Goal: Task Accomplishment & Management: Use online tool/utility

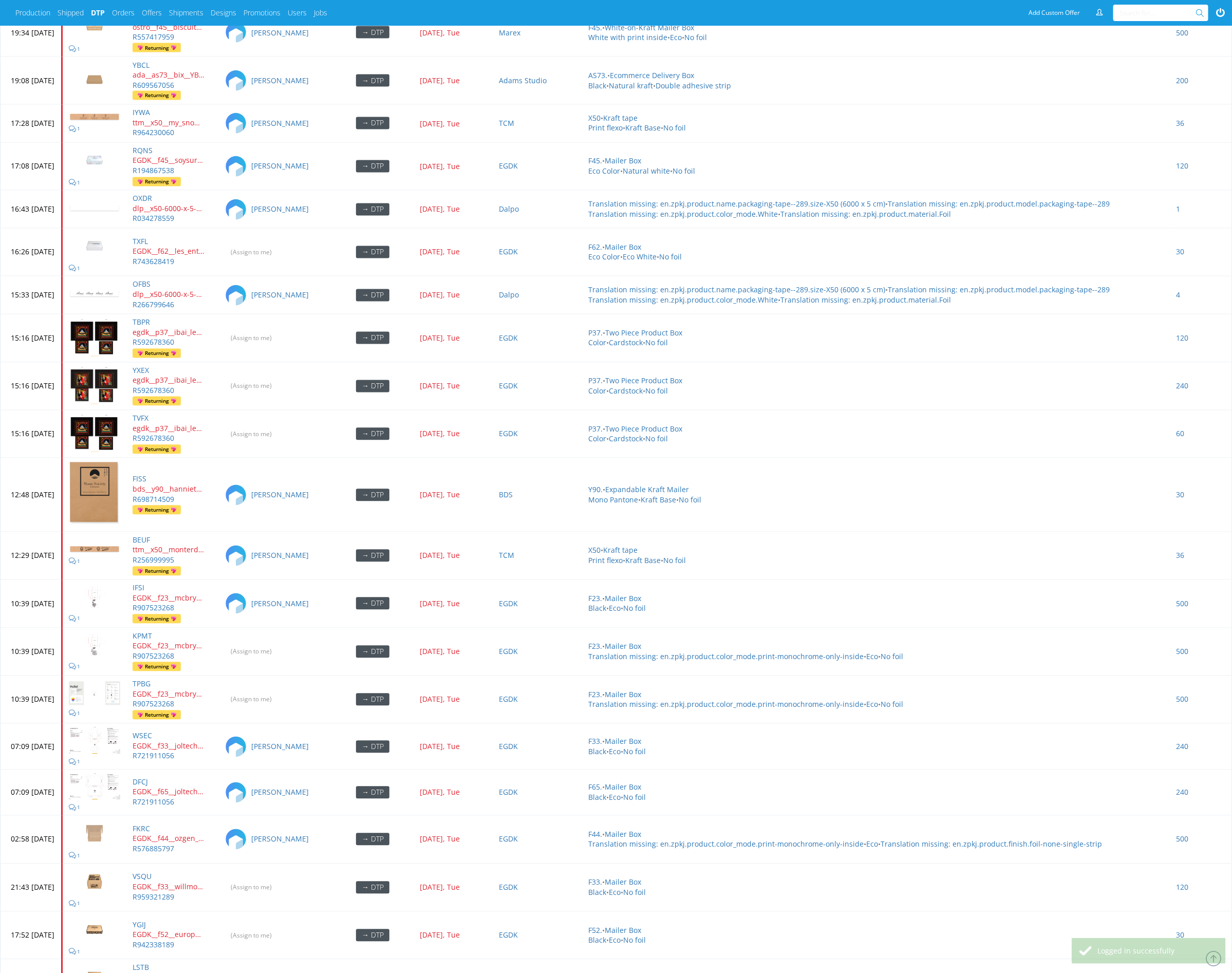
scroll to position [3814, 0]
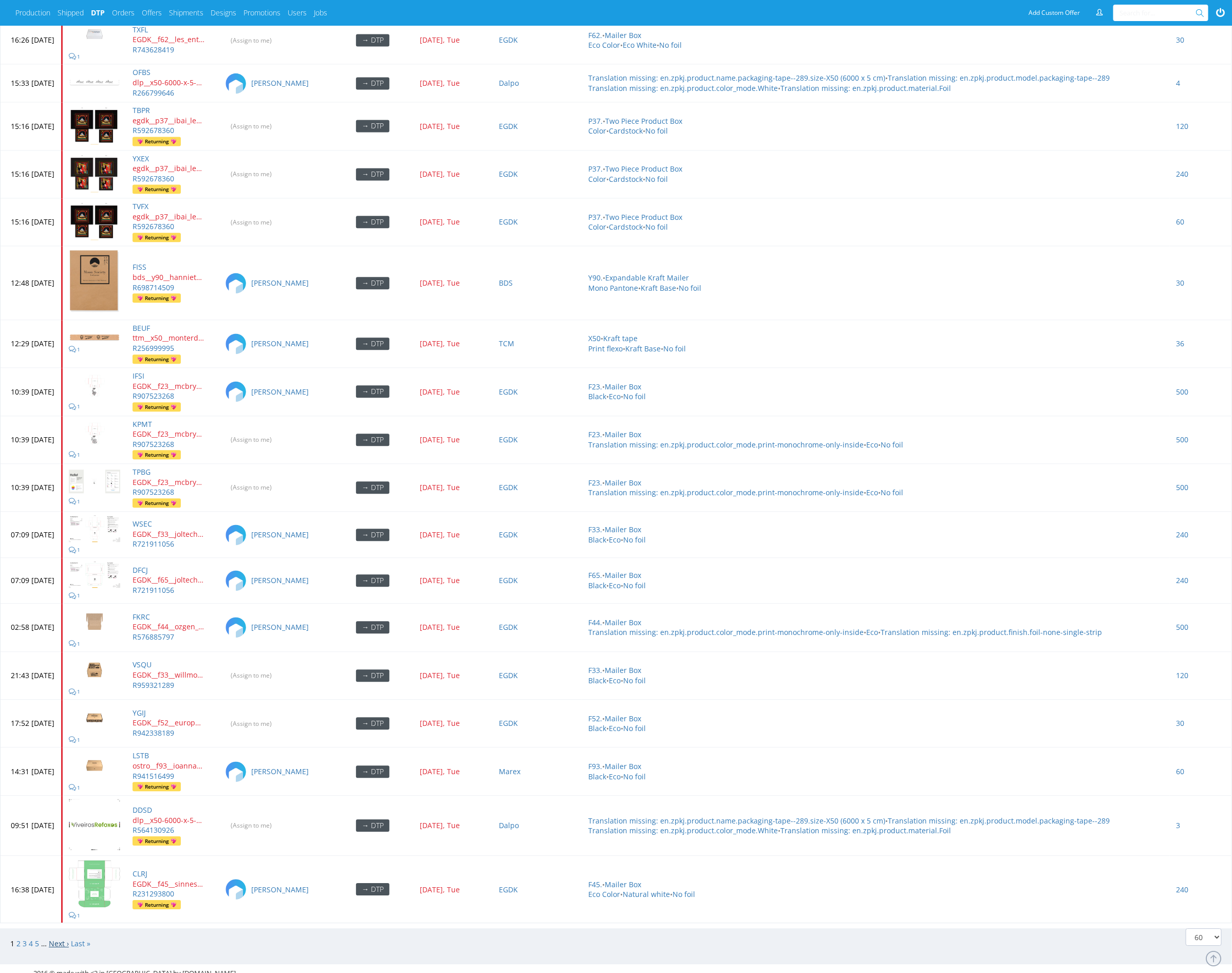
click at [53, 938] on link "Next ›" at bounding box center [58, 943] width 20 height 9
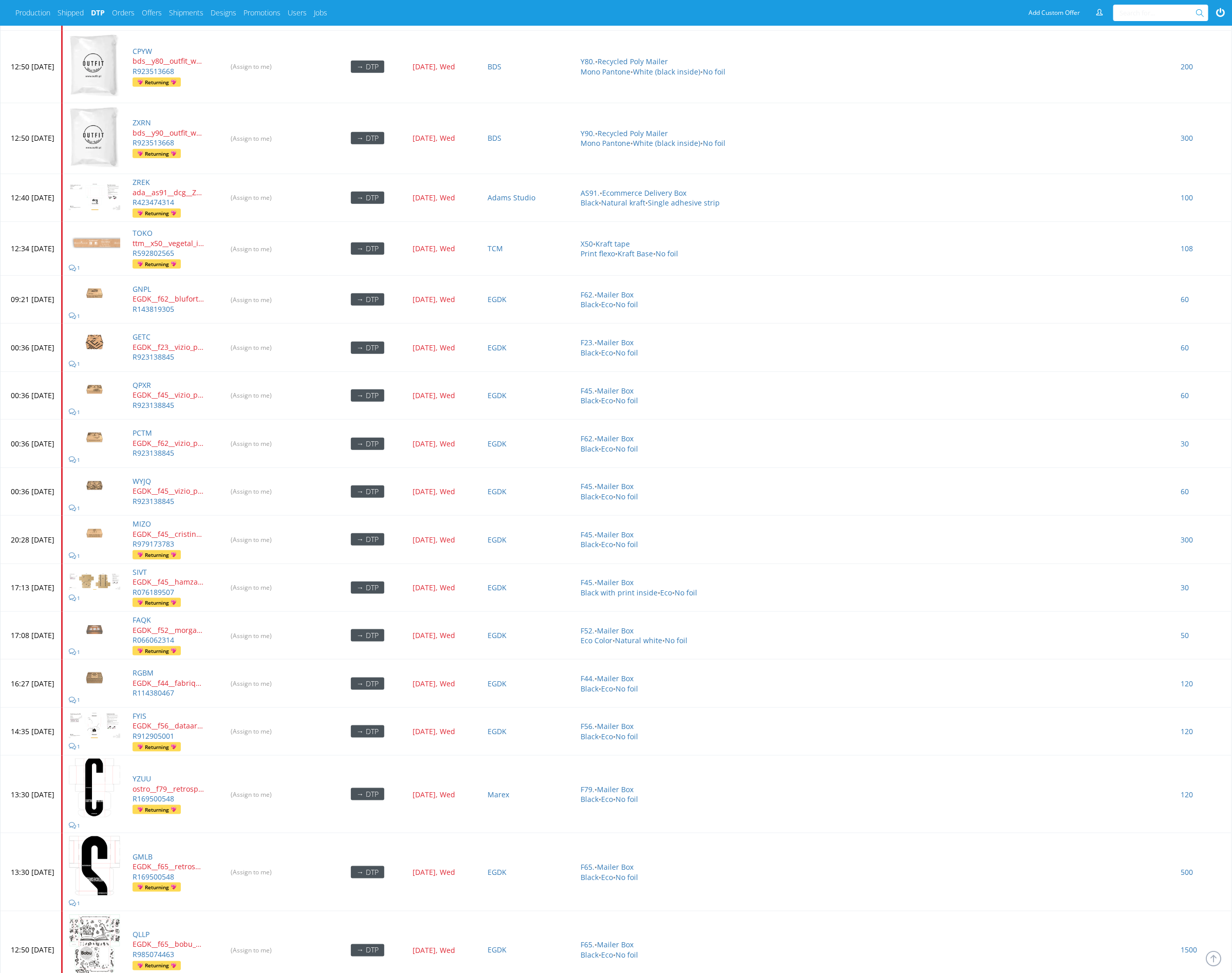
scroll to position [3148, 0]
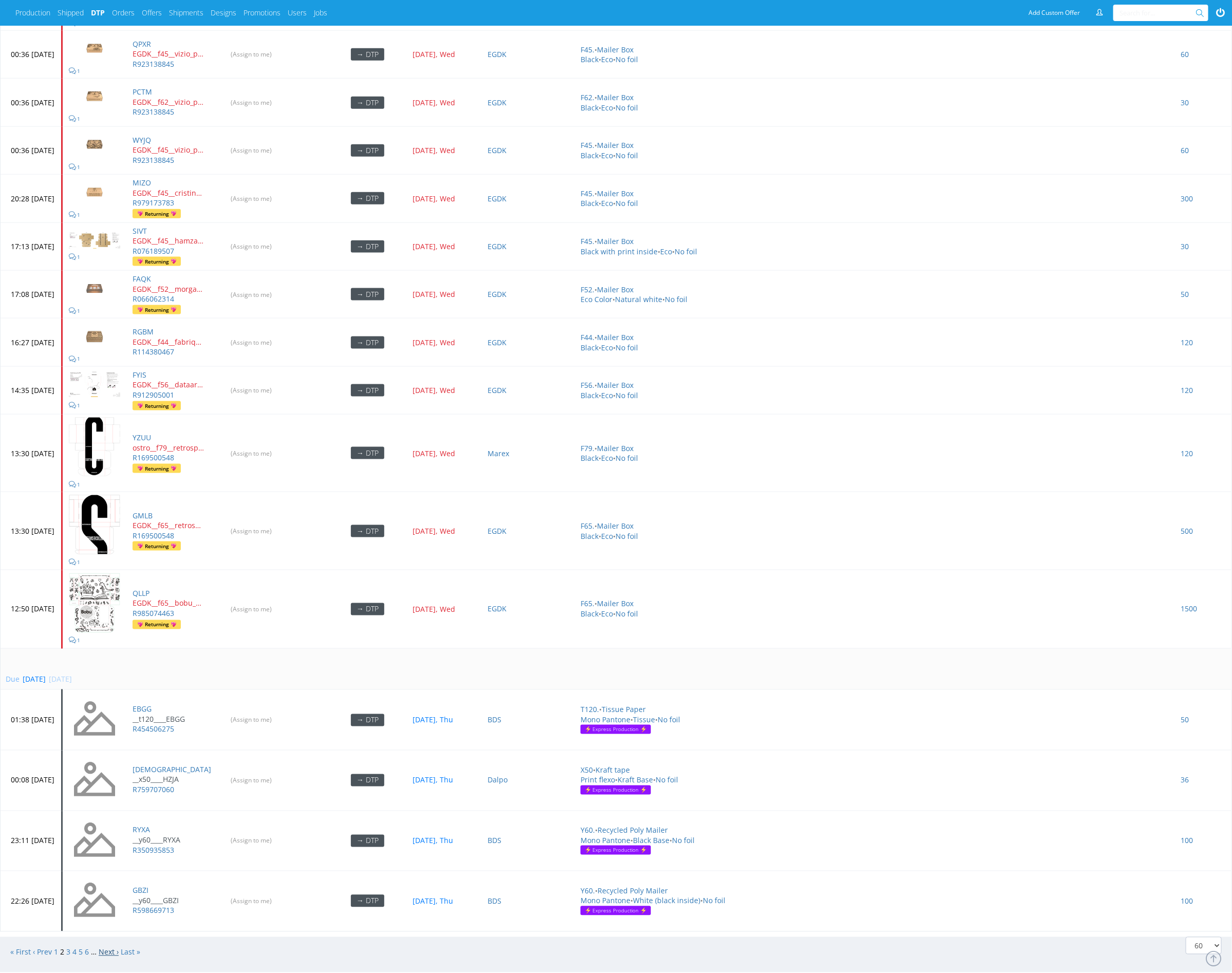
click at [109, 947] on link "Next ›" at bounding box center [108, 951] width 20 height 9
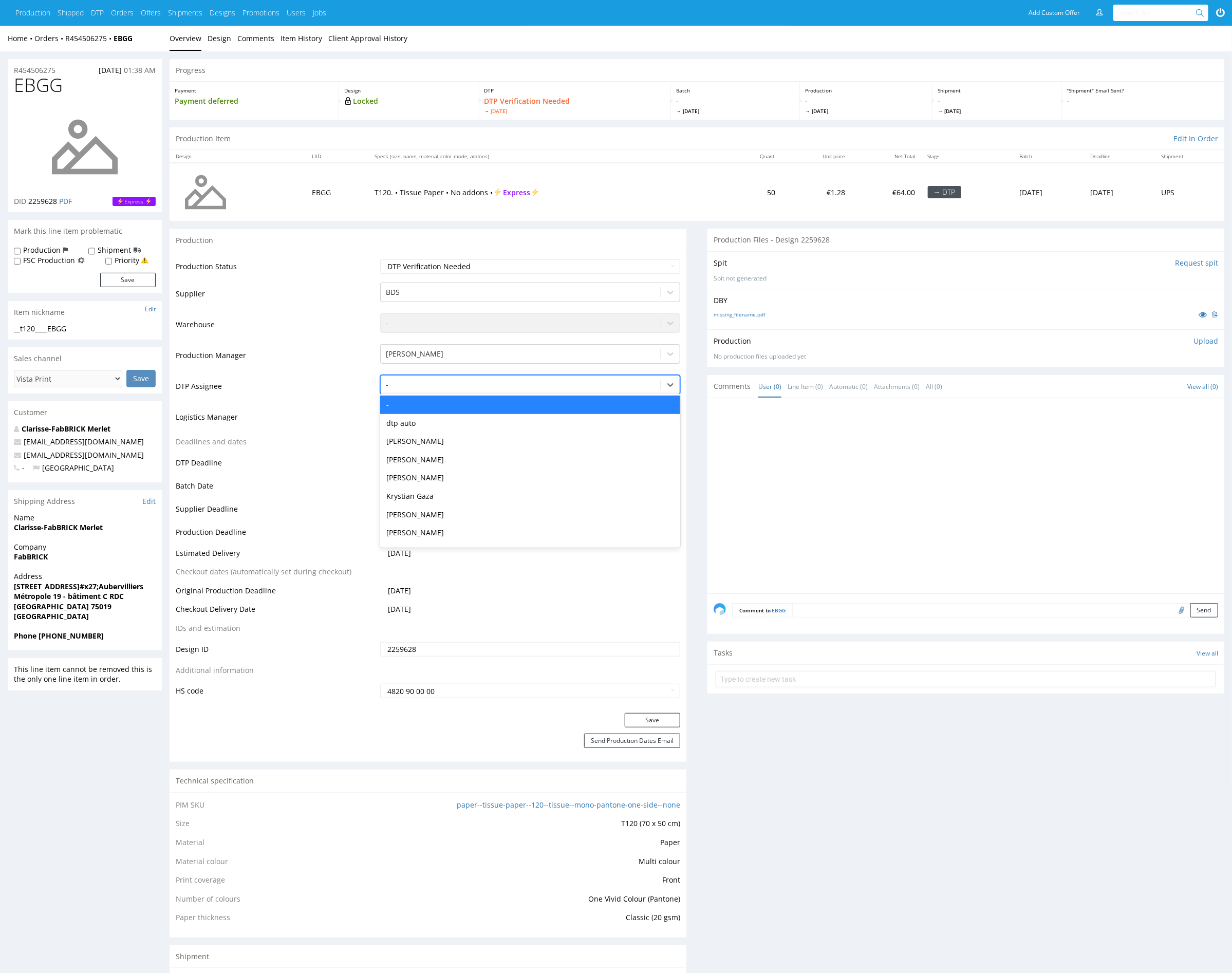
click at [446, 387] on div at bounding box center [520, 385] width 269 height 12
type input "mark"
click at [476, 400] on div "[PERSON_NAME]" at bounding box center [529, 405] width 300 height 19
click at [652, 714] on button "Save" at bounding box center [652, 719] width 55 height 14
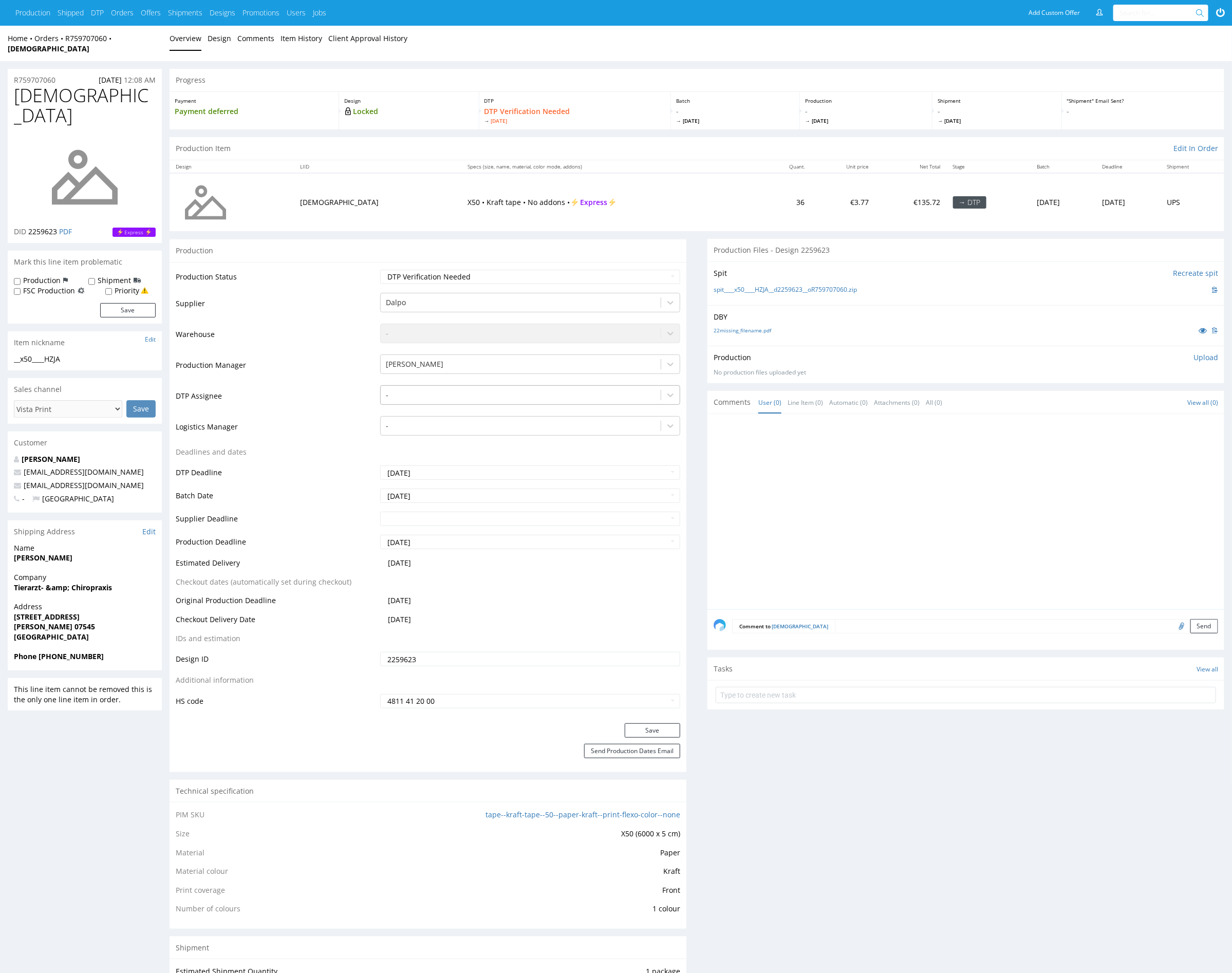
click at [449, 390] on div "-" at bounding box center [520, 395] width 280 height 17
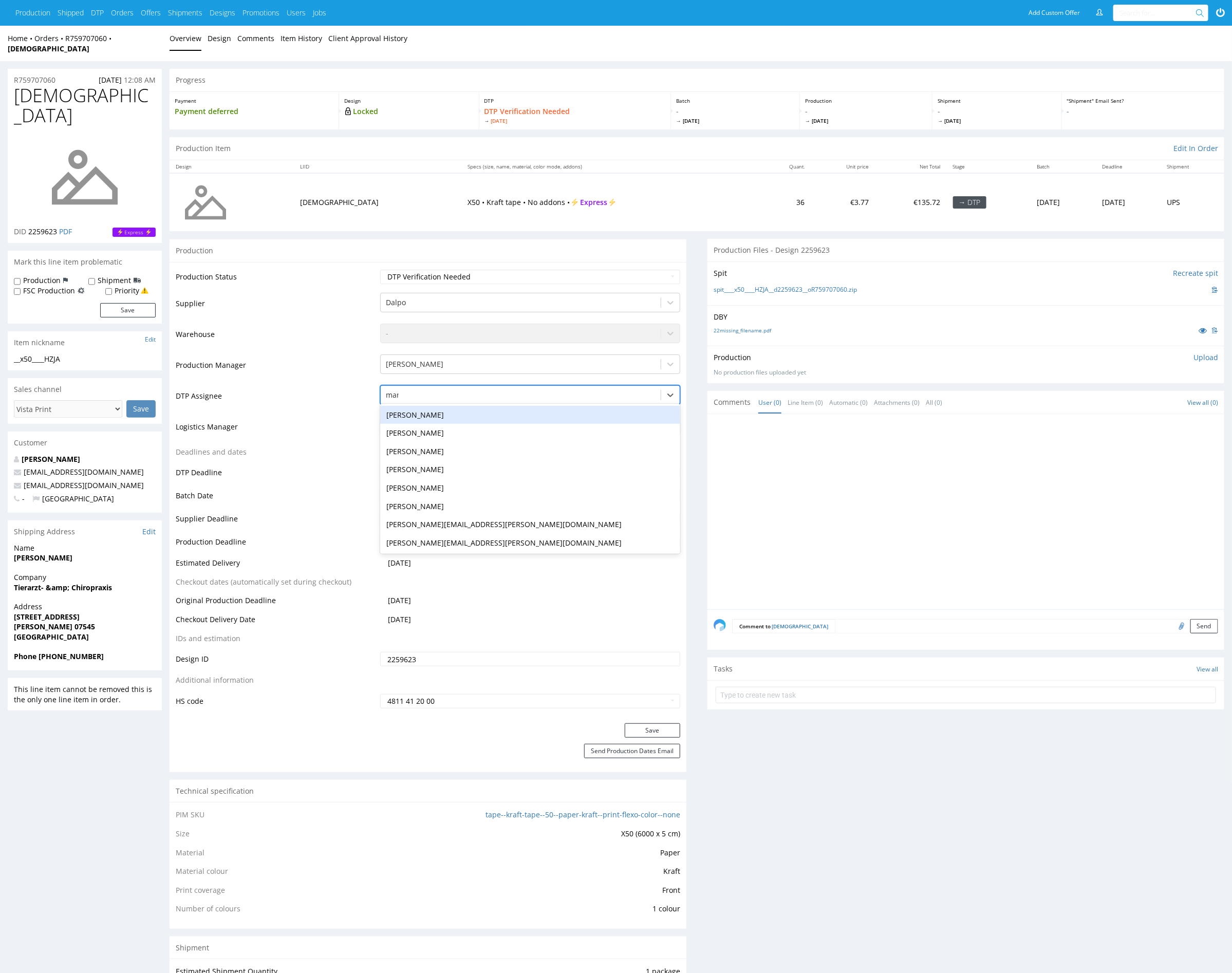
type input "mark"
click at [453, 406] on div "[PERSON_NAME]" at bounding box center [529, 415] width 300 height 19
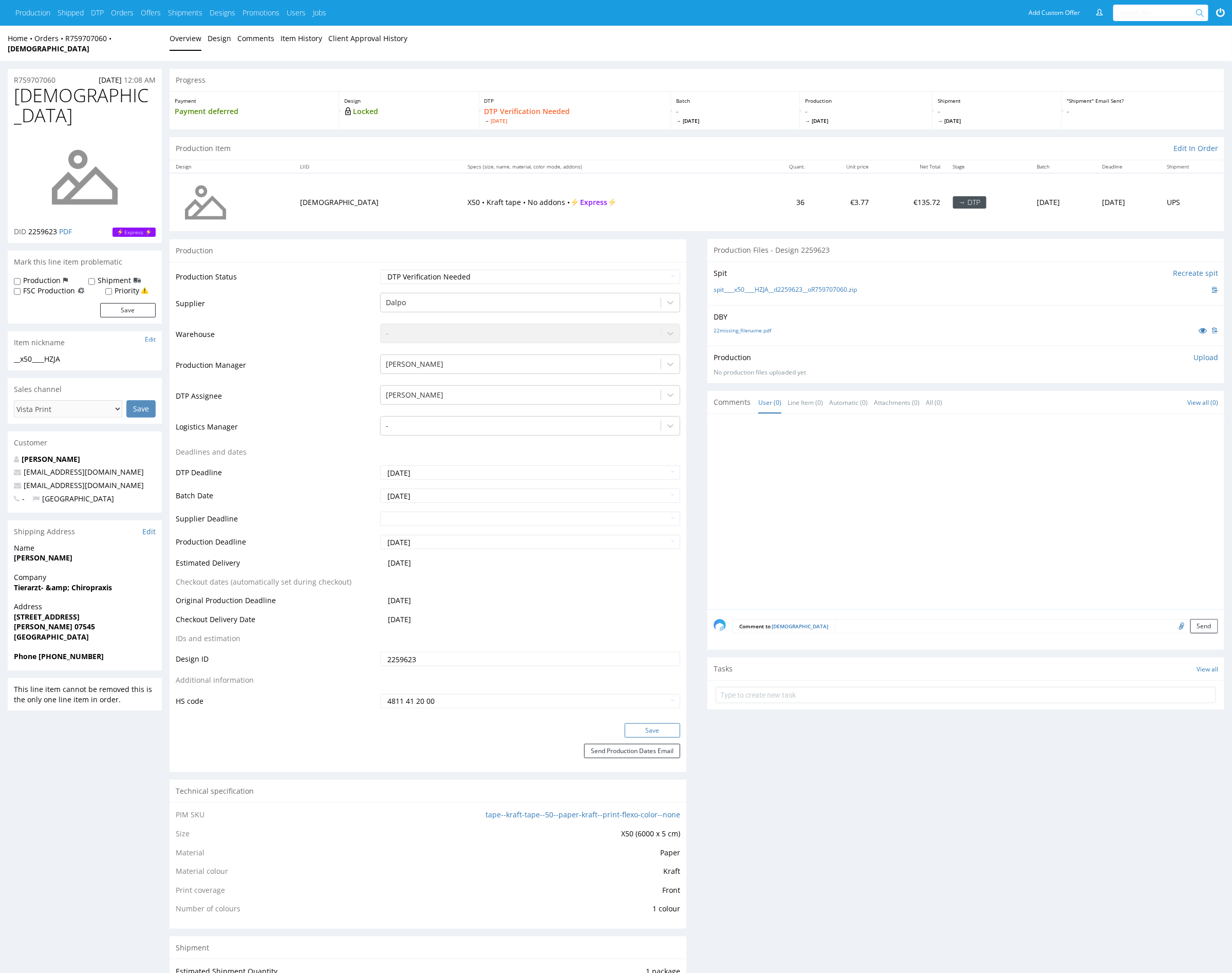
click at [666, 723] on button "Save" at bounding box center [652, 730] width 55 height 14
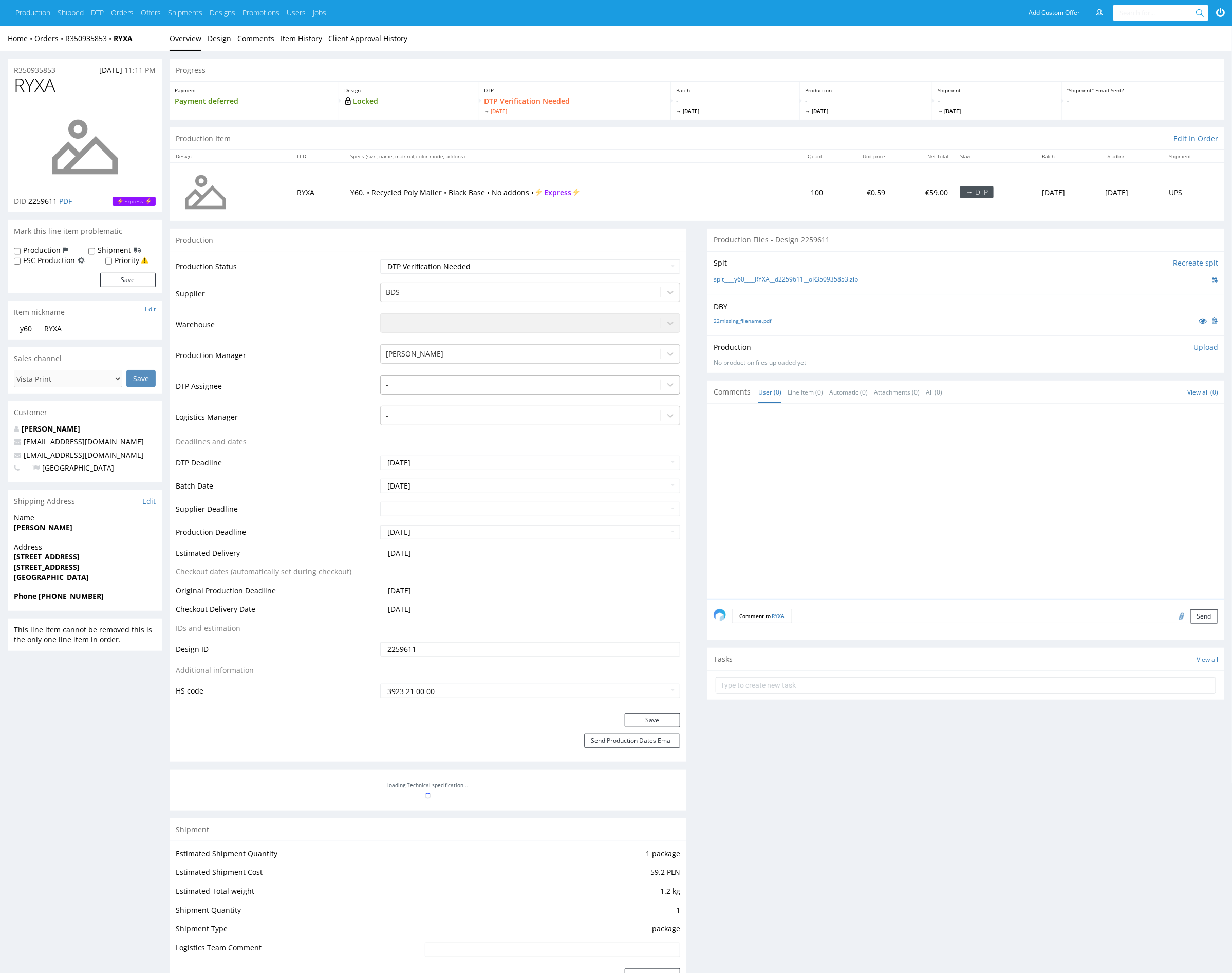
click at [503, 385] on div at bounding box center [520, 385] width 269 height 12
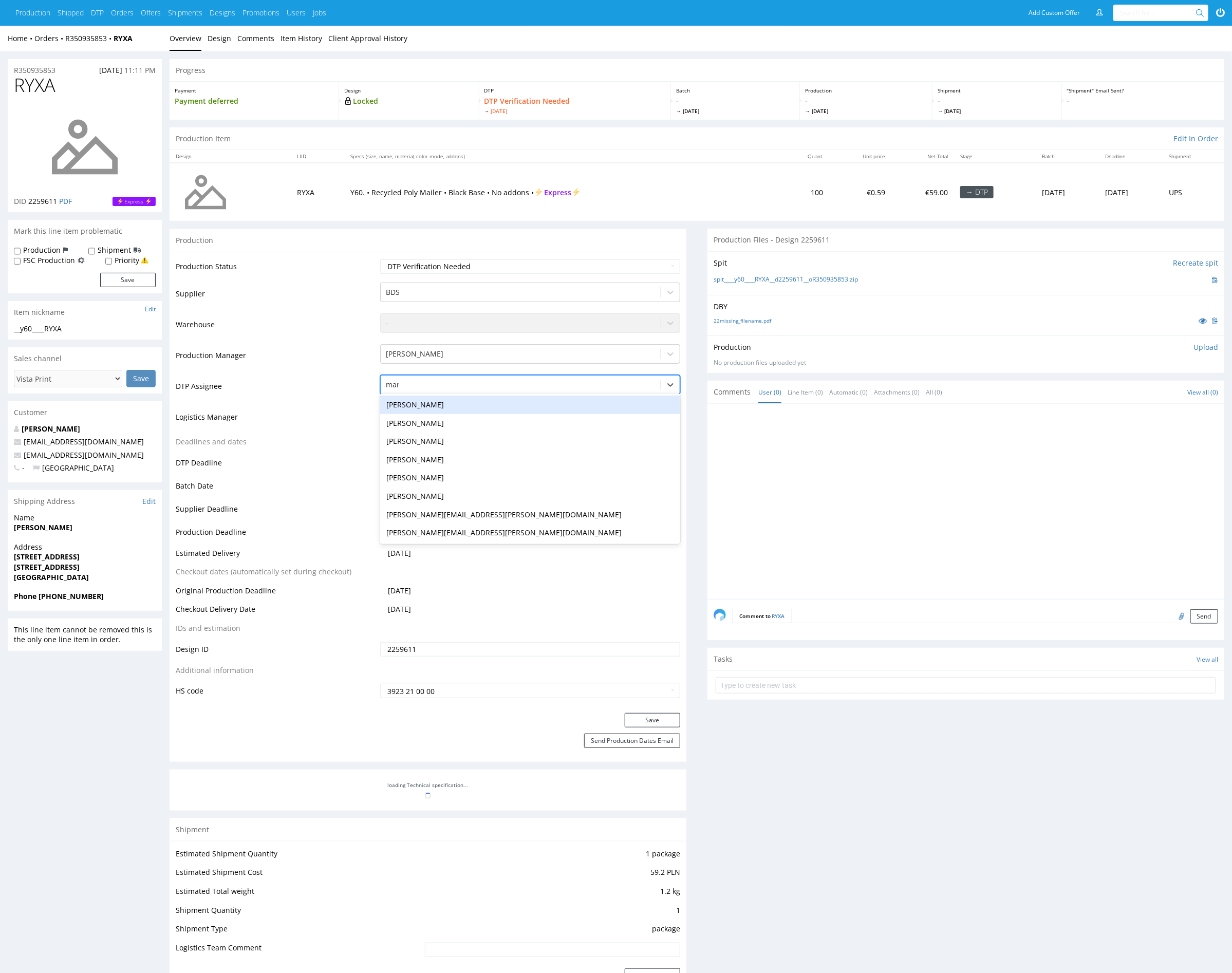
type input "mark"
click at [504, 405] on div "[PERSON_NAME]" at bounding box center [529, 405] width 300 height 19
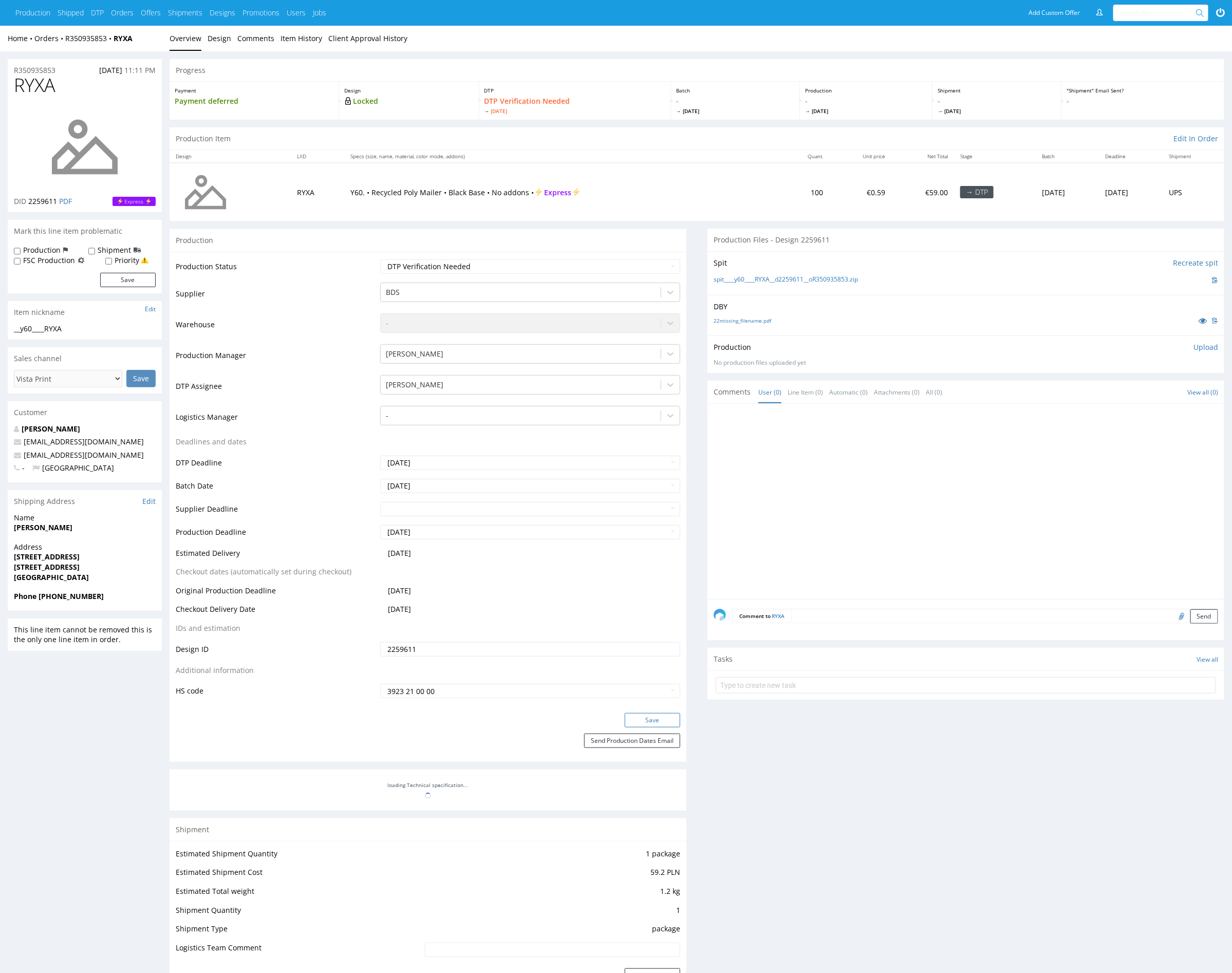
click at [651, 721] on button "Save" at bounding box center [652, 719] width 55 height 14
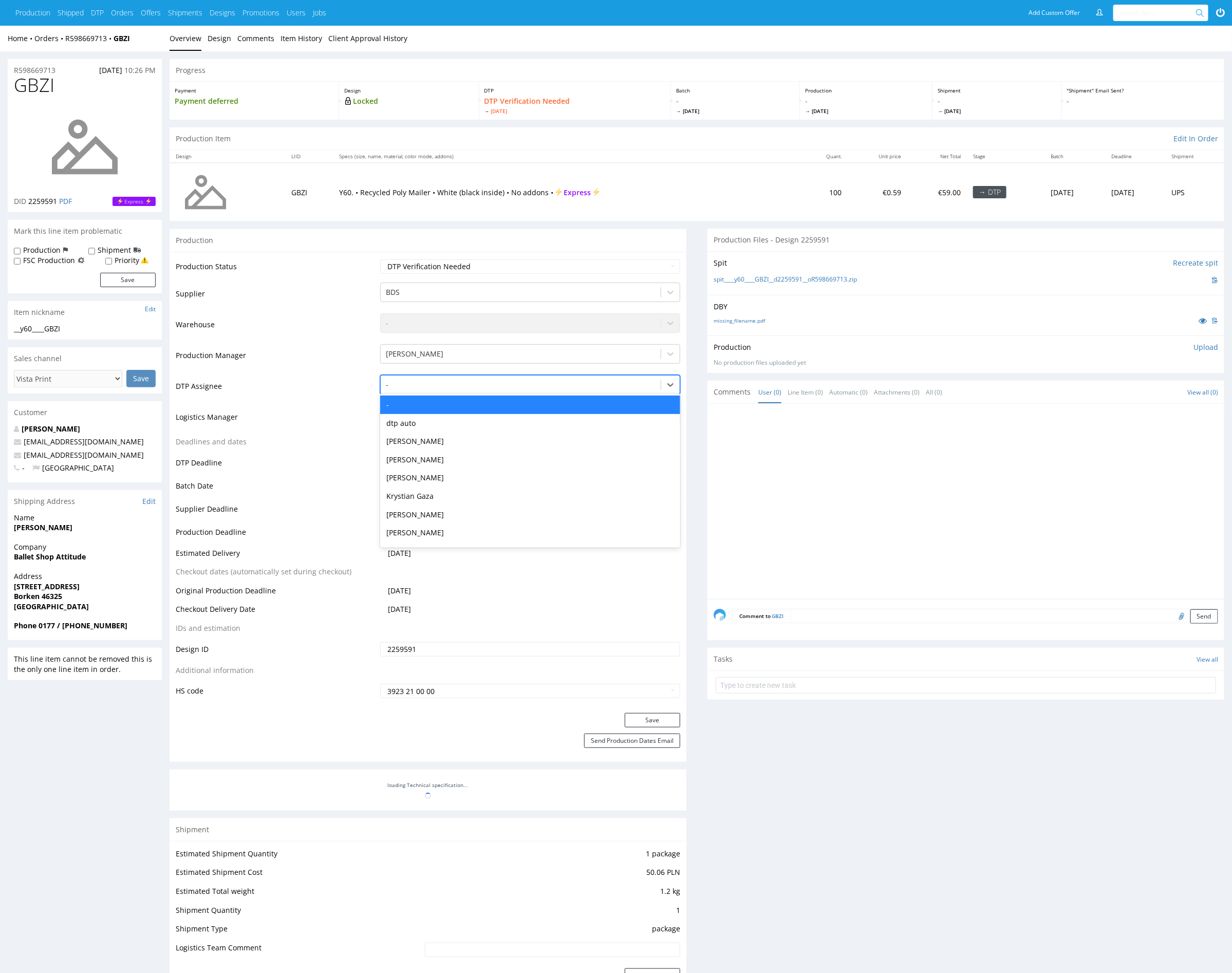
click at [541, 389] on div at bounding box center [520, 385] width 269 height 12
type input "mark"
click at [537, 406] on div "[PERSON_NAME]" at bounding box center [529, 405] width 300 height 19
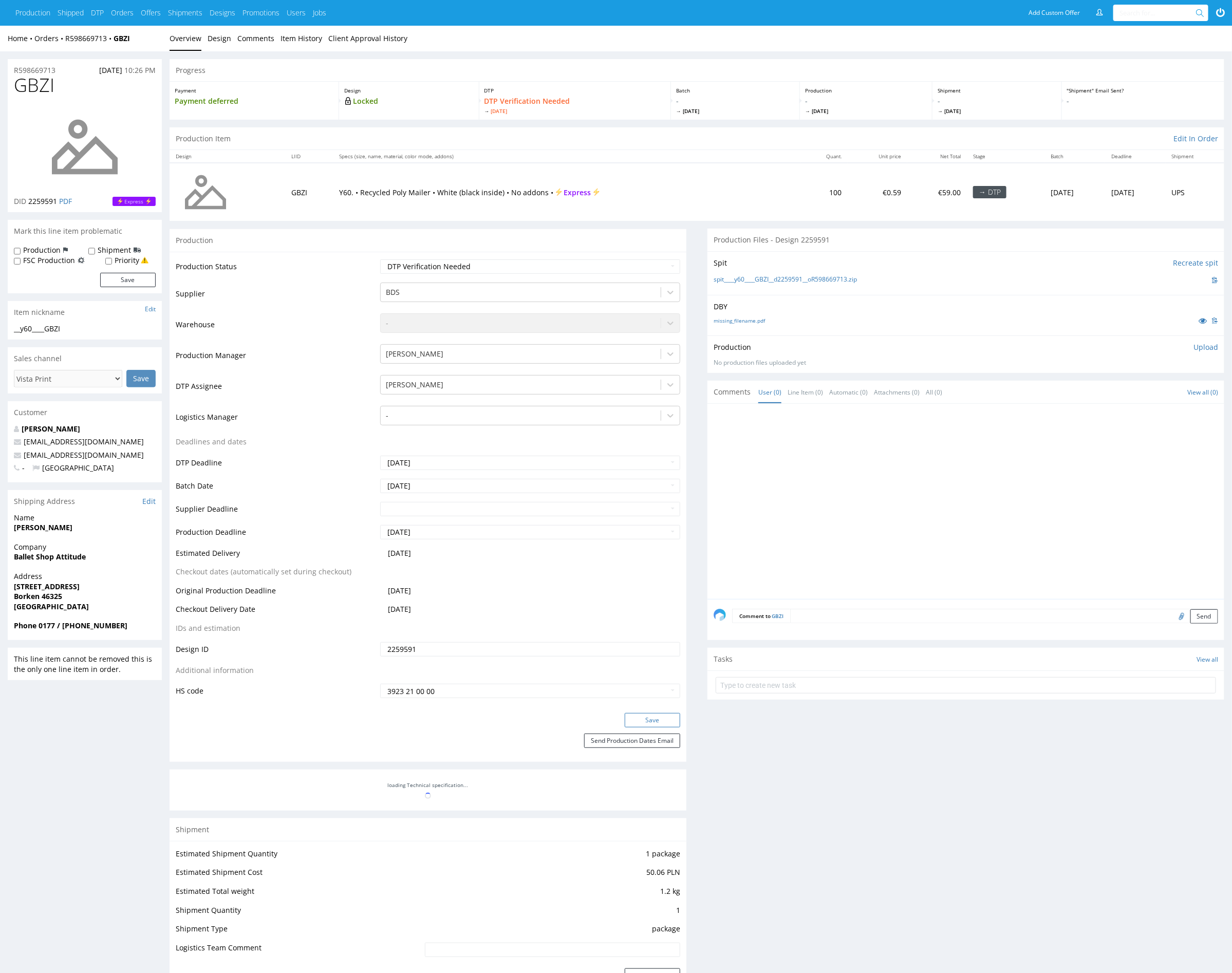
click at [667, 722] on button "Save" at bounding box center [652, 719] width 55 height 14
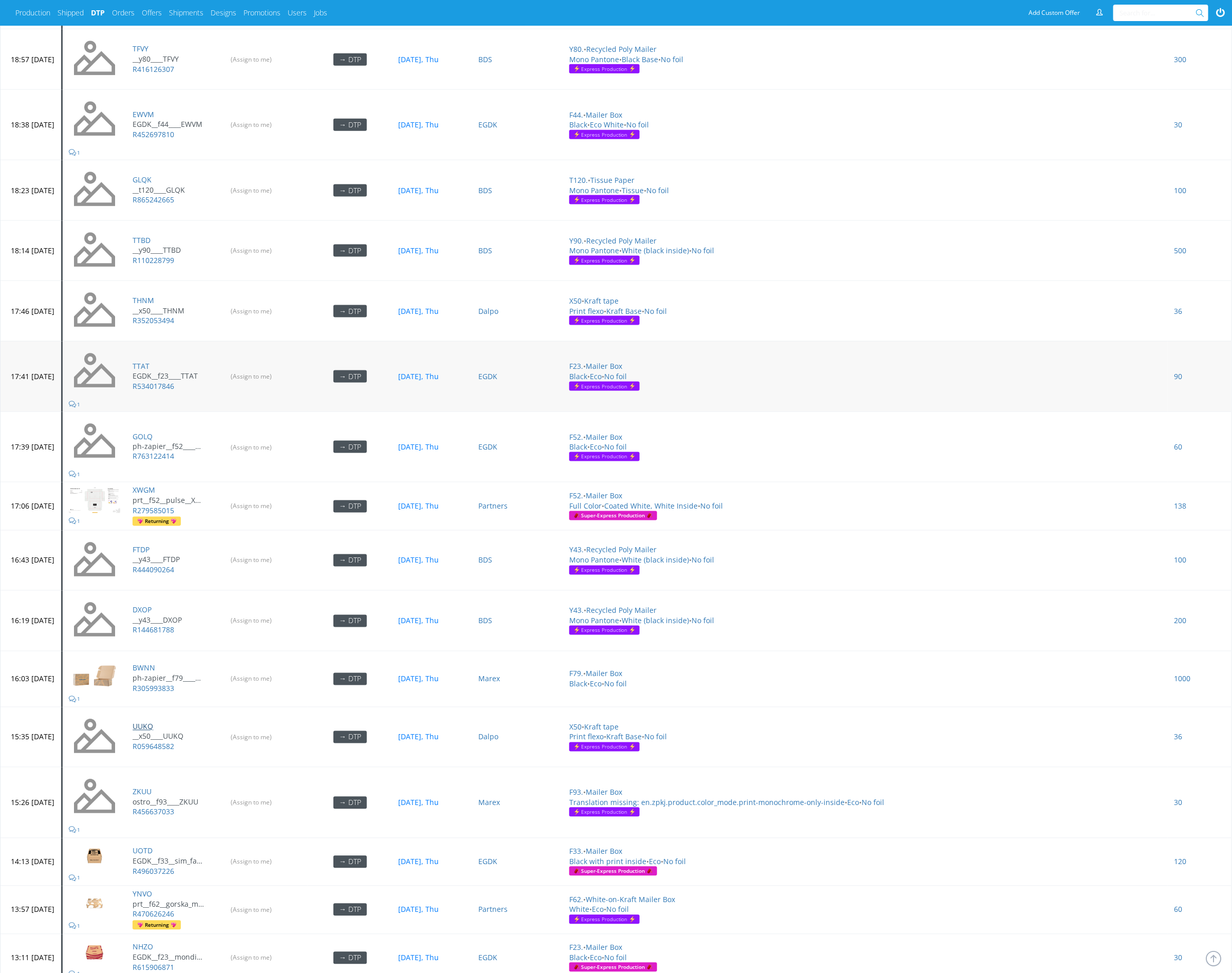
scroll to position [777, 0]
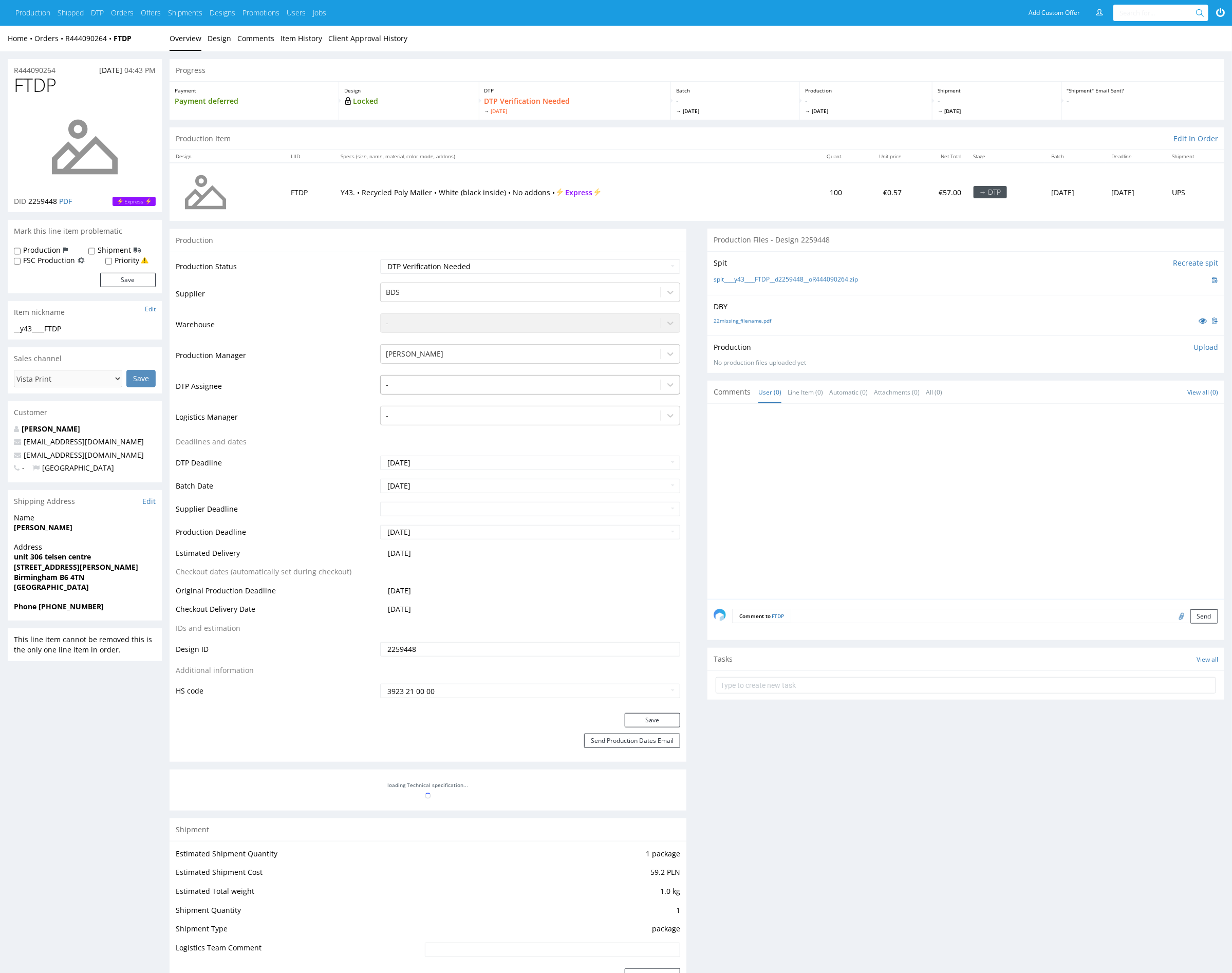
click at [620, 389] on div at bounding box center [520, 385] width 269 height 12
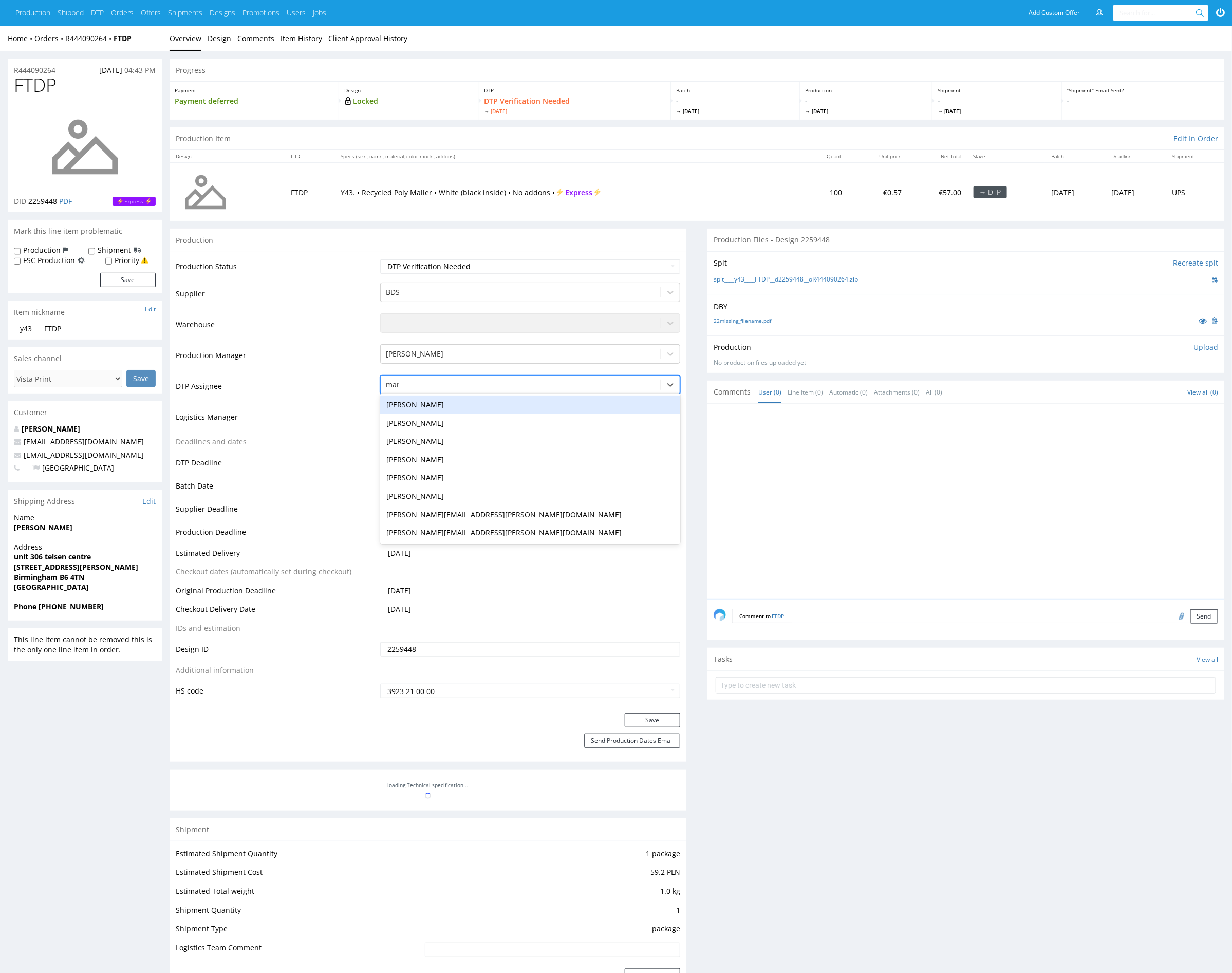
type input "mark"
click at [570, 397] on div "[PERSON_NAME]" at bounding box center [529, 405] width 300 height 19
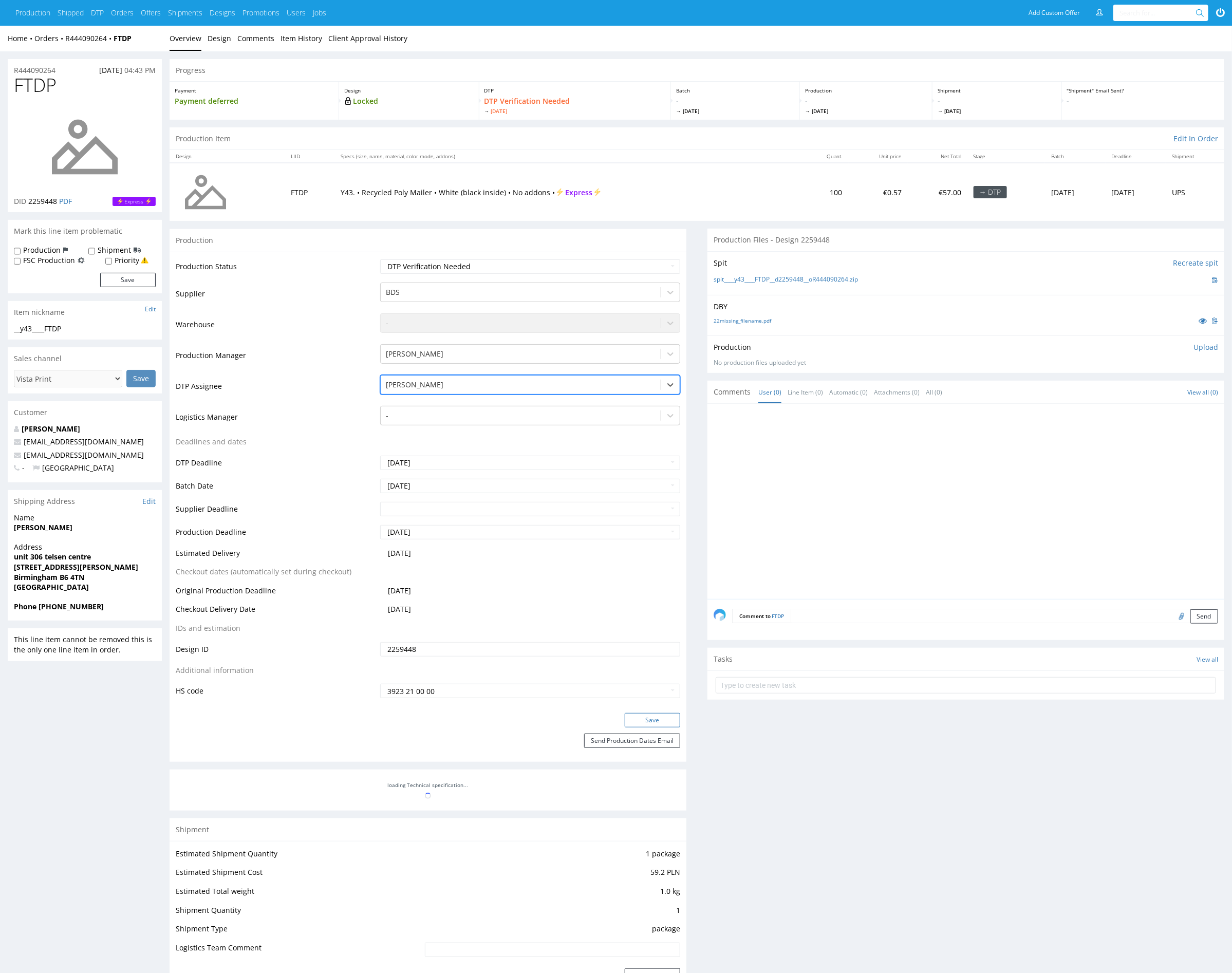
click at [646, 719] on button "Save" at bounding box center [652, 719] width 55 height 14
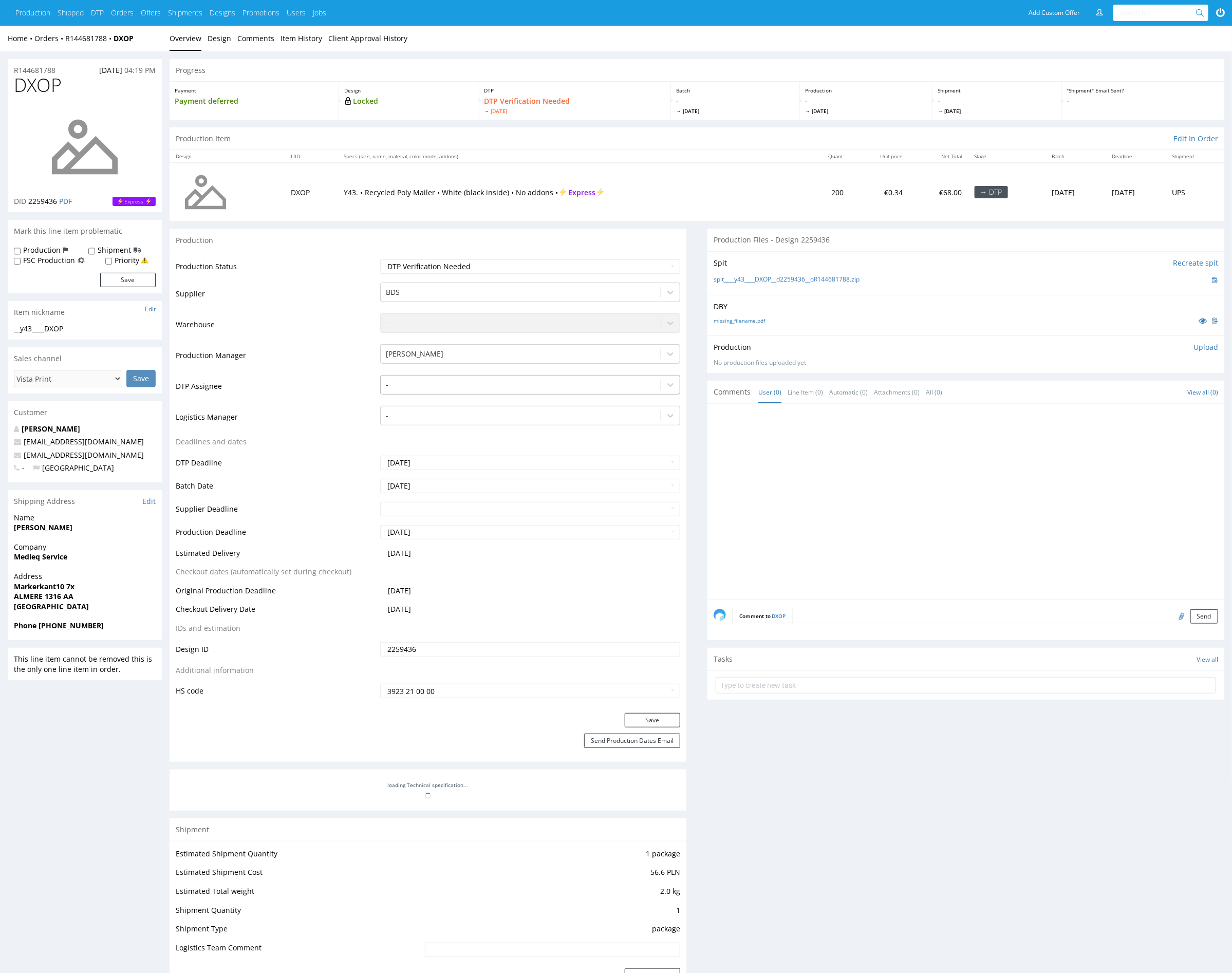
click at [547, 385] on div at bounding box center [520, 385] width 269 height 12
type input "mark"
click at [530, 399] on div "[PERSON_NAME]" at bounding box center [529, 405] width 300 height 19
click at [654, 721] on button "Save" at bounding box center [652, 719] width 55 height 14
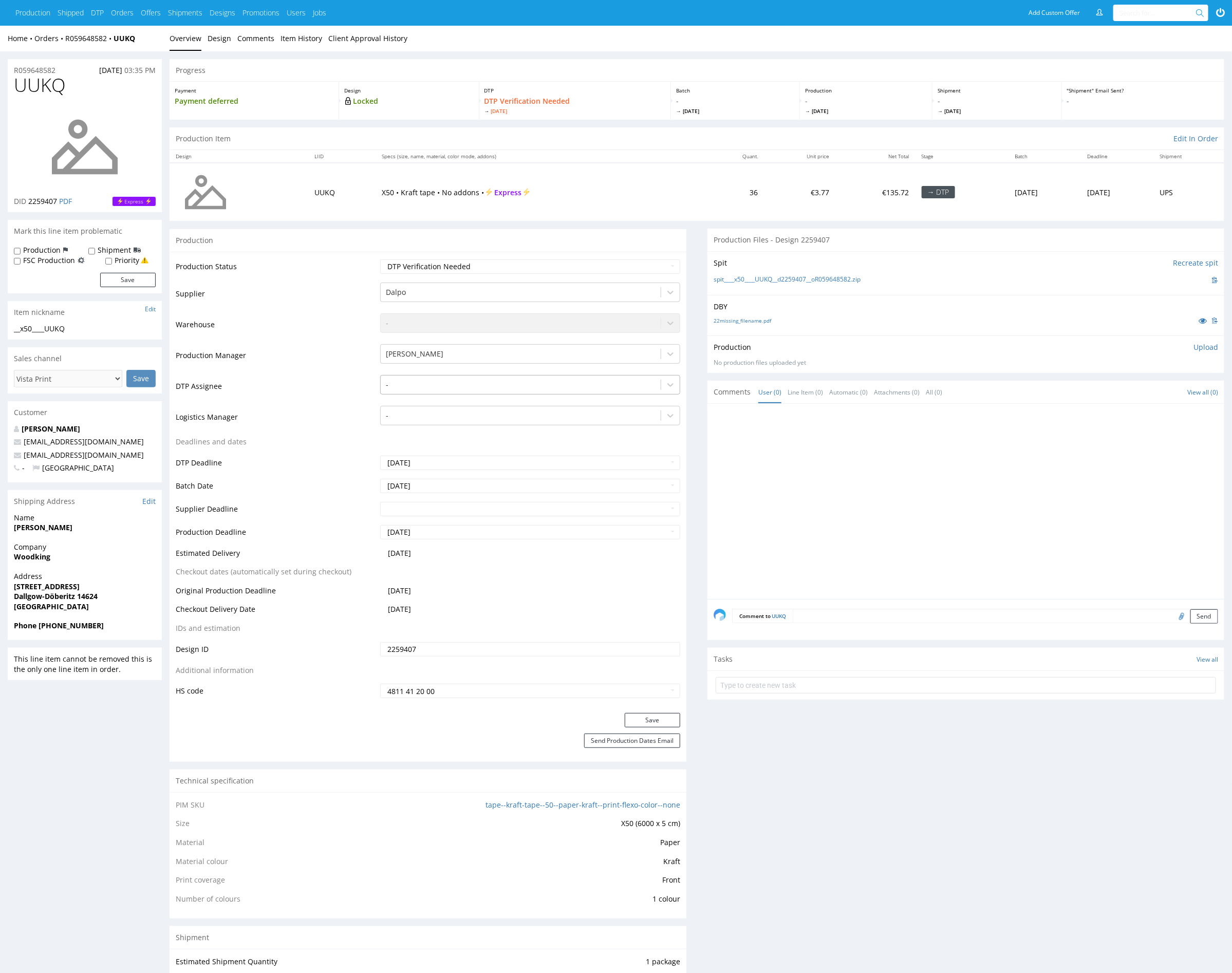
click at [522, 389] on div "-" at bounding box center [529, 382] width 300 height 14
type input "mark"
click at [515, 405] on div "[PERSON_NAME]" at bounding box center [529, 405] width 300 height 19
click at [662, 719] on button "Save" at bounding box center [652, 719] width 55 height 14
click at [515, 385] on div at bounding box center [520, 385] width 269 height 12
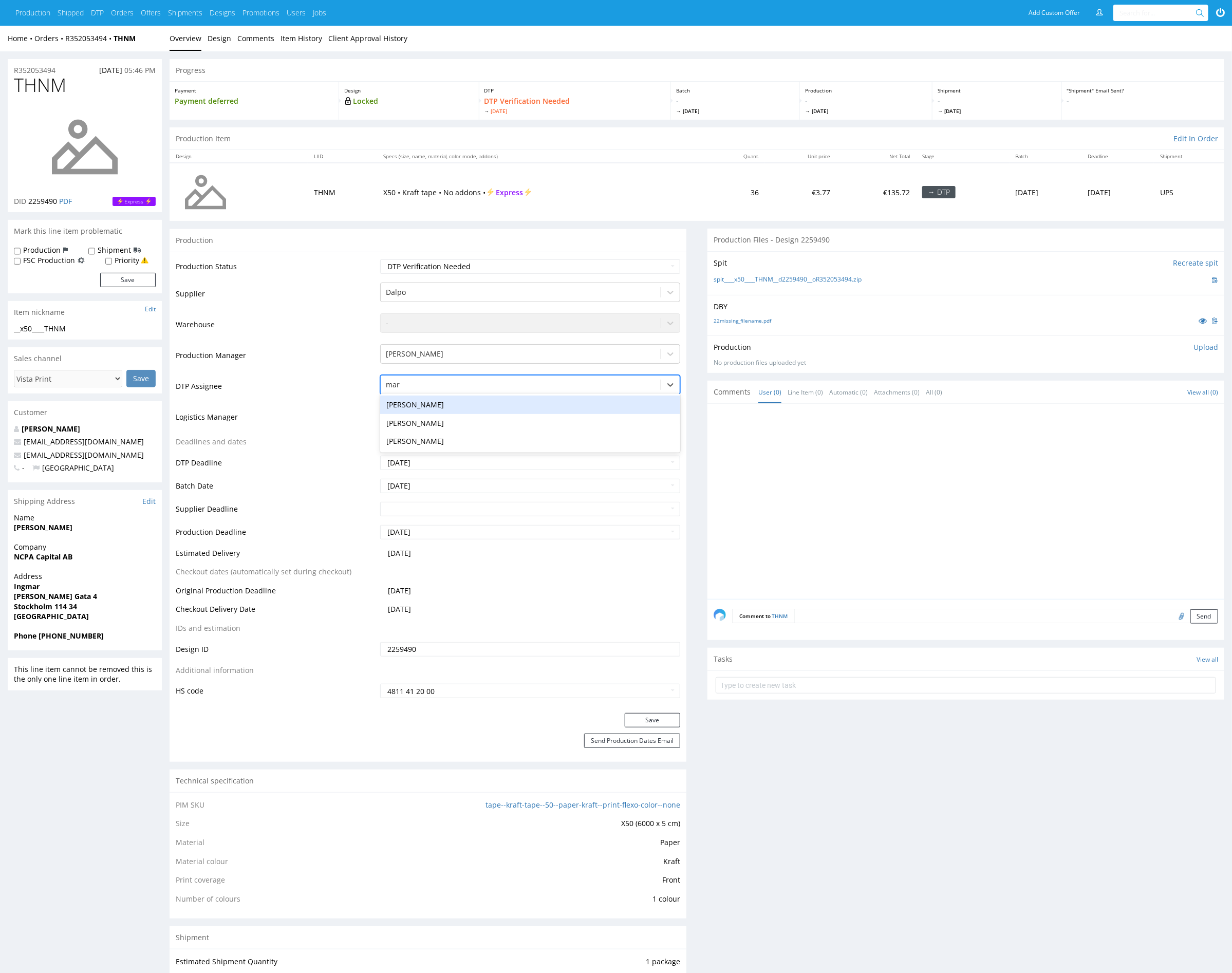
type input "mark"
click at [516, 400] on div "[PERSON_NAME]" at bounding box center [529, 405] width 300 height 19
click at [667, 720] on button "Save" at bounding box center [652, 719] width 55 height 14
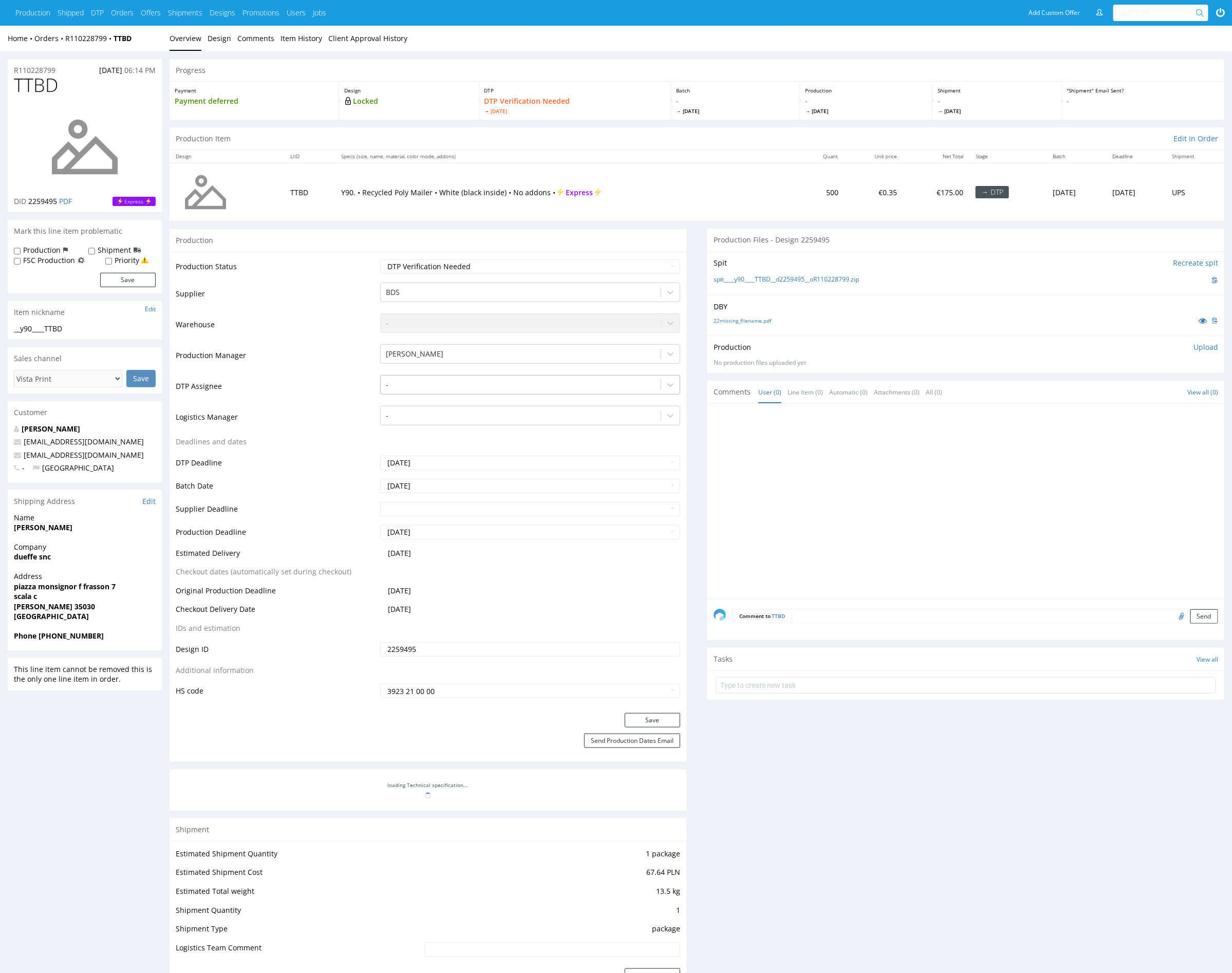
click at [555, 383] on div at bounding box center [520, 385] width 269 height 12
type input "mark"
drag, startPoint x: 539, startPoint y: 399, endPoint x: 556, endPoint y: 462, distance: 65.3
click at [539, 399] on div "[PERSON_NAME]" at bounding box center [529, 405] width 300 height 19
click at [656, 716] on button "Save" at bounding box center [652, 719] width 55 height 14
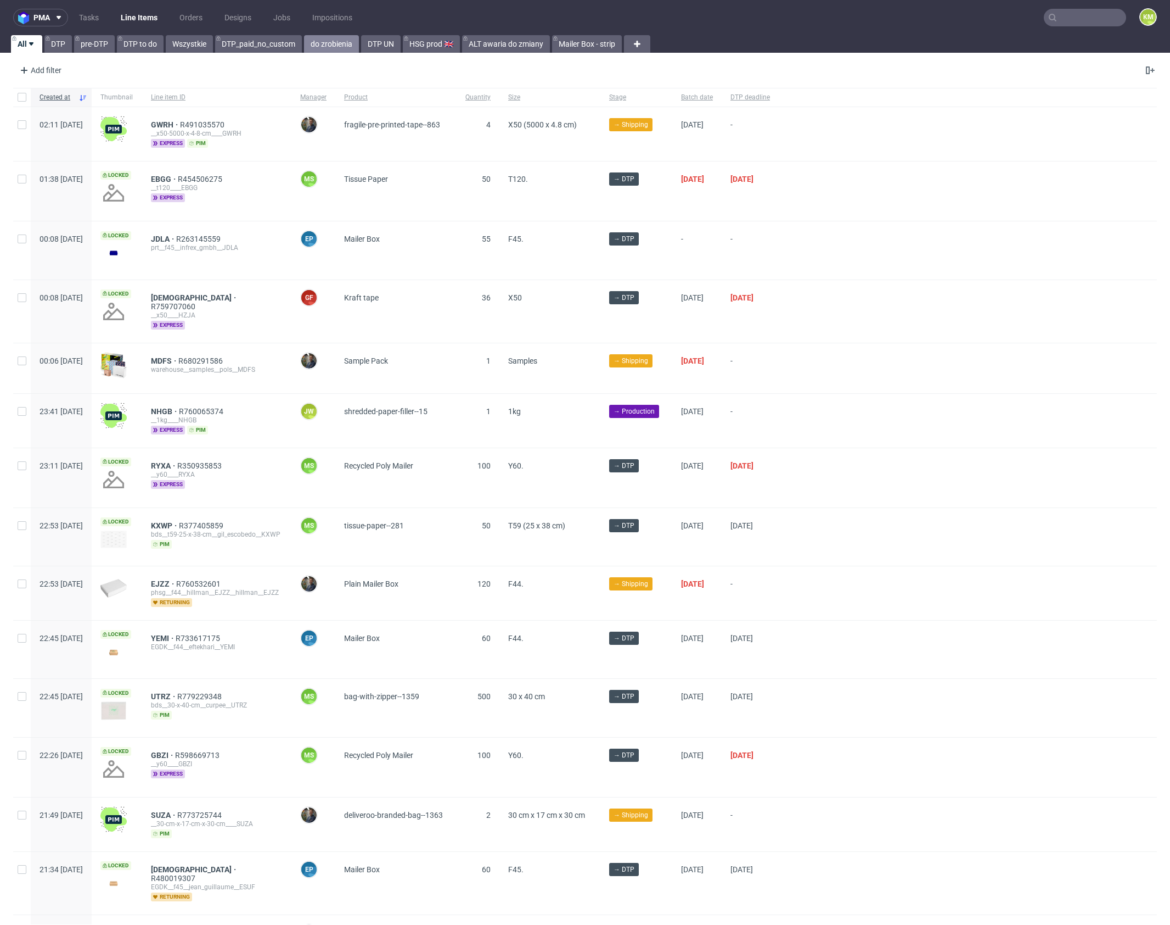
click at [318, 46] on link "do zrobienia" at bounding box center [331, 44] width 55 height 18
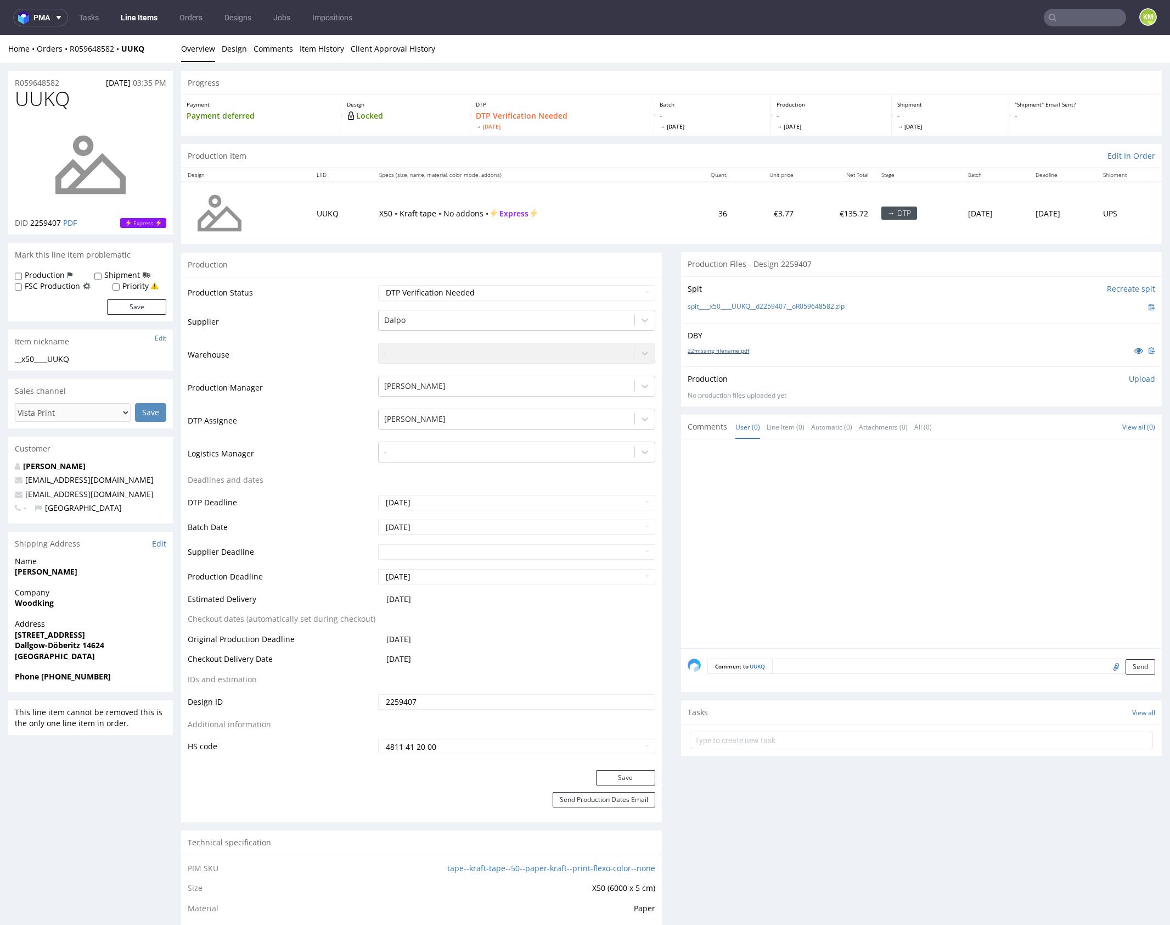
click at [738, 348] on link "22missing_filename.pdf" at bounding box center [718, 350] width 61 height 8
click at [239, 54] on link "Design" at bounding box center [234, 48] width 25 height 27
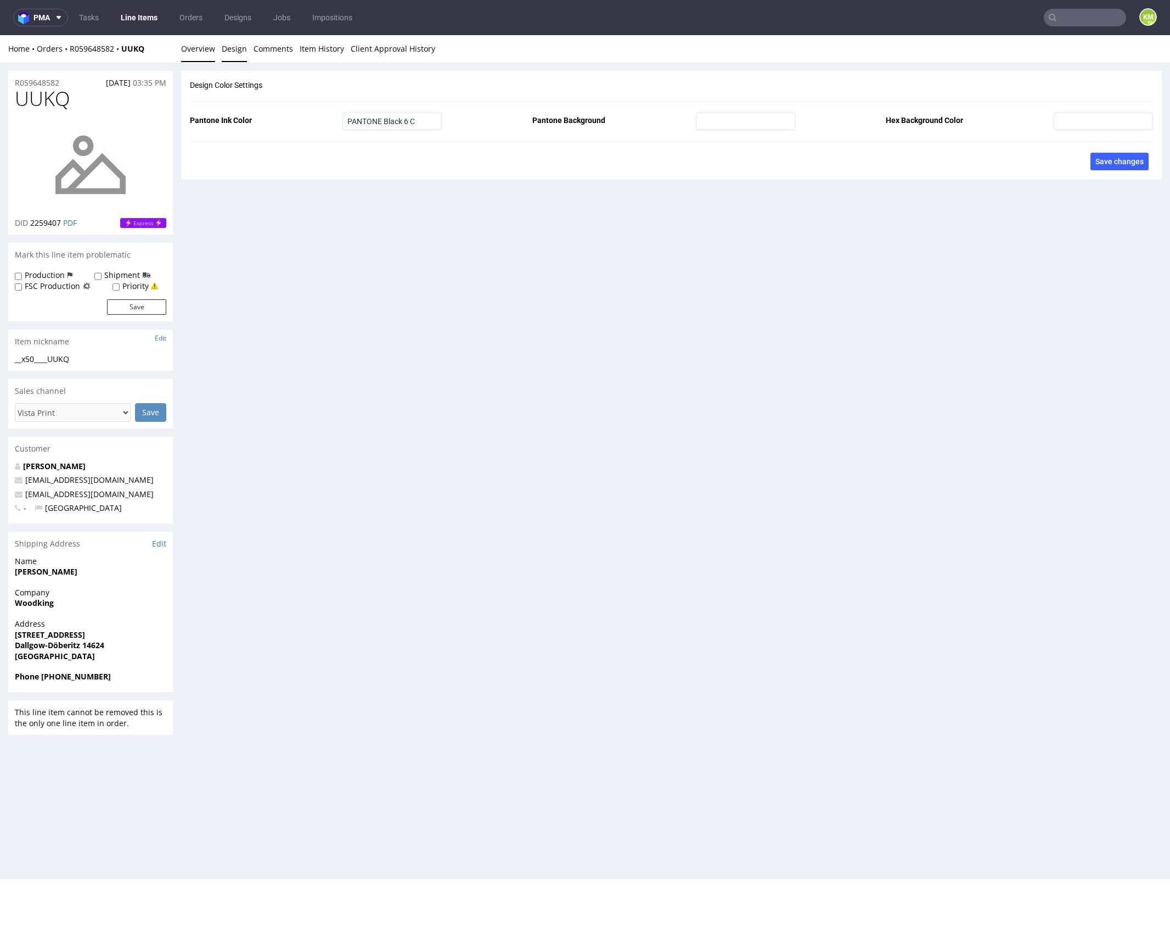
click at [204, 48] on link "Overview" at bounding box center [198, 48] width 34 height 27
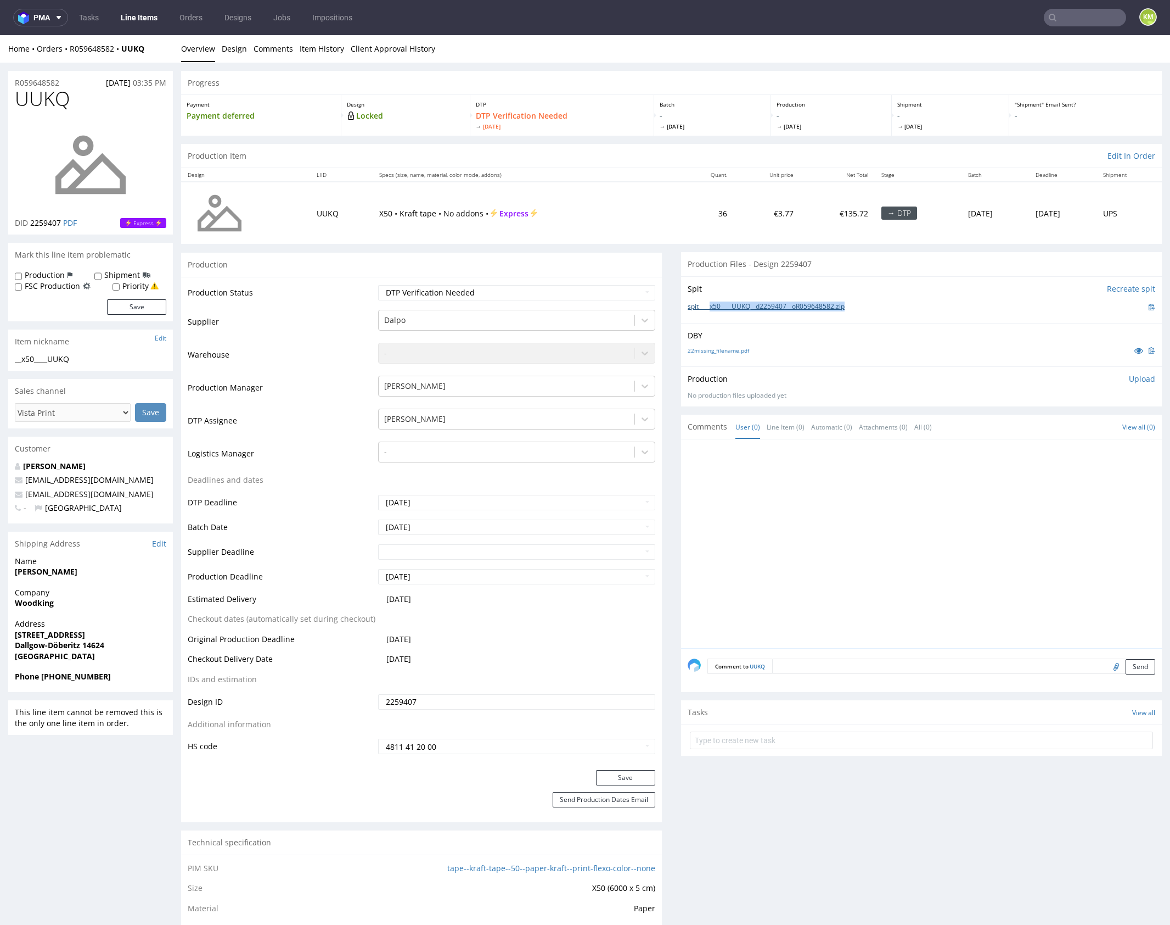
drag, startPoint x: 861, startPoint y: 307, endPoint x: 707, endPoint y: 307, distance: 154.8
click at [707, 307] on div "spit____x50____UUKQ__d2259407__oR059648582.zip" at bounding box center [922, 307] width 468 height 12
copy link "x50____UUKQ__d2259407__oR059648582.zip"
drag, startPoint x: 1134, startPoint y: 379, endPoint x: 1116, endPoint y: 388, distance: 20.1
click at [1134, 379] on p "Upload" at bounding box center [1142, 378] width 26 height 11
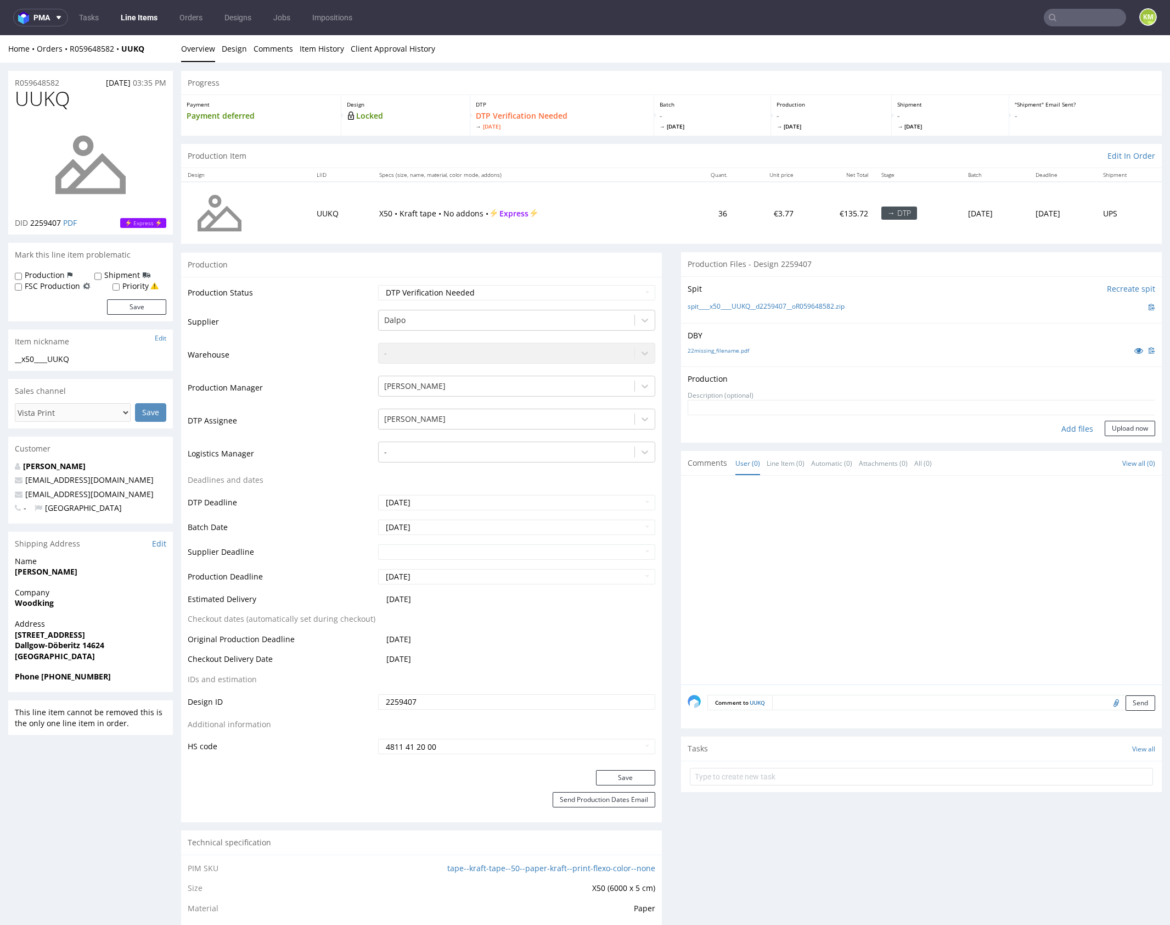
click at [1074, 424] on div "Add files" at bounding box center [1077, 429] width 55 height 16
type input "C:\fakepath\x50____UUKQ__d2259407__oR059648582.pdf"
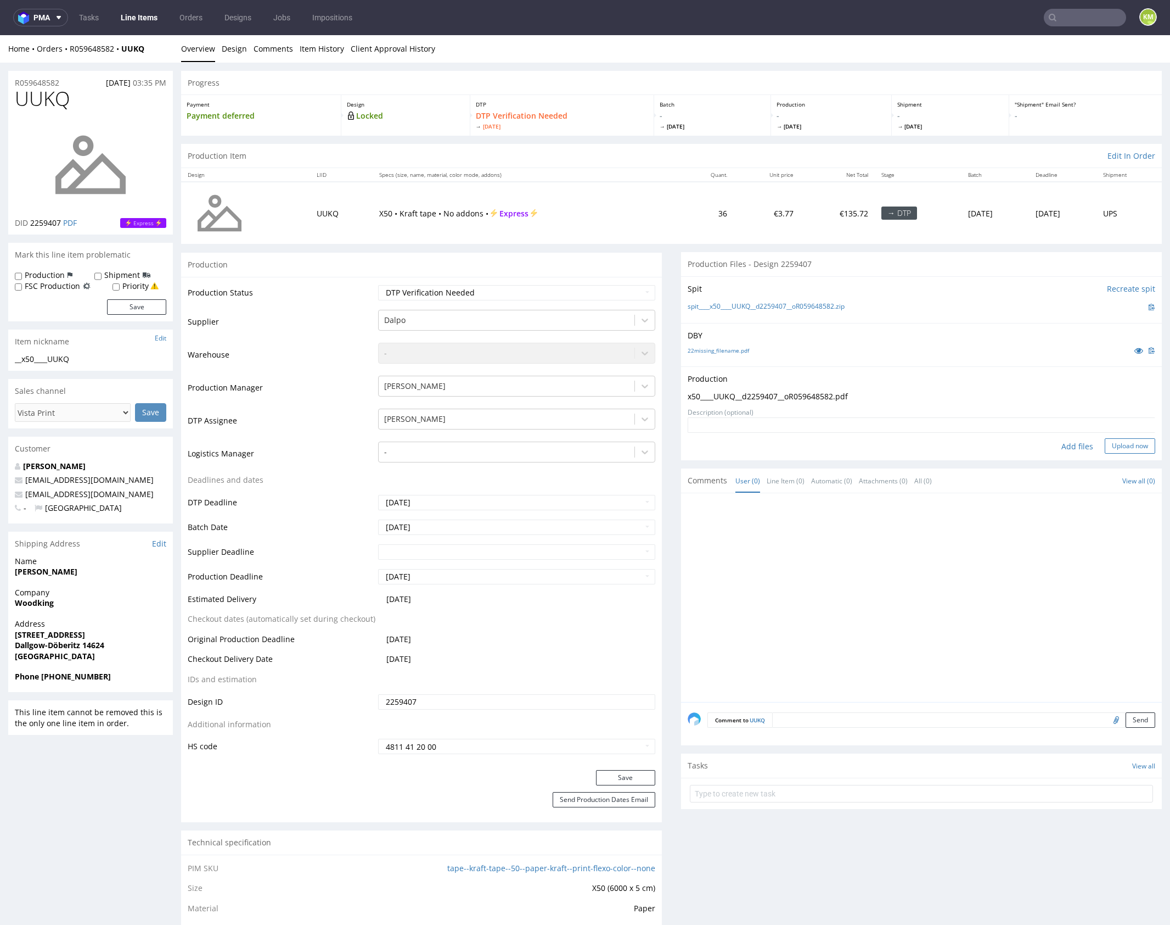
click at [1124, 438] on button "Upload now" at bounding box center [1130, 445] width 51 height 15
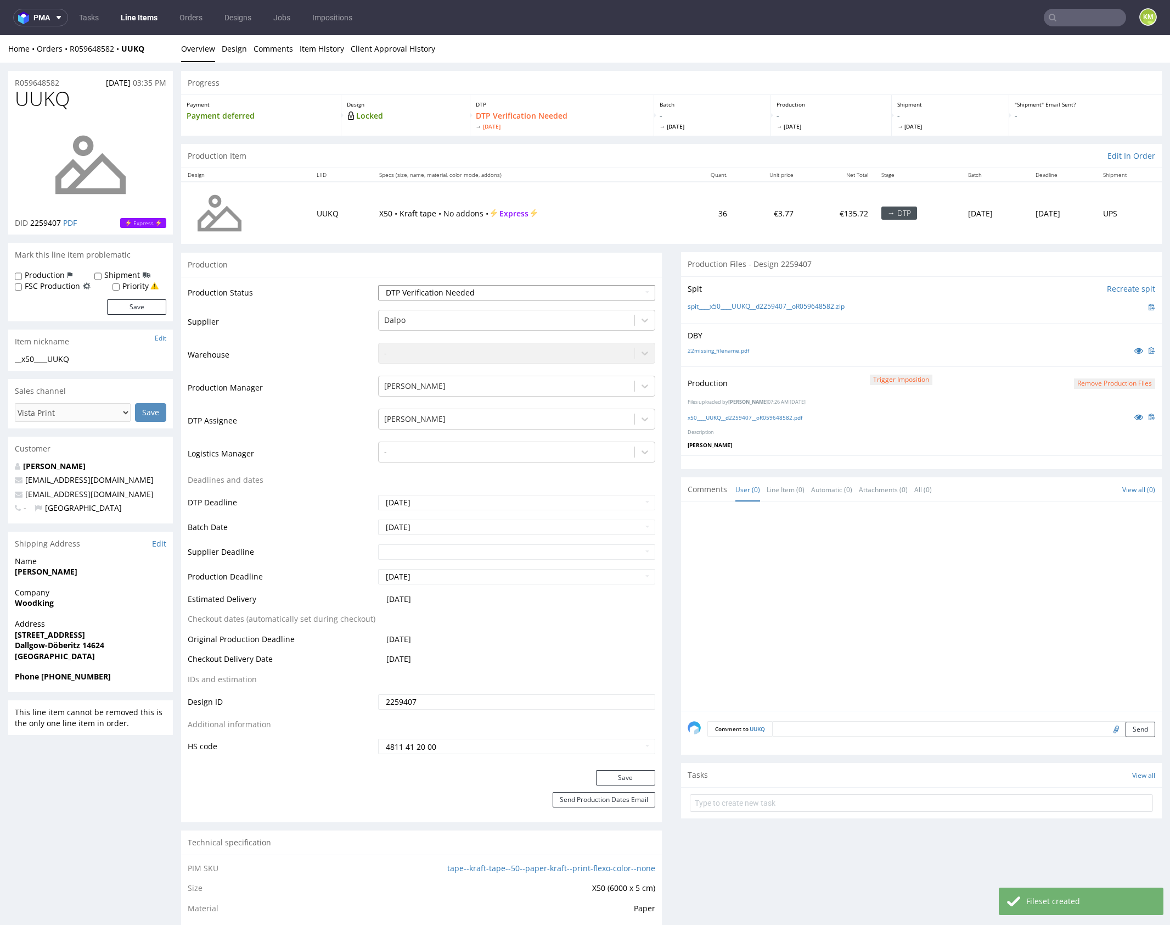
click at [575, 295] on select "Waiting for Artwork Waiting for Diecut Waiting for Mockup Waiting for DTP Waiti…" at bounding box center [516, 292] width 277 height 15
select select "dtp_production_ready"
click at [378, 285] on select "Waiting for Artwork Waiting for Diecut Waiting for Mockup Waiting for DTP Waiti…" at bounding box center [516, 292] width 277 height 15
click at [628, 770] on button "Save" at bounding box center [625, 777] width 59 height 15
click at [966, 527] on div at bounding box center [925, 609] width 474 height 202
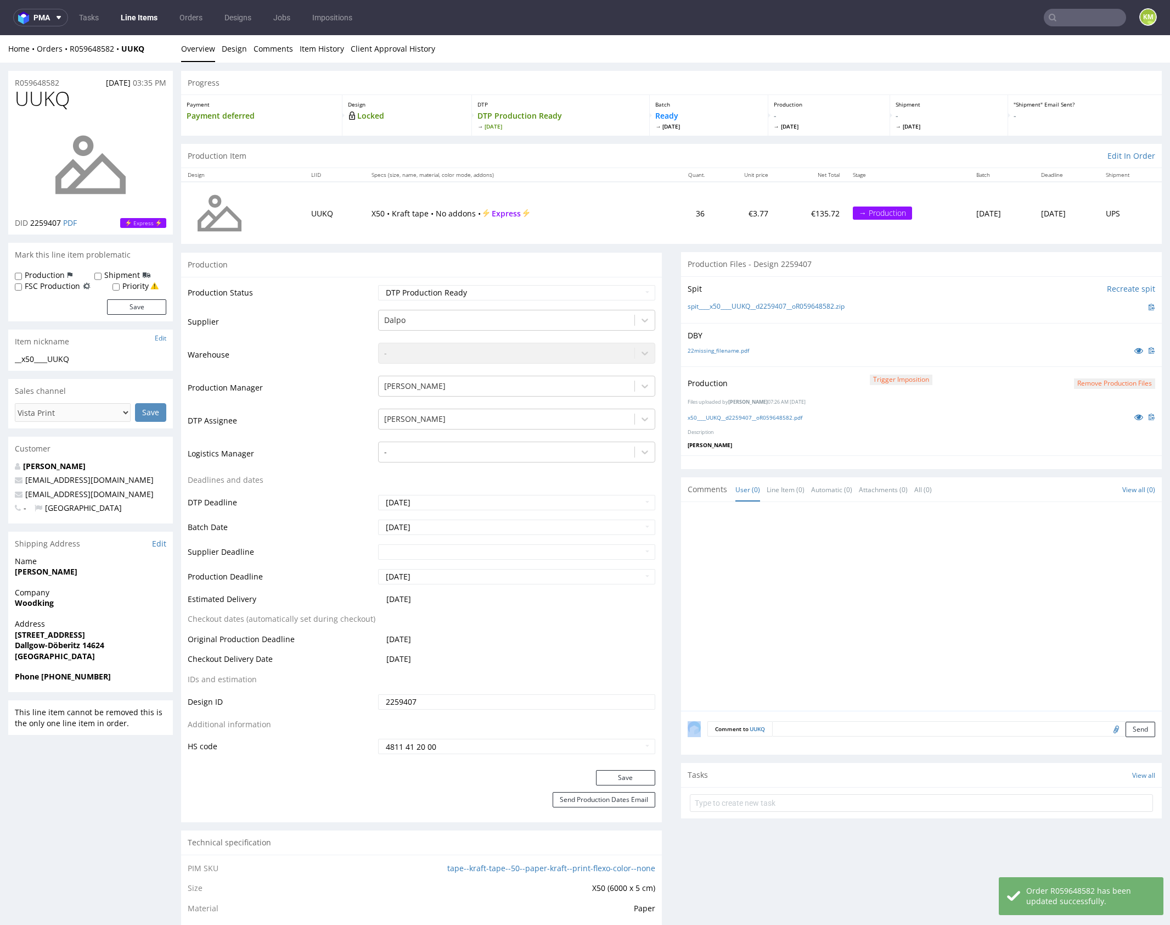
click at [966, 527] on div at bounding box center [925, 609] width 474 height 202
click at [849, 727] on textarea at bounding box center [963, 728] width 383 height 15
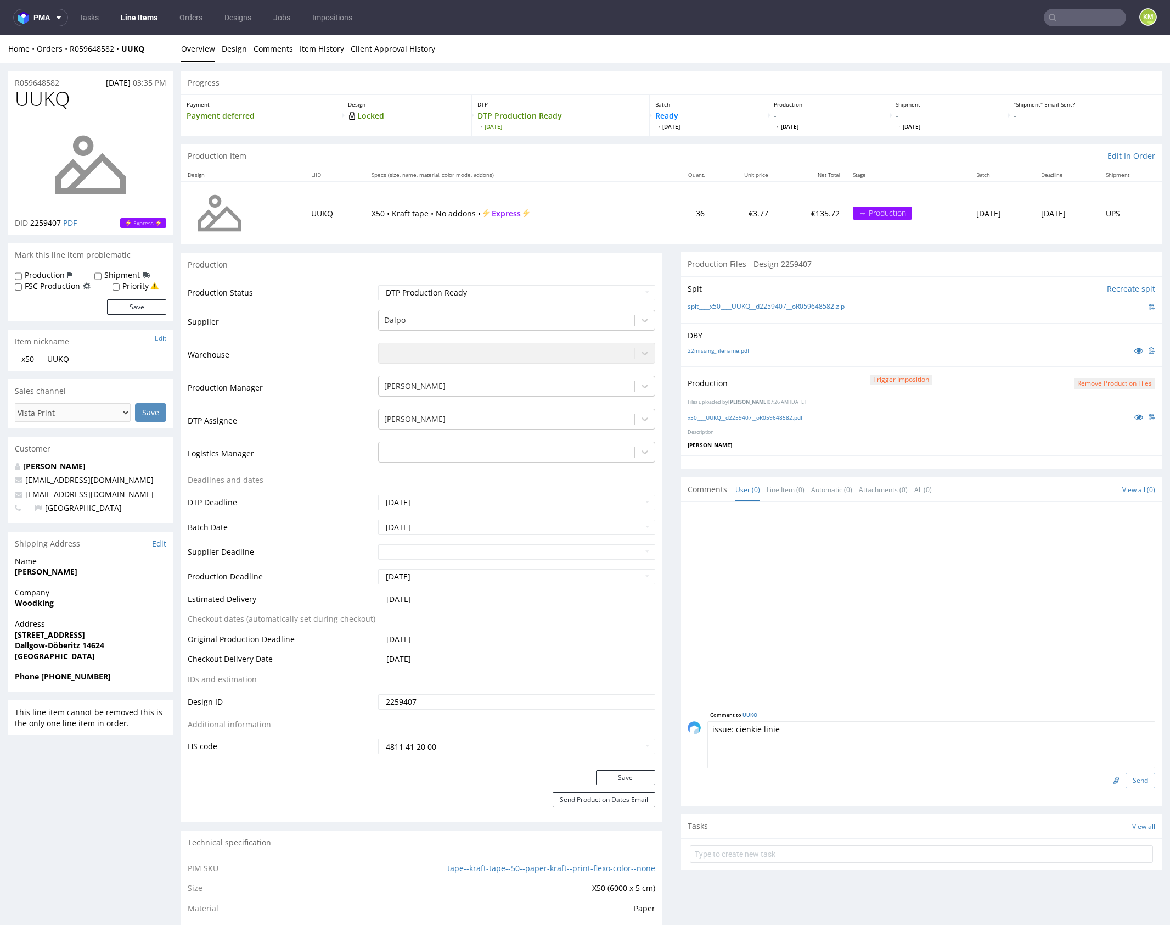
type textarea "issue: cienkie linie"
click at [1132, 780] on button "Send" at bounding box center [1141, 779] width 30 height 15
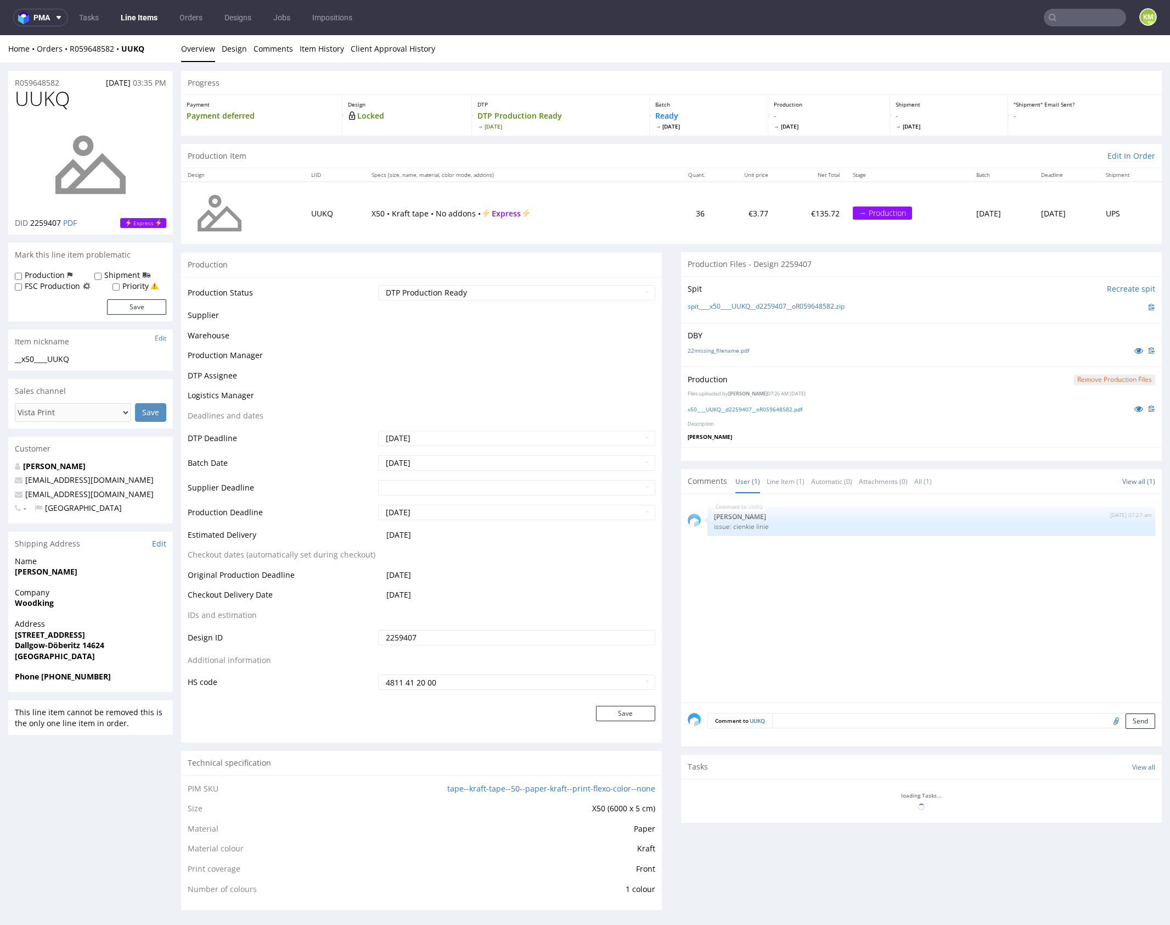
click at [998, 597] on div "UUKQ 11th Sep 25 | 07:27 am Karol Markowski issue: cienkie linie" at bounding box center [925, 601] width 474 height 202
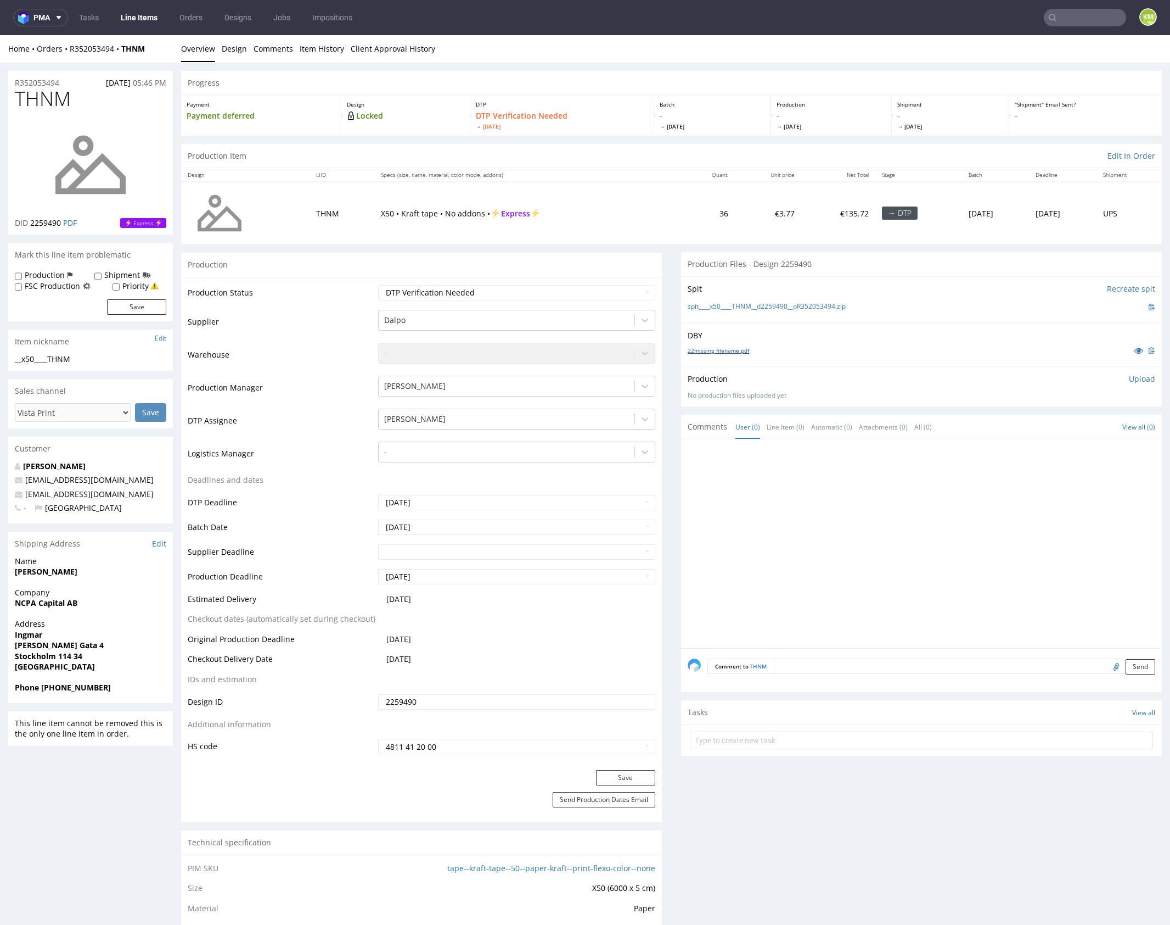
click at [722, 350] on link "22missing_filename.pdf" at bounding box center [718, 350] width 61 height 8
drag, startPoint x: 859, startPoint y: 304, endPoint x: 708, endPoint y: 310, distance: 151.6
click at [708, 310] on div "spit____x50____THNM__d2259490__oR352053494.zip" at bounding box center [922, 307] width 468 height 12
copy link "x50____THNM__d2259490__oR352053494.zip"
click at [239, 48] on link "Design" at bounding box center [234, 48] width 25 height 27
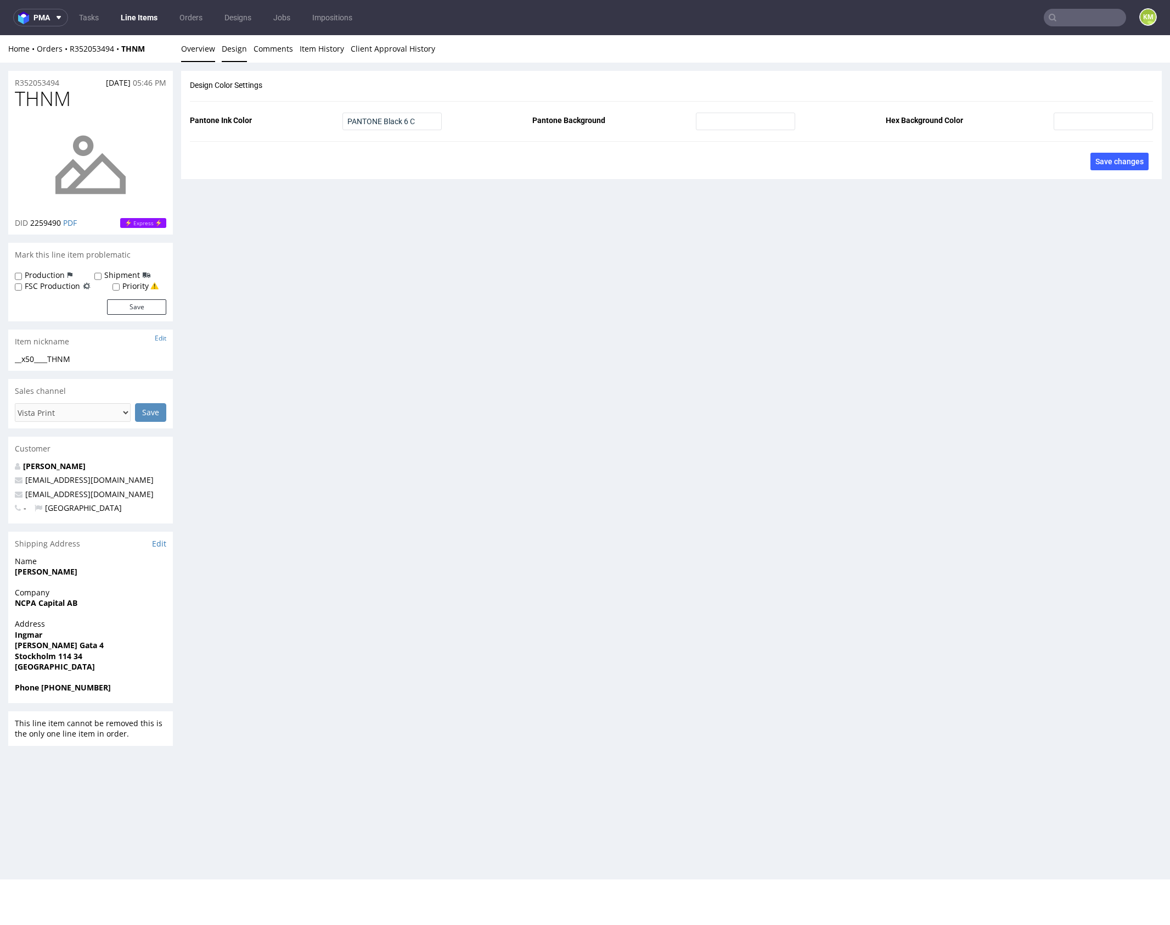
click at [188, 54] on link "Overview" at bounding box center [198, 48] width 34 height 27
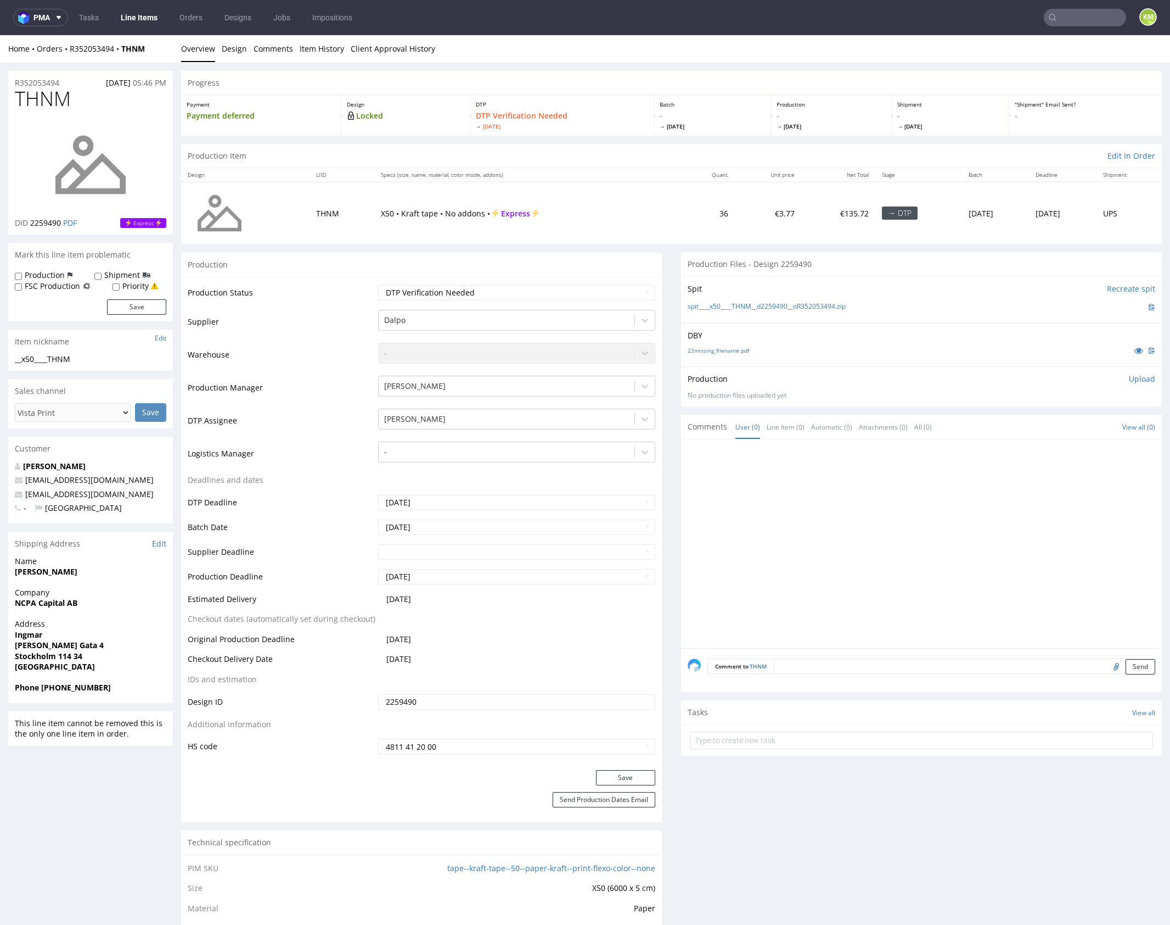
click at [945, 552] on div at bounding box center [925, 547] width 474 height 202
click at [1128, 383] on div "Production Upload No production files uploaded yet Description (optional) Add f…" at bounding box center [922, 386] width 468 height 26
click at [1129, 379] on p "Upload" at bounding box center [1142, 378] width 26 height 11
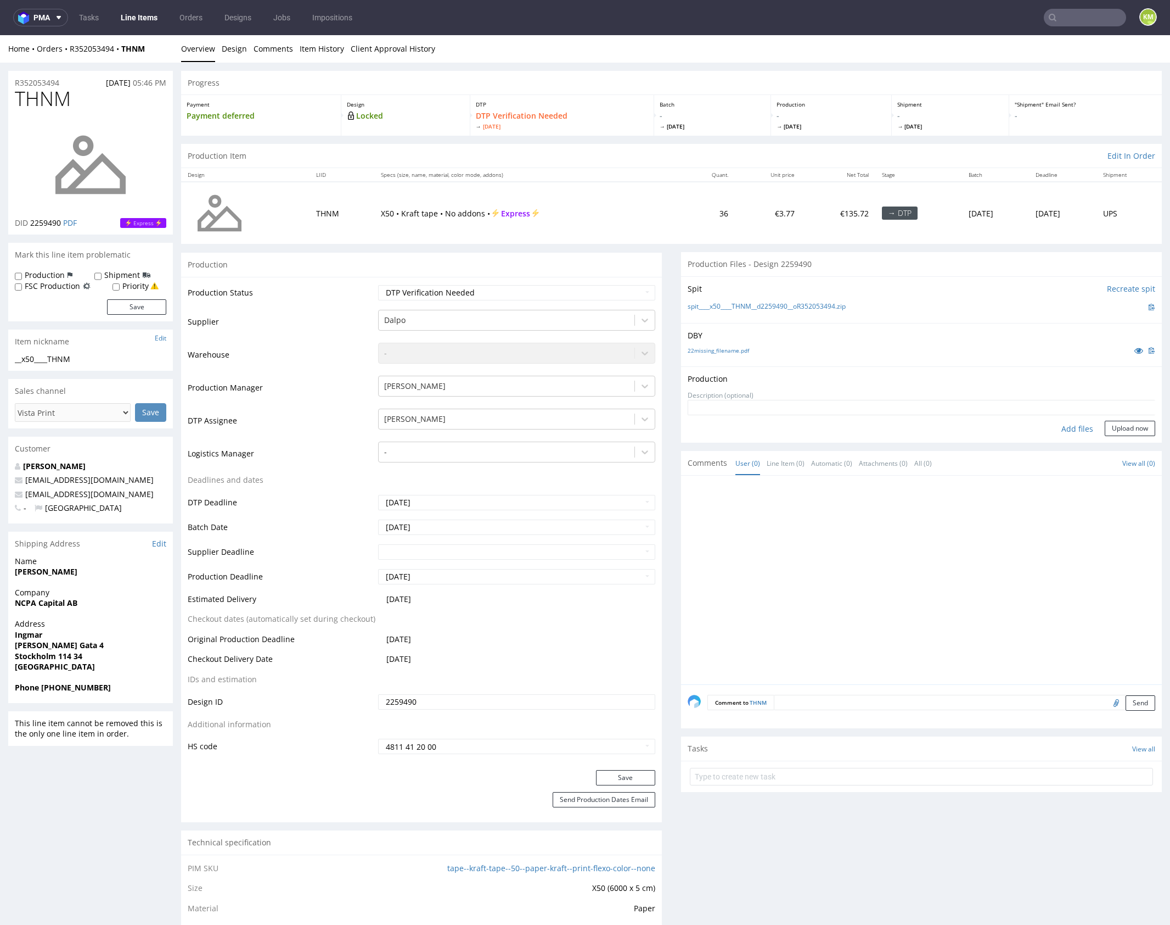
click at [1054, 429] on div "Add files" at bounding box center [1077, 429] width 55 height 16
type input "C:\fakepath\x50____THNM__d2259490__oR352053494.pdf"
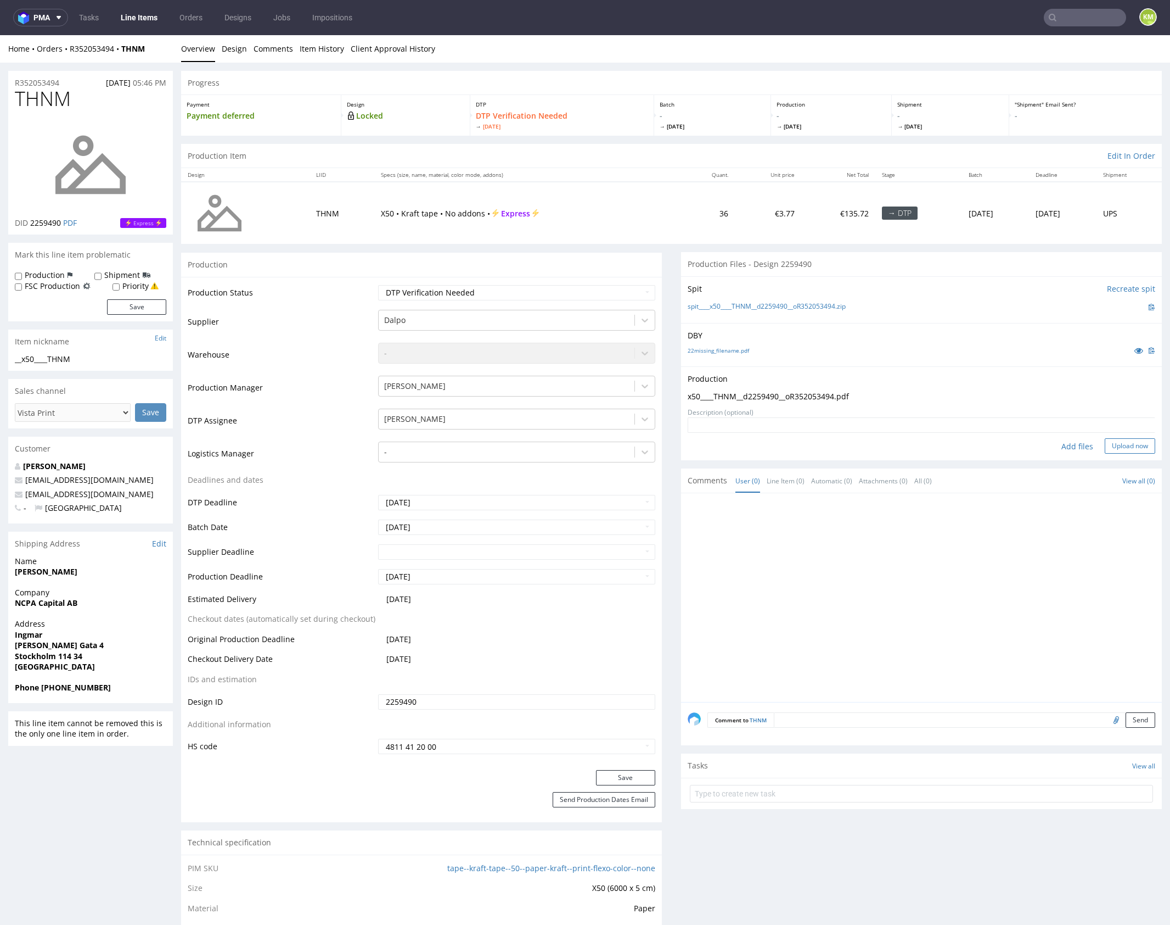
click at [1117, 449] on button "Upload now" at bounding box center [1130, 445] width 51 height 15
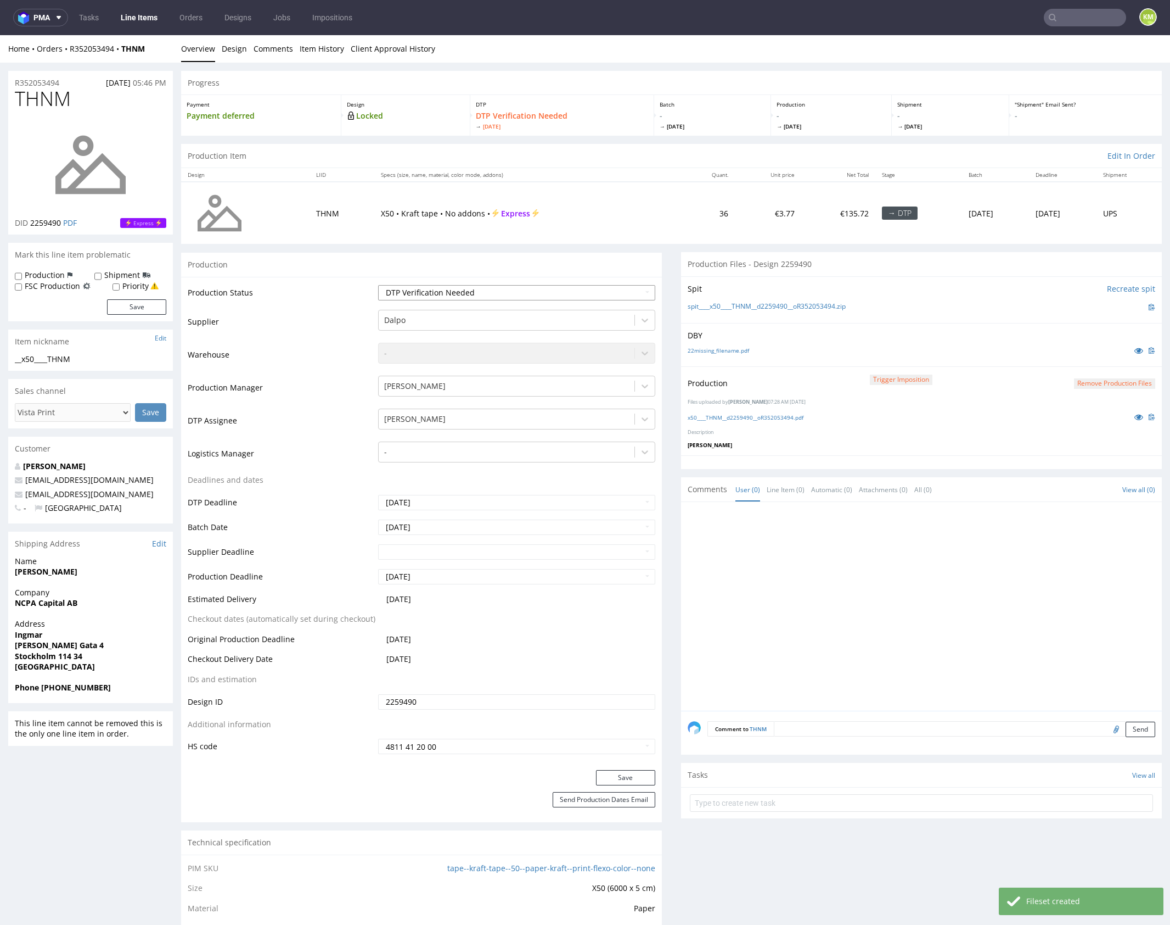
click at [500, 298] on select "Waiting for Artwork Waiting for Diecut Waiting for Mockup Waiting for DTP Waiti…" at bounding box center [516, 292] width 277 height 15
select select "dtp_production_ready"
click at [378, 285] on select "Waiting for Artwork Waiting for Diecut Waiting for Mockup Waiting for DTP Waiti…" at bounding box center [516, 292] width 277 height 15
click at [639, 773] on button "Save" at bounding box center [625, 777] width 59 height 15
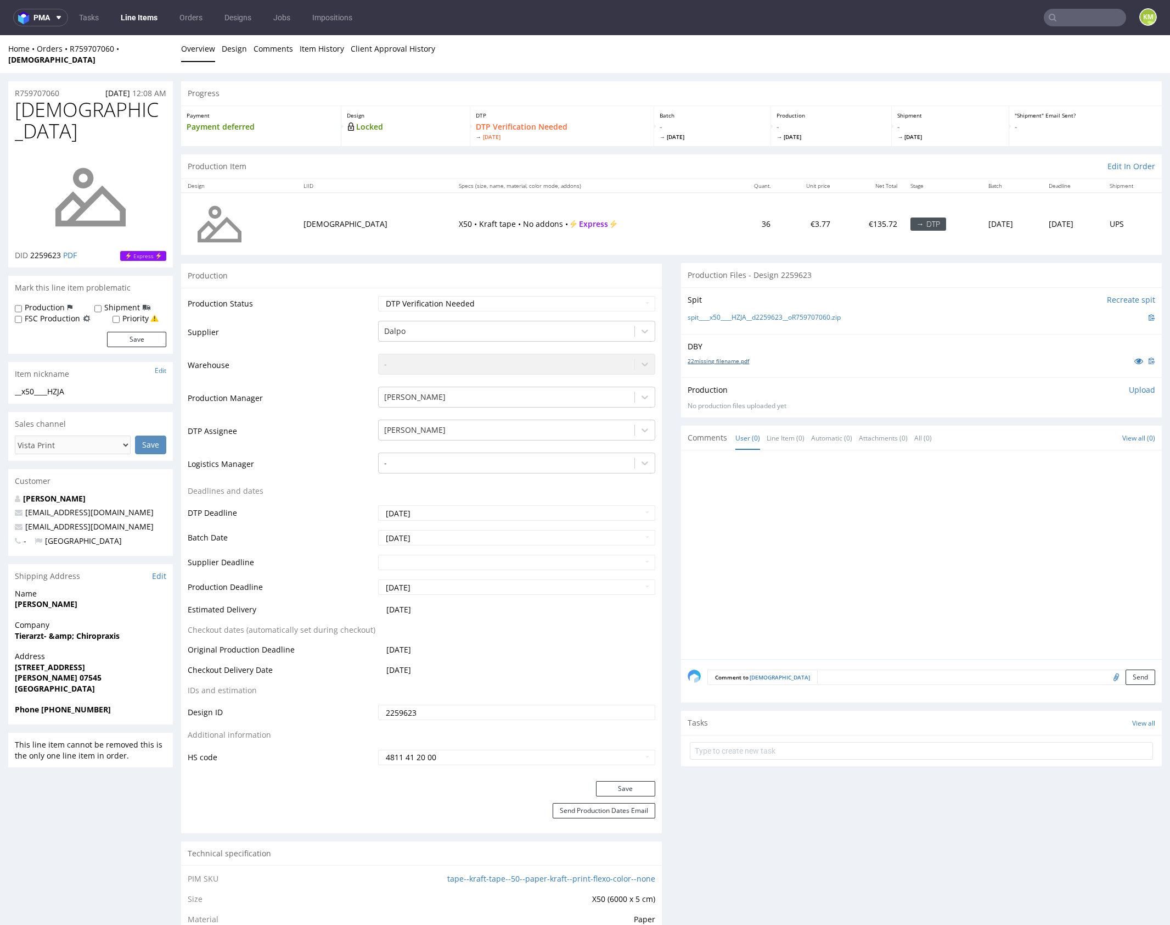
click at [727, 357] on link "22missing_filename.pdf" at bounding box center [718, 361] width 61 height 8
drag, startPoint x: 867, startPoint y: 308, endPoint x: 709, endPoint y: 307, distance: 158.1
click at [709, 311] on div "spit____x50____HZJA__d2259623__oR759707060.zip" at bounding box center [922, 317] width 468 height 12
copy link "x50____HZJA__d2259623__oR759707060.zip"
click at [242, 56] on link "Design" at bounding box center [234, 48] width 25 height 27
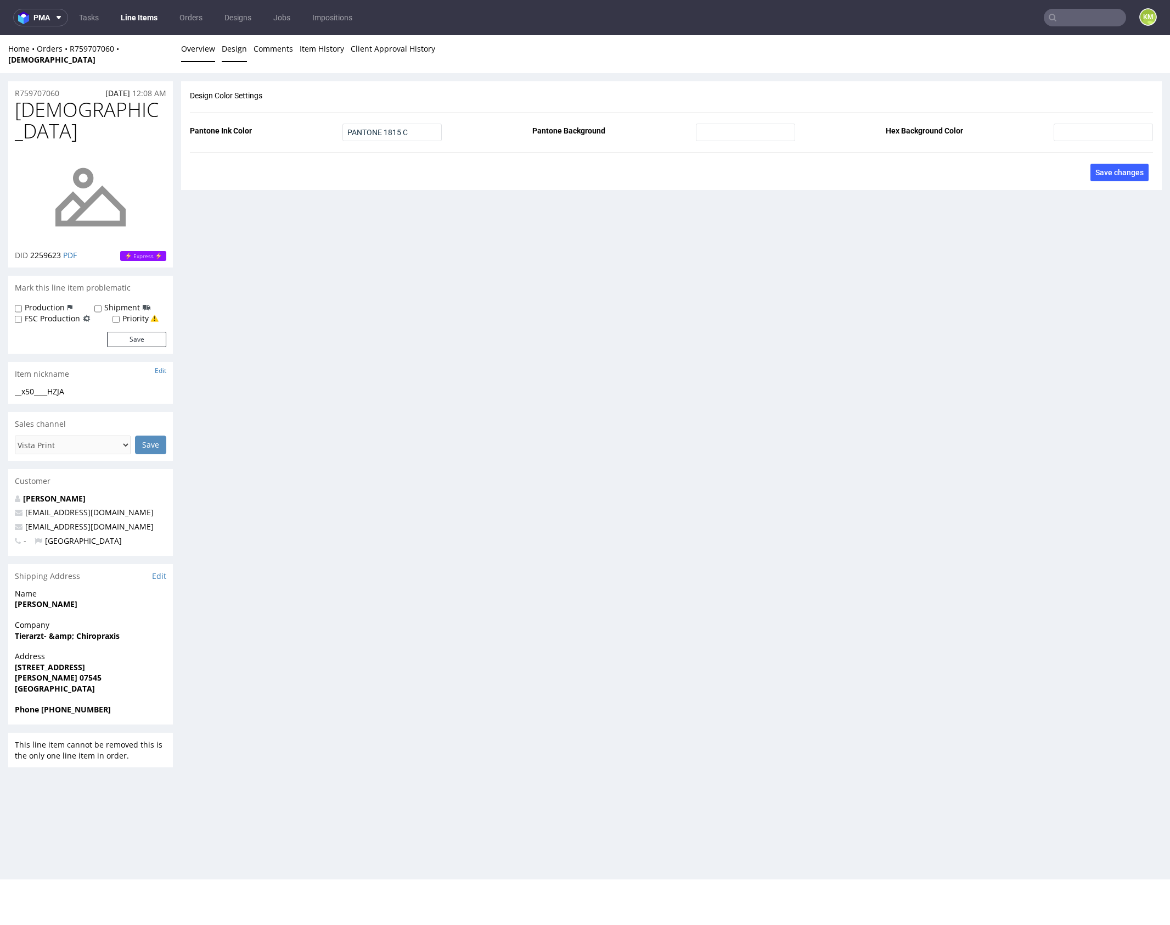
click at [197, 49] on link "Overview" at bounding box center [198, 48] width 34 height 27
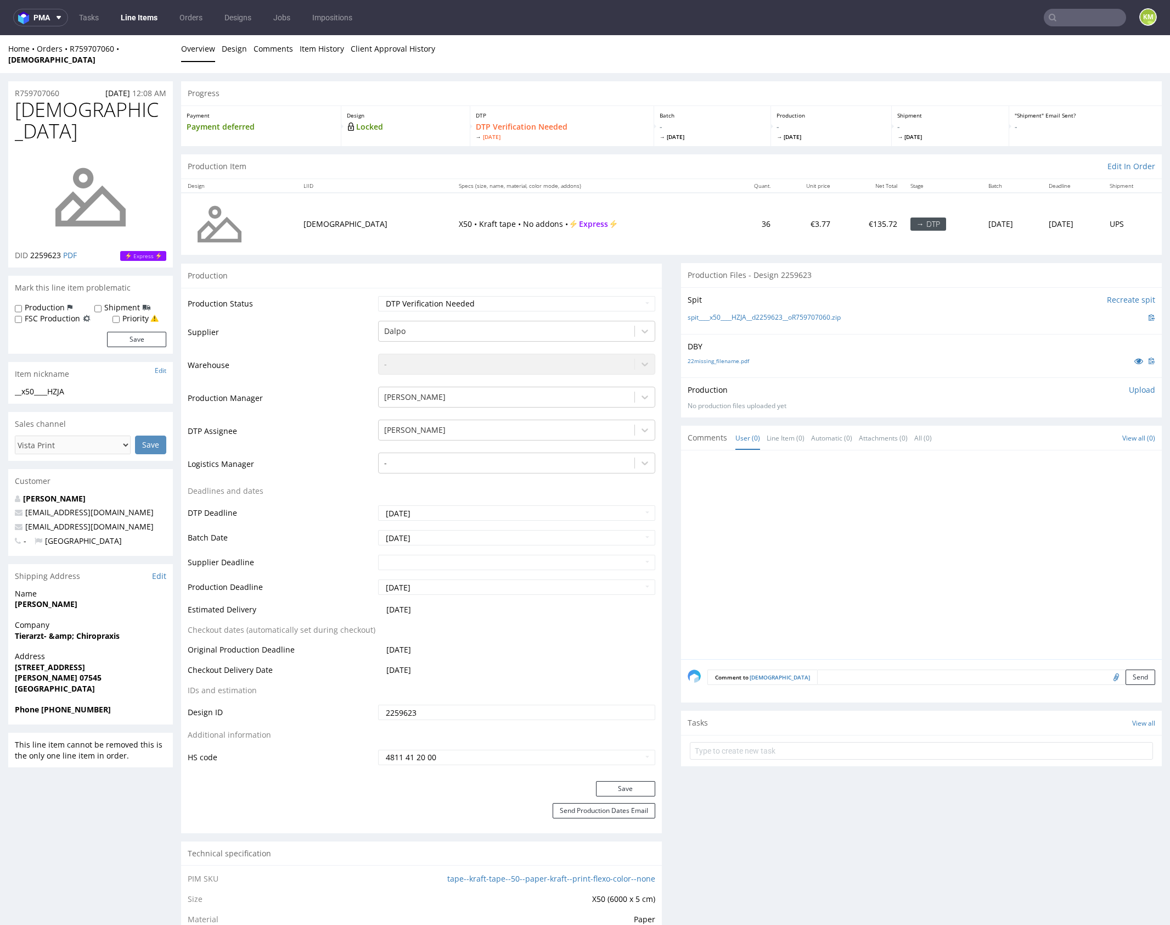
click at [1135, 384] on p "Upload" at bounding box center [1142, 389] width 26 height 11
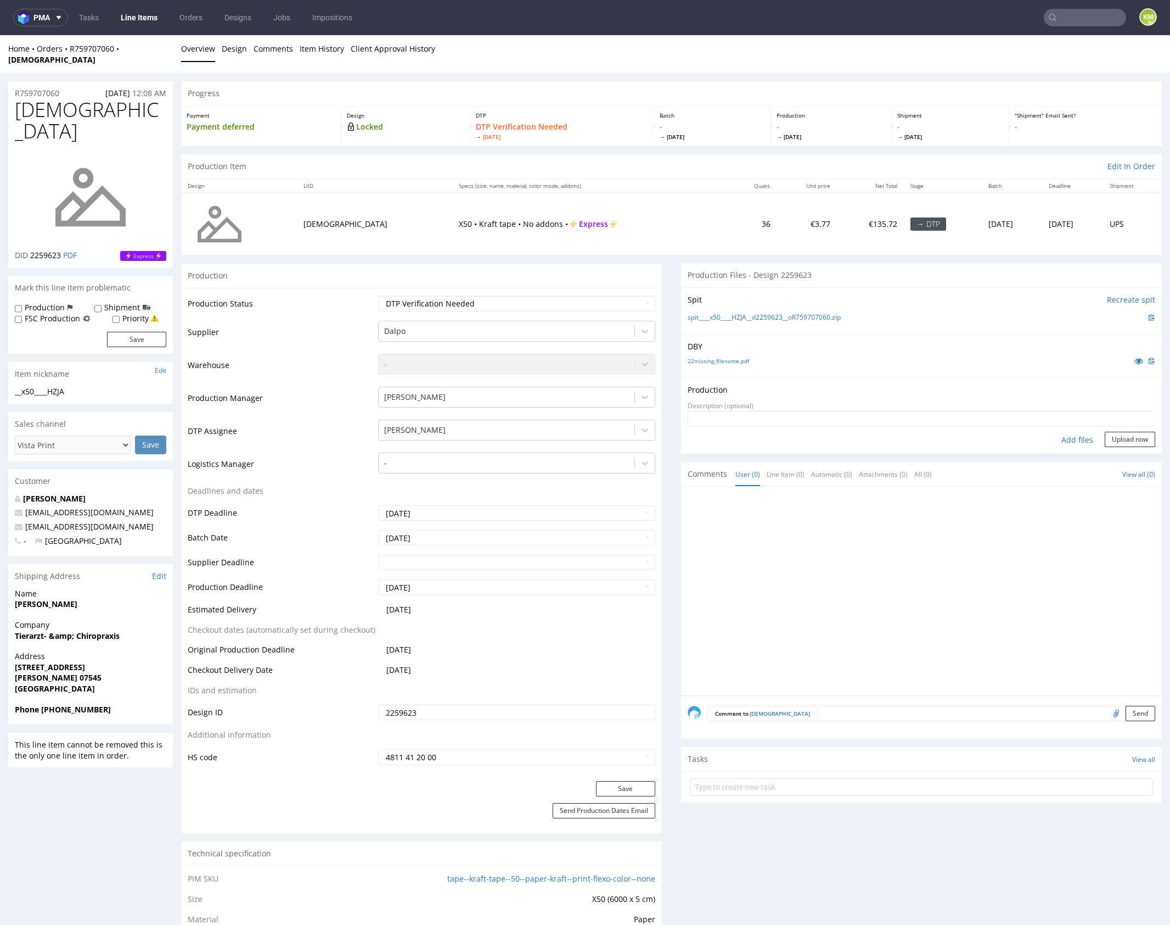
click at [1070, 432] on div "Add files" at bounding box center [1077, 440] width 55 height 16
type input "C:\fakepath\x50____HZJA__d2259623__oR759707060.pdf"
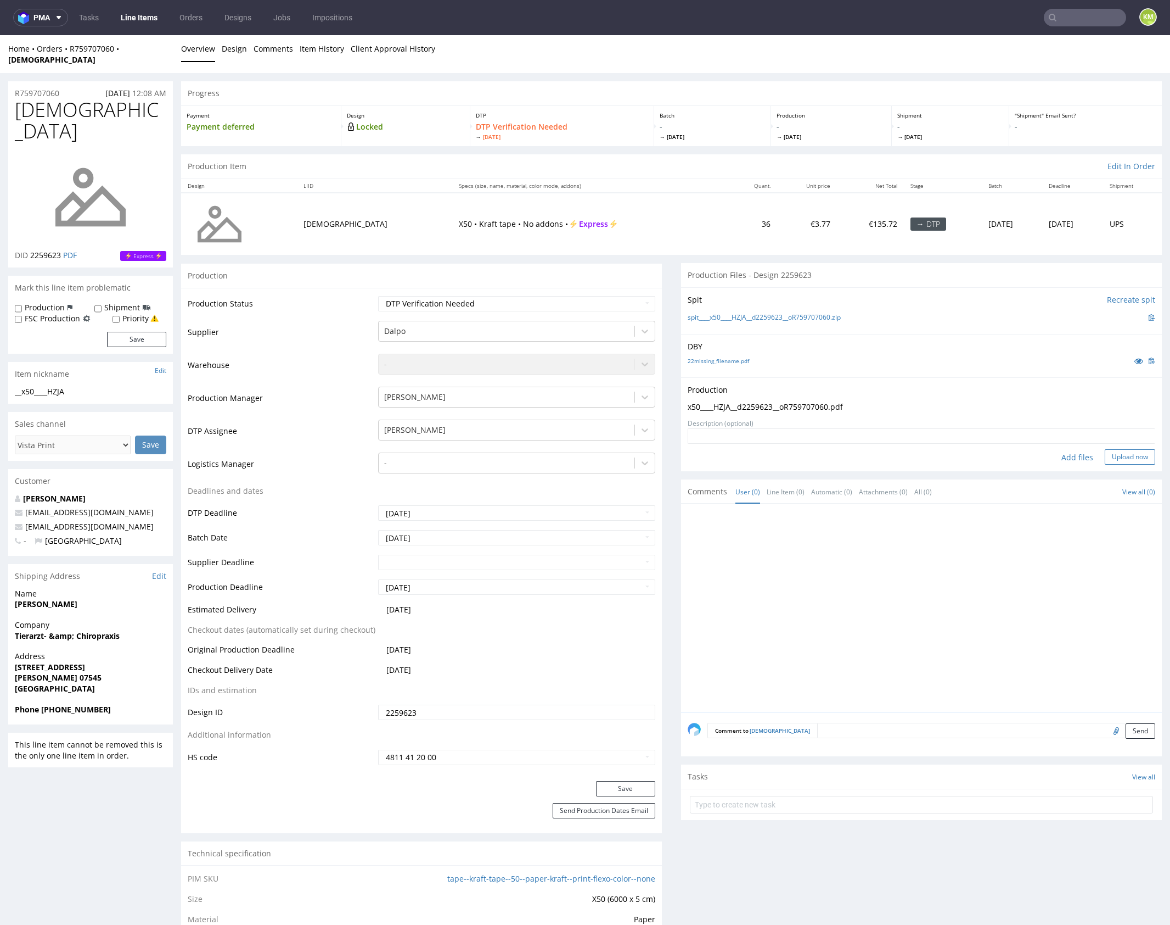
click at [1127, 449] on button "Upload now" at bounding box center [1130, 456] width 51 height 15
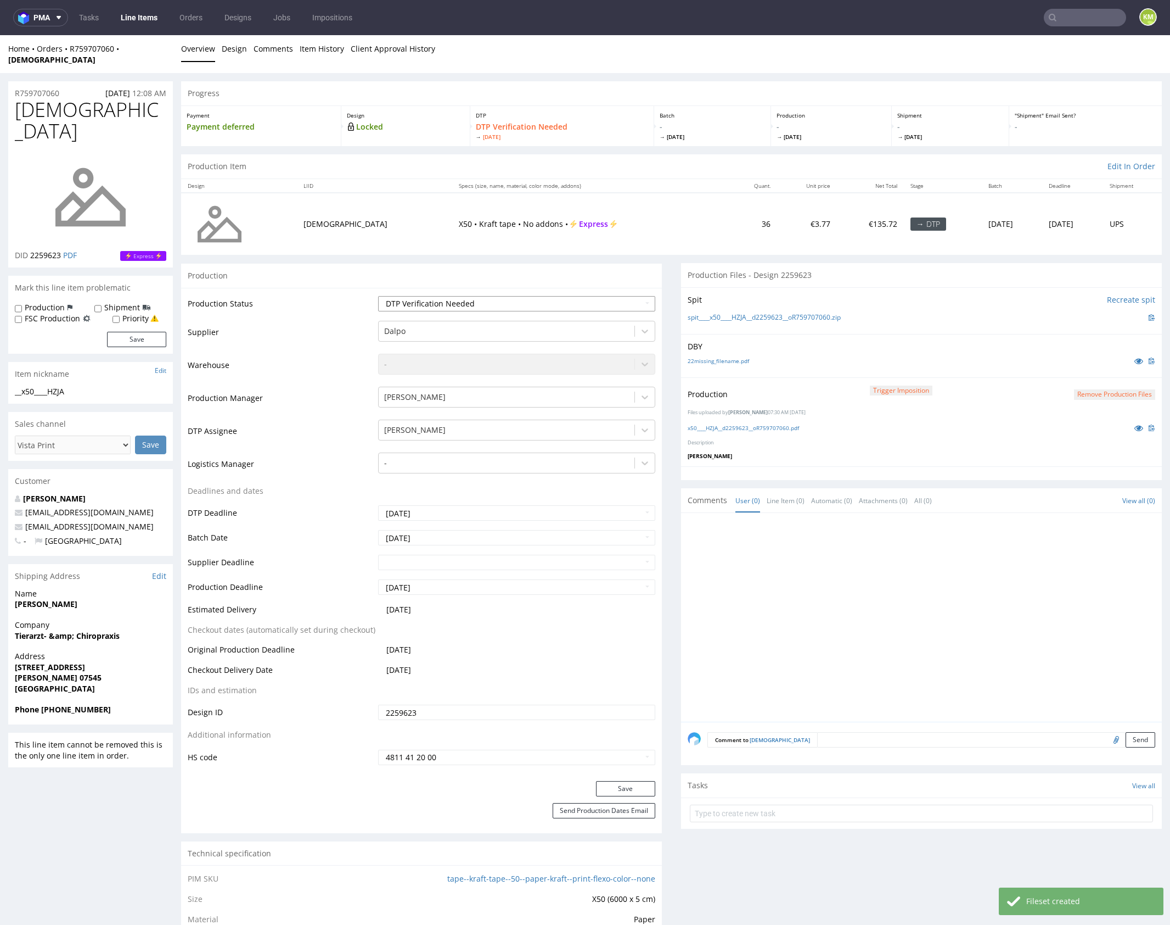
click at [563, 296] on select "Waiting for Artwork Waiting for Diecut Waiting for Mockup Waiting for DTP Waiti…" at bounding box center [516, 303] width 277 height 15
select select "dtp_production_ready"
click at [378, 296] on select "Waiting for Artwork Waiting for Diecut Waiting for Mockup Waiting for DTP Waiti…" at bounding box center [516, 303] width 277 height 15
click at [636, 781] on button "Save" at bounding box center [625, 788] width 59 height 15
click at [909, 613] on div at bounding box center [925, 620] width 474 height 202
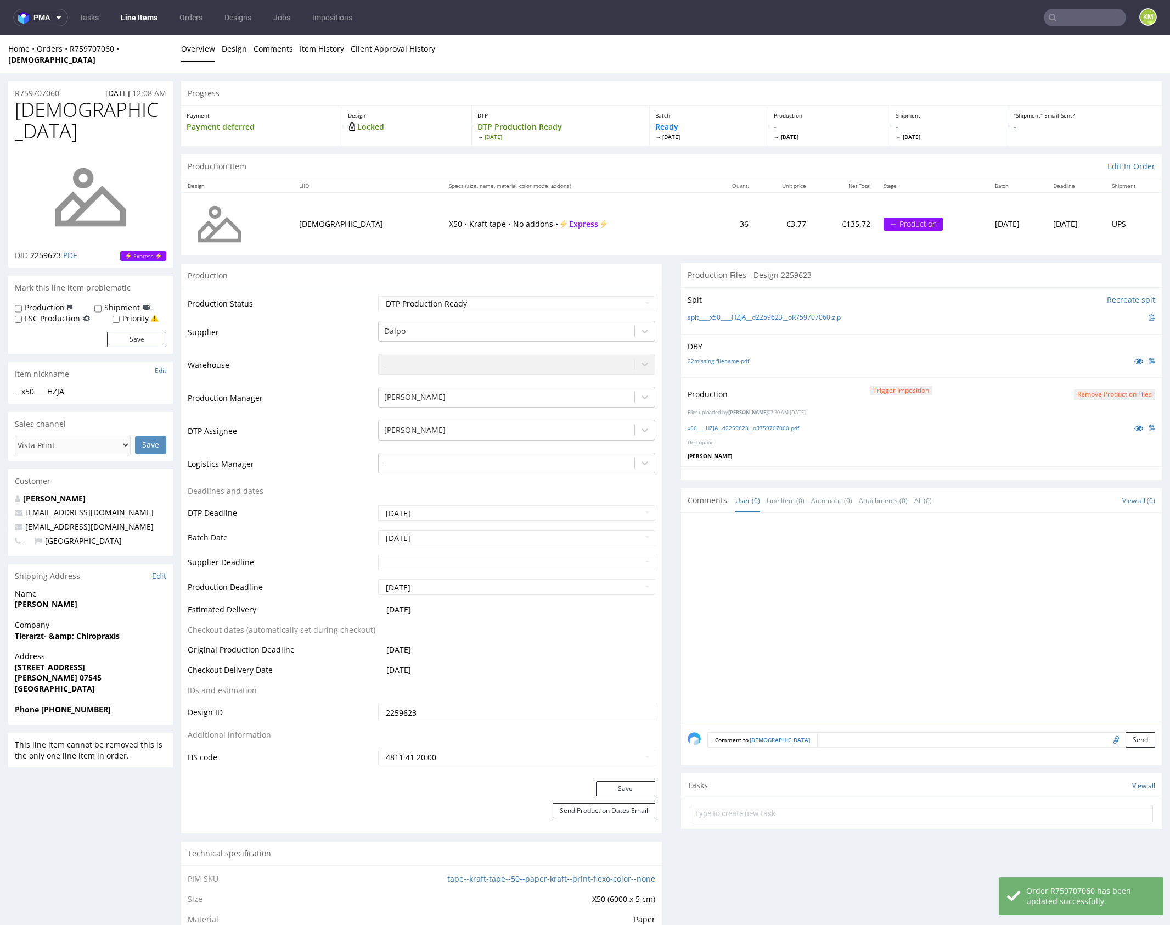
click at [910, 603] on div at bounding box center [925, 620] width 474 height 202
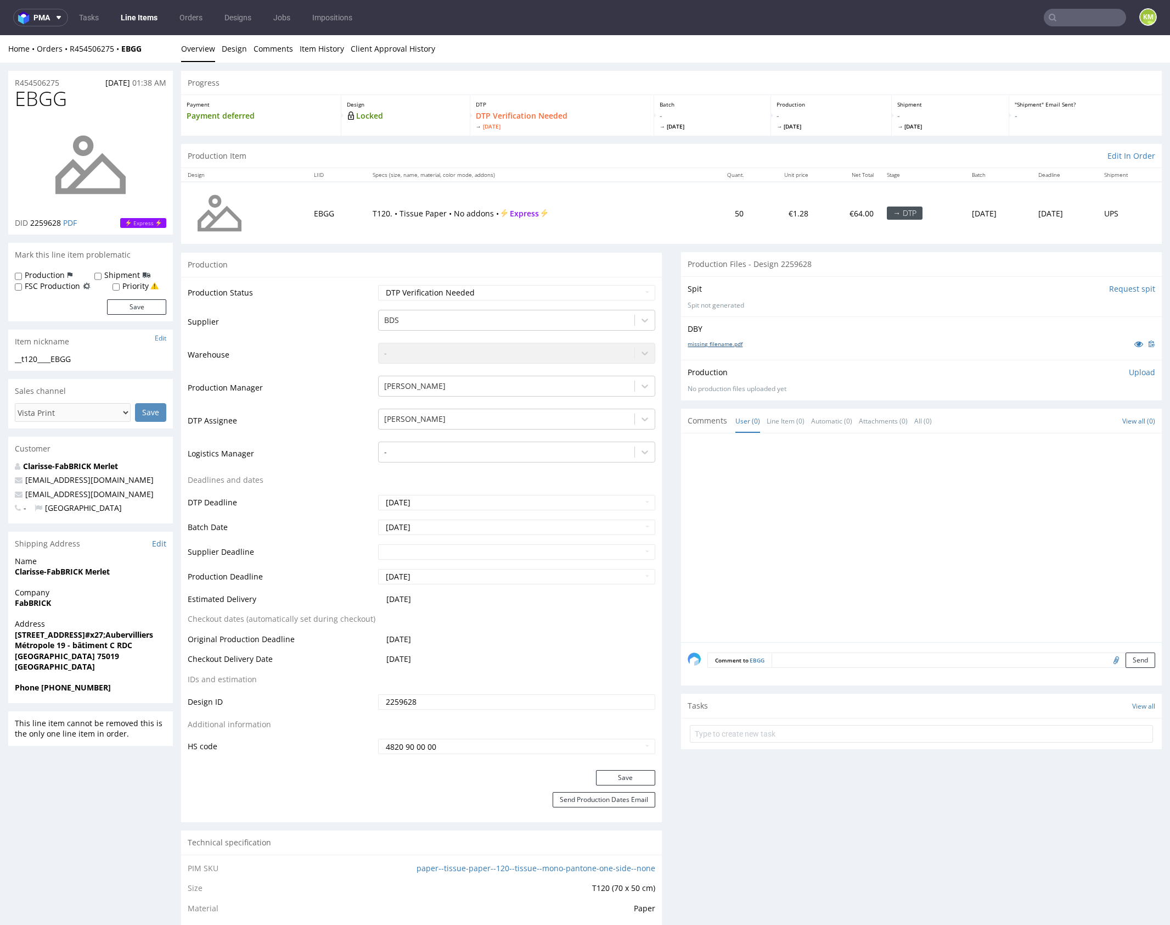
click at [708, 343] on link "missing_filename.pdf" at bounding box center [715, 344] width 55 height 8
click at [233, 48] on link "Design" at bounding box center [234, 48] width 25 height 27
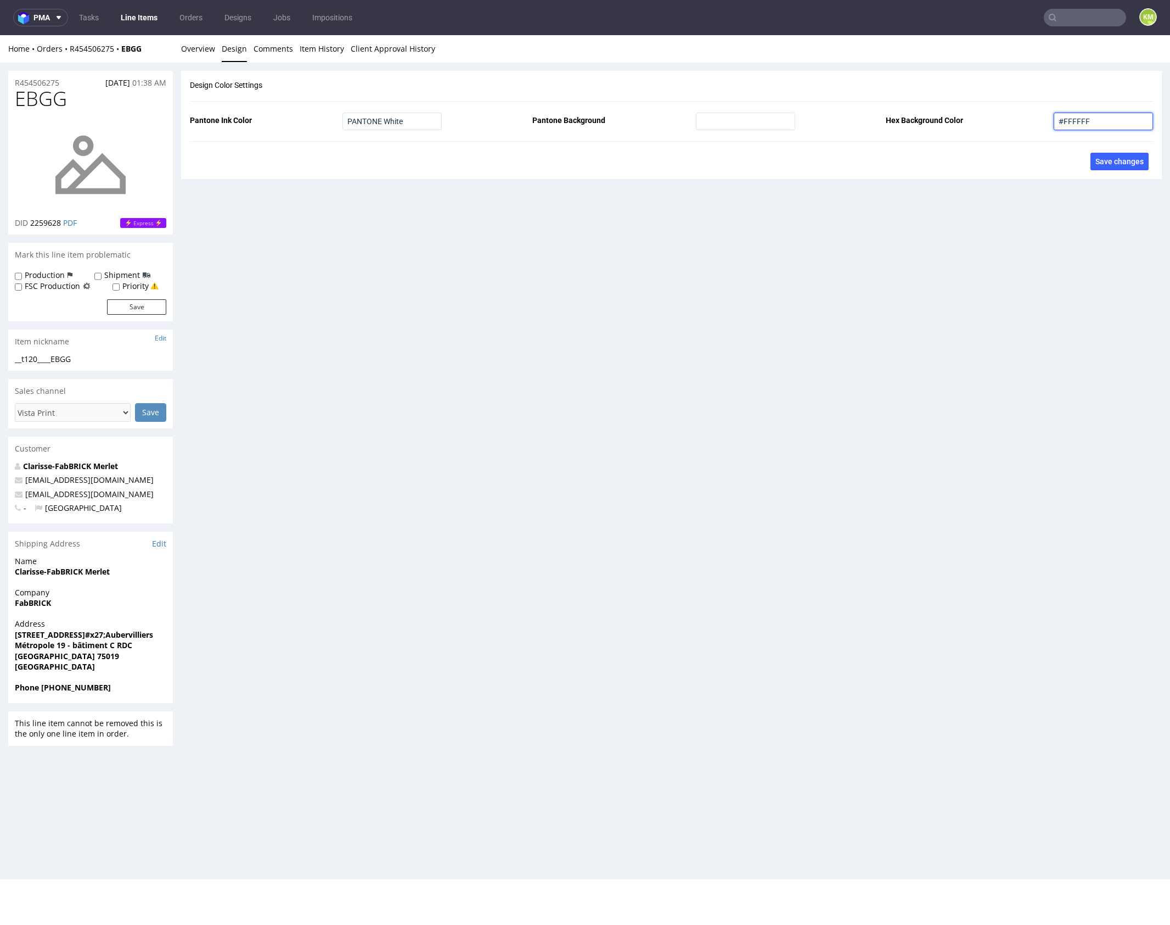
click at [1071, 115] on input "#FFFFFF" at bounding box center [1103, 122] width 99 height 18
click at [200, 50] on link "Overview" at bounding box center [198, 48] width 34 height 27
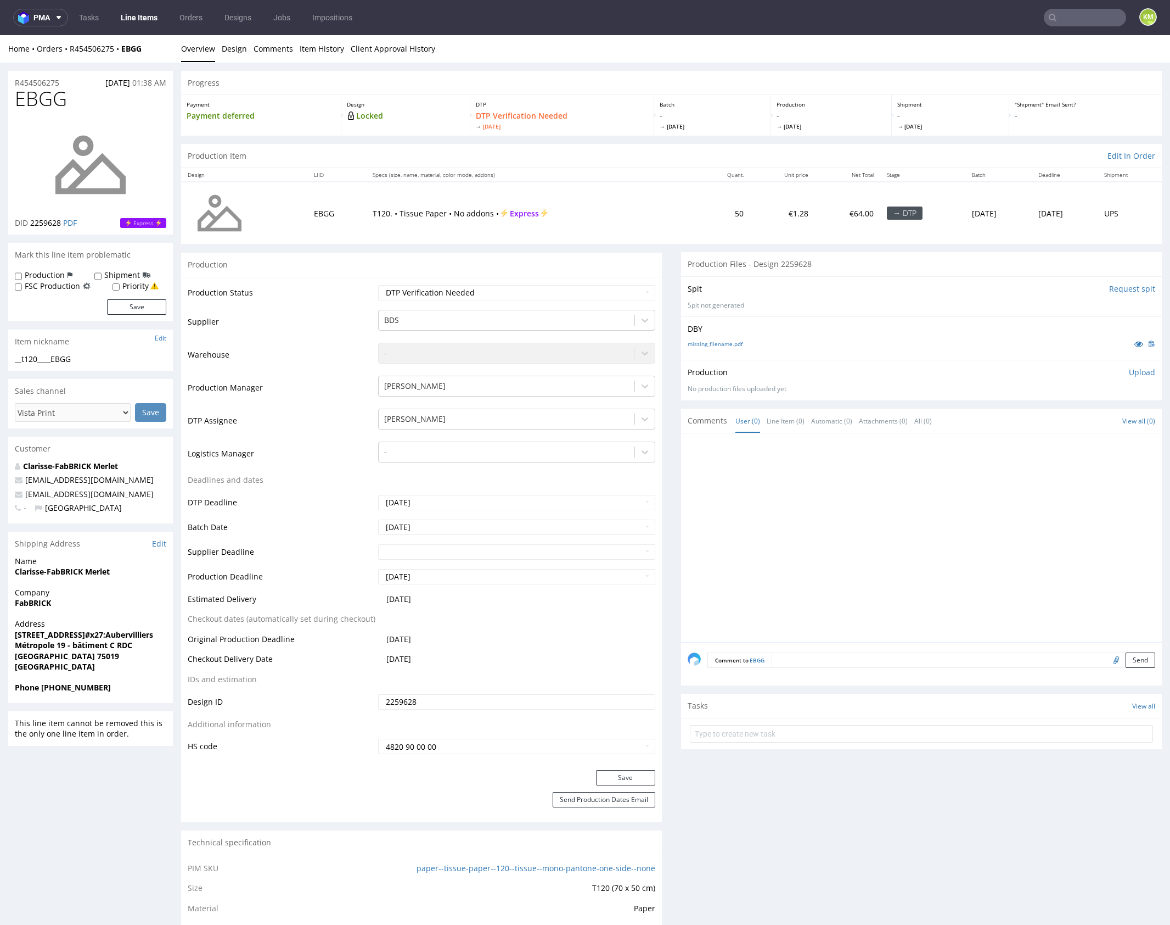
click at [70, 356] on div "__t120____EBGG" at bounding box center [91, 359] width 152 height 11
copy div "__t120____EBGG"
copy link "R454506275"
click at [1129, 373] on p "Upload" at bounding box center [1142, 372] width 26 height 11
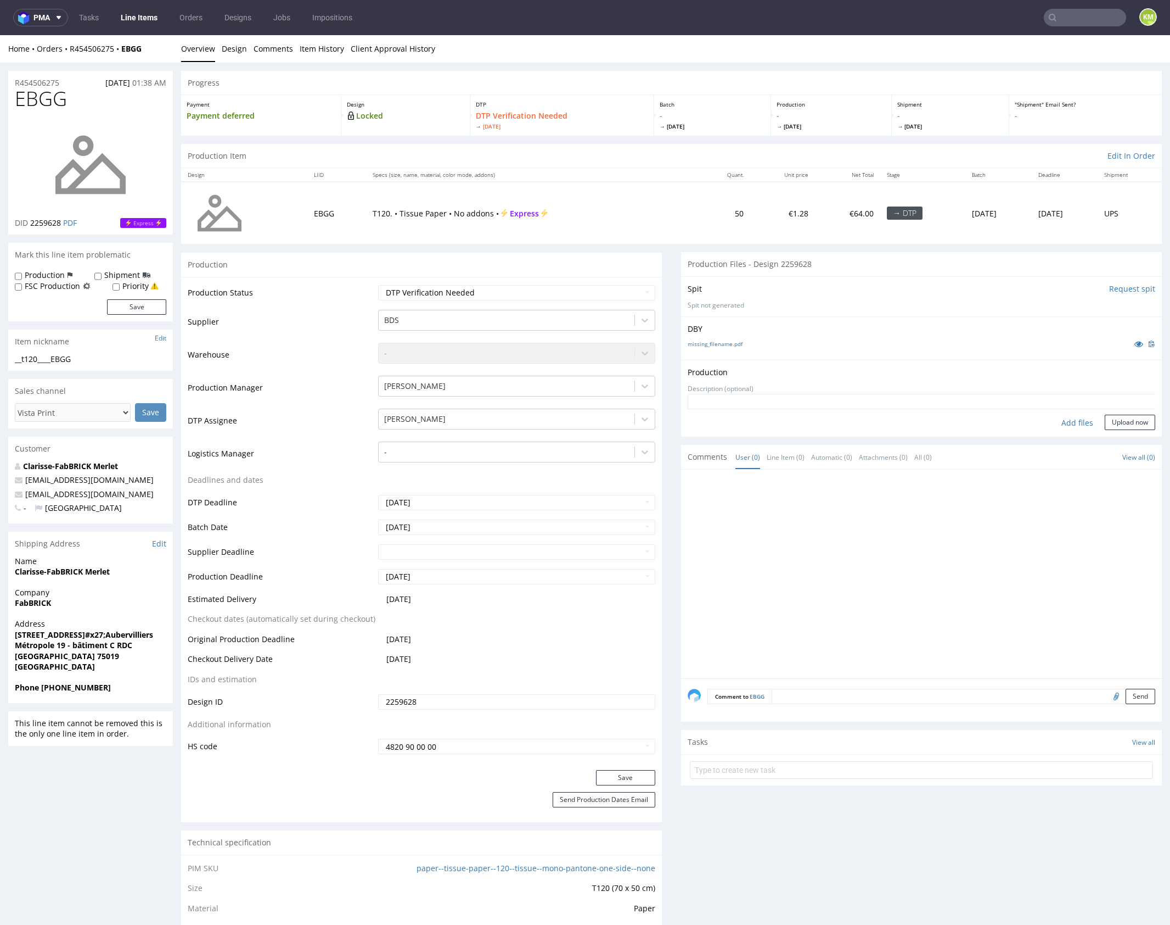
click at [1065, 418] on div "Add files" at bounding box center [1077, 423] width 55 height 16
type input "C:\fakepath\t120____EBGG__d0__oR454506275.pdf"
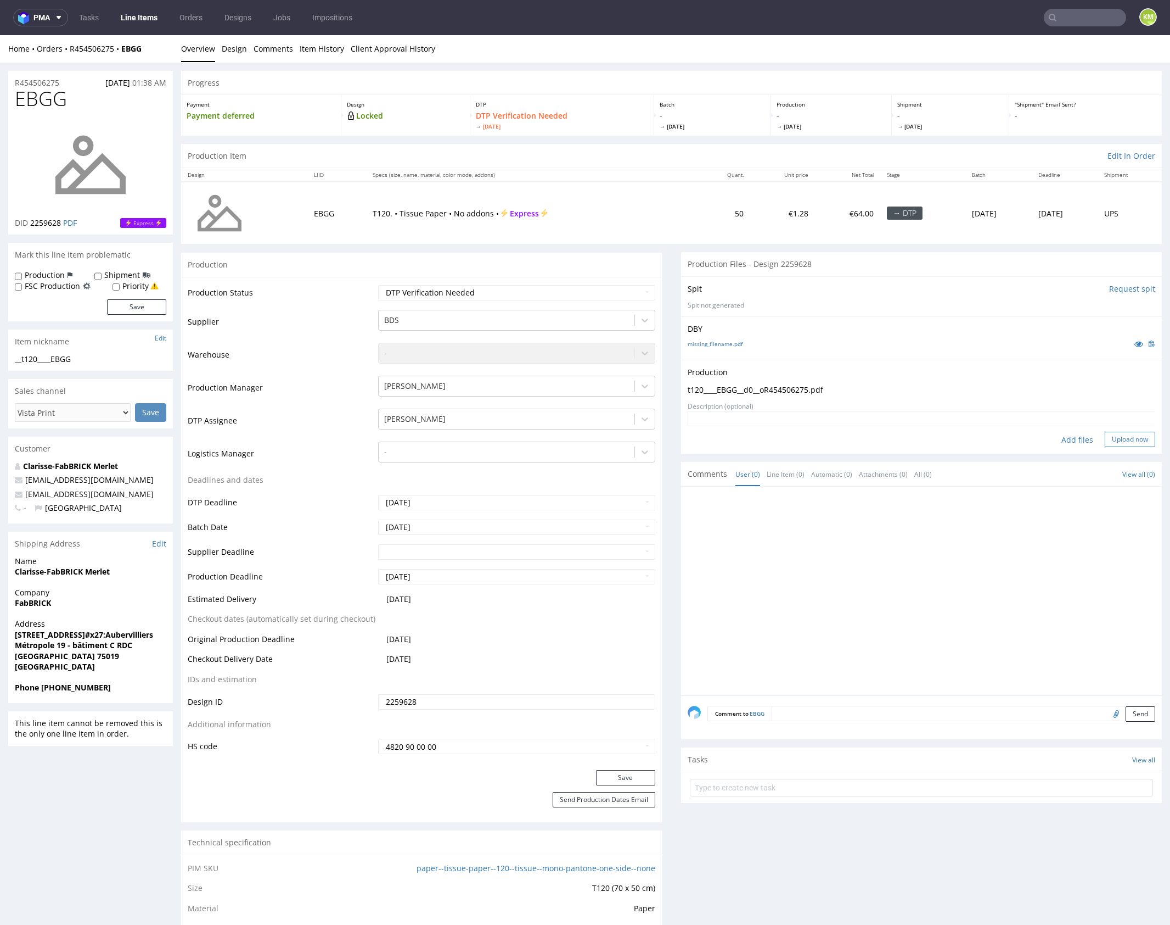
click at [1113, 441] on button "Upload now" at bounding box center [1130, 439] width 51 height 15
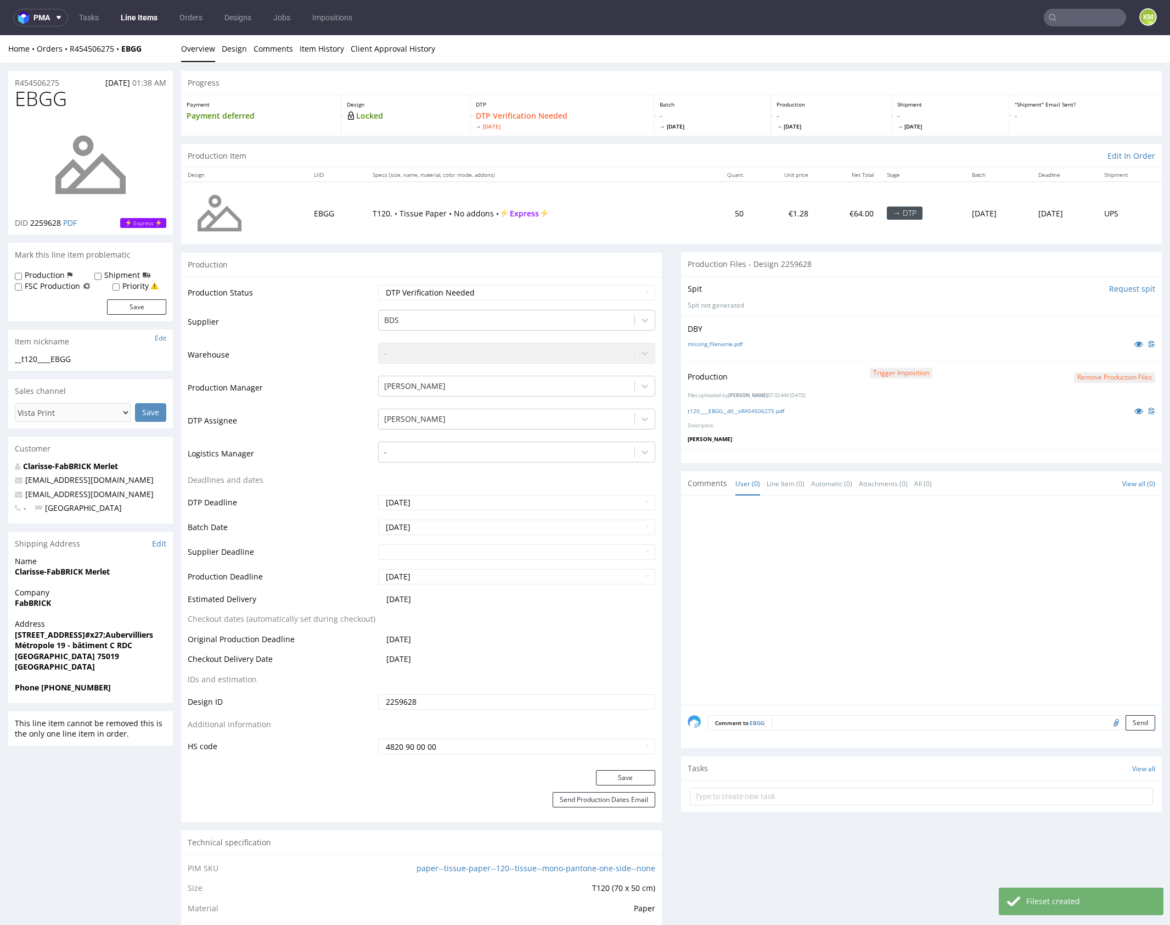
click at [817, 721] on textarea at bounding box center [964, 722] width 384 height 15
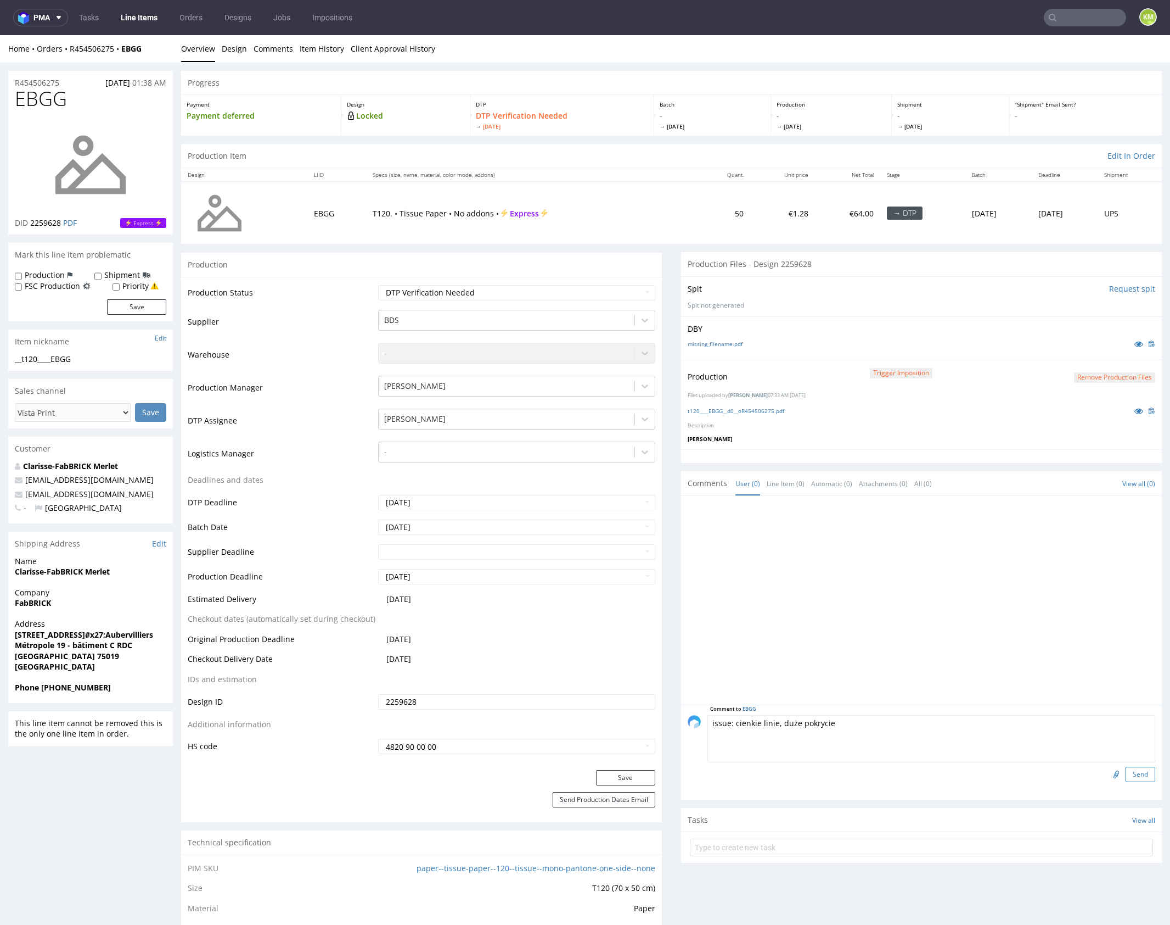
type textarea "issue: cienkie linie, duże pokrycie"
click at [1127, 771] on button "Send" at bounding box center [1141, 773] width 30 height 15
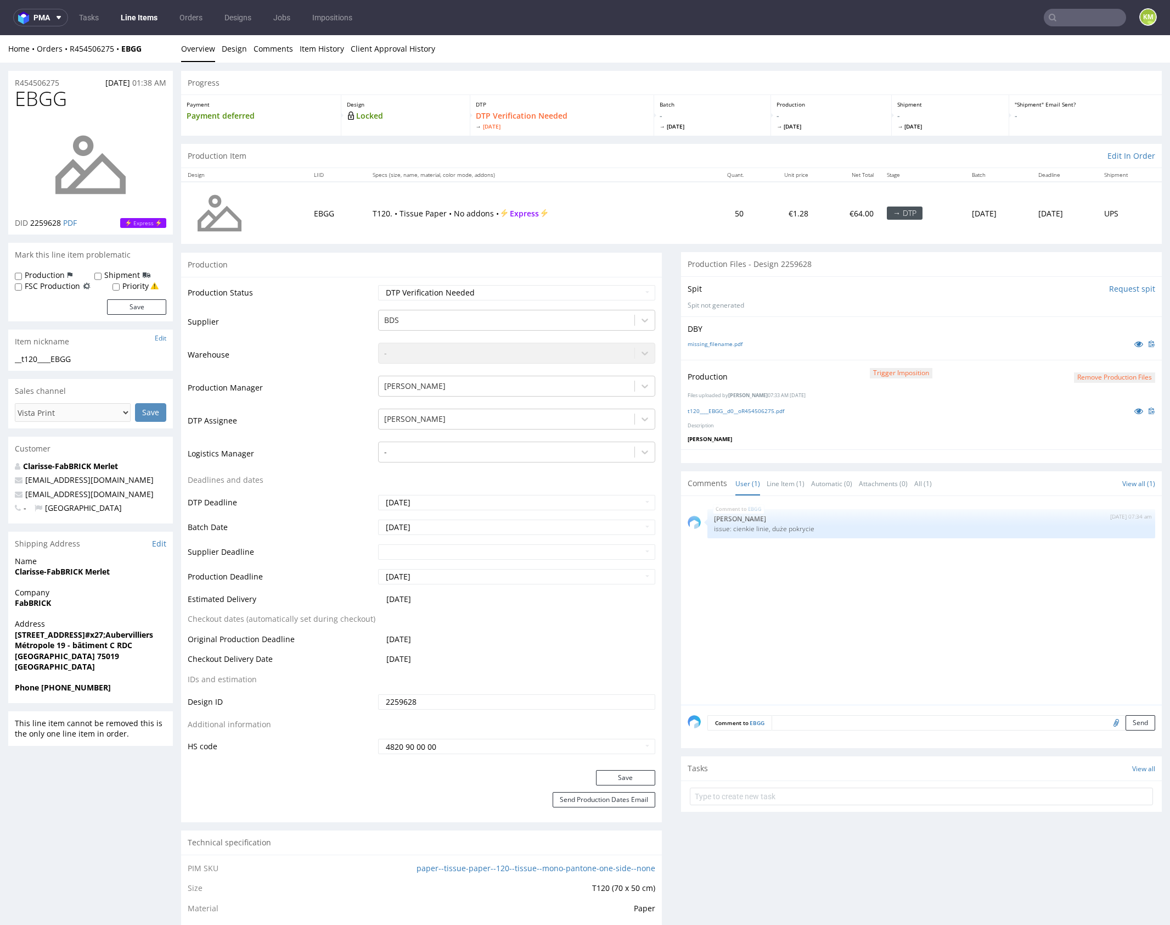
click at [919, 641] on div "EBGG 11th Sep 25 | 07:34 am Karol Markowski issue: cienkie linie, duże pokrycie" at bounding box center [925, 603] width 474 height 202
click at [596, 292] on select "Waiting for Artwork Waiting for Diecut Waiting for Mockup Waiting for DTP Waiti…" at bounding box center [516, 292] width 277 height 15
select select "dtp_production_ready"
click at [378, 285] on select "Waiting for Artwork Waiting for Diecut Waiting for Mockup Waiting for DTP Waiti…" at bounding box center [516, 292] width 277 height 15
click at [635, 774] on button "Save" at bounding box center [625, 777] width 59 height 15
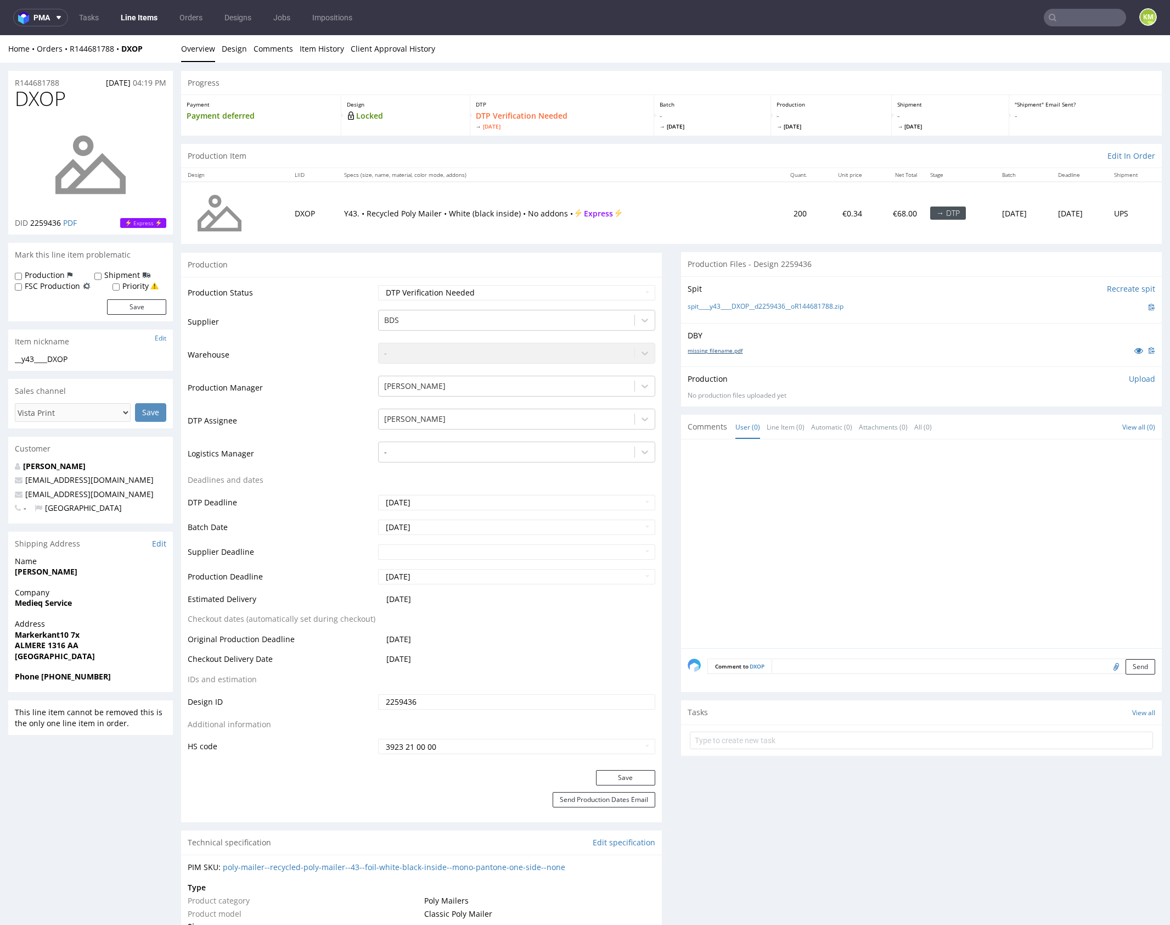
click at [730, 351] on link "missing_filename.pdf" at bounding box center [715, 350] width 55 height 8
click at [236, 52] on link "Design" at bounding box center [234, 48] width 25 height 27
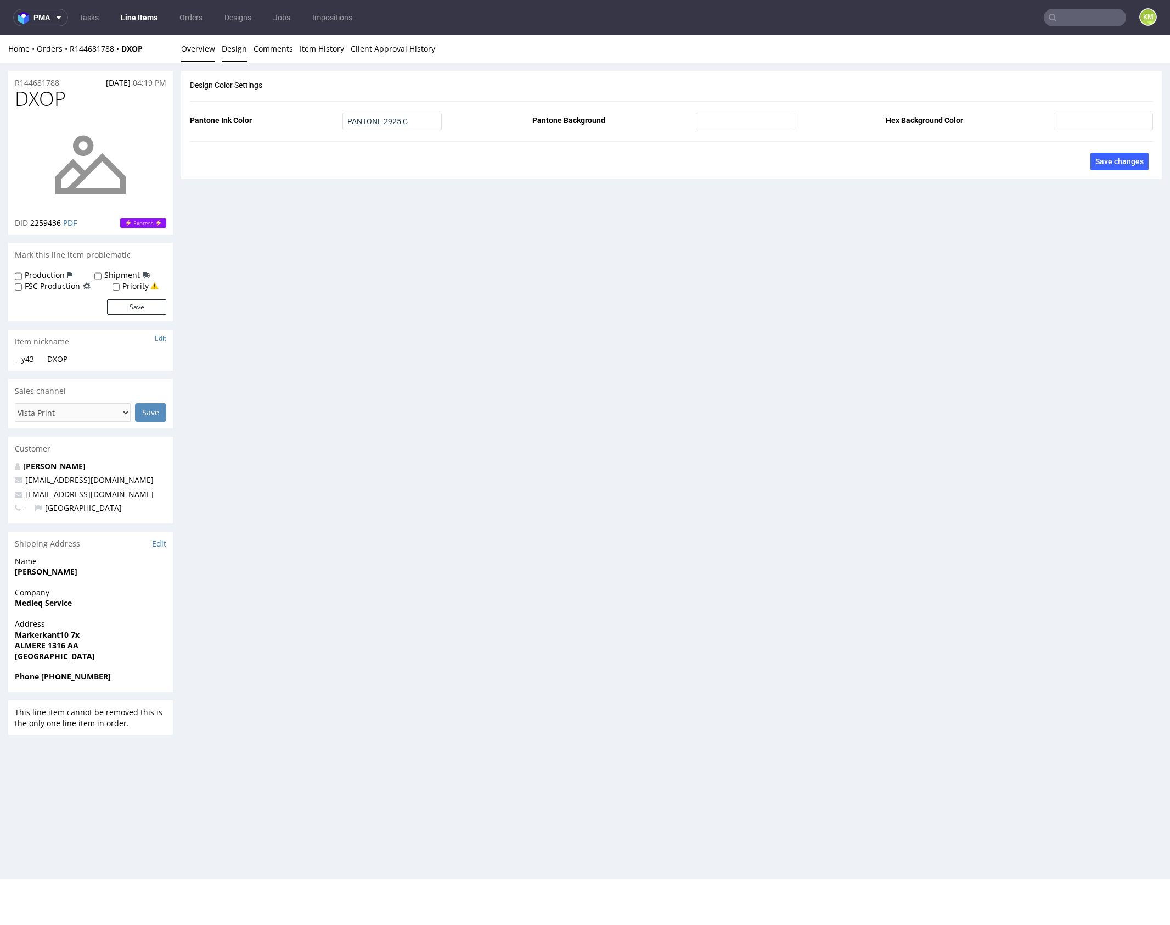
click at [202, 46] on link "Overview" at bounding box center [198, 48] width 34 height 27
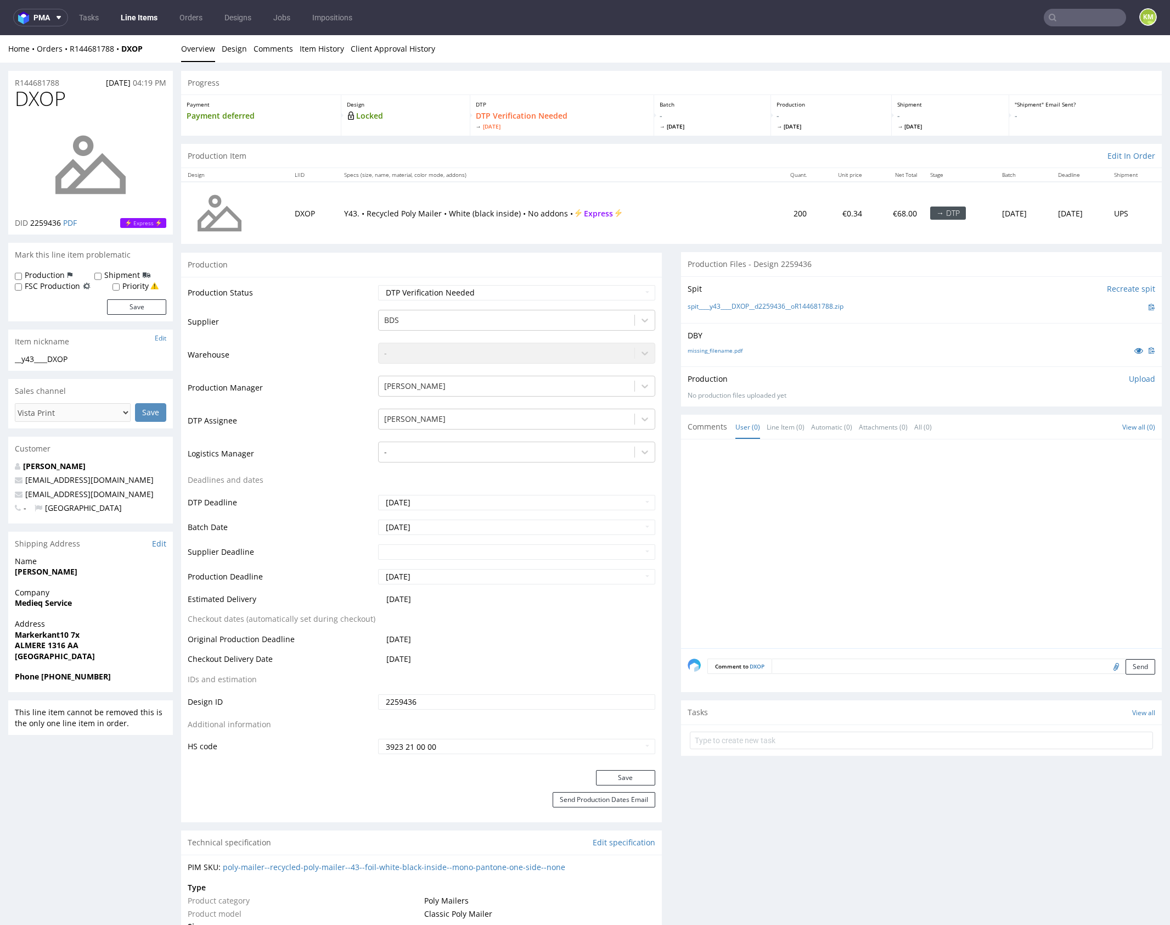
click at [992, 509] on div at bounding box center [925, 547] width 474 height 202
click at [948, 660] on textarea at bounding box center [964, 665] width 384 height 15
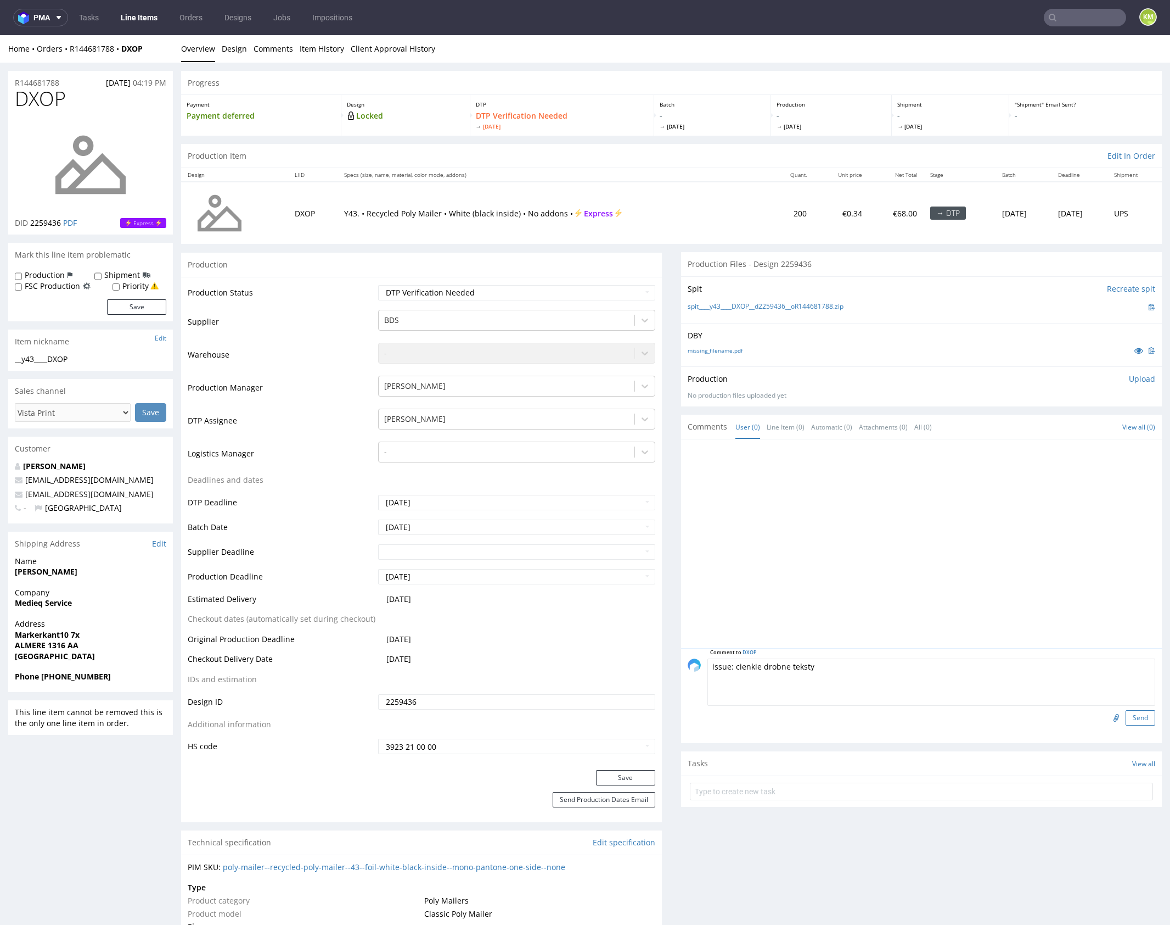
type textarea "issue: cienkie drobne teksty"
click at [1126, 720] on button "Send" at bounding box center [1141, 717] width 30 height 15
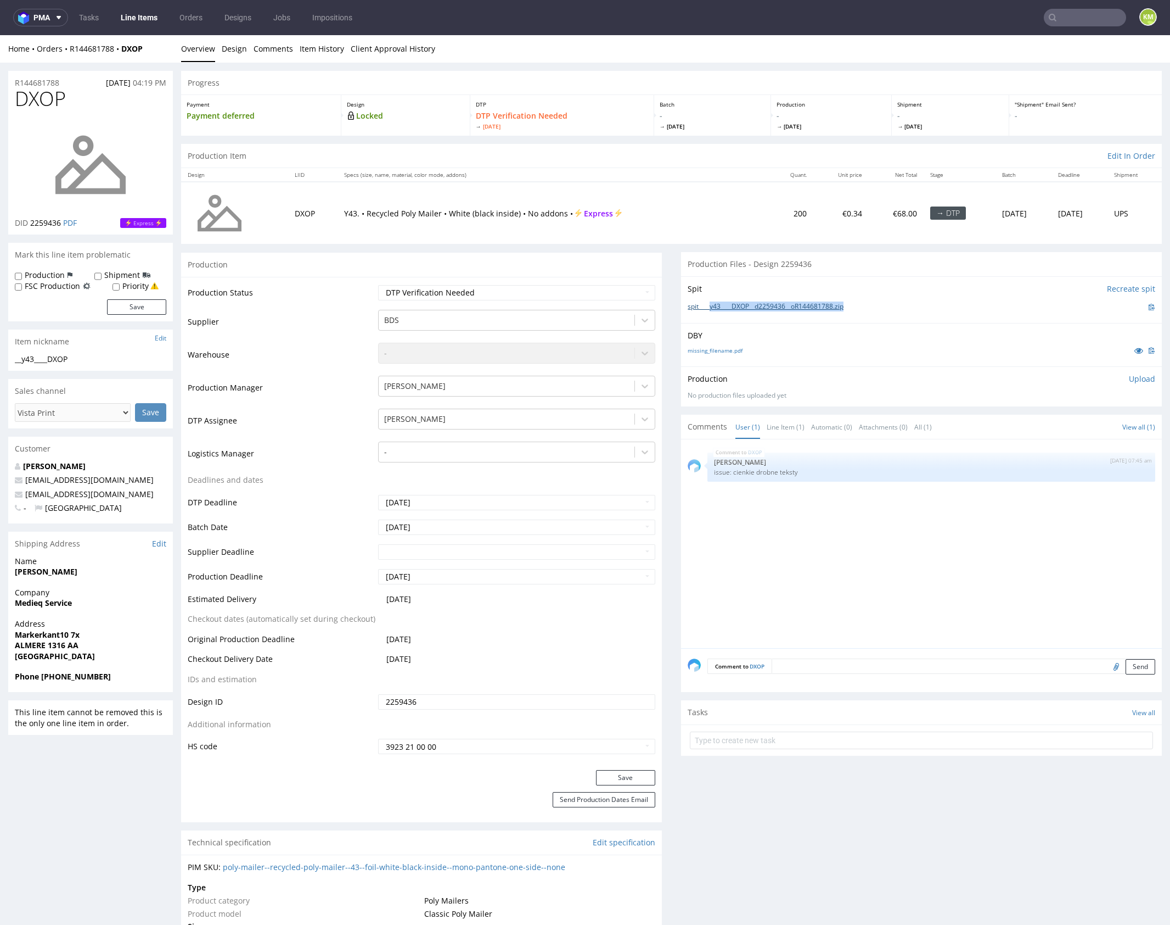
drag, startPoint x: 856, startPoint y: 307, endPoint x: 709, endPoint y: 309, distance: 147.2
click at [709, 309] on div "spit____y43____DXOP__d2259436__oR144681788.zip" at bounding box center [922, 307] width 468 height 12
copy link "y43____DXOP__d2259436__oR144681788.zip"
click at [1129, 380] on p "Upload" at bounding box center [1142, 378] width 26 height 11
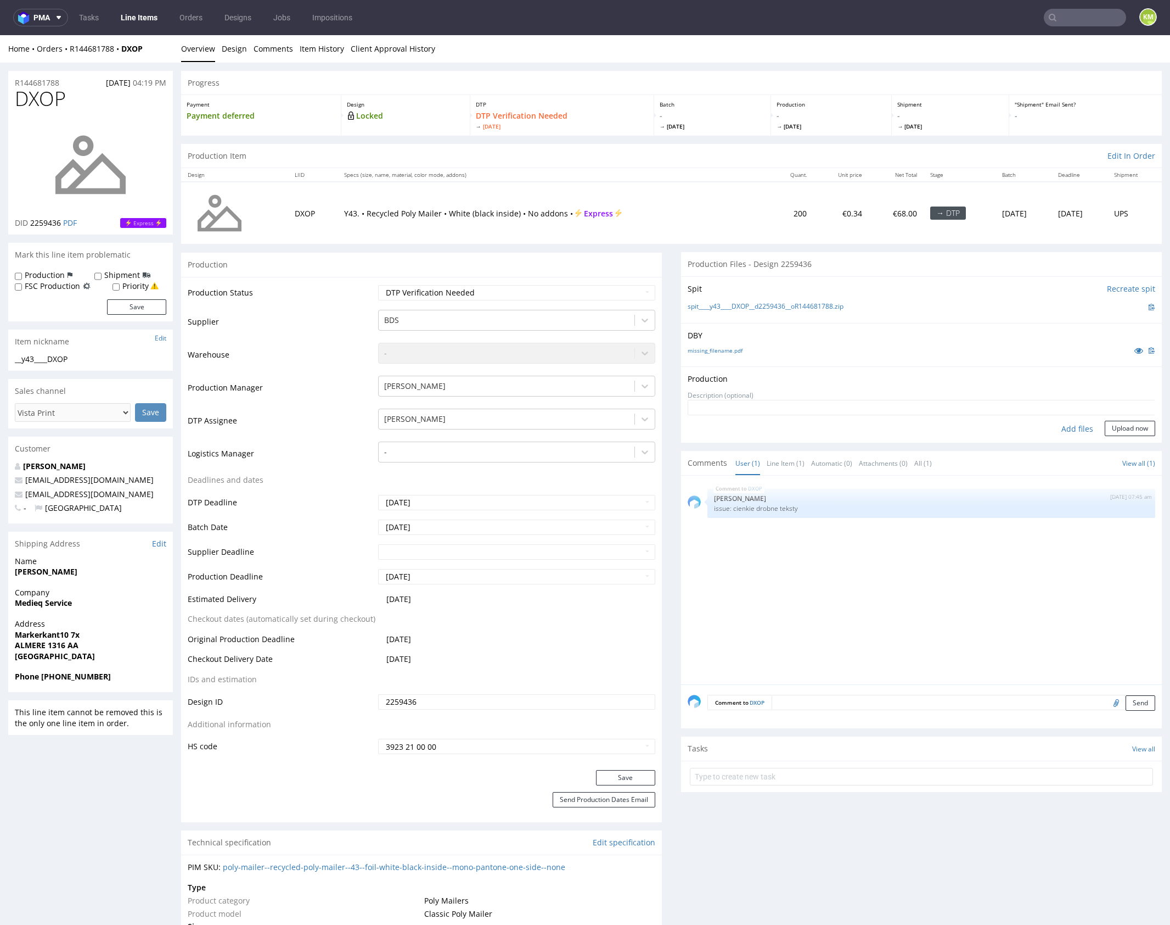
click at [1074, 427] on div "Add files" at bounding box center [1077, 429] width 55 height 16
type input "C:\fakepath\y43____DXOP__d2259436__oR144681788.pdf"
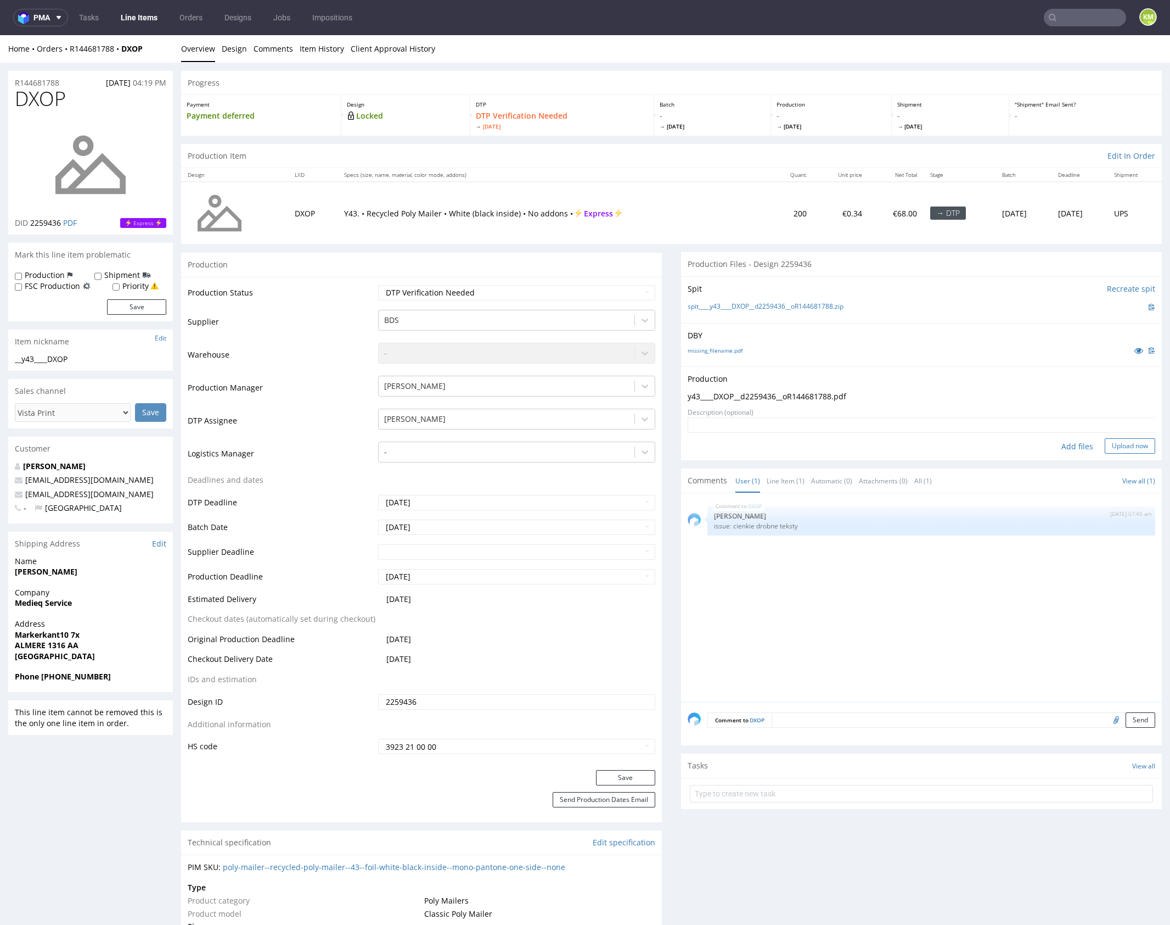
click at [1112, 446] on button "Upload now" at bounding box center [1130, 445] width 51 height 15
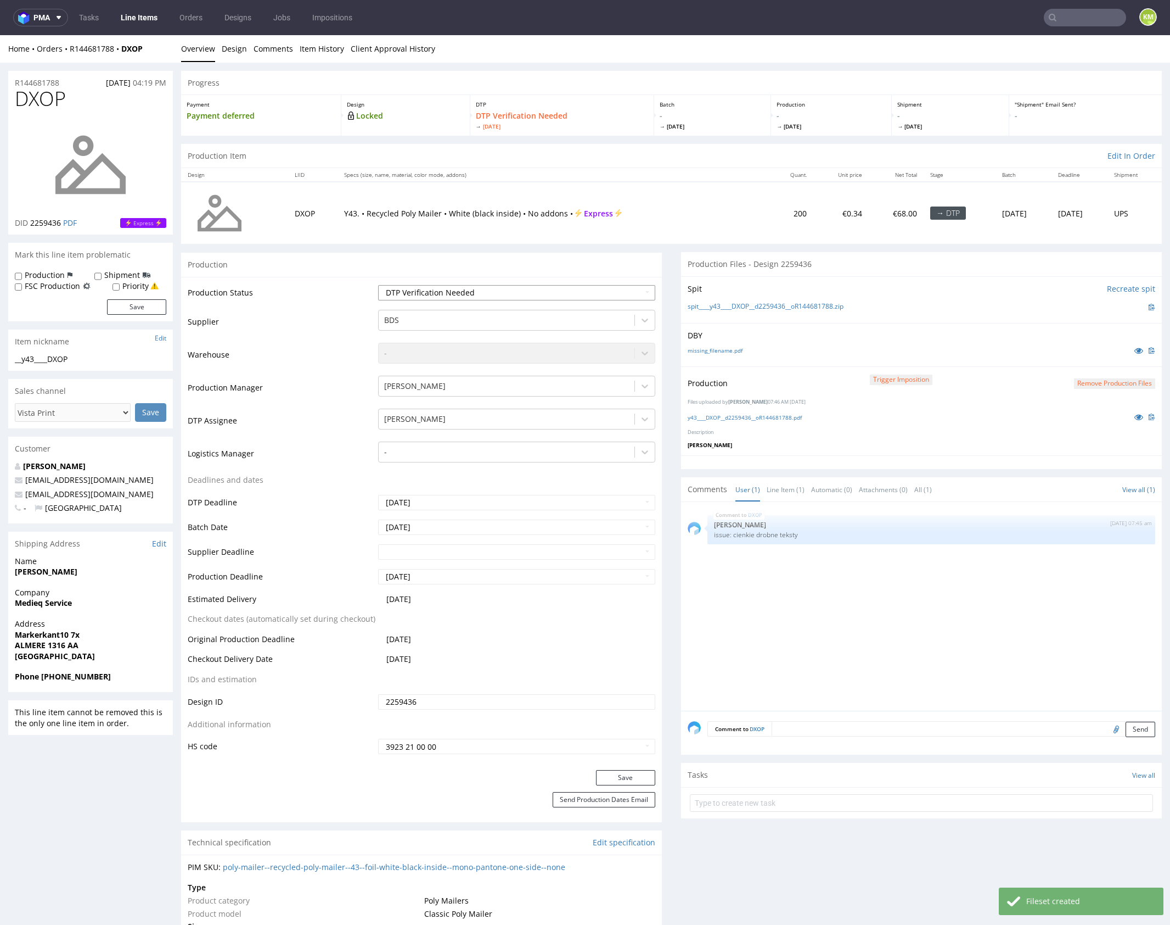
click at [564, 288] on select "Waiting for Artwork Waiting for Diecut Waiting for Mockup Waiting for DTP Waiti…" at bounding box center [516, 292] width 277 height 15
select select "dtp_production_ready"
click at [378, 285] on select "Waiting for Artwork Waiting for Diecut Waiting for Mockup Waiting for DTP Waiti…" at bounding box center [516, 292] width 277 height 15
click at [638, 777] on button "Save" at bounding box center [625, 777] width 59 height 15
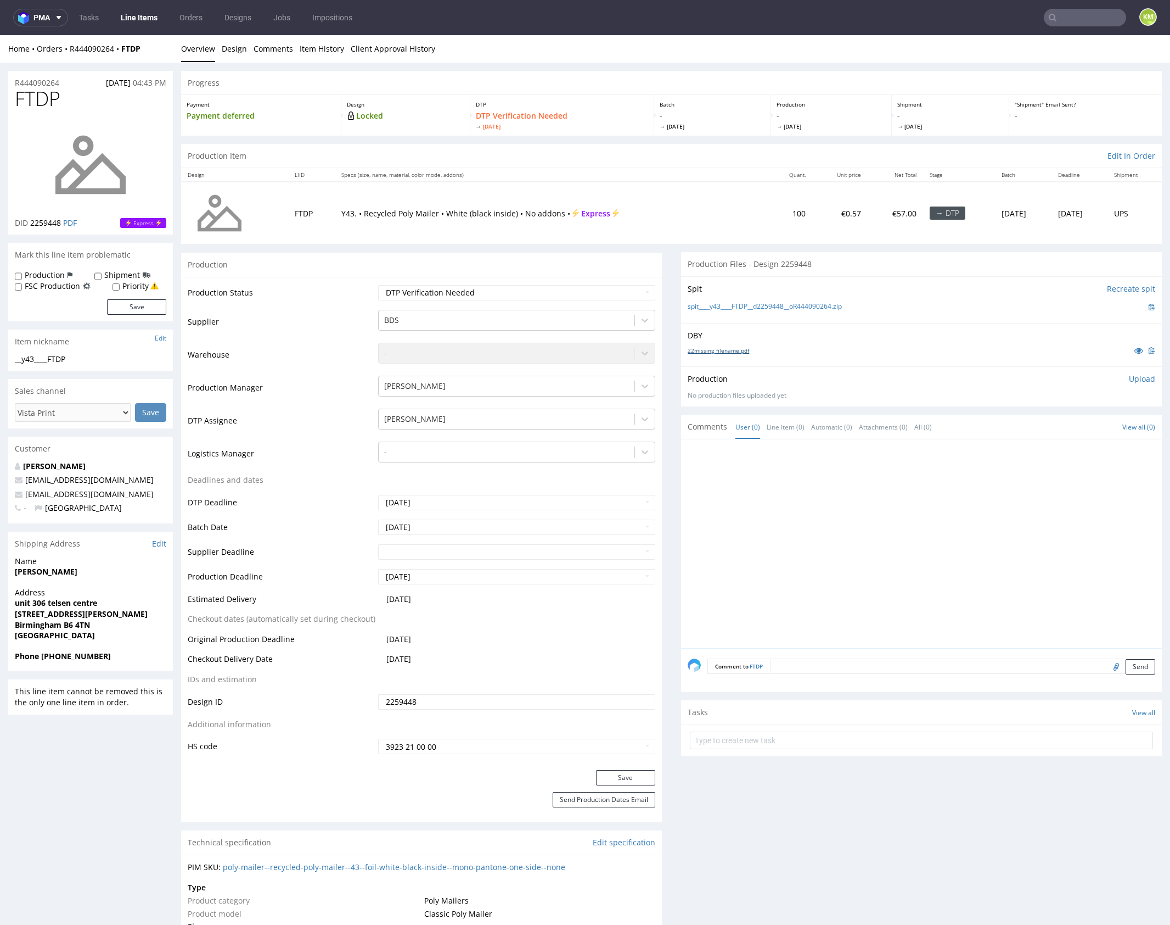
click at [731, 350] on link "22missing_filename.pdf" at bounding box center [718, 350] width 61 height 8
click at [228, 52] on link "Design" at bounding box center [234, 48] width 25 height 27
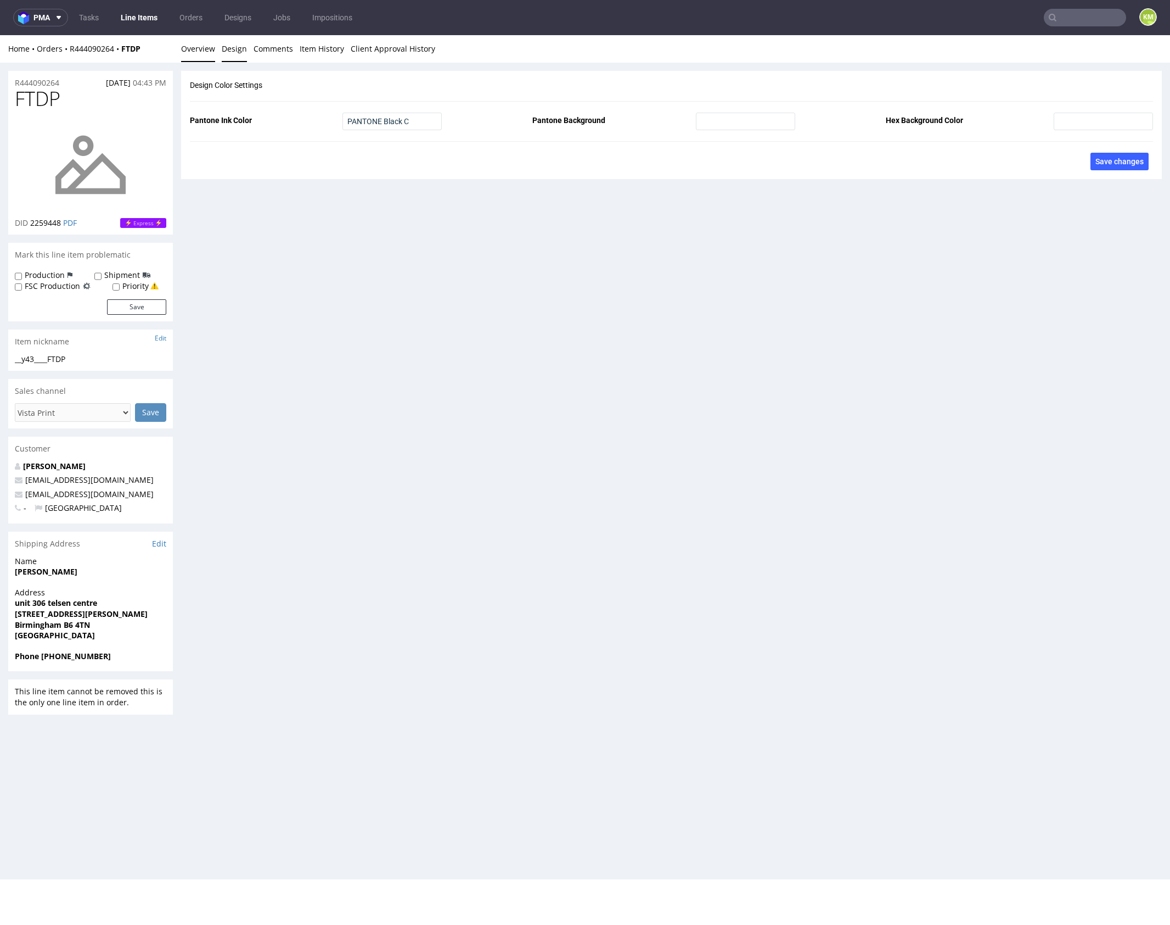
click at [204, 53] on link "Overview" at bounding box center [198, 48] width 34 height 27
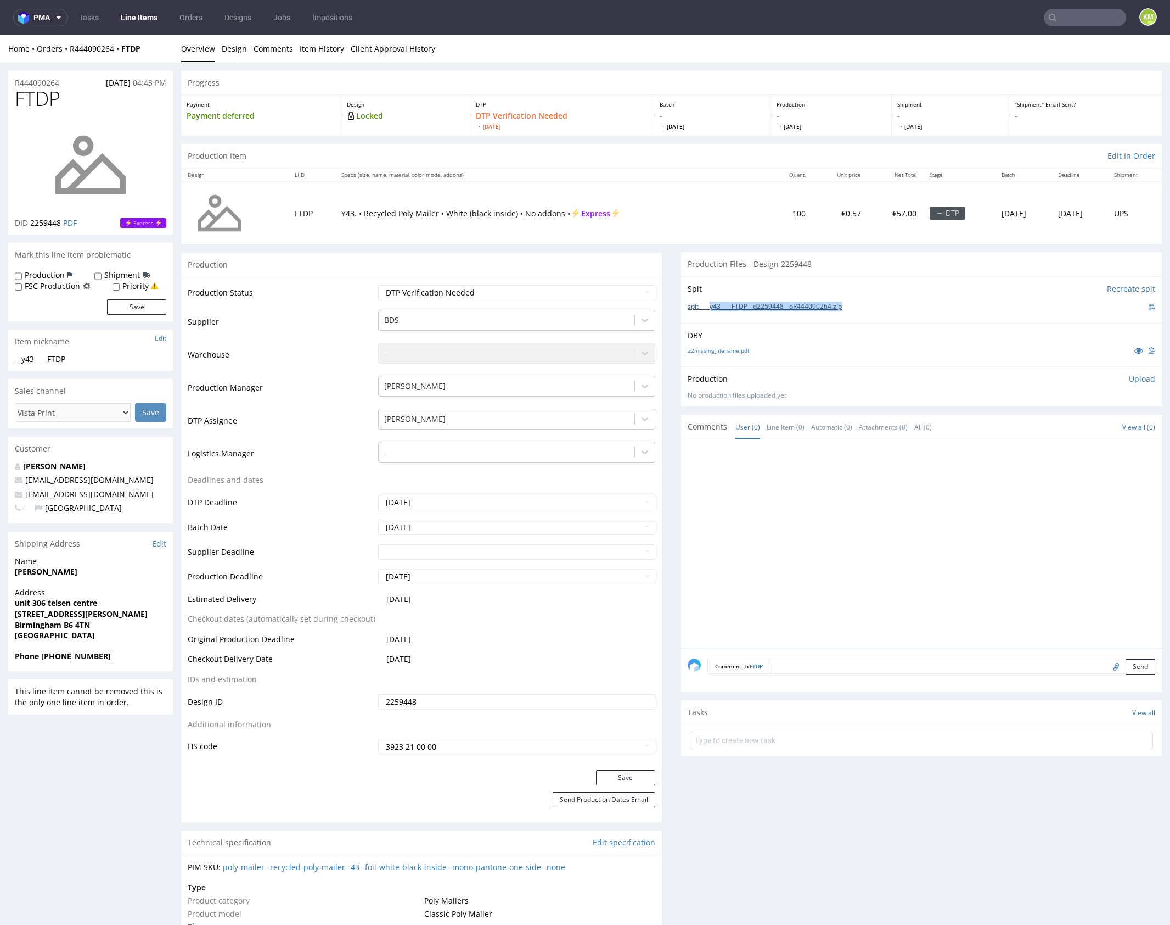
drag, startPoint x: 866, startPoint y: 306, endPoint x: 706, endPoint y: 305, distance: 159.8
click at [706, 305] on div "spit____y43____FTDP__d2259448__oR444090264.zip" at bounding box center [922, 307] width 468 height 12
copy link "y43____FTDP__d2259448__oR444090264.zip"
click at [1127, 384] on div "Production Upload No production files uploaded yet Description (optional) Add f…" at bounding box center [922, 386] width 468 height 26
click at [1129, 378] on p "Upload" at bounding box center [1142, 378] width 26 height 11
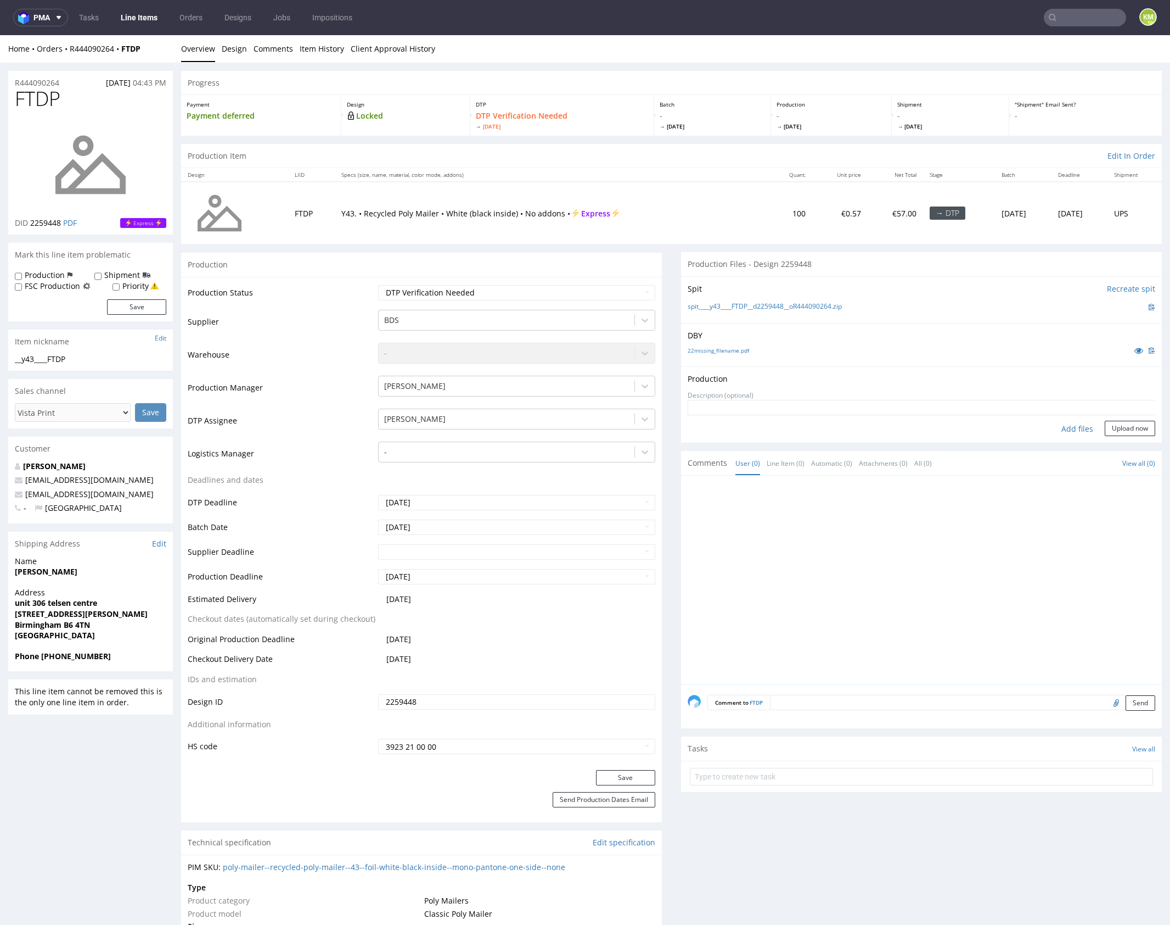
click at [1074, 424] on div "Add files" at bounding box center [1077, 429] width 55 height 16
type input "C:\fakepath\y43____FTDP__d2259448__oR444090264.pdf"
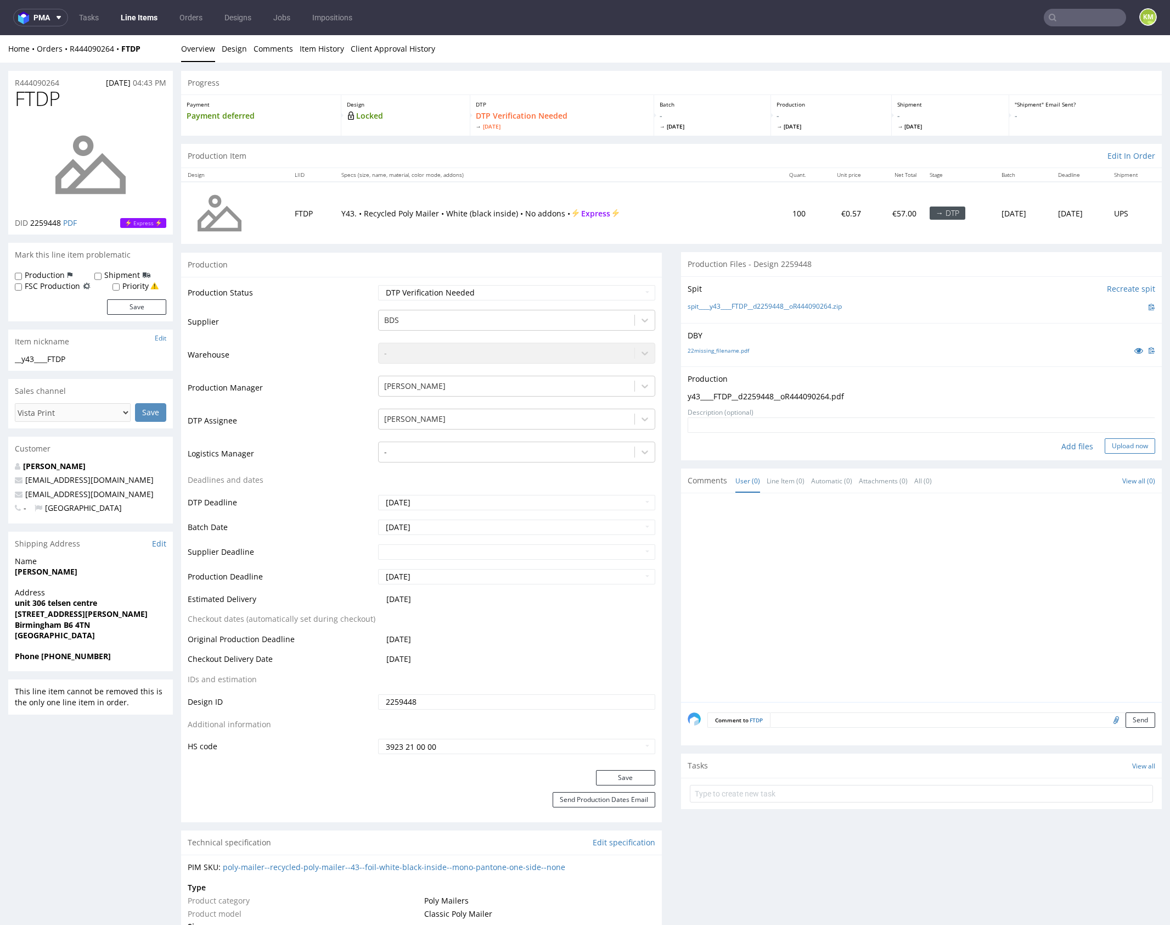
click at [1113, 449] on button "Upload now" at bounding box center [1130, 445] width 51 height 15
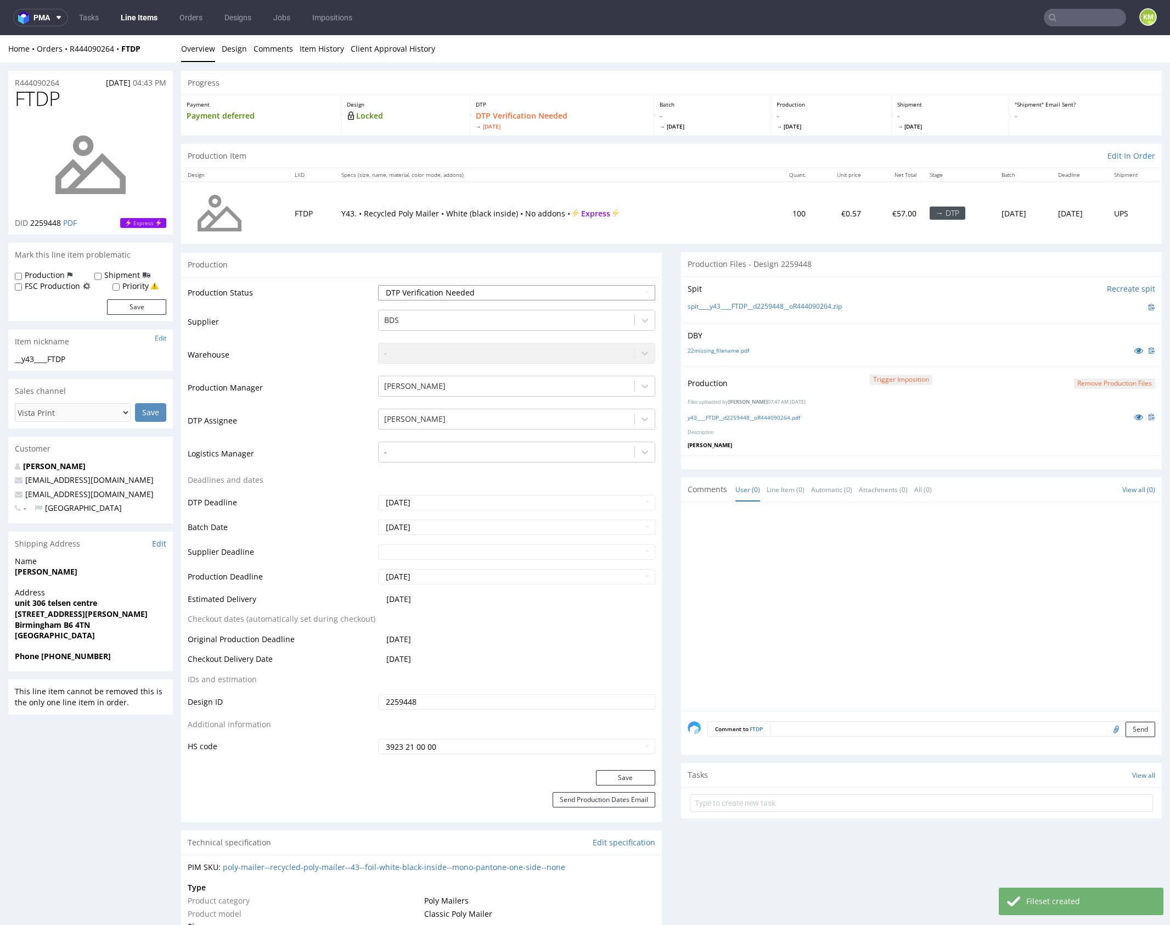
click at [587, 286] on select "Waiting for Artwork Waiting for Diecut Waiting for Mockup Waiting for DTP Waiti…" at bounding box center [516, 292] width 277 height 15
select select "dtp_production_ready"
click at [378, 285] on select "Waiting for Artwork Waiting for Diecut Waiting for Mockup Waiting for DTP Waiti…" at bounding box center [516, 292] width 277 height 15
click at [633, 774] on button "Save" at bounding box center [625, 777] width 59 height 15
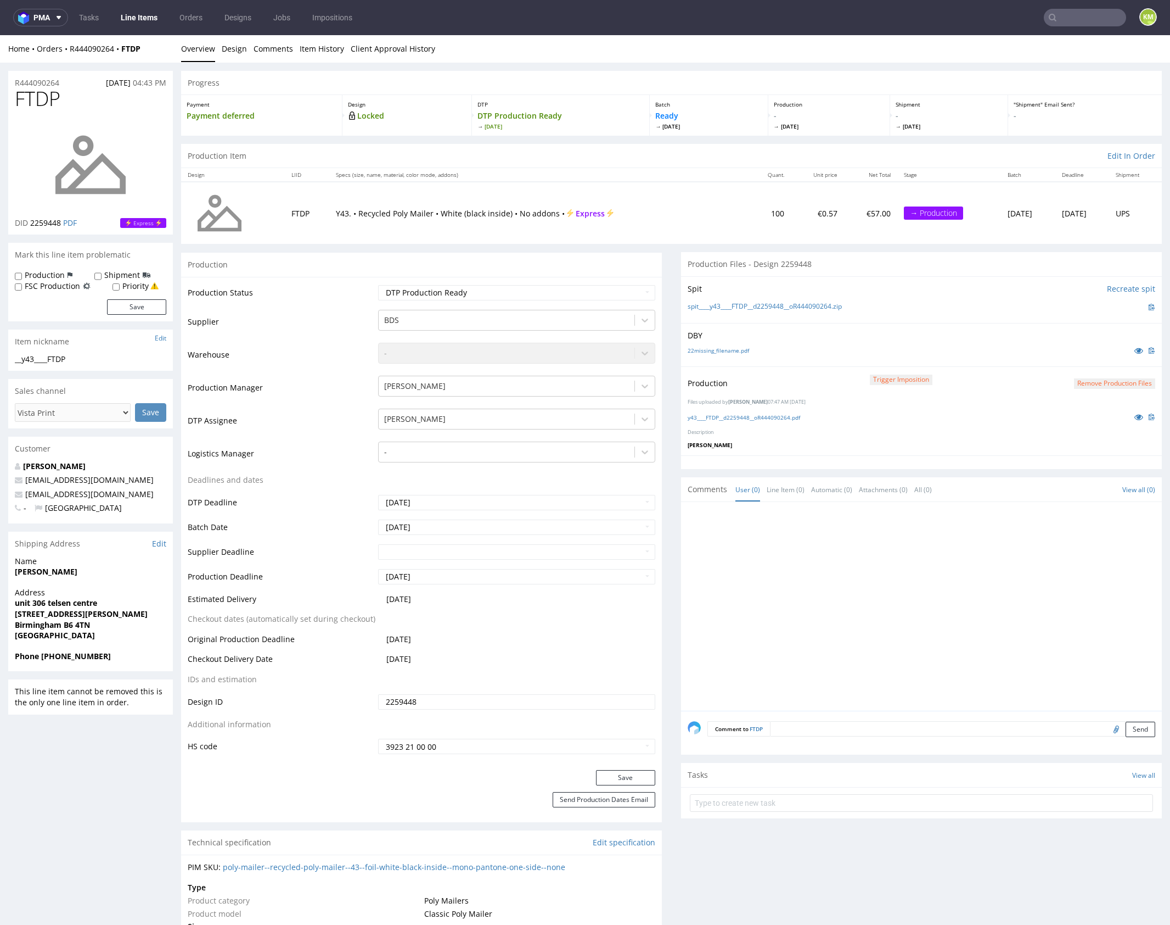
click at [802, 625] on div at bounding box center [925, 609] width 474 height 202
click at [591, 254] on div "Production" at bounding box center [421, 264] width 481 height 25
click at [832, 544] on div at bounding box center [925, 609] width 474 height 202
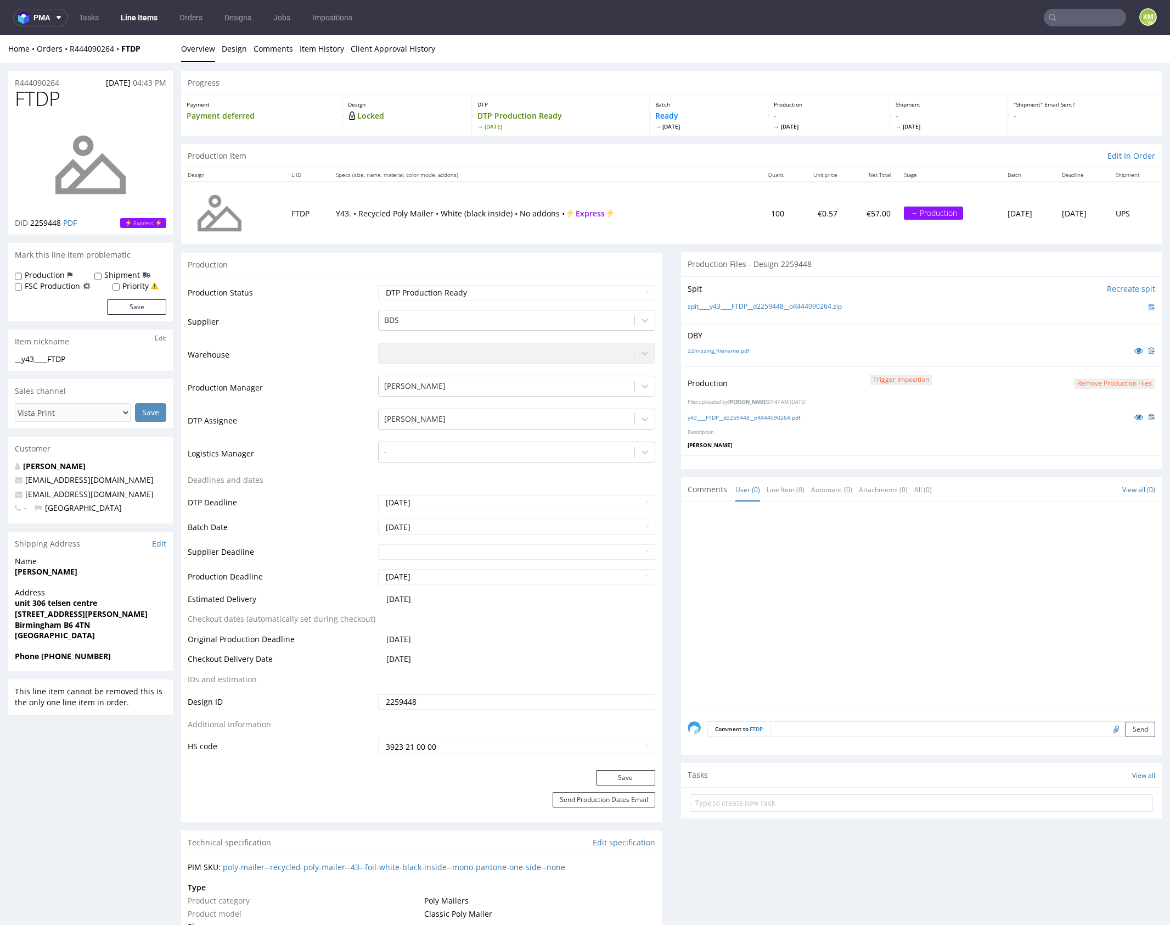
click at [826, 458] on div at bounding box center [921, 462] width 481 height 14
click at [804, 568] on div at bounding box center [925, 609] width 474 height 202
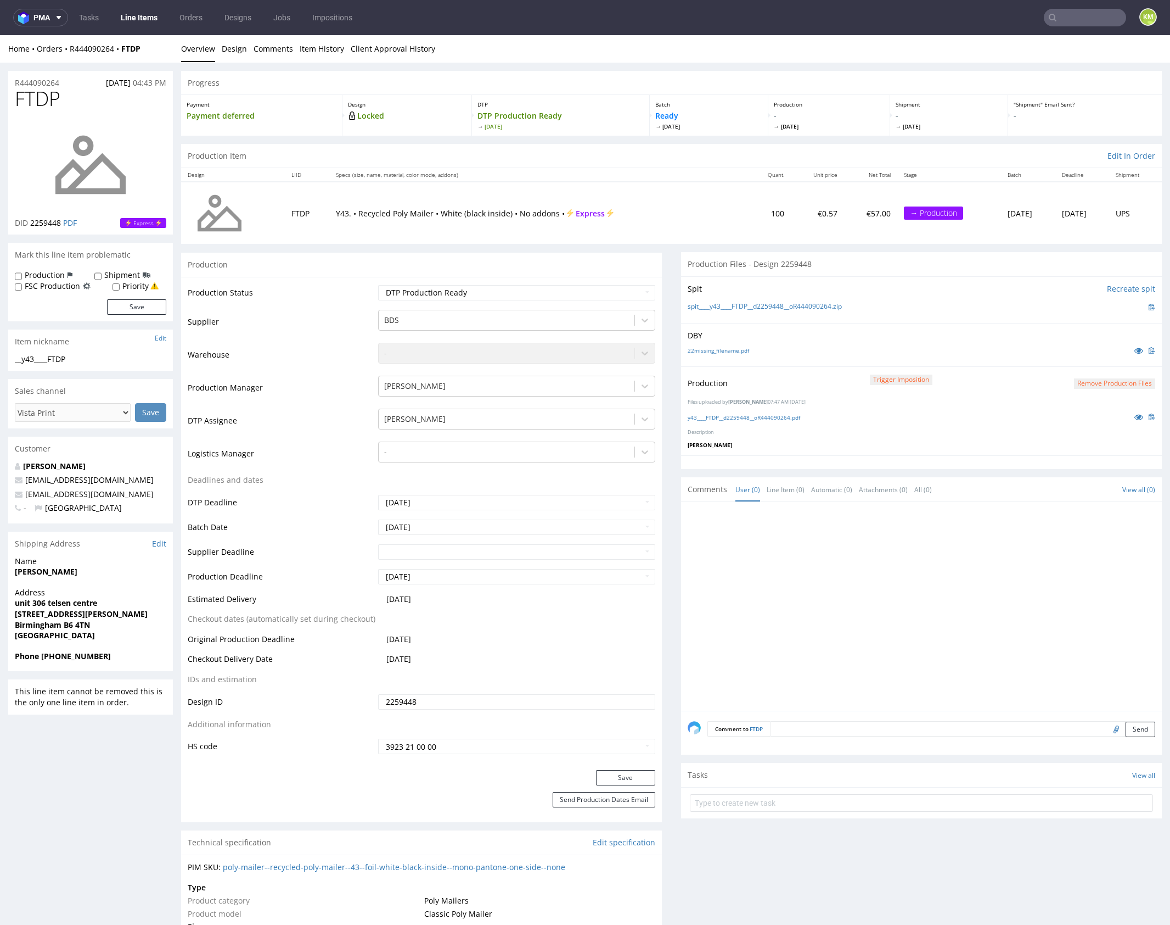
click at [964, 582] on div at bounding box center [925, 609] width 474 height 202
click at [1135, 416] on icon at bounding box center [1139, 417] width 9 height 8
click at [921, 563] on div at bounding box center [925, 609] width 474 height 202
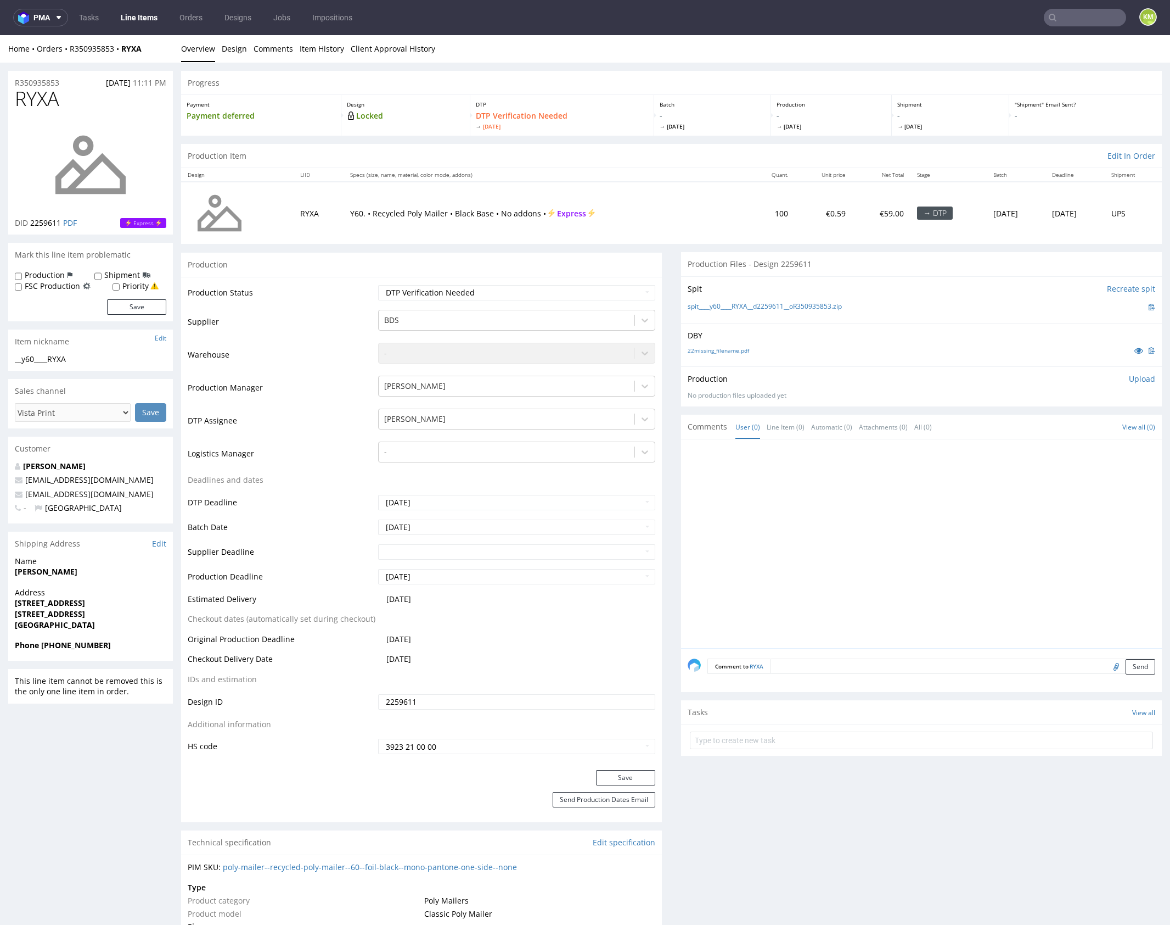
click at [792, 335] on p "DBY" at bounding box center [922, 335] width 468 height 11
click at [733, 351] on link "22missing_filename.pdf" at bounding box center [718, 350] width 61 height 8
drag, startPoint x: 857, startPoint y: 306, endPoint x: 709, endPoint y: 310, distance: 147.7
click at [709, 310] on div "spit____y60____RYXA__d2259611__oR350935853.zip" at bounding box center [922, 307] width 468 height 12
copy link "y60____RYXA__d2259611__oR350935853.zip"
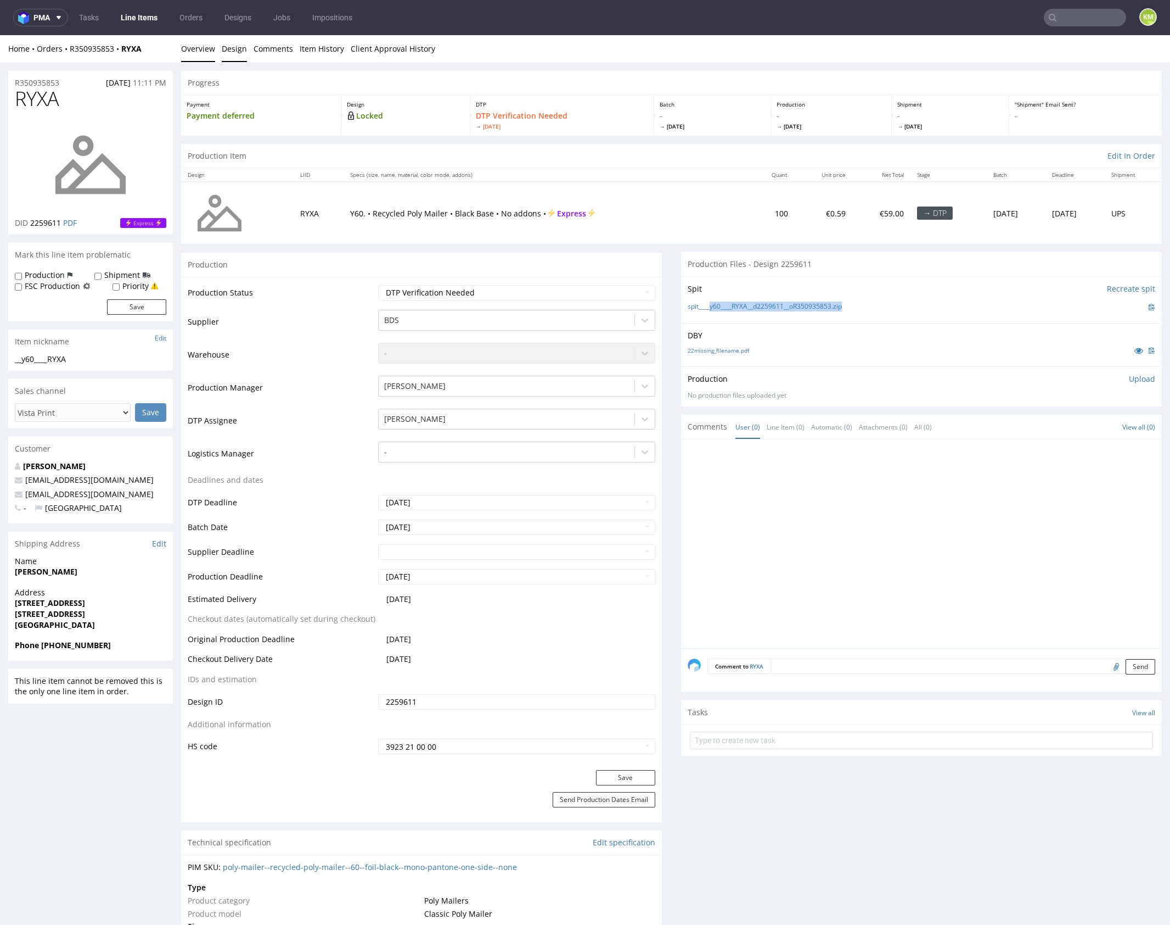
click at [237, 48] on link "Design" at bounding box center [234, 48] width 25 height 27
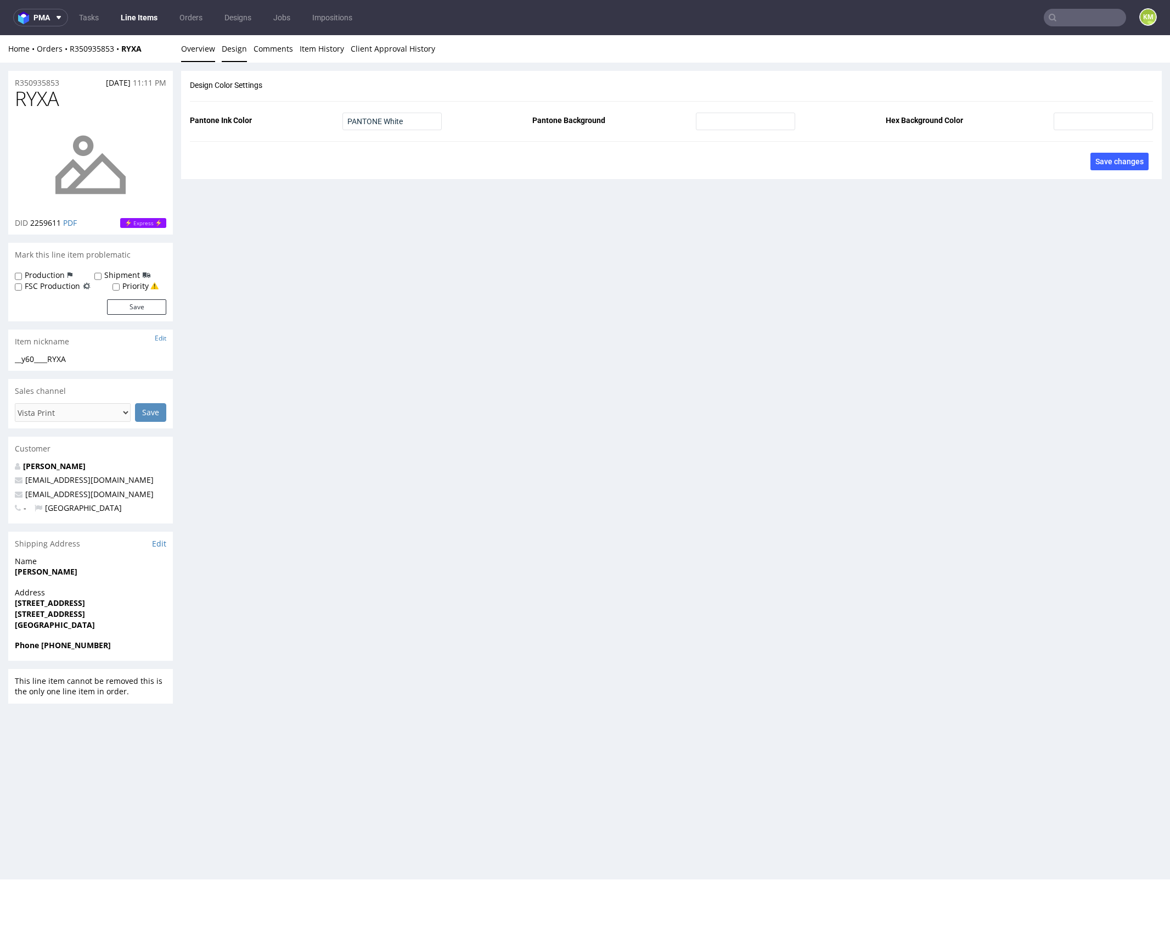
click at [206, 49] on link "Overview" at bounding box center [198, 48] width 34 height 27
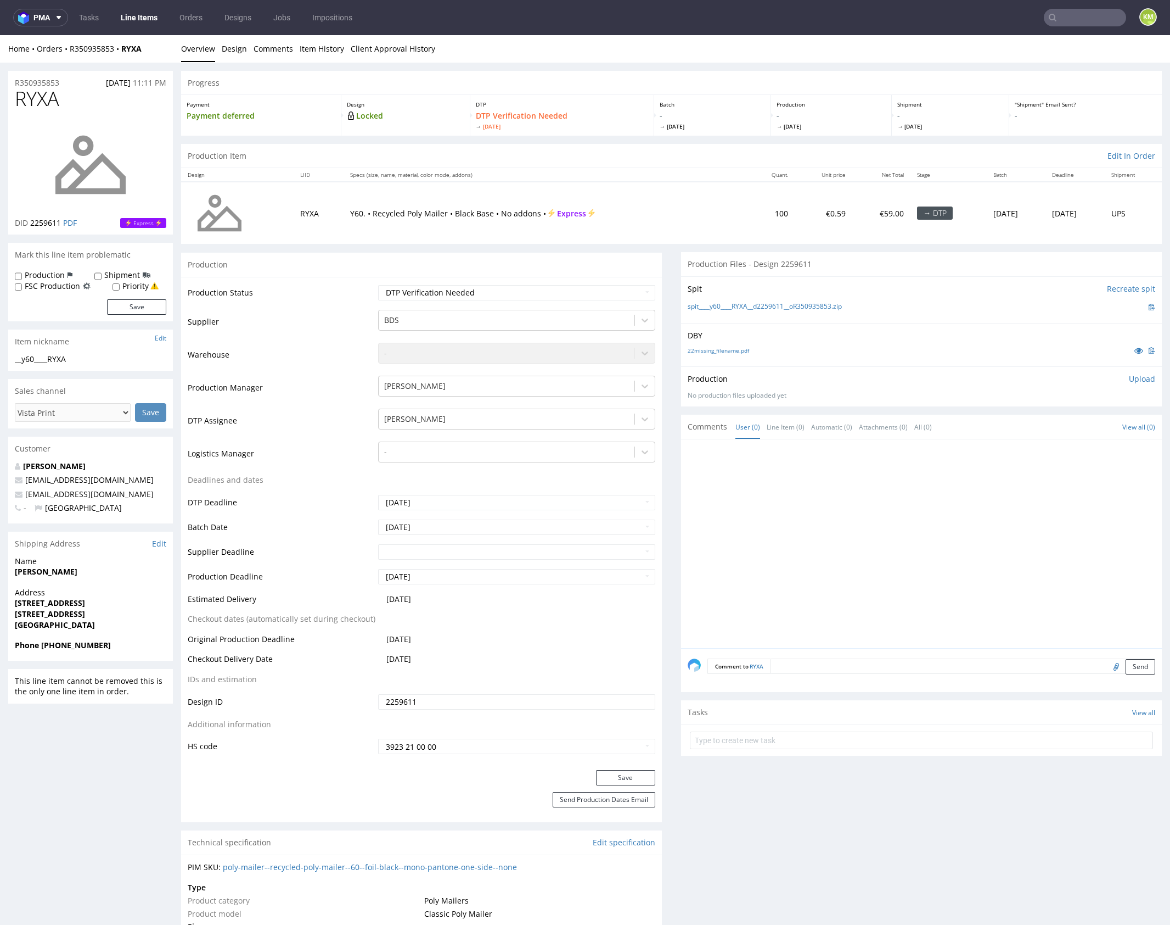
click at [1129, 377] on p "Upload" at bounding box center [1142, 378] width 26 height 11
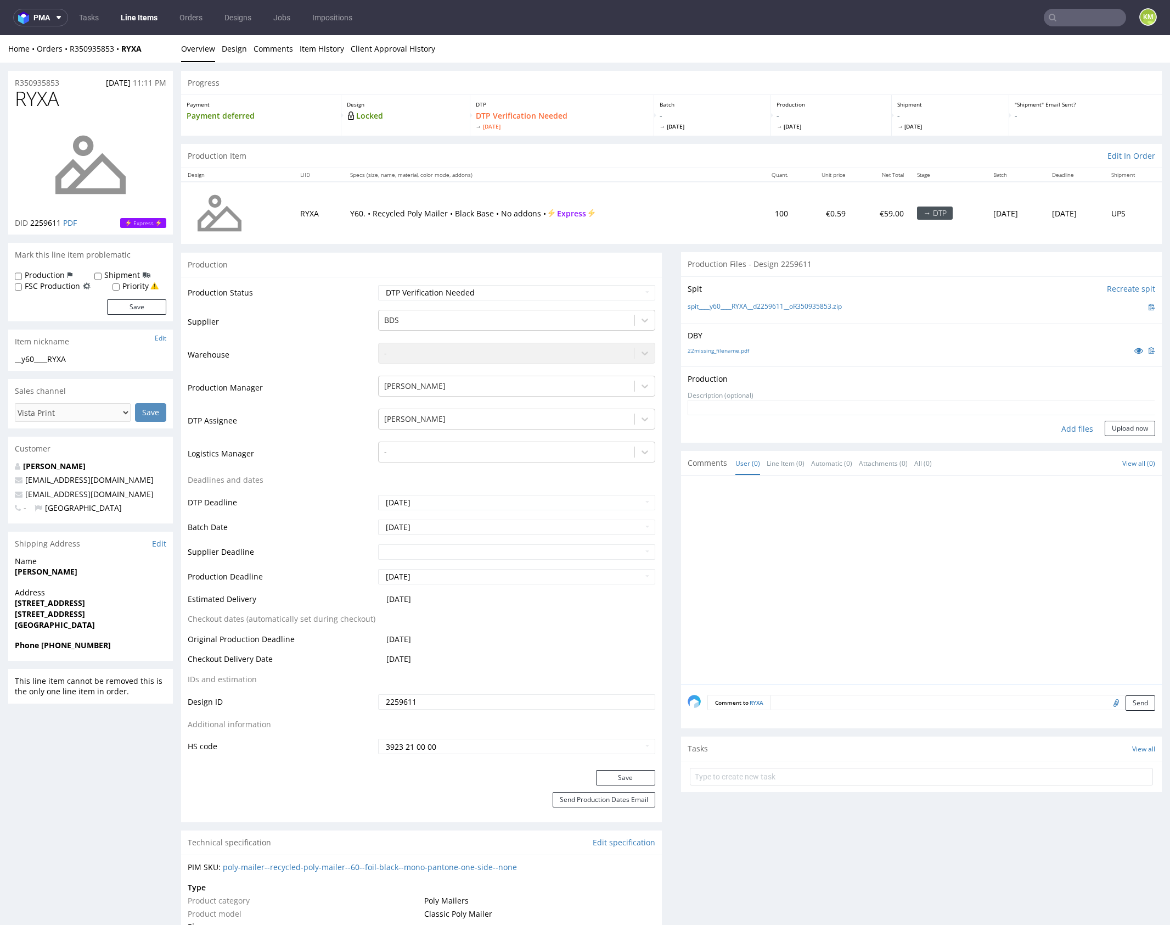
click at [1065, 430] on div "Add files" at bounding box center [1077, 429] width 55 height 16
type input "C:\fakepath\y60____RYXA__d2259611__oR350935853.pdf"
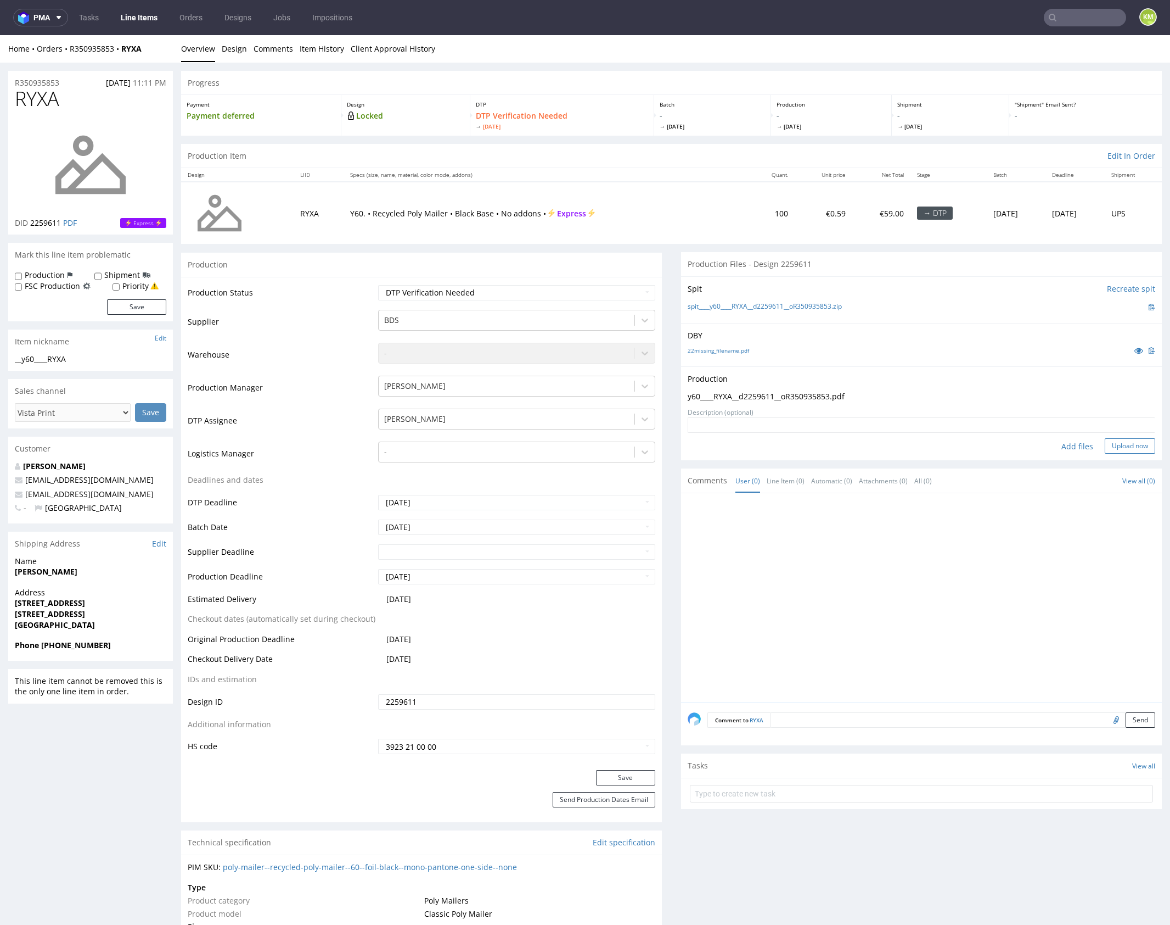
click at [1110, 441] on button "Upload now" at bounding box center [1130, 445] width 51 height 15
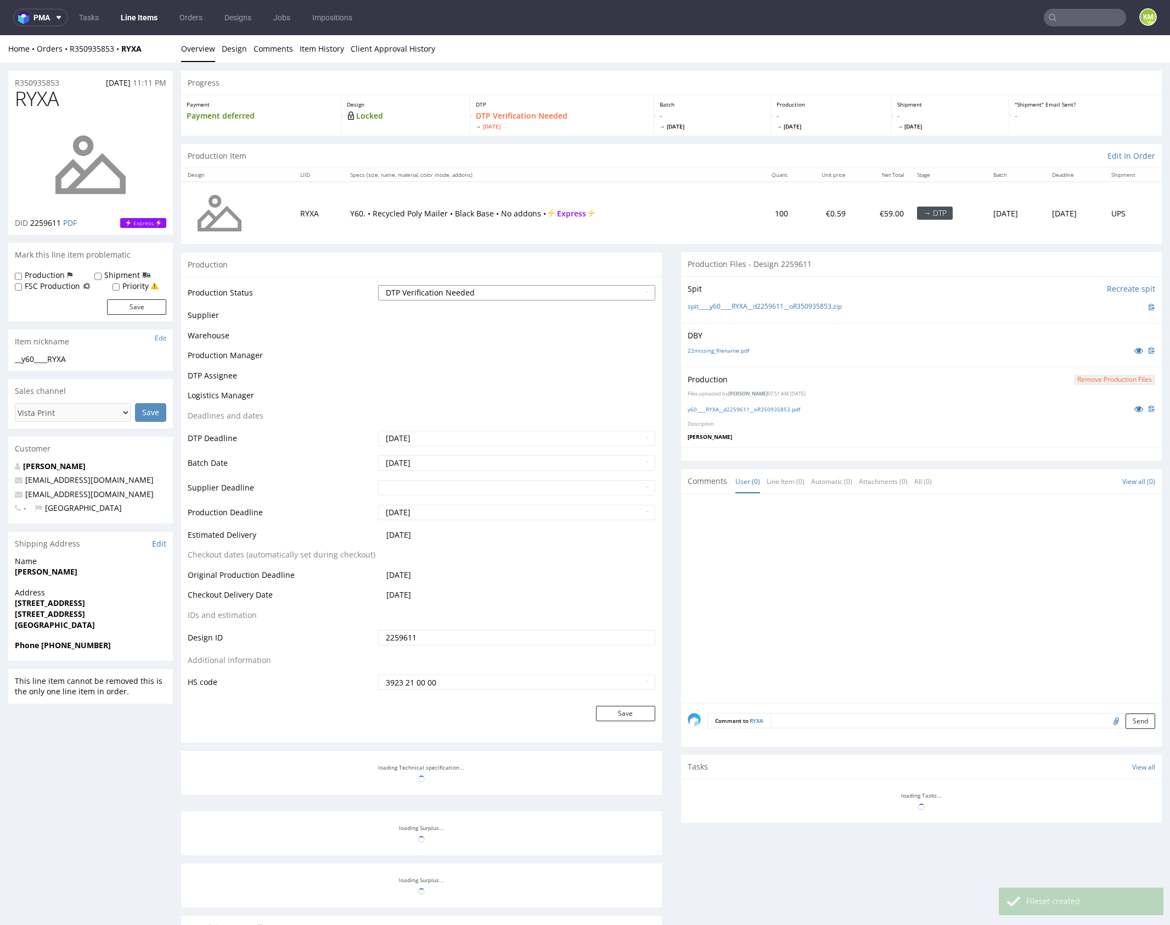
click at [582, 297] on select "Waiting for Artwork Waiting for Diecut Waiting for Mockup Waiting for DTP Waiti…" at bounding box center [516, 292] width 277 height 15
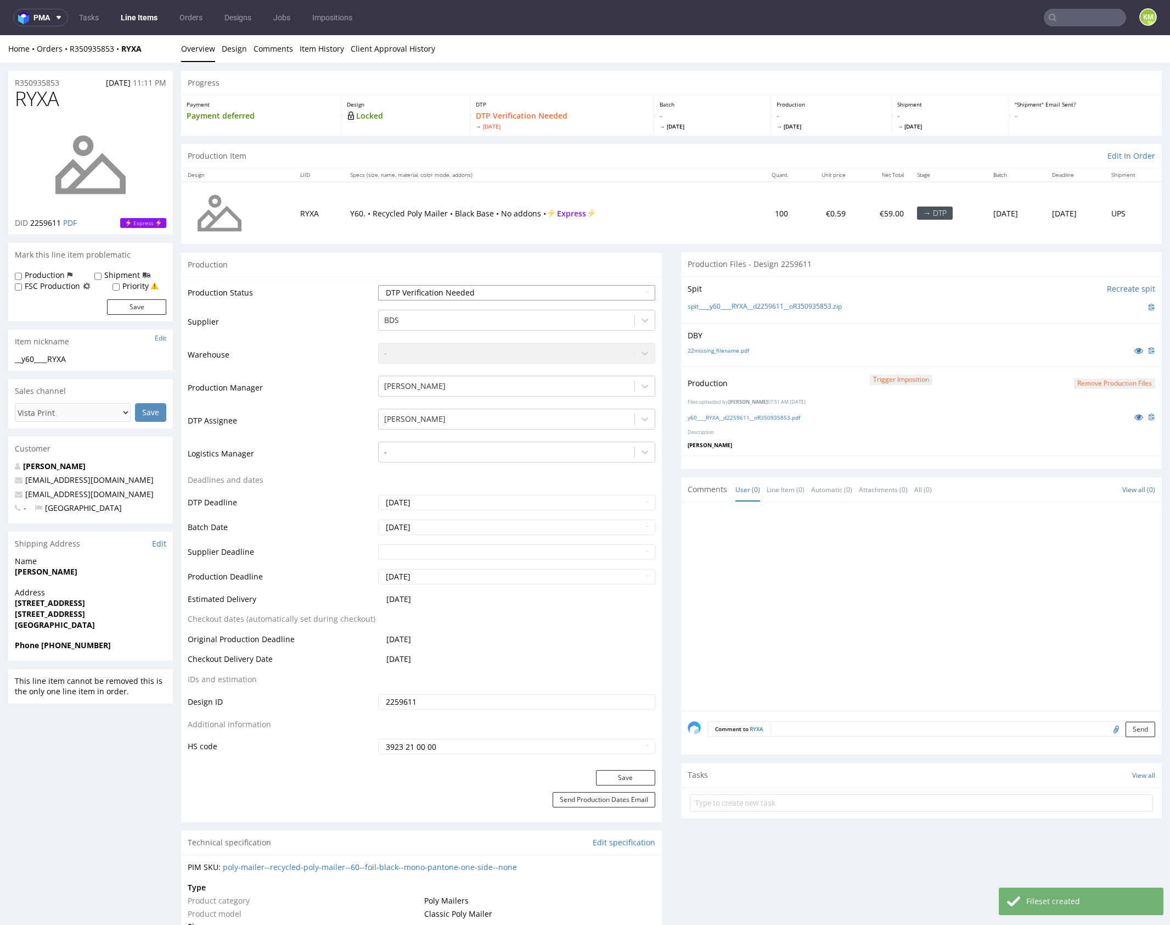
select select "dtp_production_ready"
click at [378, 285] on select "Waiting for Artwork Waiting for Diecut Waiting for Mockup Waiting for DTP Waiti…" at bounding box center [516, 292] width 277 height 15
click at [624, 775] on button "Save" at bounding box center [625, 777] width 59 height 15
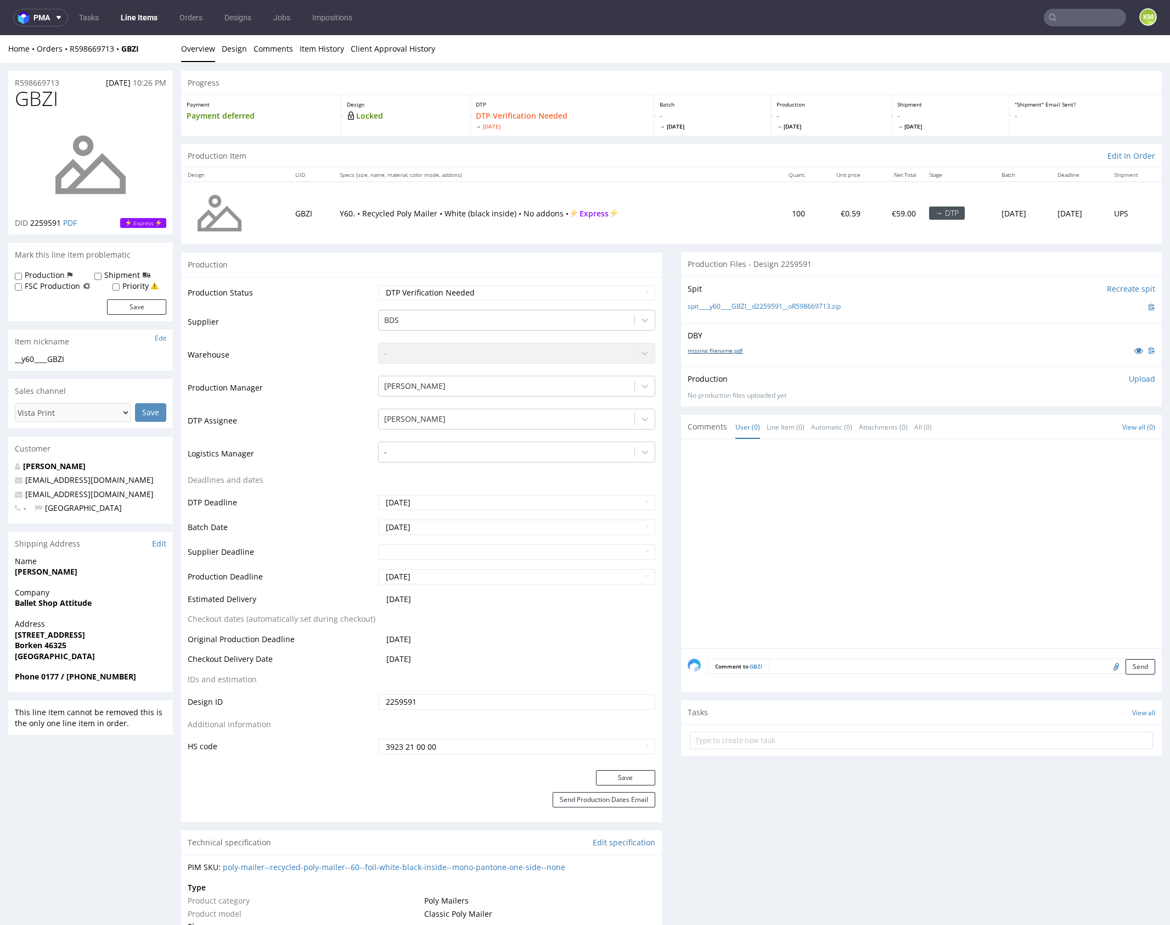
click at [732, 350] on link "missing_filename.pdf" at bounding box center [715, 350] width 55 height 8
click at [222, 49] on link "Design" at bounding box center [234, 48] width 25 height 27
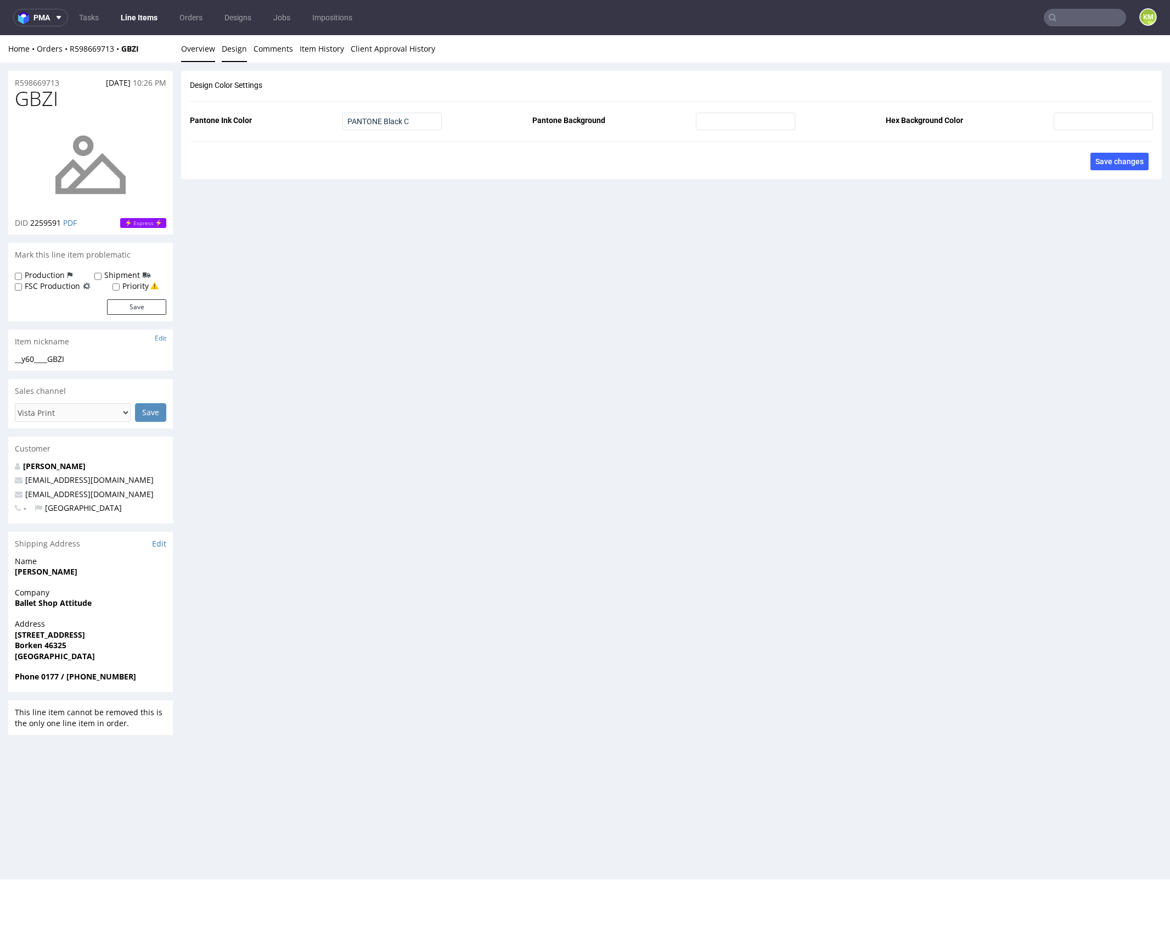
click at [192, 53] on link "Overview" at bounding box center [198, 48] width 34 height 27
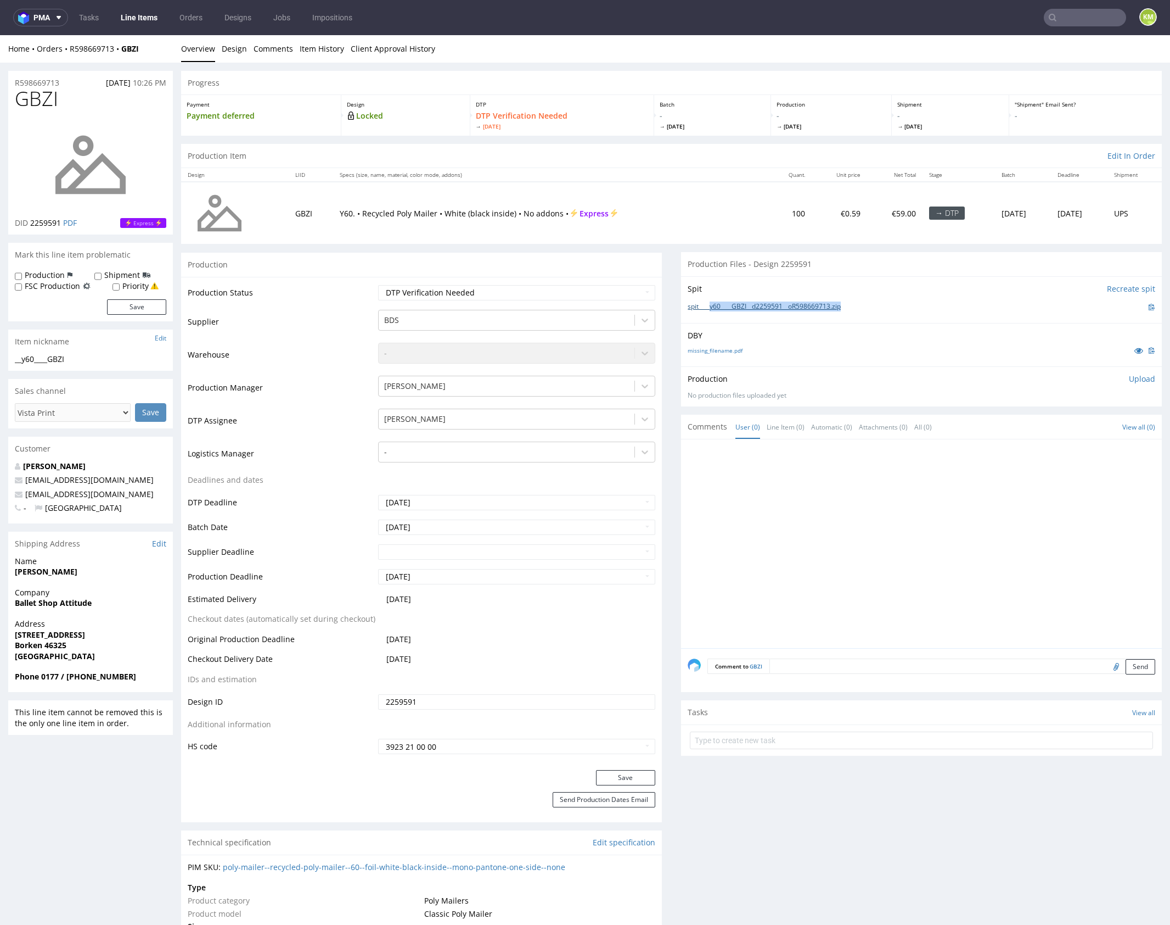
drag, startPoint x: 855, startPoint y: 307, endPoint x: 707, endPoint y: 310, distance: 147.7
click at [707, 310] on div "spit____y60____GBZI__d2259591__oR598669713.zip" at bounding box center [922, 307] width 468 height 12
copy link "y60____GBZI__d2259591__oR598669713.zip"
click at [1129, 382] on p "Upload" at bounding box center [1142, 378] width 26 height 11
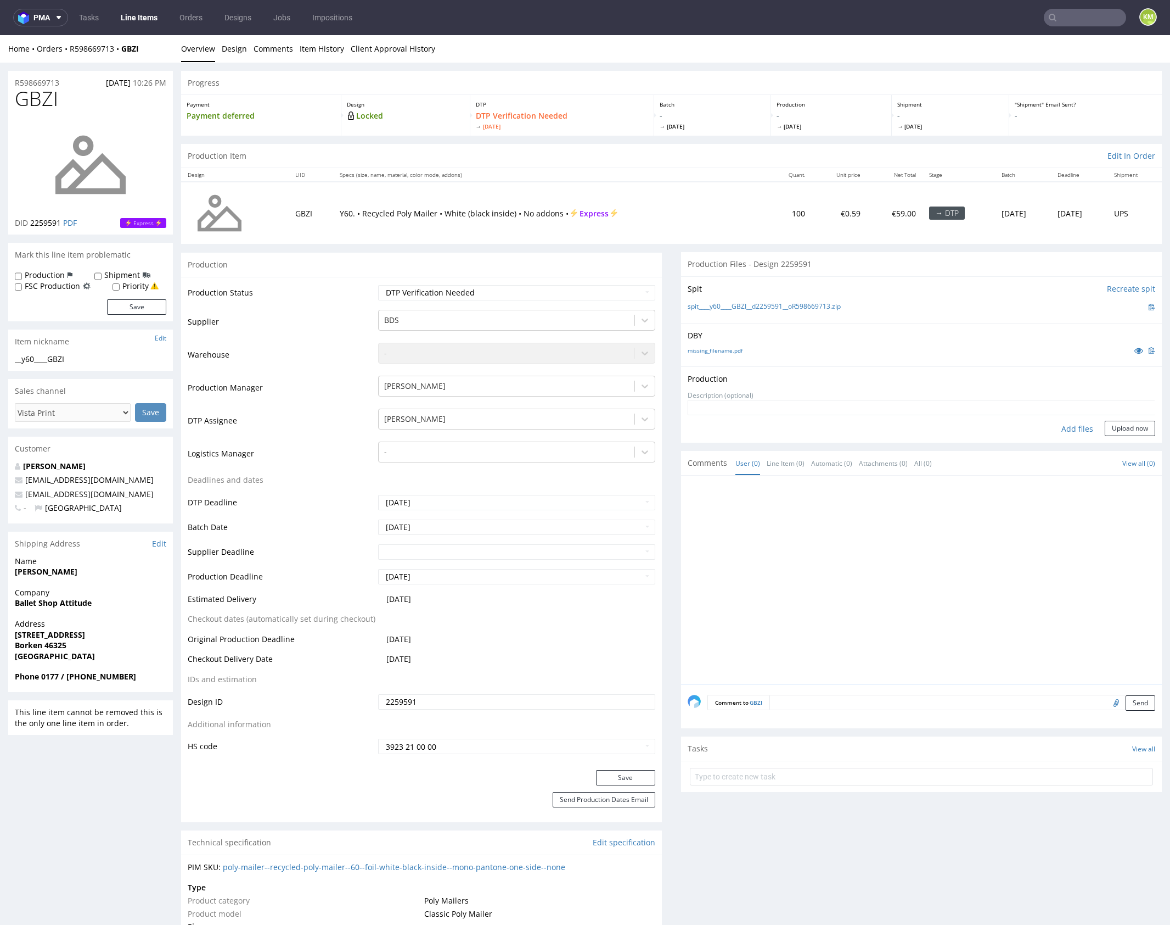
click at [1072, 427] on div "Add files" at bounding box center [1077, 429] width 55 height 16
type input "C:\fakepath\y60____GBZI__d2259591__oR598669713.pdf"
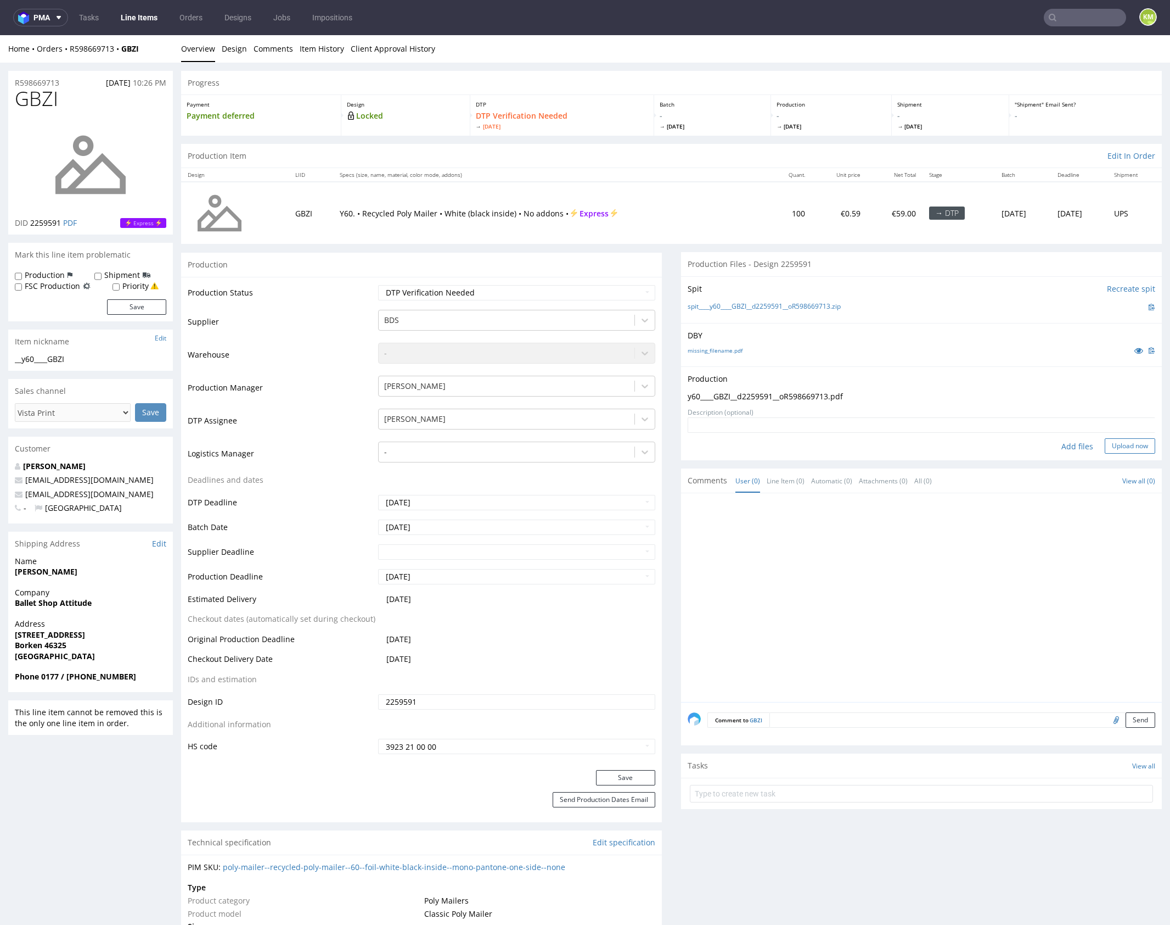
click at [1119, 447] on button "Upload now" at bounding box center [1130, 445] width 51 height 15
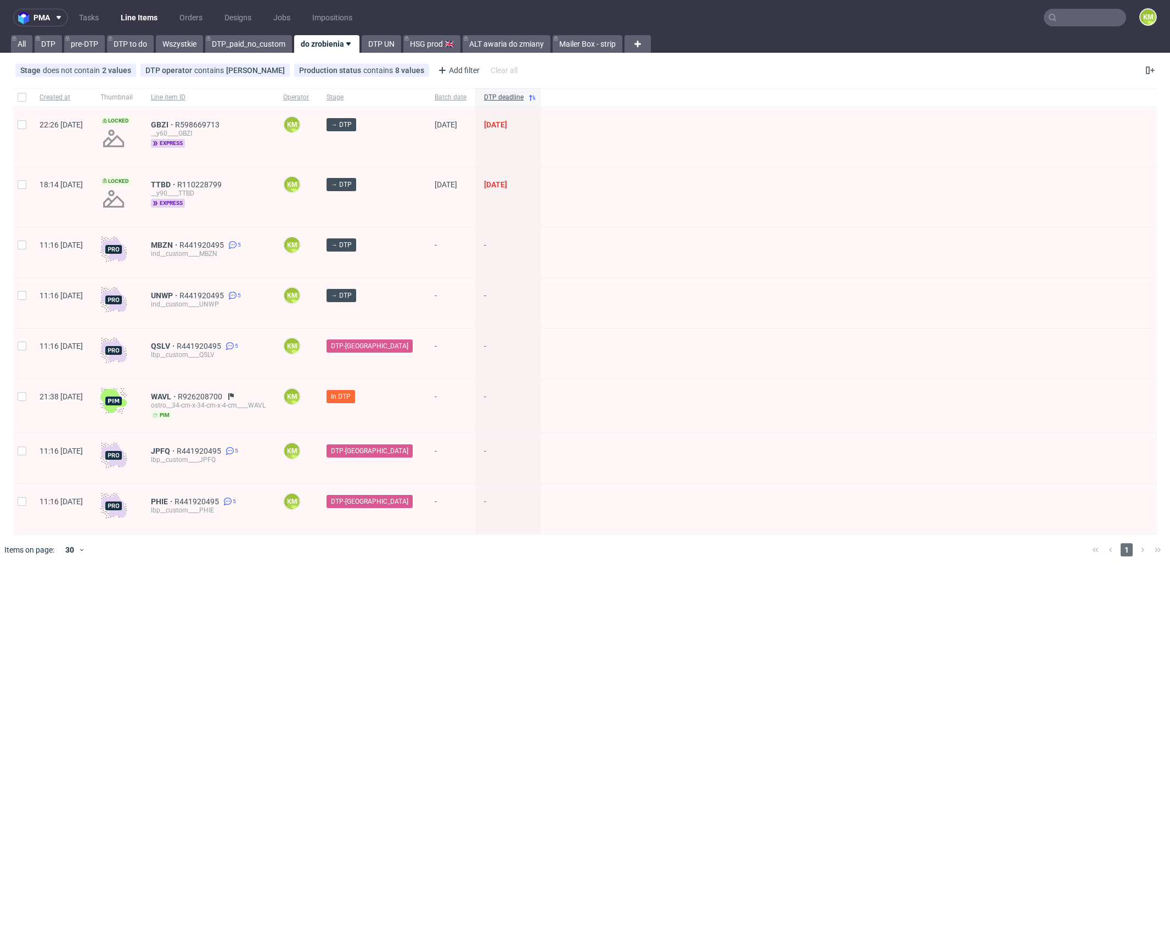
click at [526, 594] on div "pma Tasks Line Items Orders Designs Jobs Impositions KM All DTP pre-DTP DTP to …" at bounding box center [585, 462] width 1170 height 925
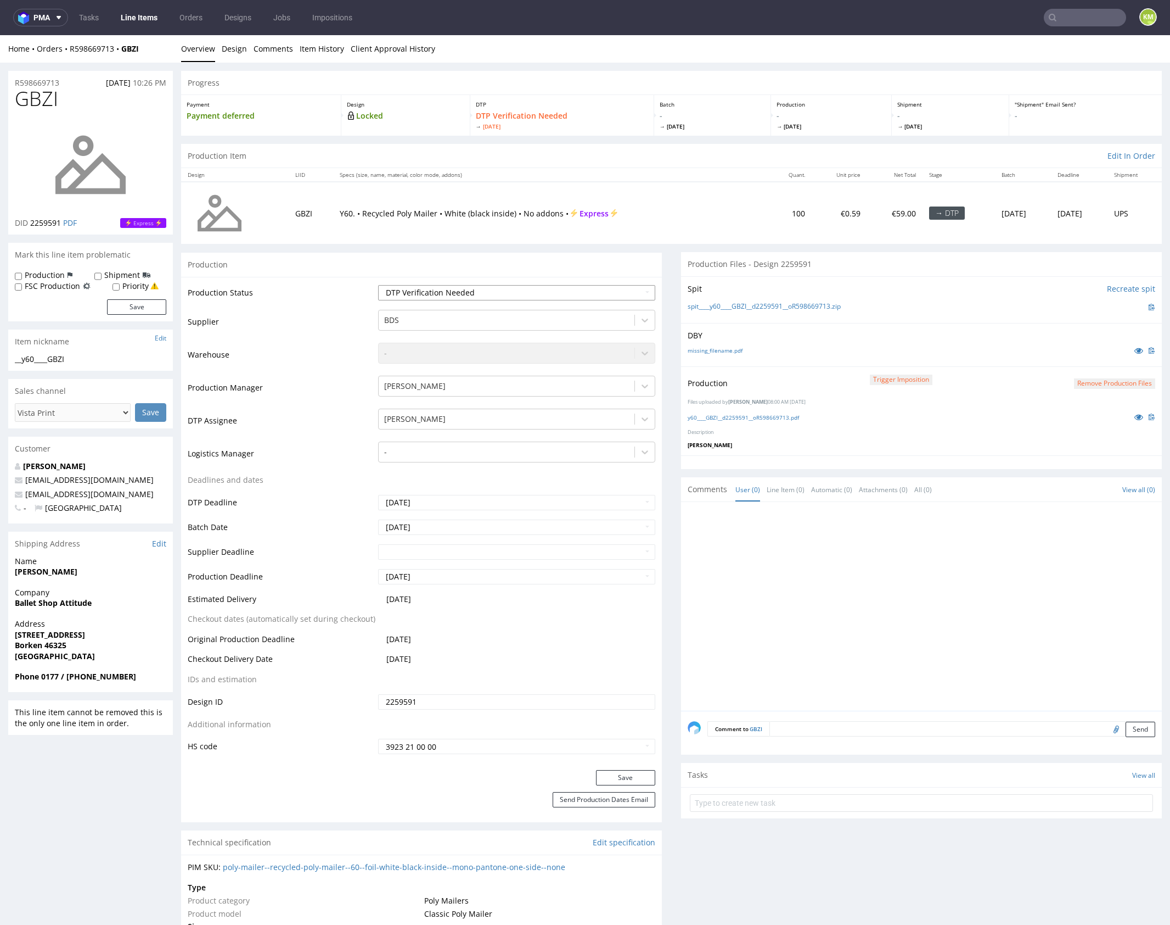
click at [542, 294] on select "Waiting for Artwork Waiting for Diecut Waiting for Mockup Waiting for DTP Waiti…" at bounding box center [516, 292] width 277 height 15
select select "dtp_production_ready"
click at [378, 285] on select "Waiting for Artwork Waiting for Diecut Waiting for Mockup Waiting for DTP Waiti…" at bounding box center [516, 292] width 277 height 15
click at [636, 778] on button "Save" at bounding box center [625, 777] width 59 height 15
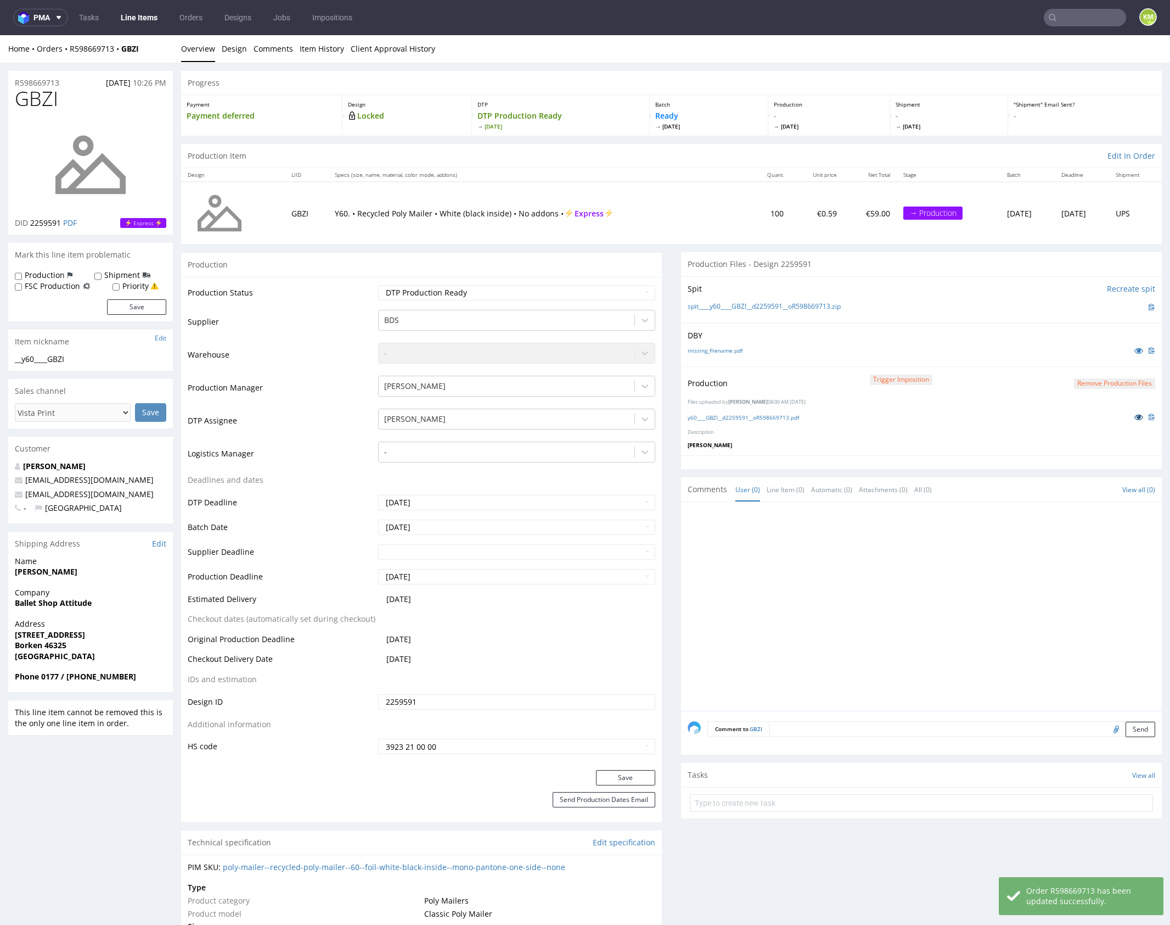
click at [1135, 418] on icon at bounding box center [1139, 417] width 9 height 8
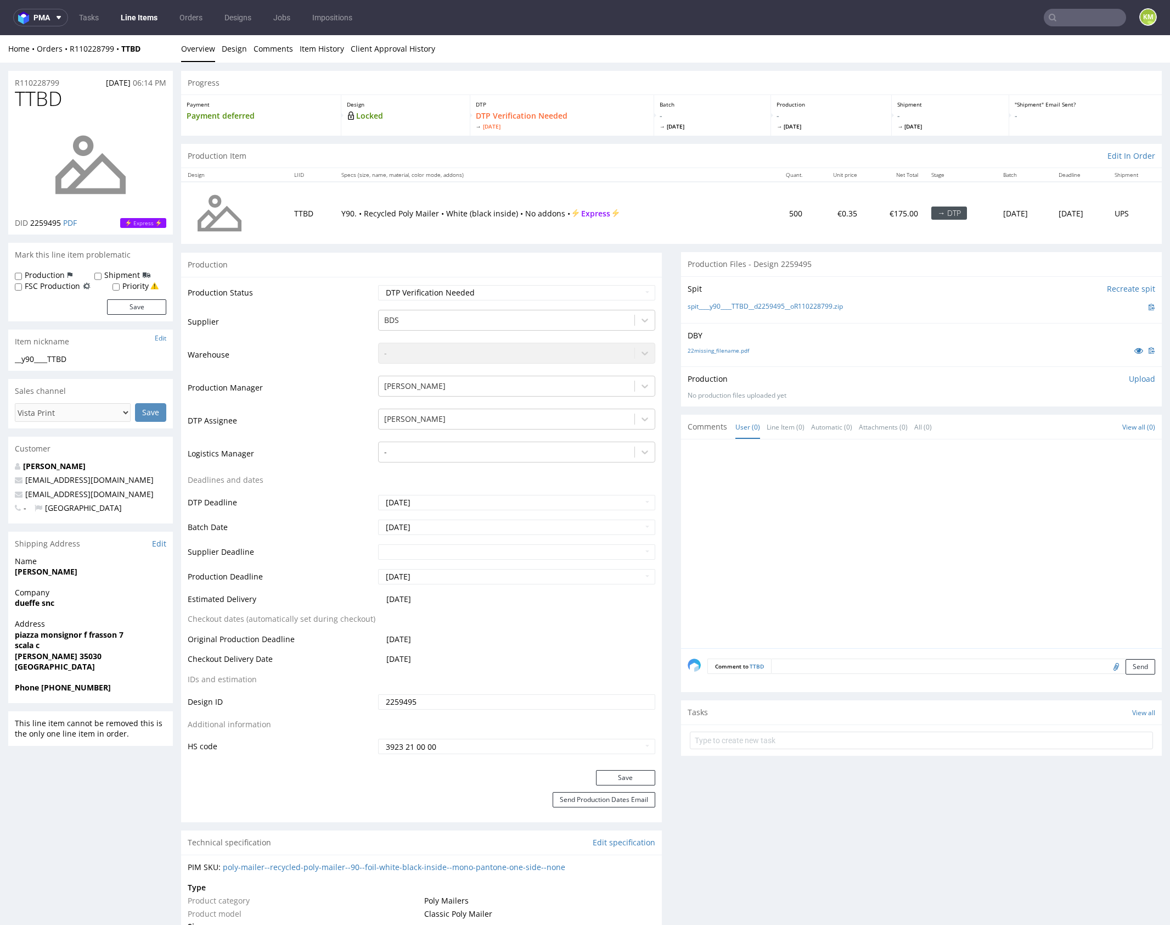
click at [856, 501] on div at bounding box center [925, 547] width 474 height 202
click at [727, 350] on link "22missing_filename.pdf" at bounding box center [718, 350] width 61 height 8
click at [239, 53] on link "Design" at bounding box center [234, 48] width 25 height 27
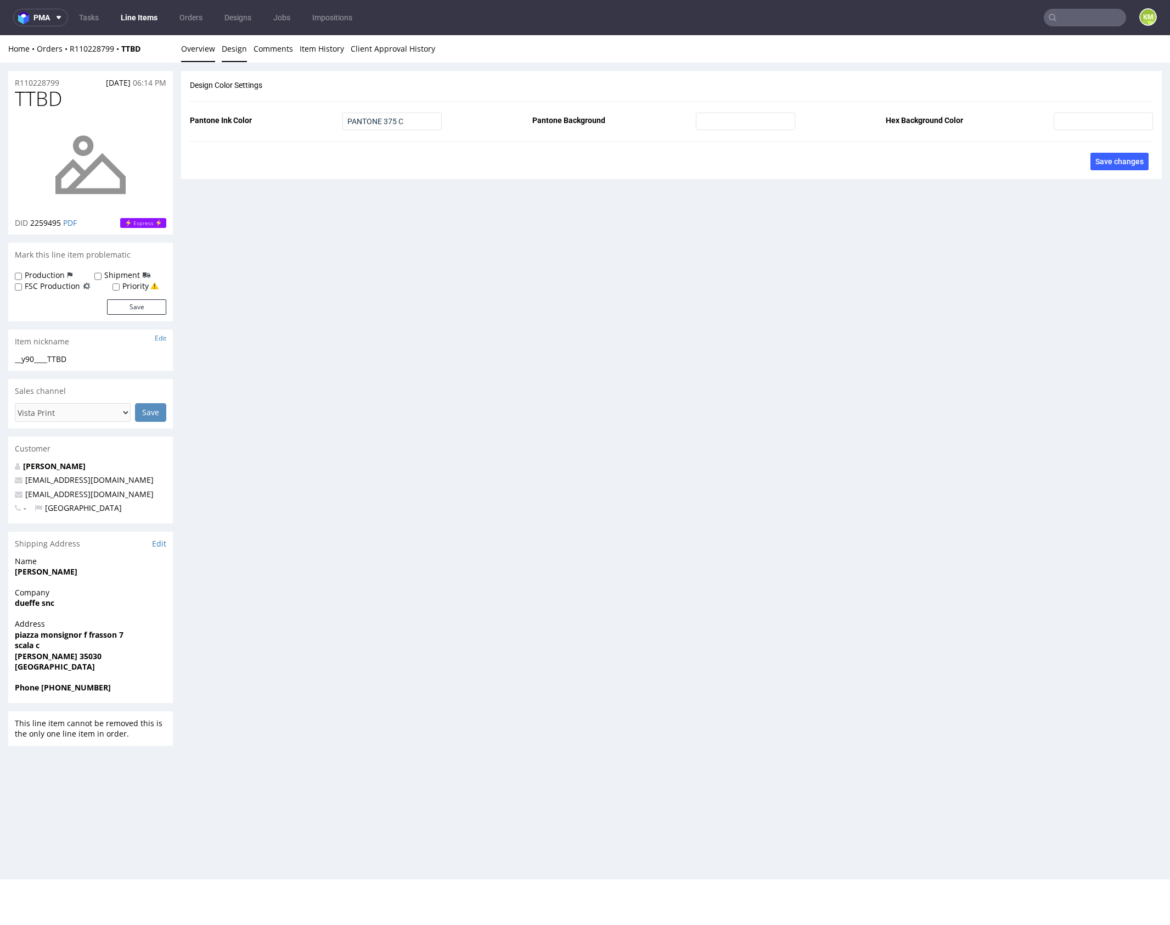
click at [205, 48] on link "Overview" at bounding box center [198, 48] width 34 height 27
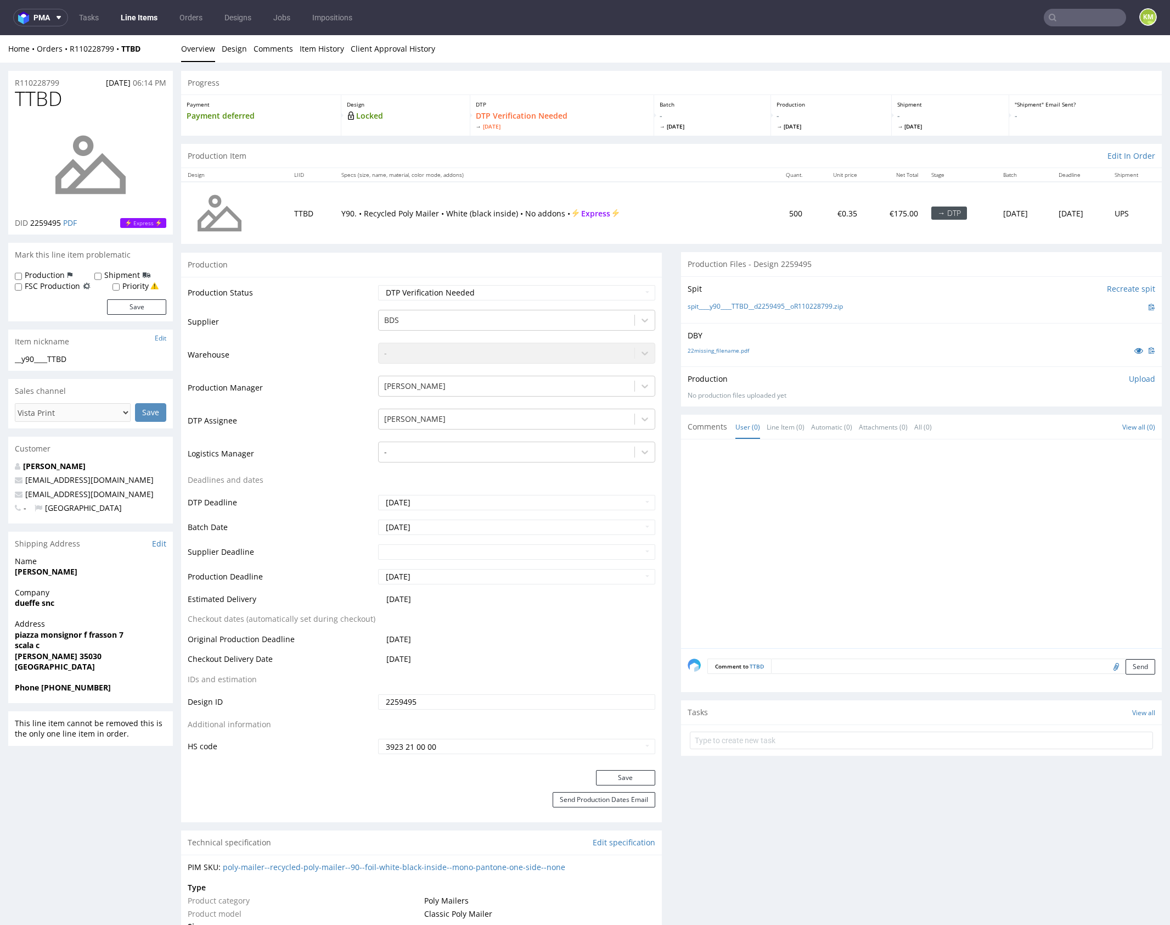
click at [914, 536] on div at bounding box center [925, 547] width 474 height 202
drag, startPoint x: 914, startPoint y: 536, endPoint x: 726, endPoint y: 391, distance: 237.5
click at [905, 524] on div at bounding box center [925, 547] width 474 height 202
click at [244, 56] on link "Design" at bounding box center [234, 48] width 25 height 27
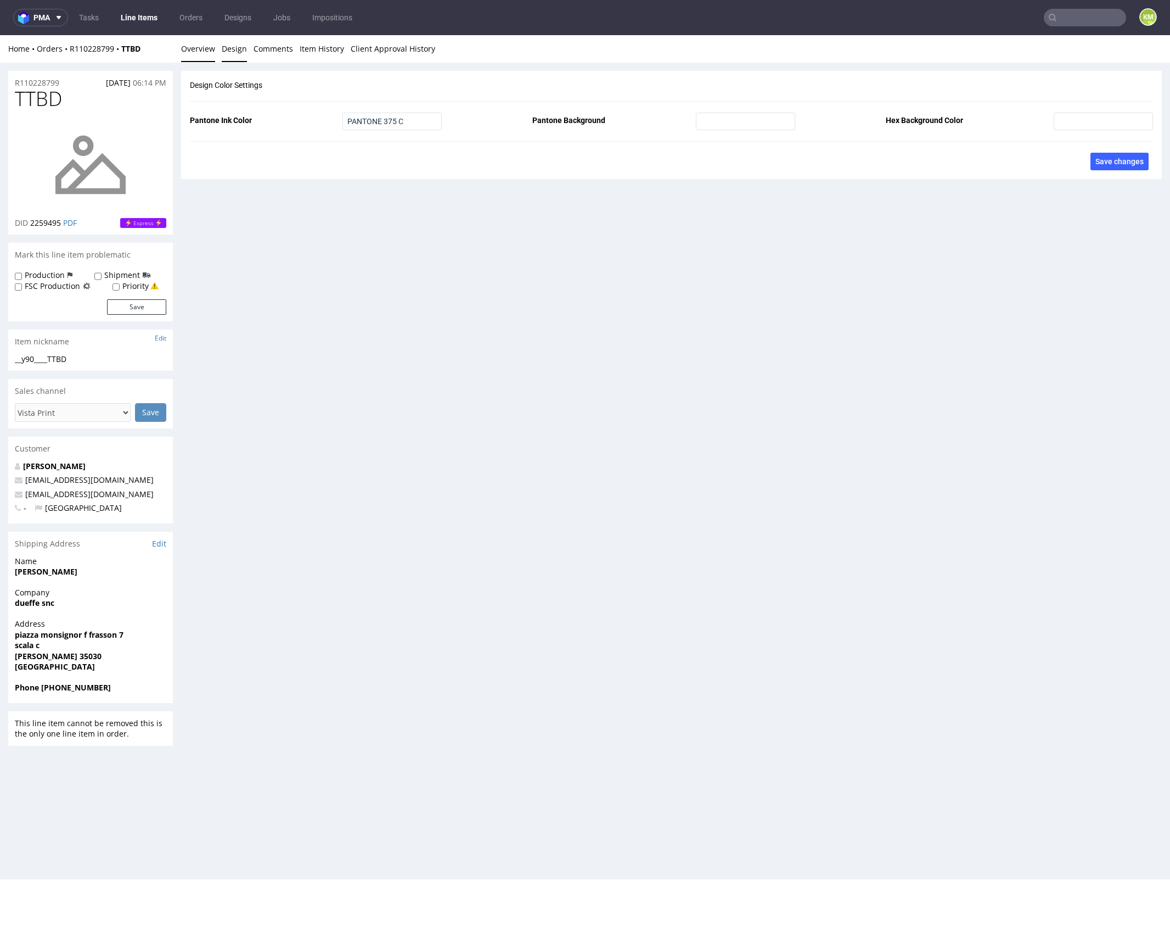
click at [199, 49] on link "Overview" at bounding box center [198, 48] width 34 height 27
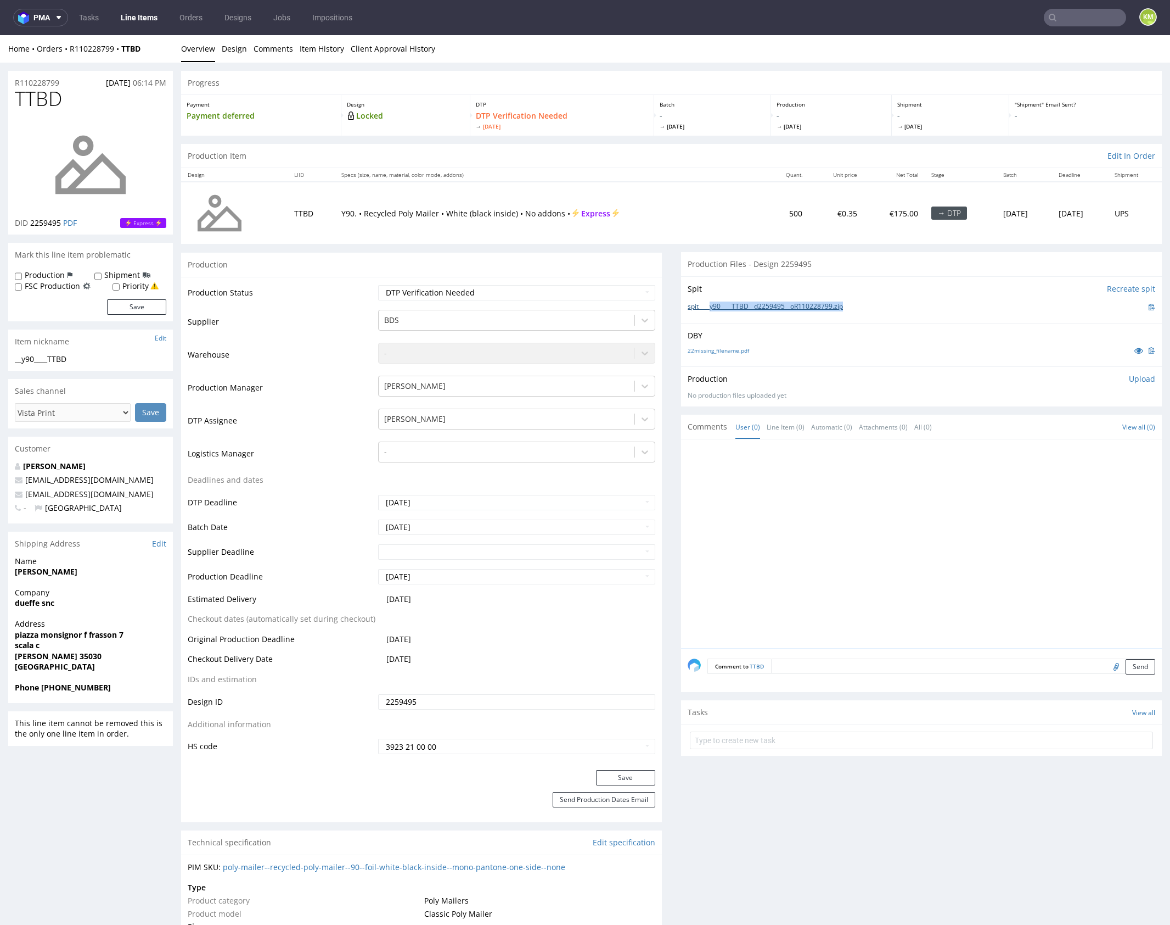
drag, startPoint x: 808, startPoint y: 307, endPoint x: 709, endPoint y: 307, distance: 98.8
click at [709, 307] on div "spit____y90____TTBD__d2259495__oR110228799.zip" at bounding box center [922, 307] width 468 height 12
copy link "y90____TTBD__d2259495__oR110228799.zip"
click at [1129, 376] on p "Upload" at bounding box center [1142, 378] width 26 height 11
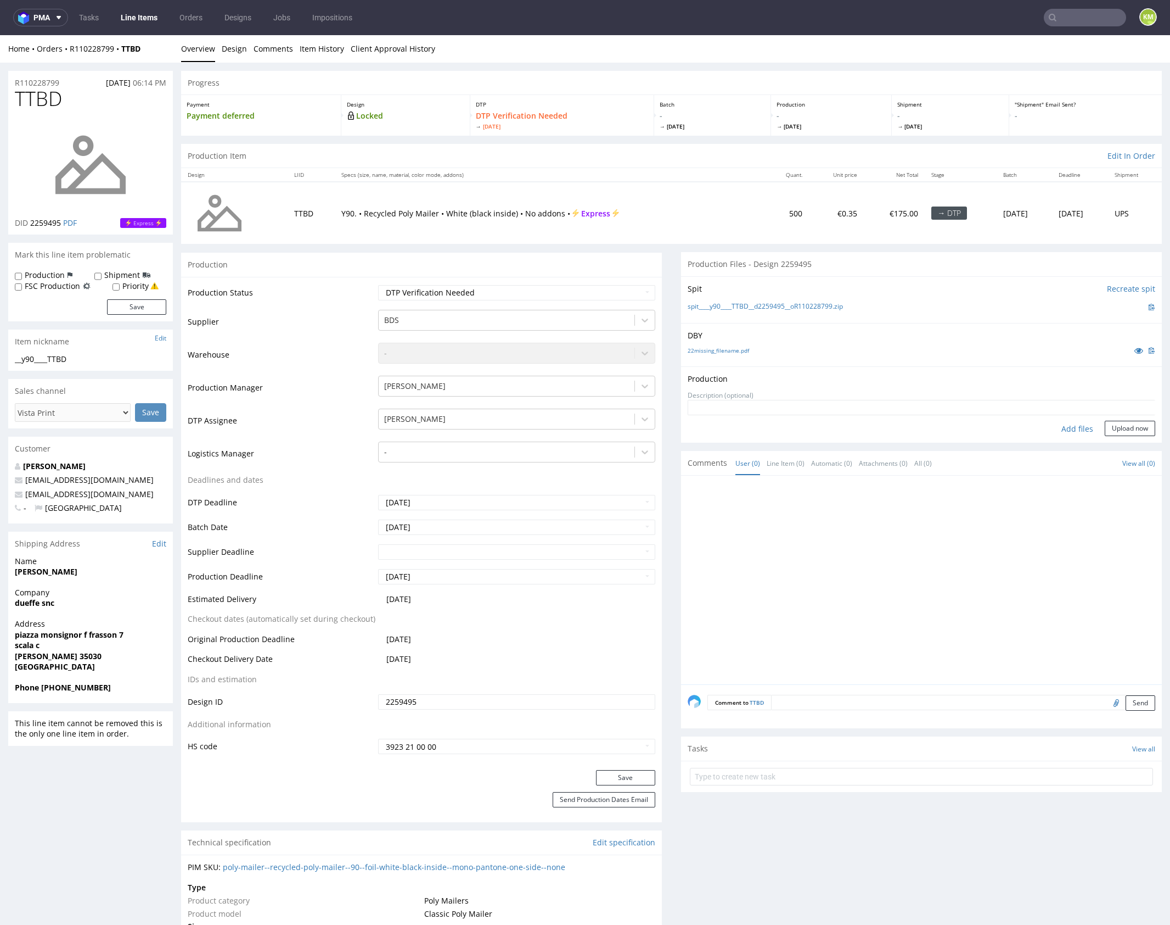
click at [1070, 428] on div "Add files" at bounding box center [1077, 429] width 55 height 16
type input "C:\fakepath\y90____TTBD__d2259495__oR110228799.pdf"
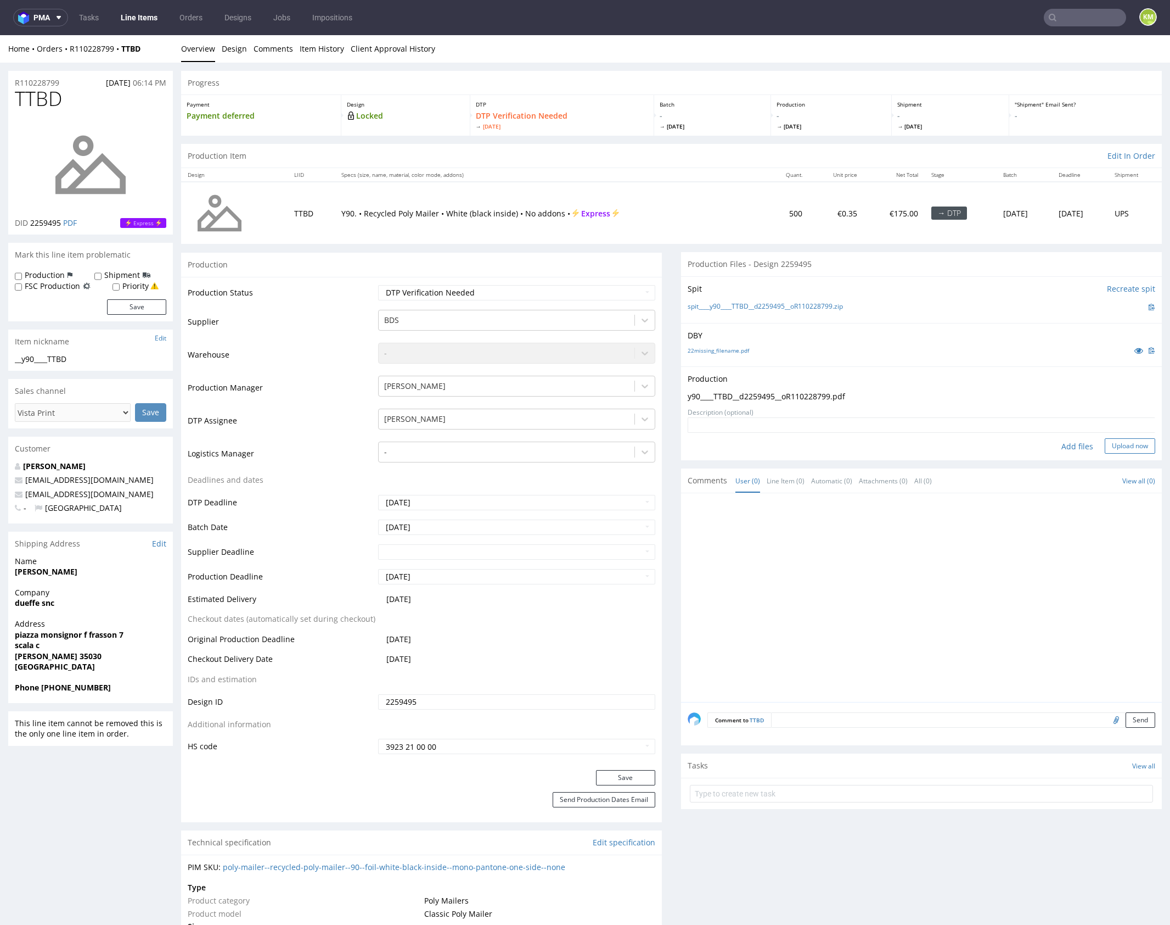
click at [1112, 441] on button "Upload now" at bounding box center [1130, 445] width 51 height 15
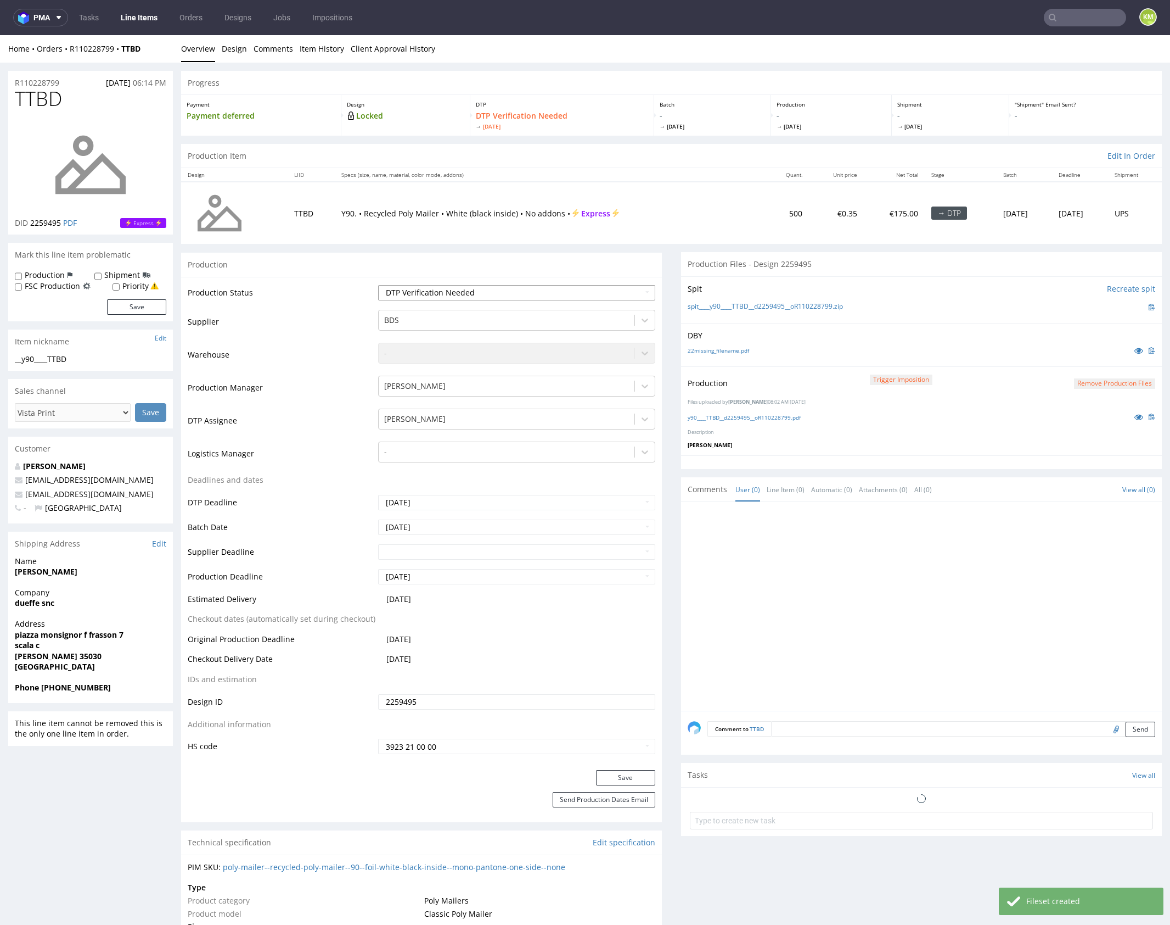
click at [584, 293] on select "Waiting for Artwork Waiting for Diecut Waiting for Mockup Waiting for DTP Waiti…" at bounding box center [516, 292] width 277 height 15
select select "dtp_production_ready"
click at [378, 285] on select "Waiting for Artwork Waiting for Diecut Waiting for Mockup Waiting for DTP Waiti…" at bounding box center [516, 292] width 277 height 15
click at [636, 773] on button "Save" at bounding box center [625, 777] width 59 height 15
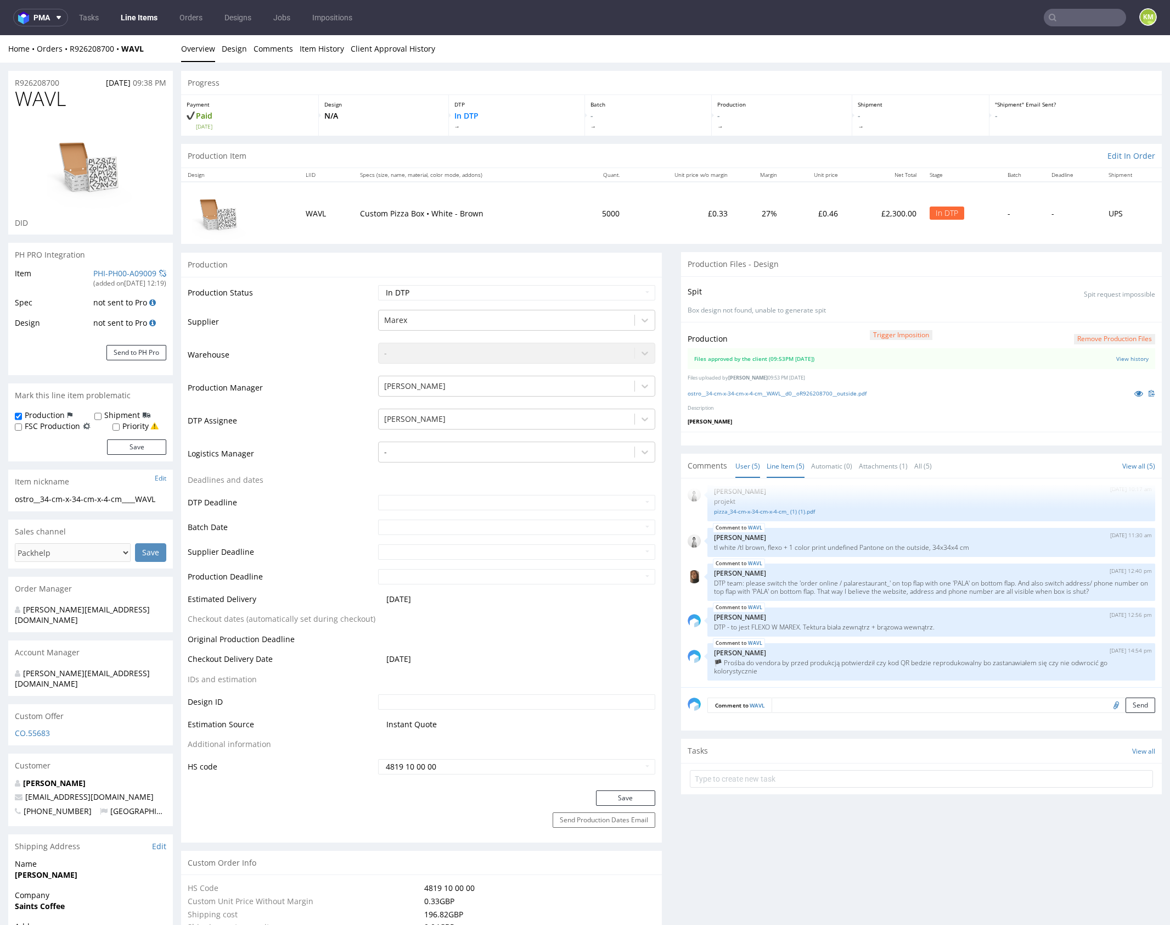
click at [769, 467] on link "Line Item (5)" at bounding box center [786, 466] width 38 height 24
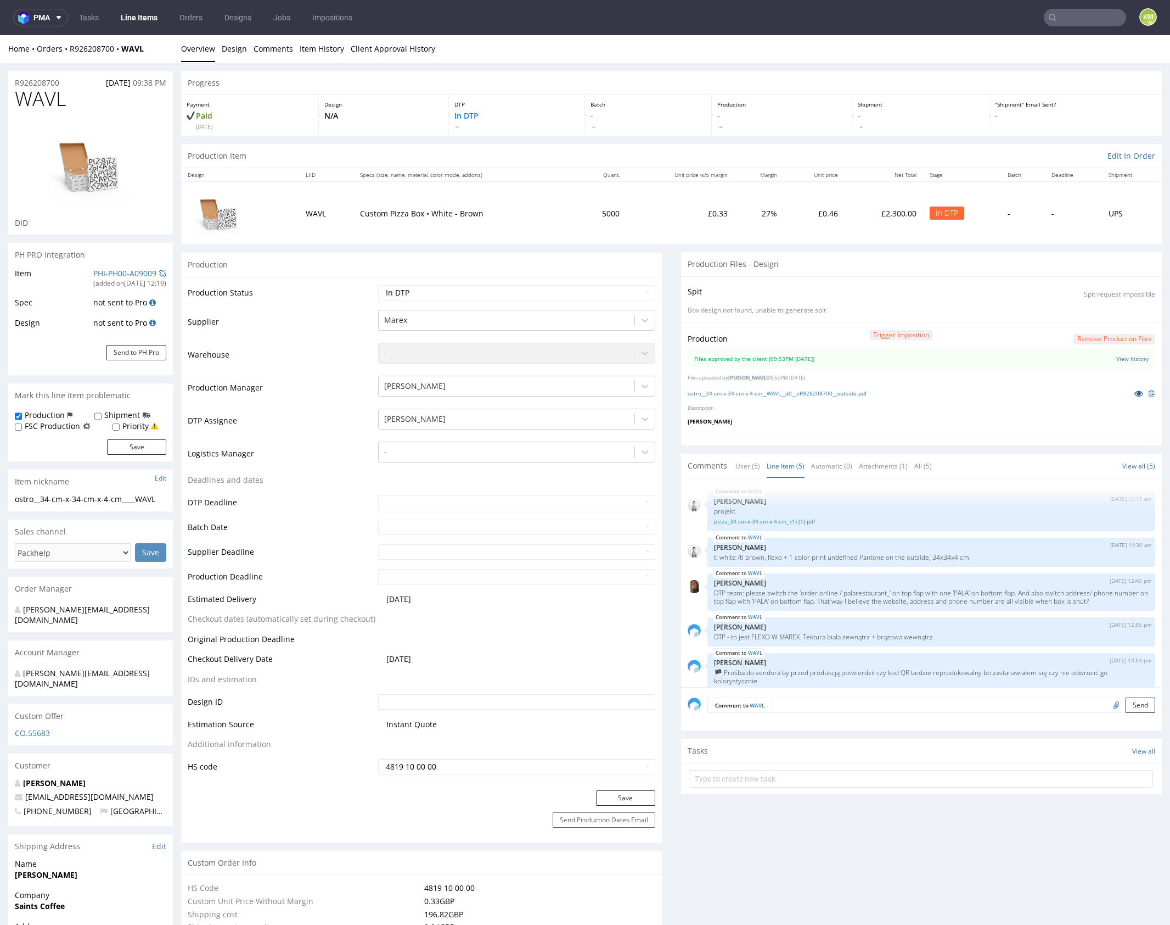
click at [1135, 391] on icon at bounding box center [1139, 393] width 9 height 8
click at [807, 392] on link "ostro__34-cm-x-34-cm-x-4-cm__WAVL__d0__oR926208700__outside.pdf" at bounding box center [777, 393] width 179 height 8
click at [1084, 336] on button "Remove production files" at bounding box center [1114, 339] width 81 height 10
click at [1086, 311] on link "Yes" at bounding box center [1085, 313] width 31 height 16
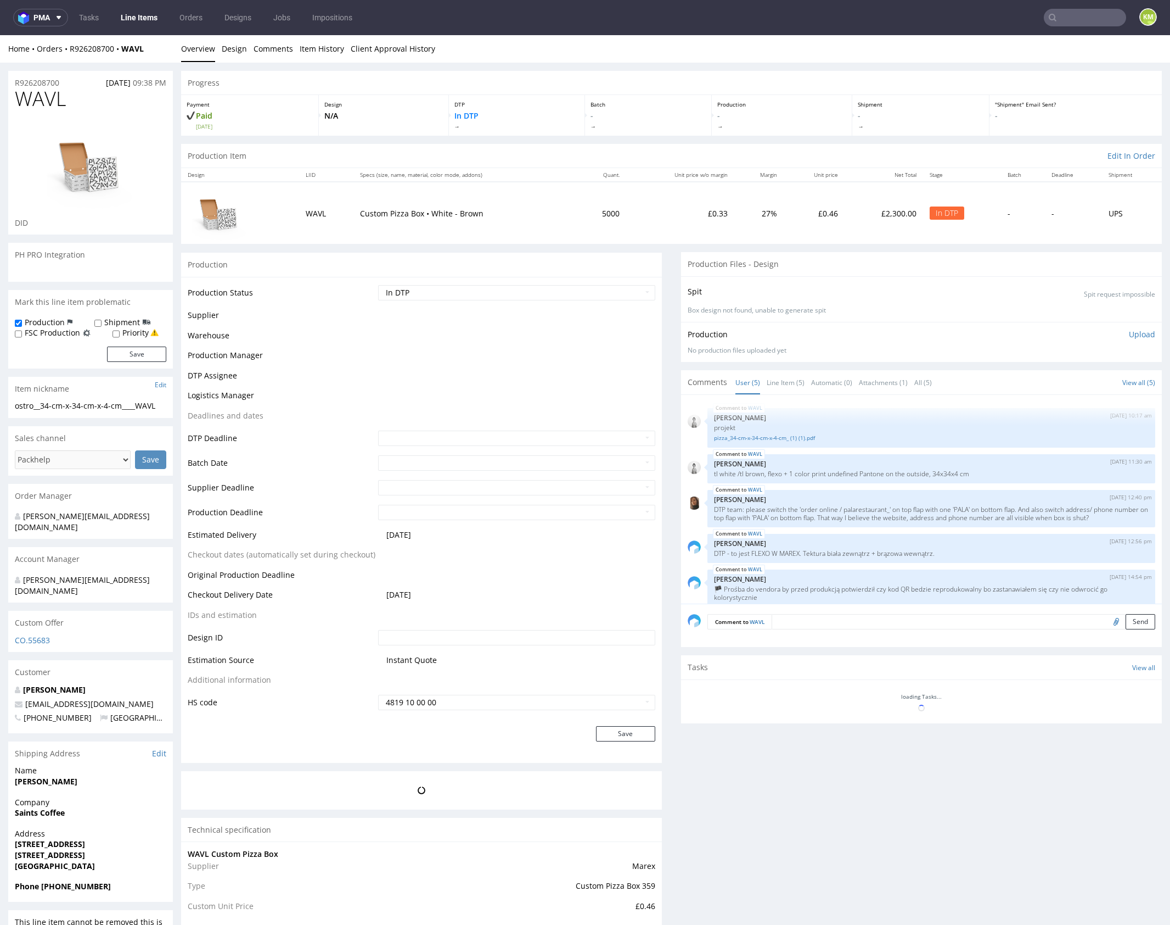
scroll to position [10, 0]
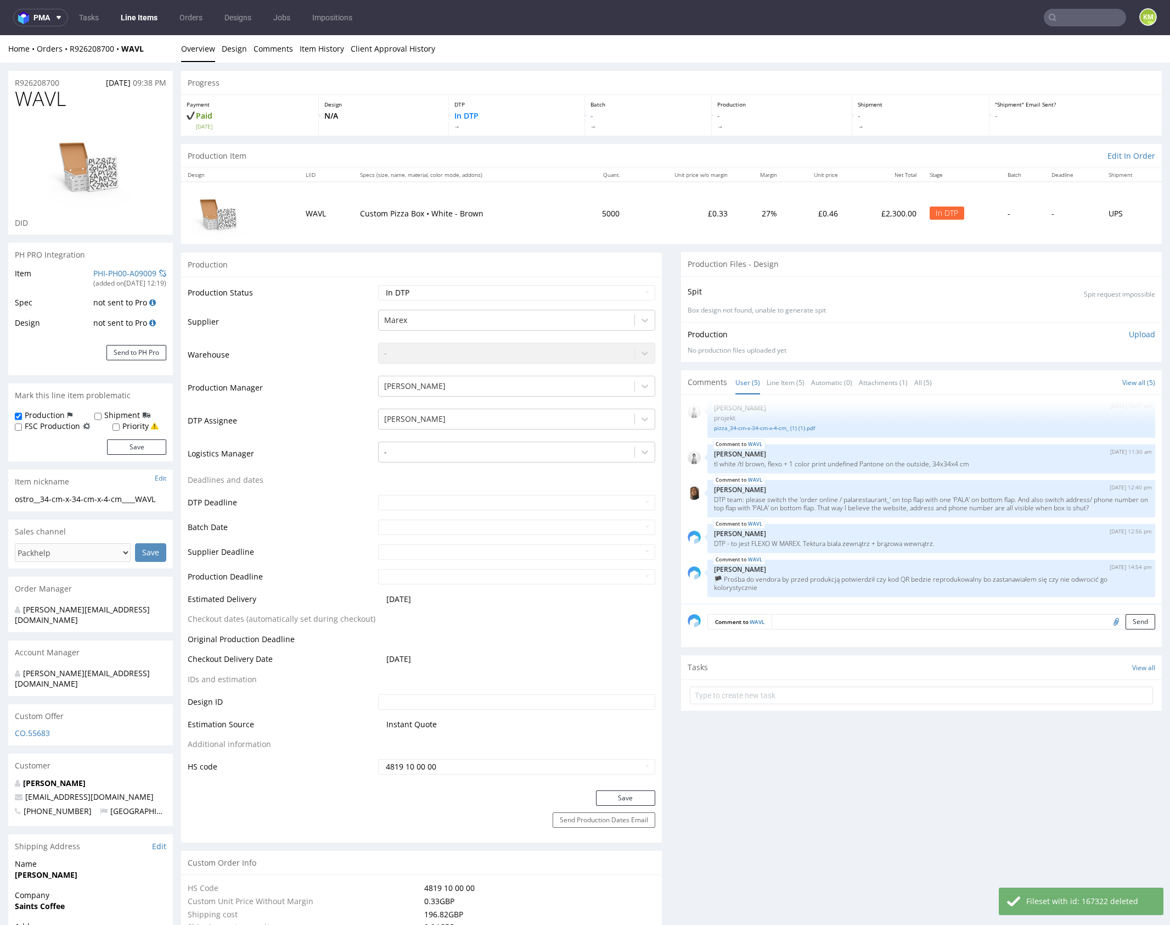
click at [1135, 329] on p "Upload" at bounding box center [1142, 334] width 26 height 11
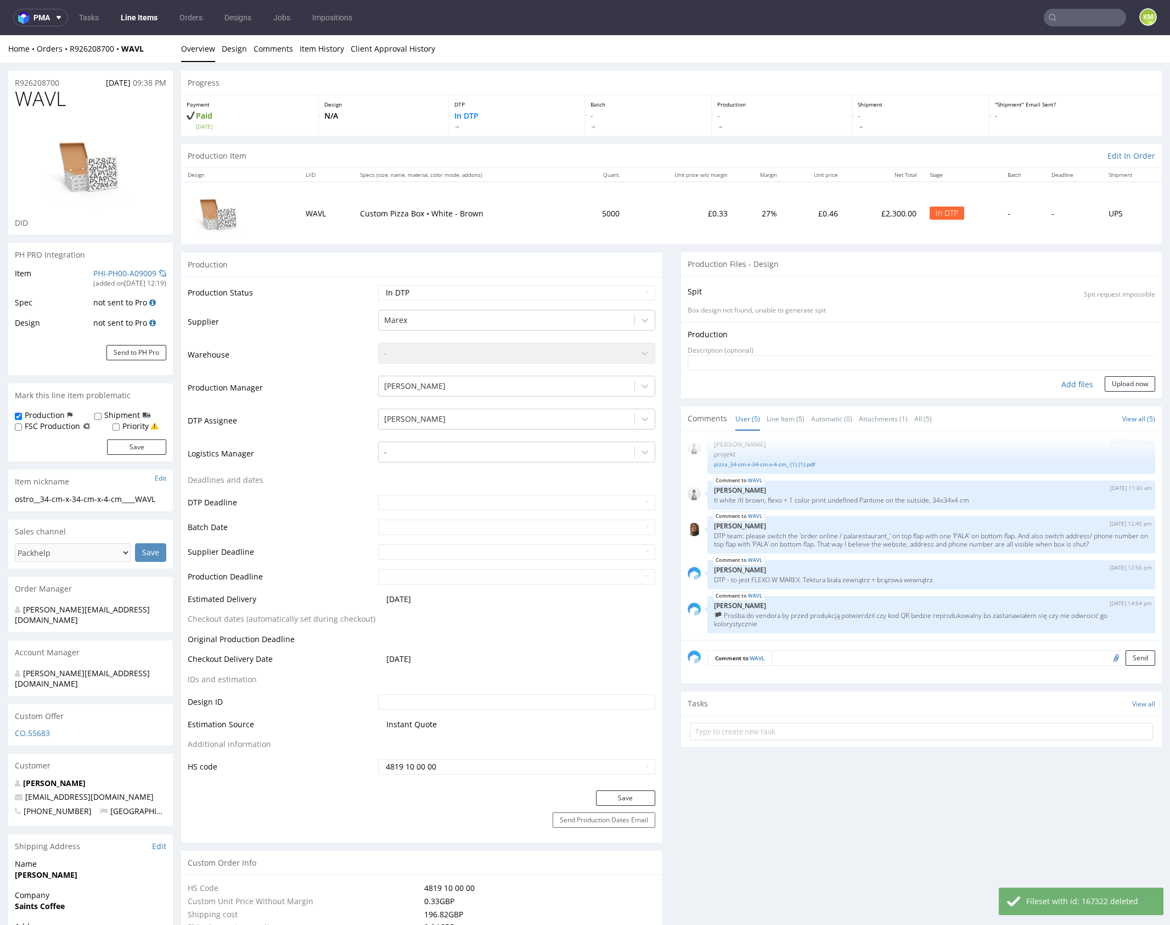
click at [1067, 381] on div "Add files" at bounding box center [1077, 384] width 55 height 16
type input "C:\fakepath\ostro__34-cm-x-34-cm-x-4-cm__WAVL__d0__oR926208700__outside.pdf"
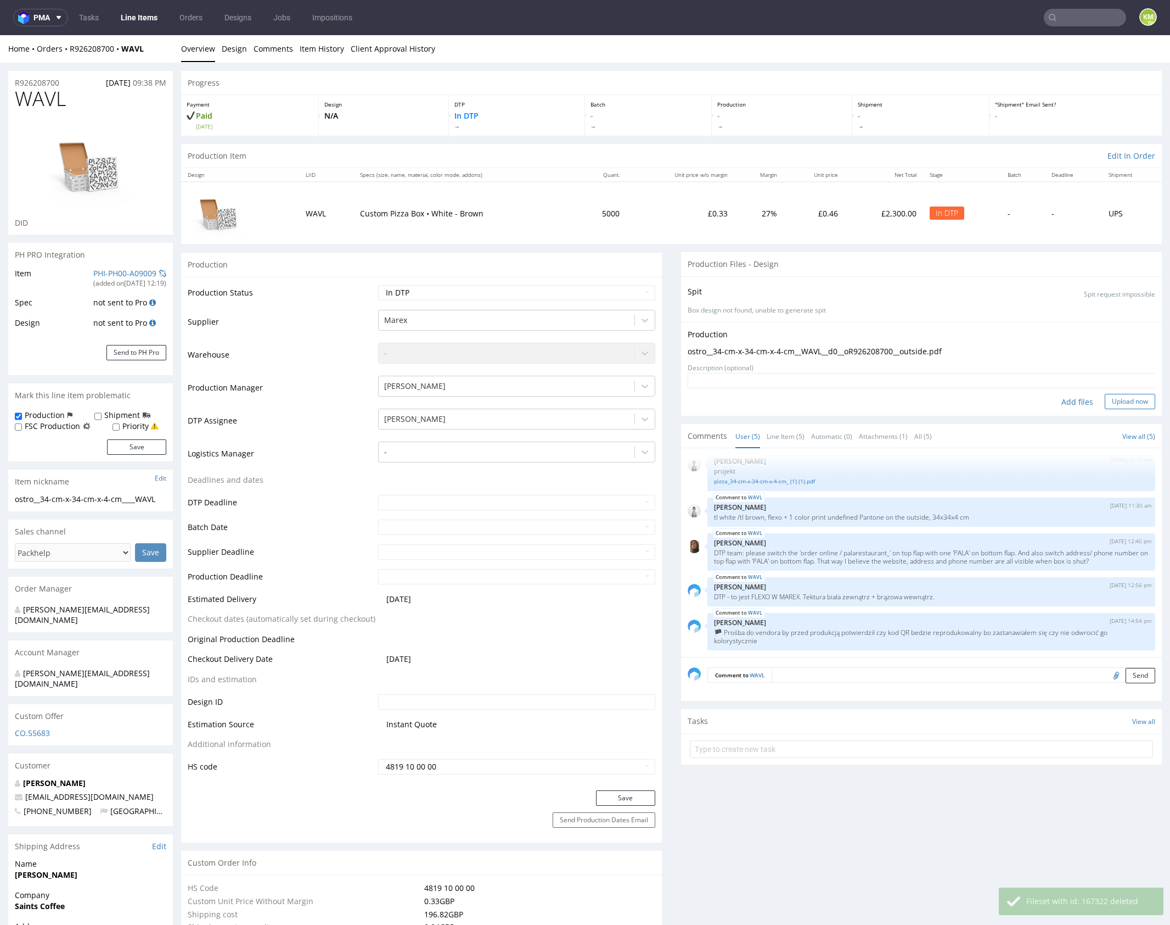
click at [1112, 402] on button "Upload now" at bounding box center [1130, 401] width 51 height 15
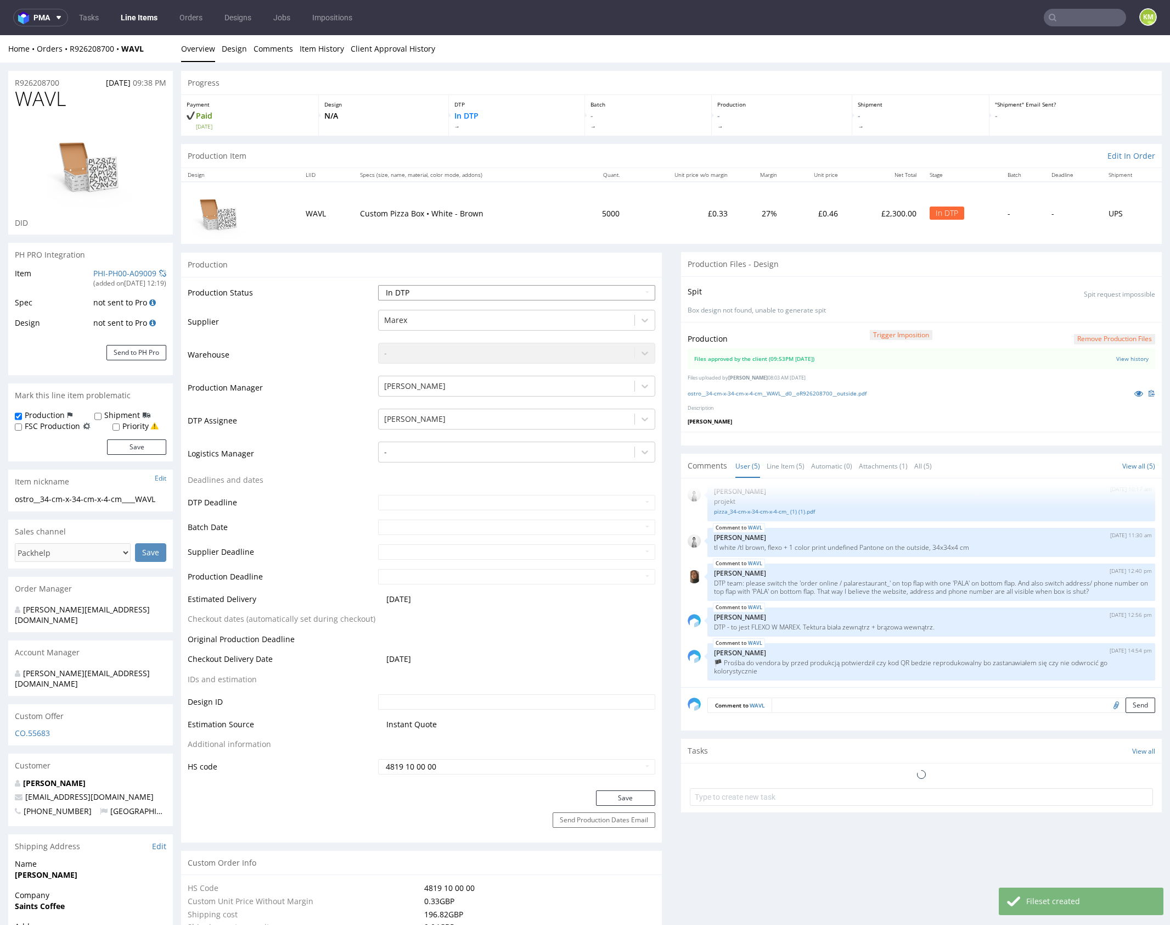
click at [574, 298] on select "Waiting for Artwork Waiting for Diecut Waiting for Mockup Waiting for DTP Waiti…" at bounding box center [516, 292] width 277 height 15
select select "dtp_production_ready"
click at [378, 285] on select "Waiting for Artwork Waiting for Diecut Waiting for Mockup Waiting for DTP Waiti…" at bounding box center [516, 292] width 277 height 15
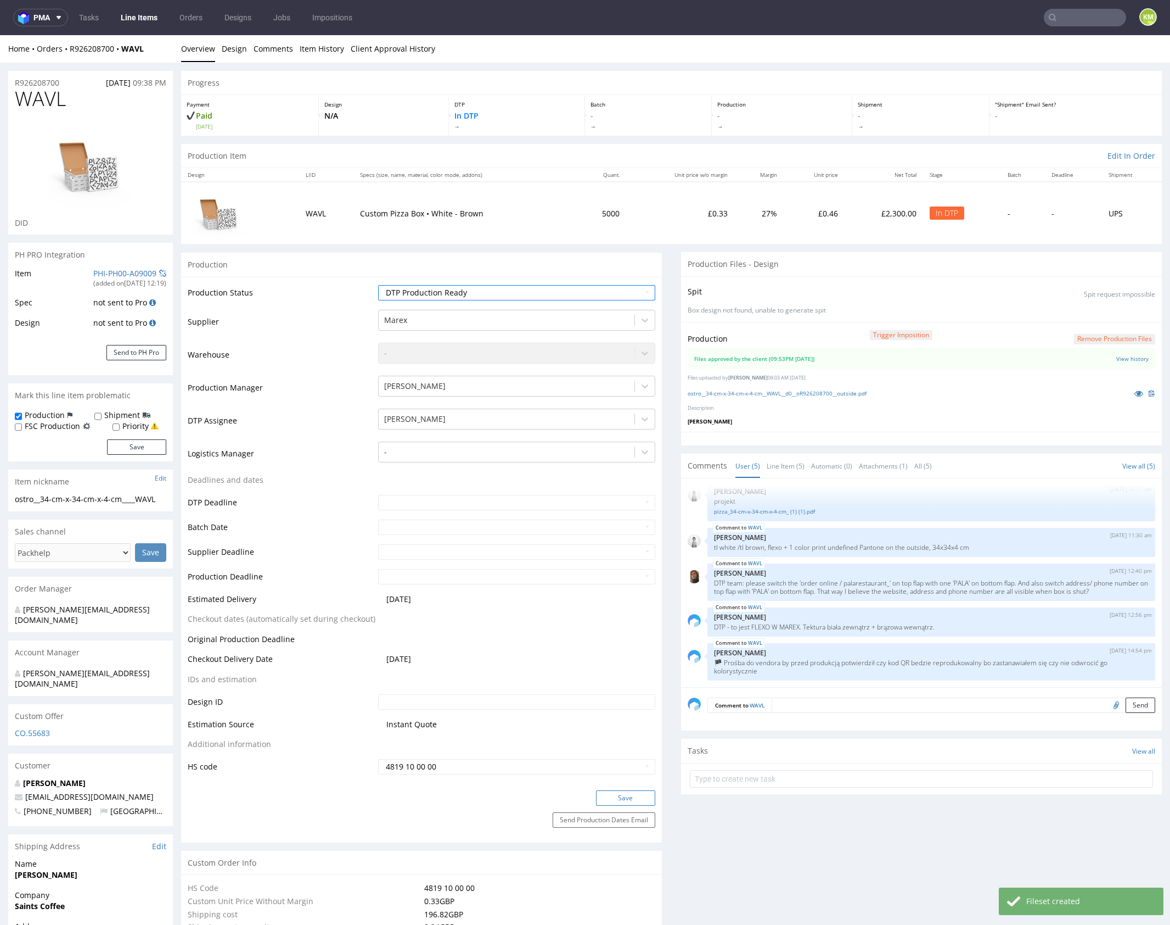
click at [647, 797] on button "Save" at bounding box center [625, 797] width 59 height 15
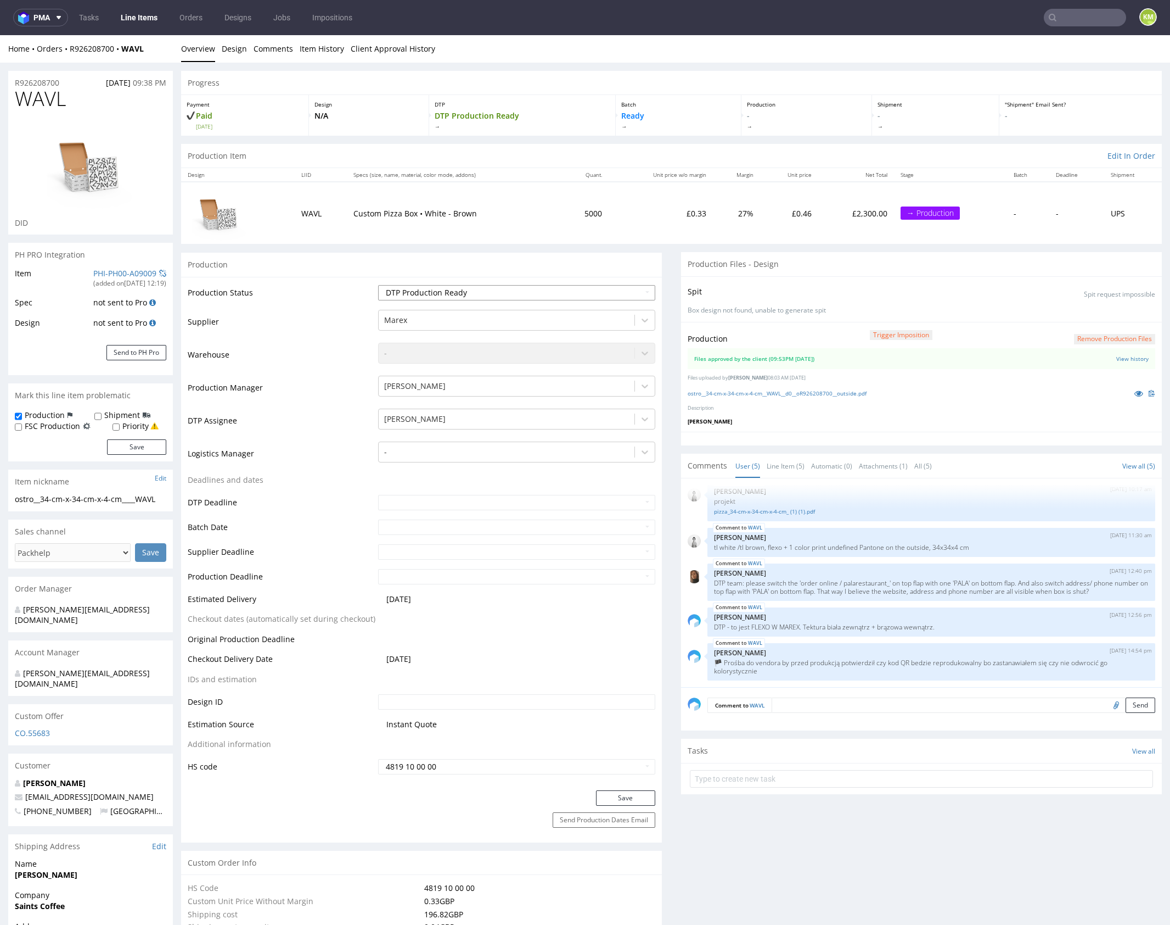
click at [605, 294] on select "Waiting for Artwork Waiting for Diecut Waiting for Mockup Waiting for DTP Waiti…" at bounding box center [516, 292] width 277 height 15
select select "dtp_waiting_for_double_check"
click at [378, 285] on select "Waiting for Artwork Waiting for Diecut Waiting for Mockup Waiting for DTP Waiti…" at bounding box center [516, 292] width 277 height 15
click at [628, 796] on button "Save" at bounding box center [625, 797] width 59 height 15
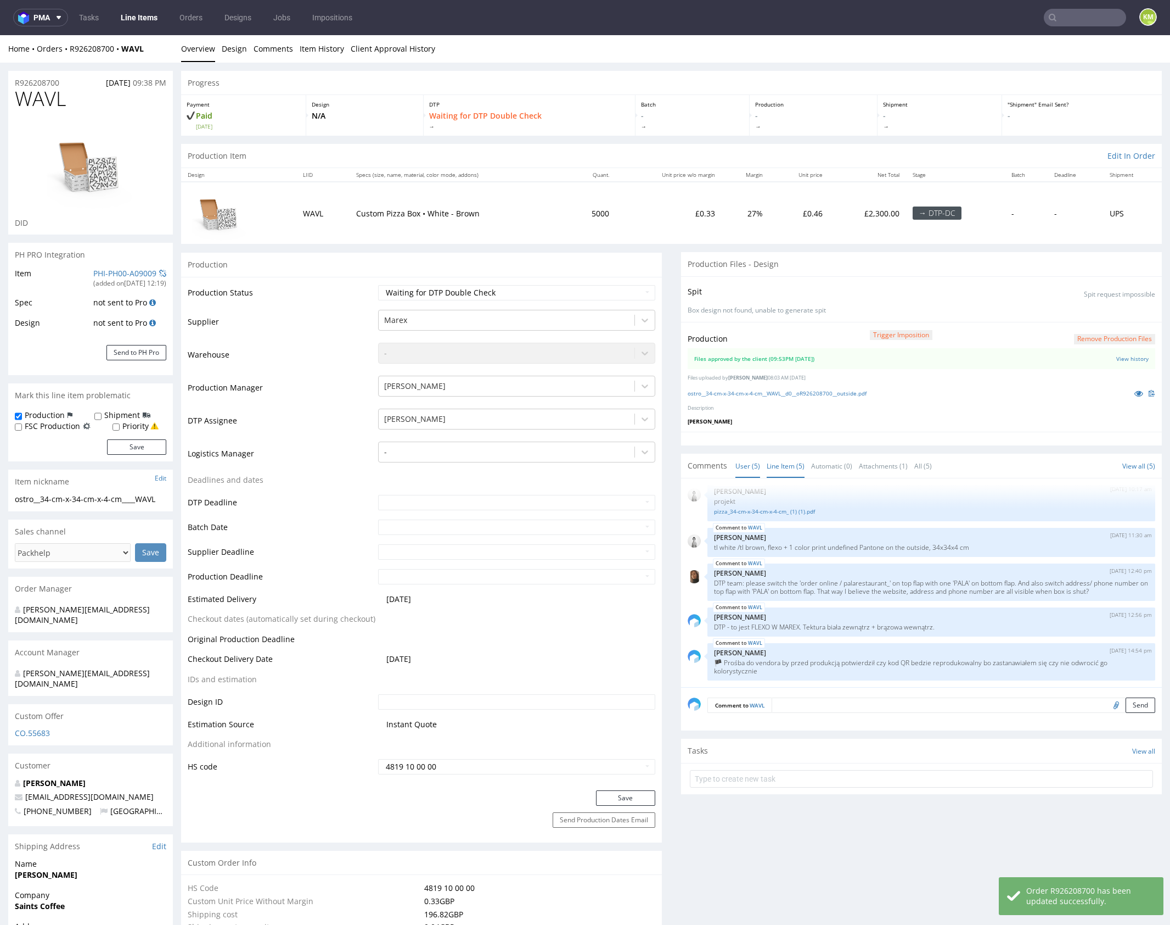
click at [781, 466] on link "Line Item (5)" at bounding box center [786, 466] width 38 height 24
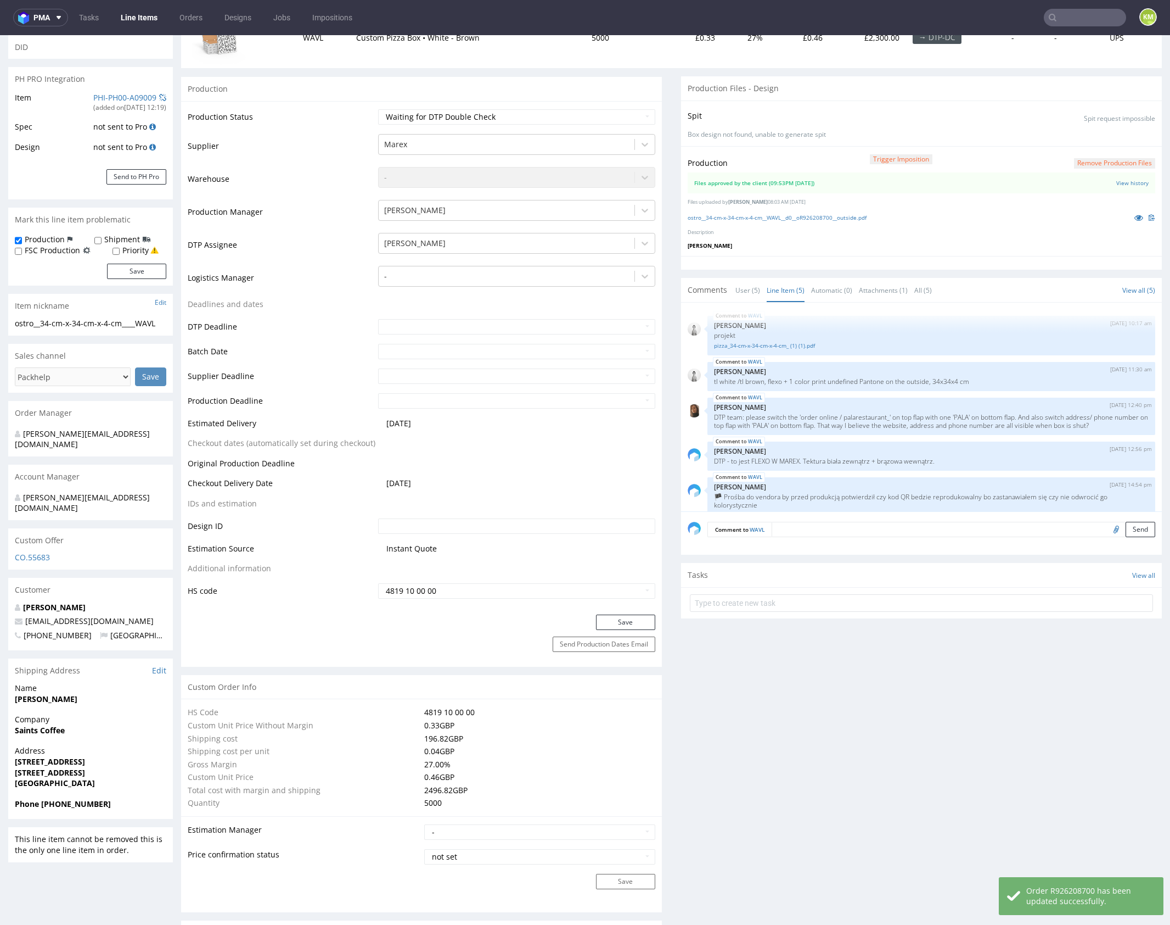
scroll to position [0, 0]
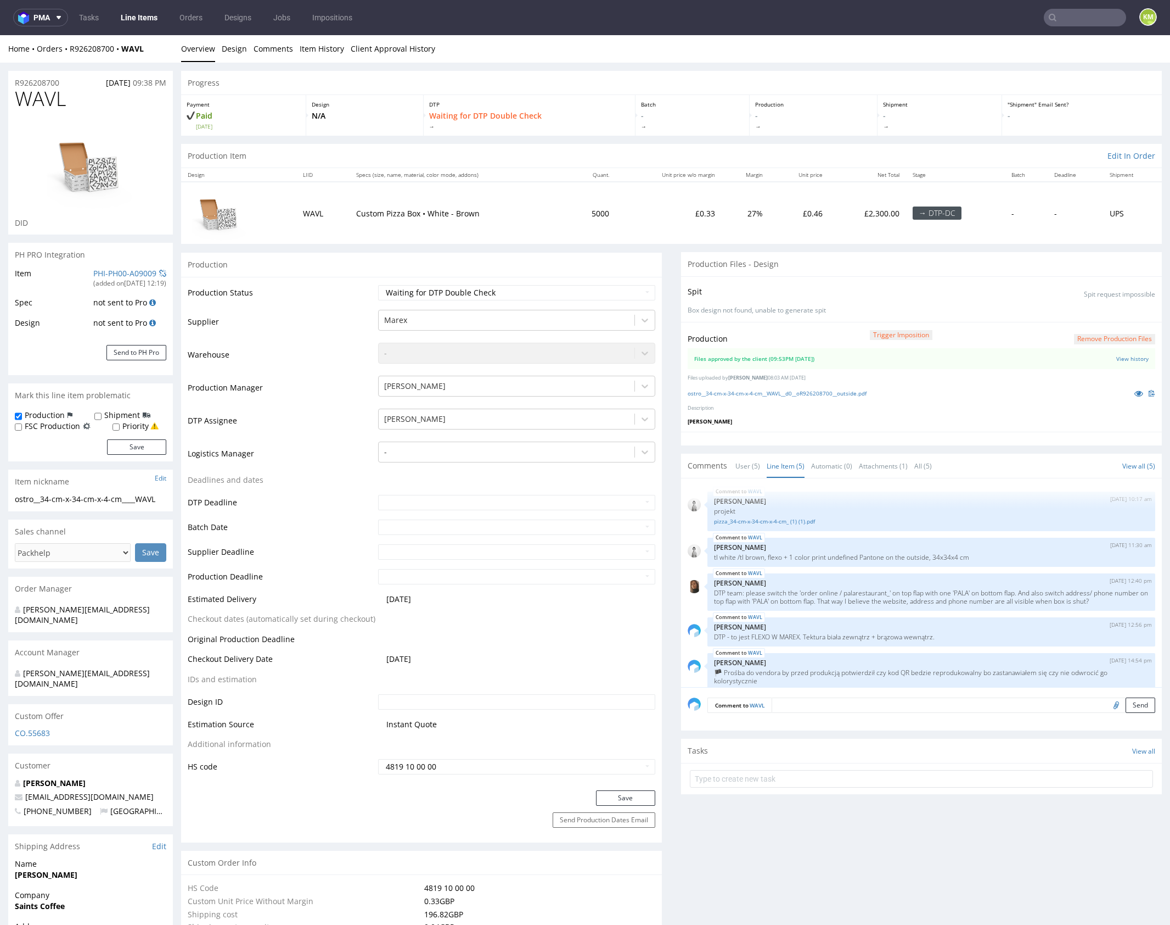
click at [847, 417] on p "[PERSON_NAME]" at bounding box center [922, 421] width 468 height 8
click at [820, 772] on input "text" at bounding box center [921, 779] width 463 height 18
type input "dch"
click at [760, 770] on div "dch Set due date" at bounding box center [921, 774] width 463 height 22
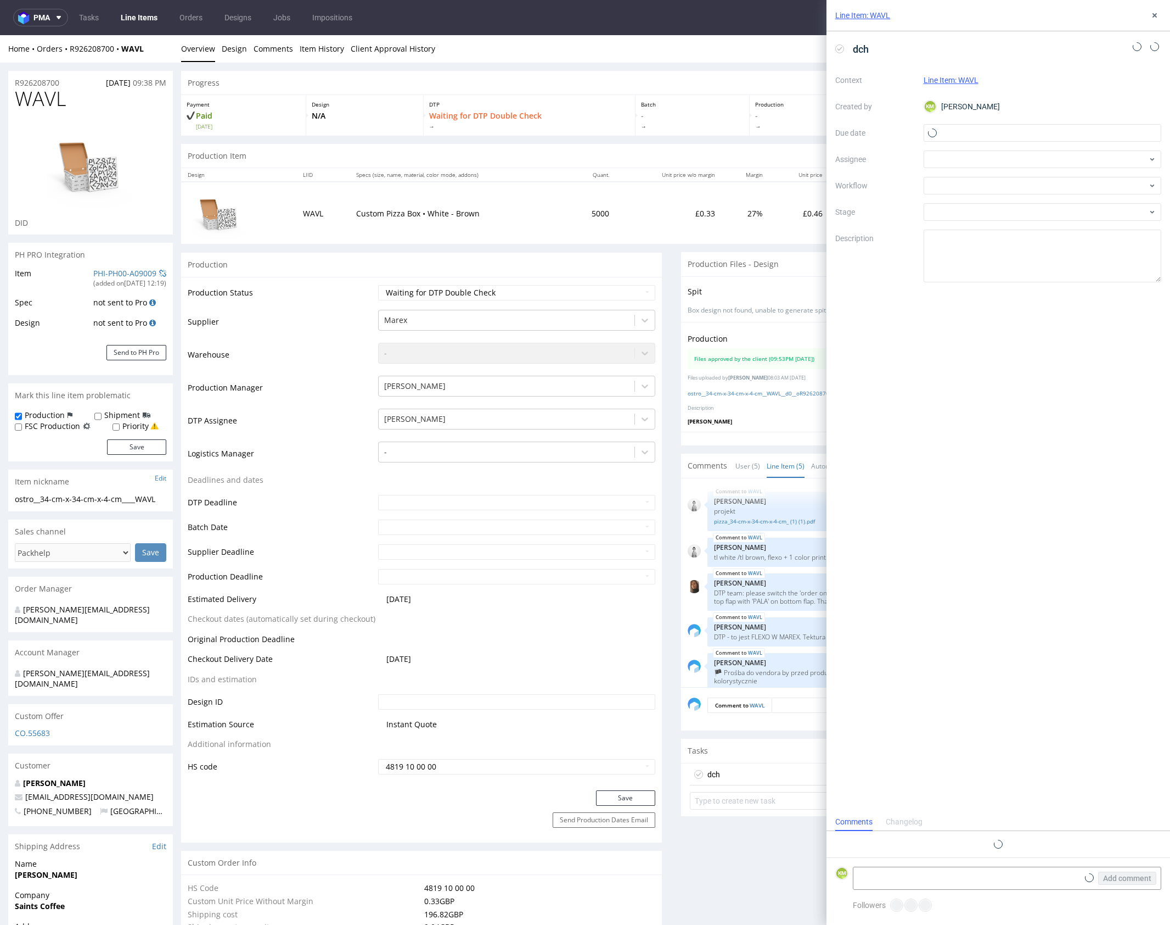
scroll to position [9, 0]
click at [958, 133] on input "text" at bounding box center [1043, 133] width 238 height 18
click at [1056, 222] on span "11" at bounding box center [1060, 224] width 9 height 11
type input "11/09/2025"
click at [956, 148] on div "Context Line Item: WAVL Created by KM Karol Markowski Due date 11/09/2025 Assig…" at bounding box center [999, 176] width 326 height 211
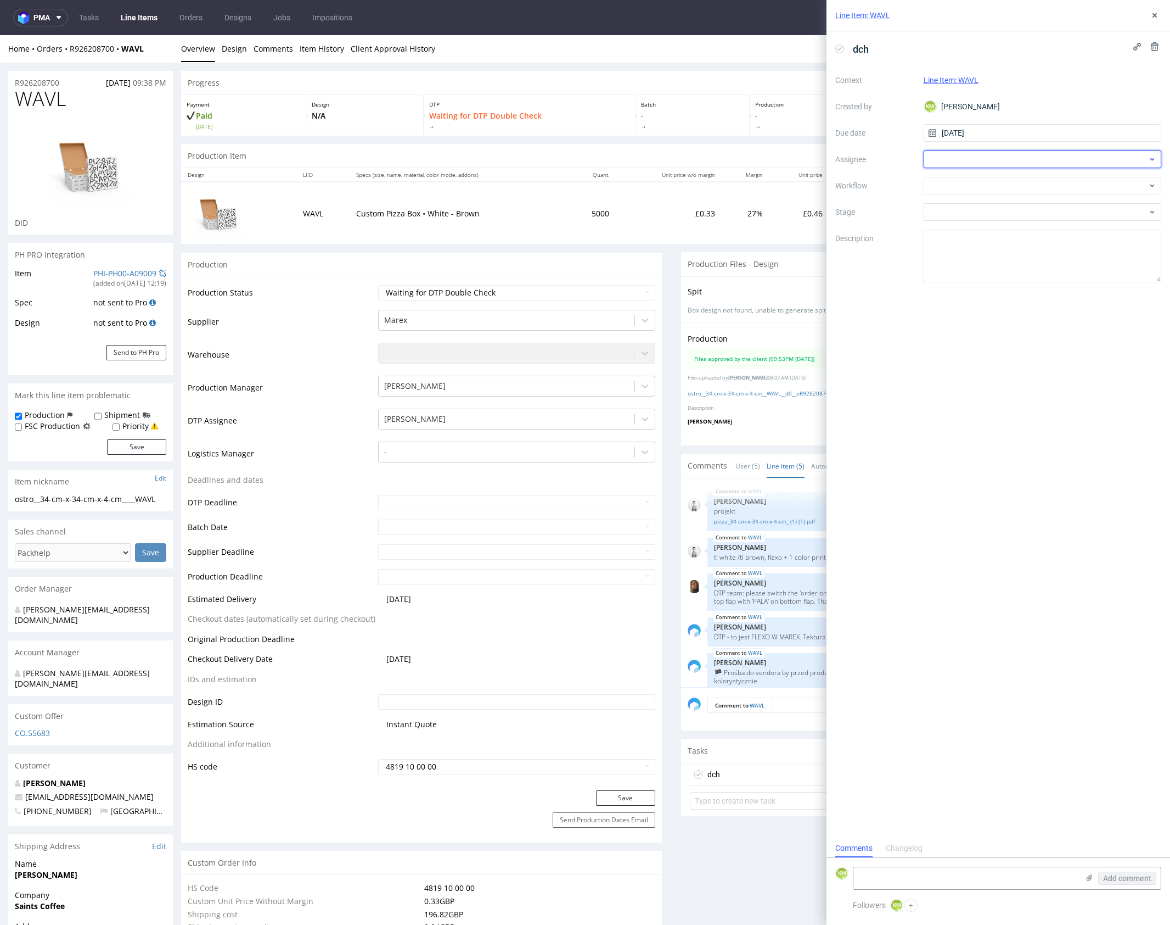
click at [959, 153] on div at bounding box center [1043, 159] width 238 height 18
type input "jeli"
click at [979, 181] on span "Elżbieta Jelińska" at bounding box center [977, 183] width 59 height 11
click at [978, 185] on div at bounding box center [1043, 186] width 238 height 18
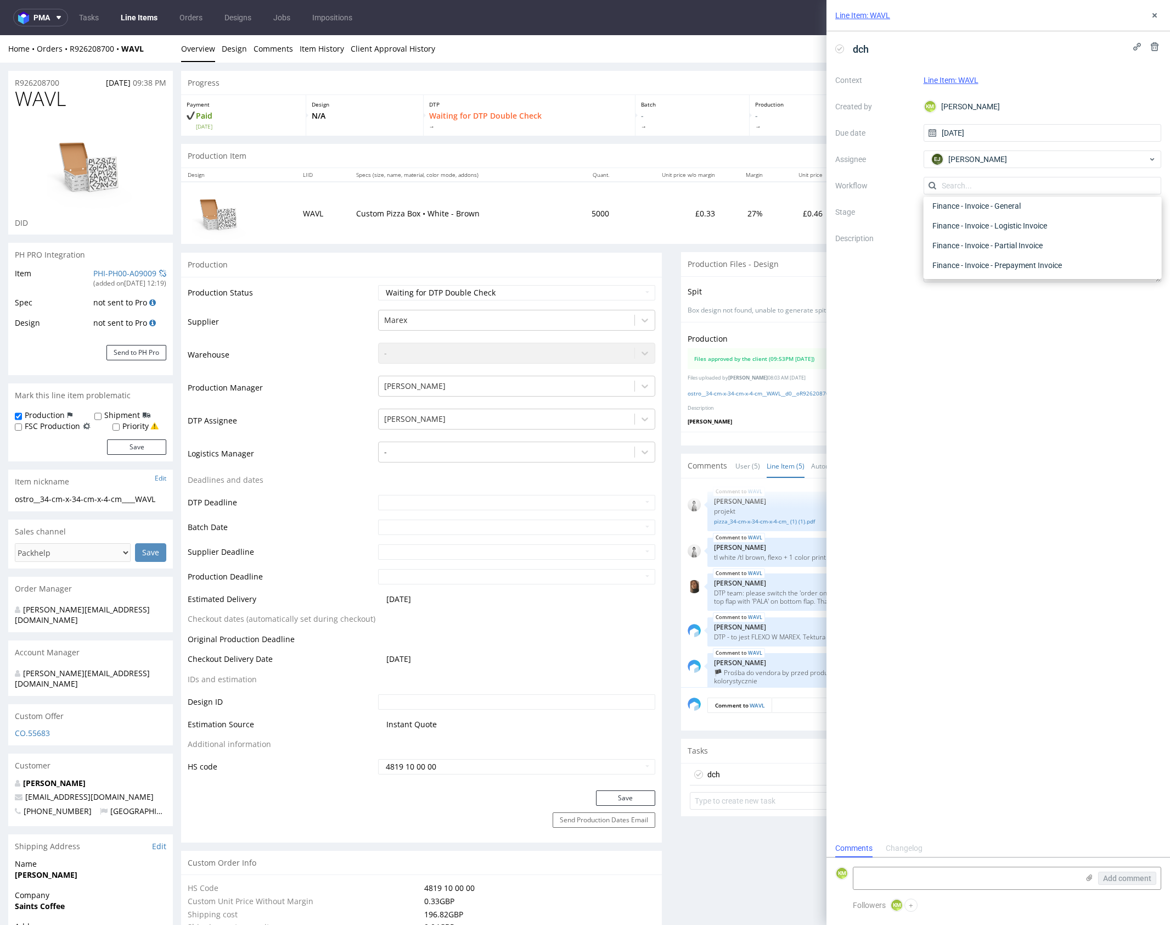
scroll to position [0, 0]
click at [1007, 224] on div "DTP - Double Check" at bounding box center [1042, 225] width 229 height 20
click at [1004, 243] on textarea at bounding box center [1043, 255] width 238 height 53
click at [1152, 18] on icon at bounding box center [1155, 15] width 9 height 9
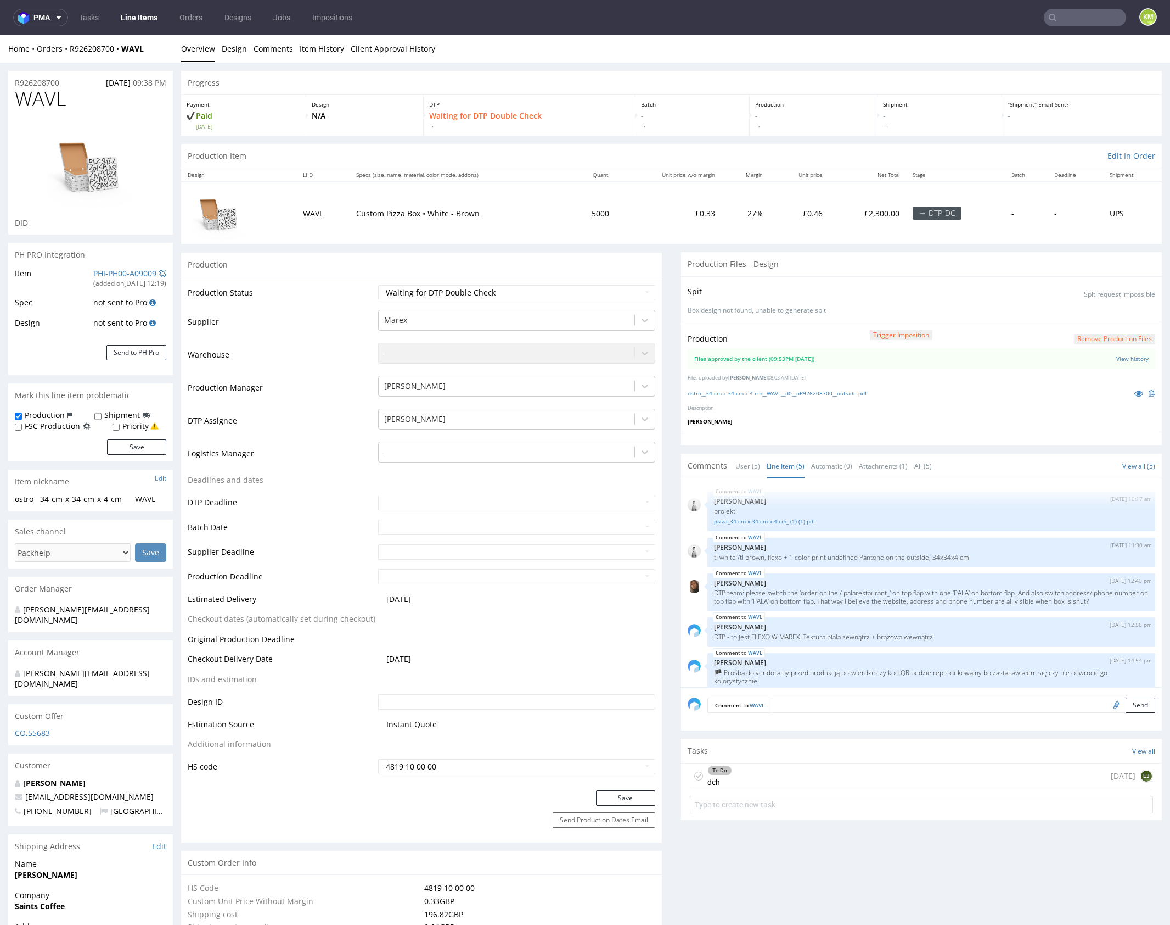
click at [592, 292] on select "Waiting for Artwork Waiting for Diecut Waiting for Mockup Waiting for DTP Waiti…" at bounding box center [516, 292] width 277 height 15
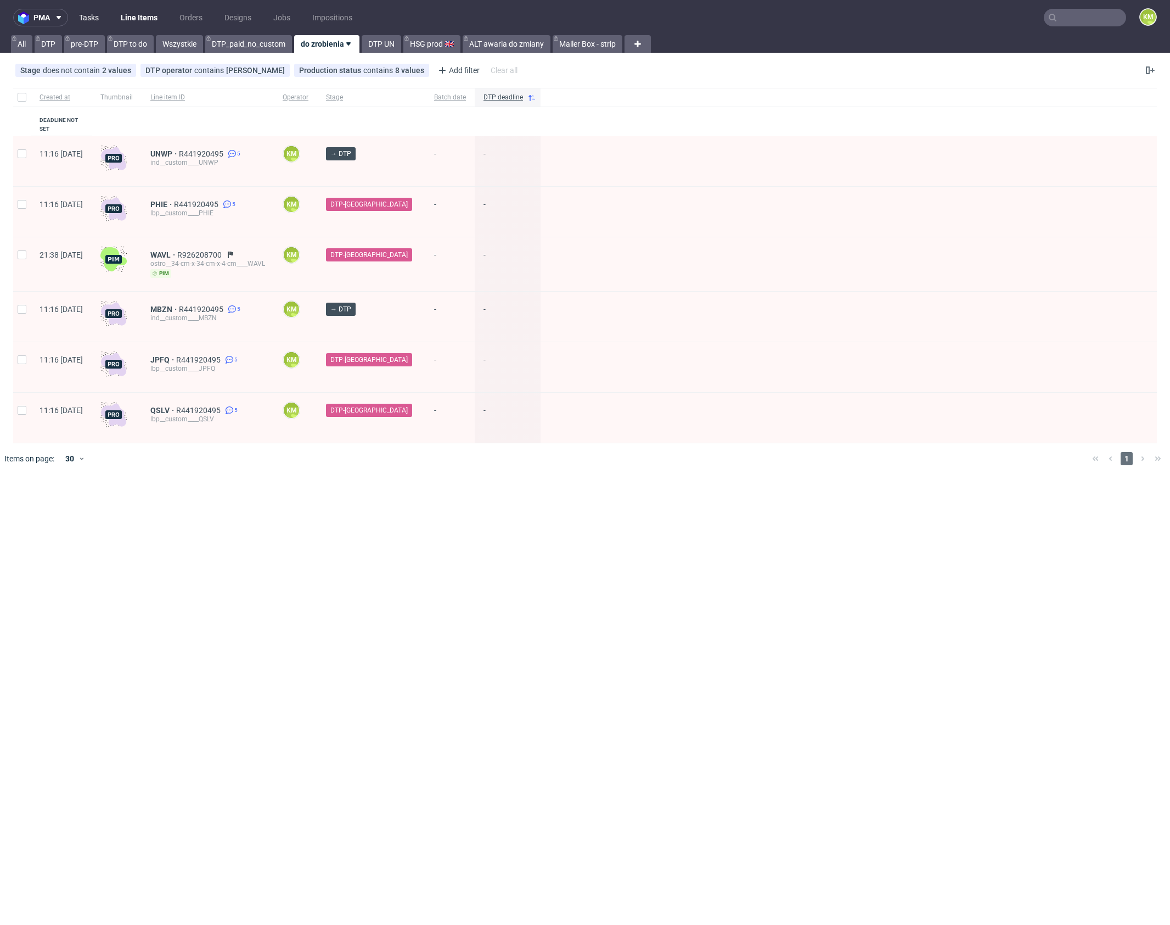
click at [89, 22] on link "Tasks" at bounding box center [88, 18] width 33 height 18
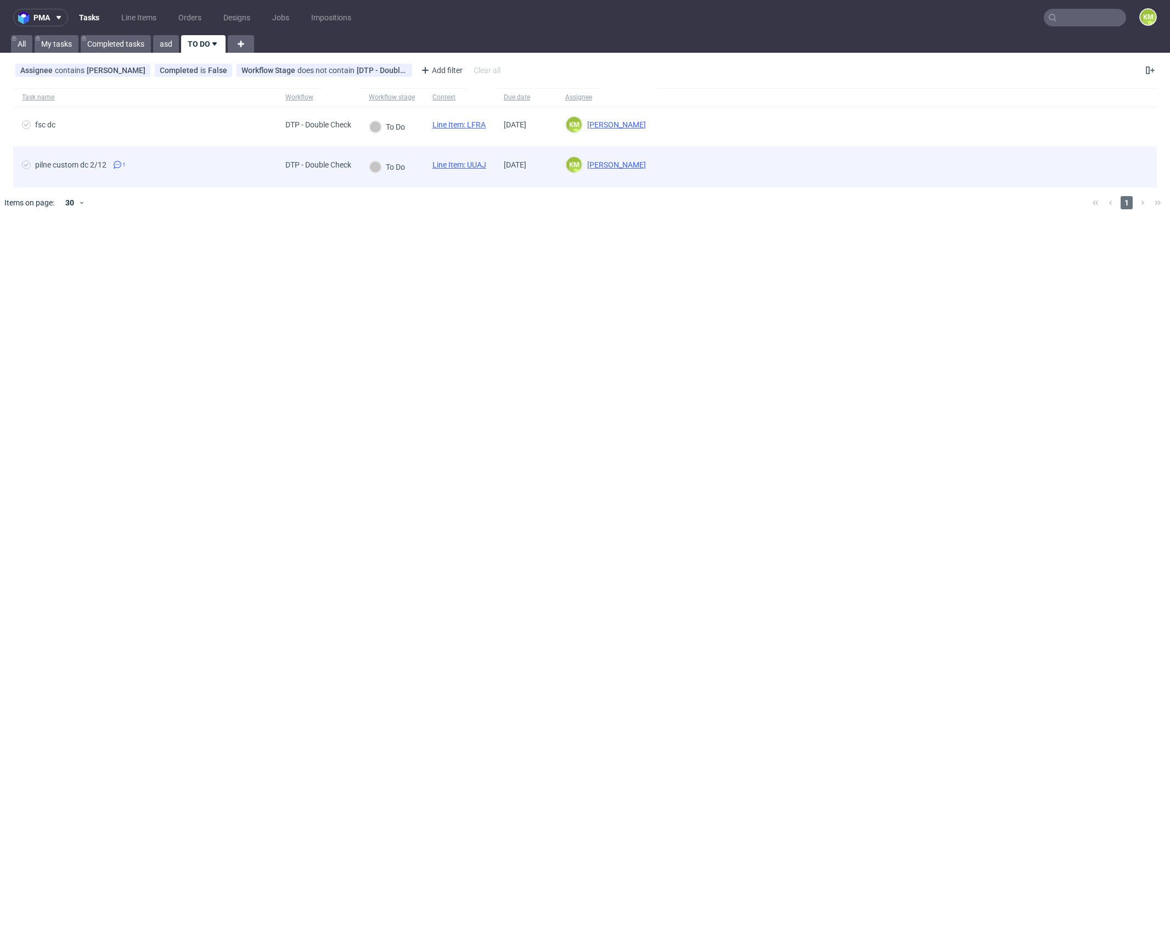
click at [477, 164] on link "Line Item: UUAJ" at bounding box center [460, 164] width 54 height 9
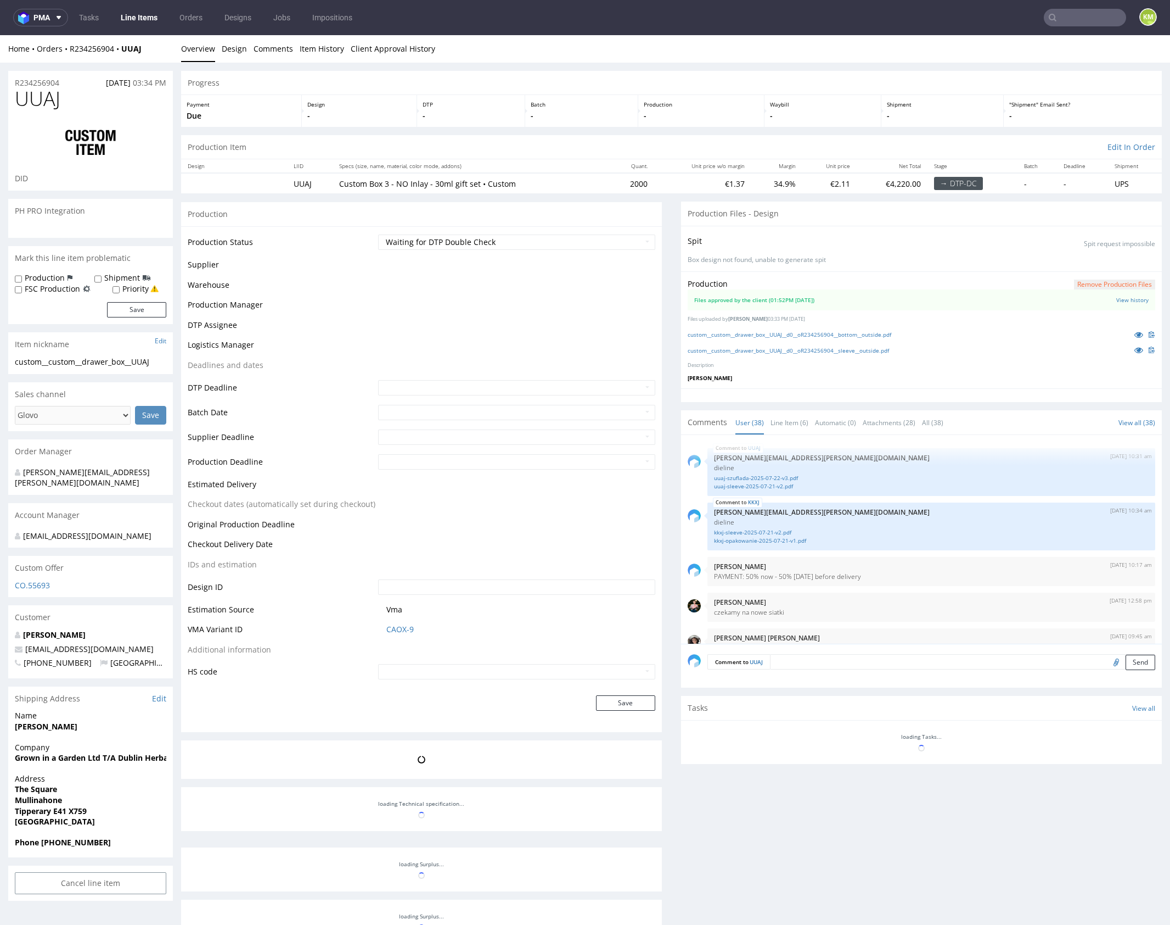
scroll to position [1764, 0]
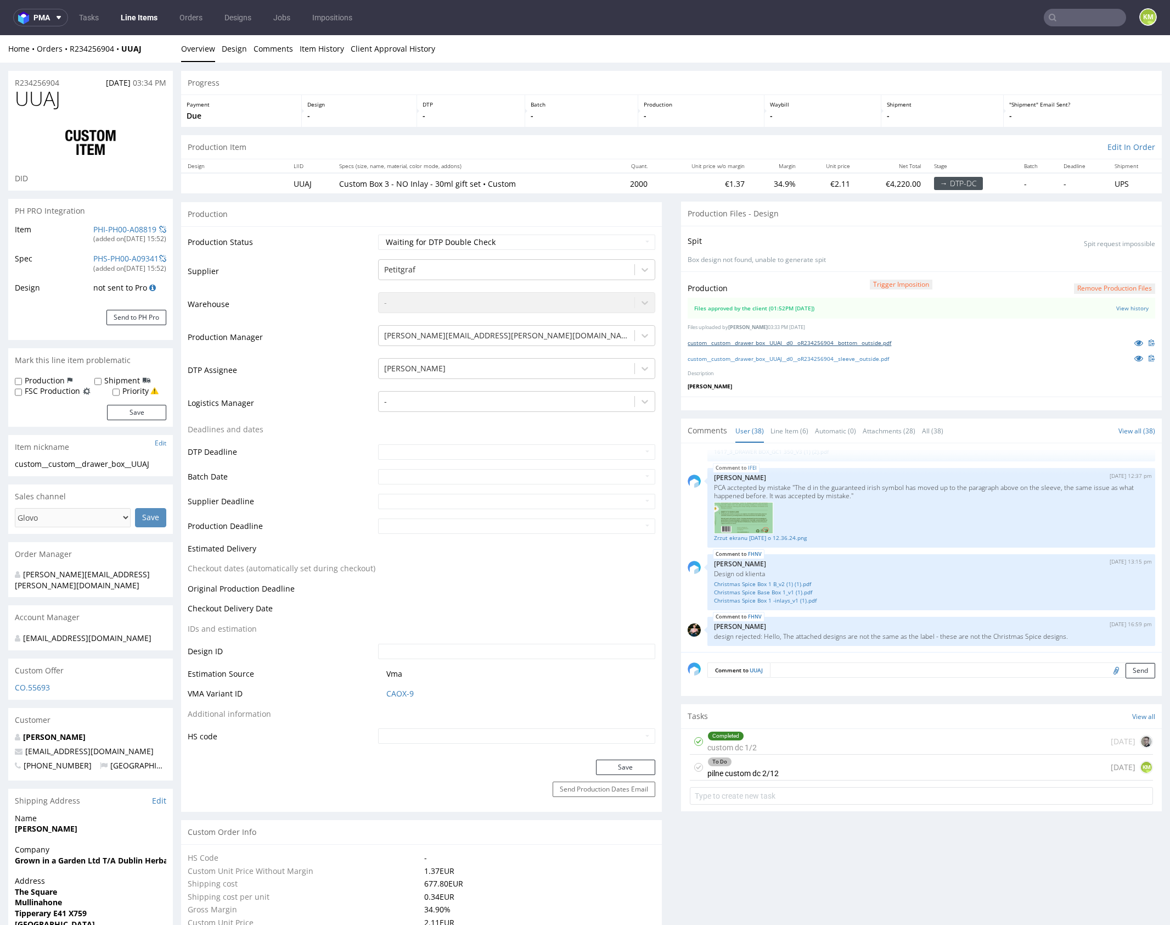
click at [879, 341] on link "custom__custom__drawer_box__UUAJ__d0__oR234256904__bottom__outside.pdf" at bounding box center [790, 343] width 204 height 8
click at [889, 358] on link "custom__custom__drawer_box__UUAJ__d0__oR234256904__sleeve__outside.pdf" at bounding box center [788, 359] width 201 height 8
click at [813, 768] on div "To Do pilne custom dc 2/12 1 day ago KM" at bounding box center [921, 767] width 463 height 26
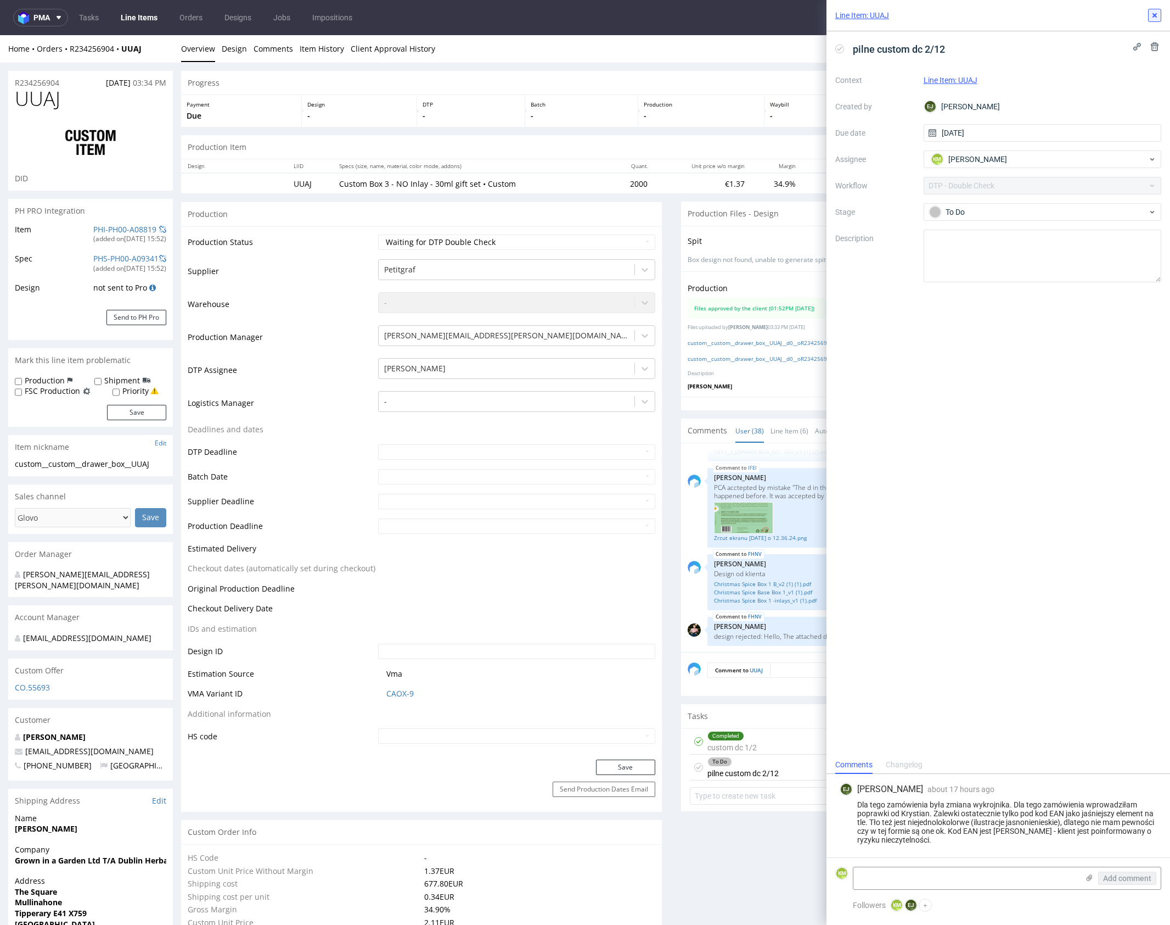
click at [1152, 18] on icon at bounding box center [1155, 15] width 9 height 9
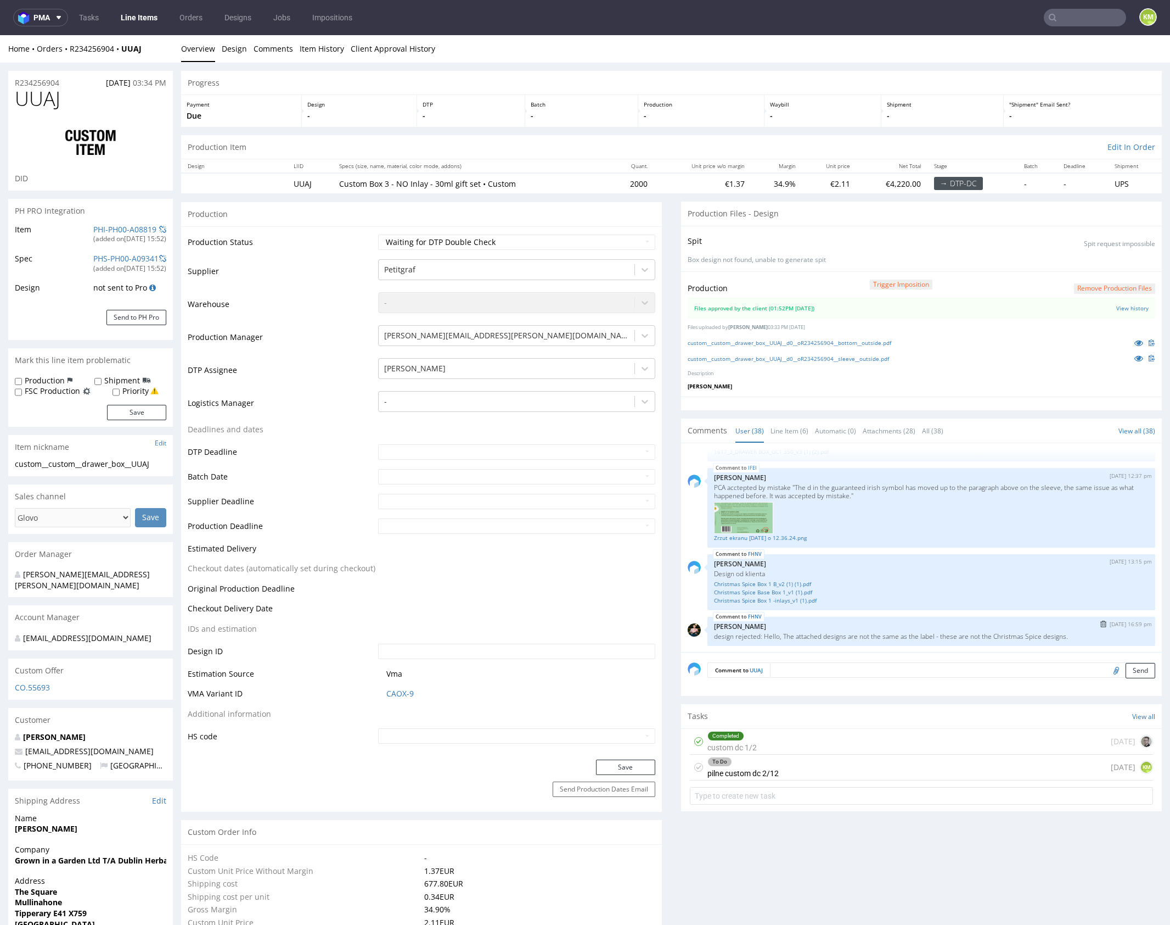
click at [915, 617] on div "FHNV 10th Sep 25 | 16:59 pm Marta Tomaszewska design rejected: Hello, The attac…" at bounding box center [932, 631] width 448 height 29
click at [791, 435] on link "Line Item (6)" at bounding box center [790, 431] width 38 height 24
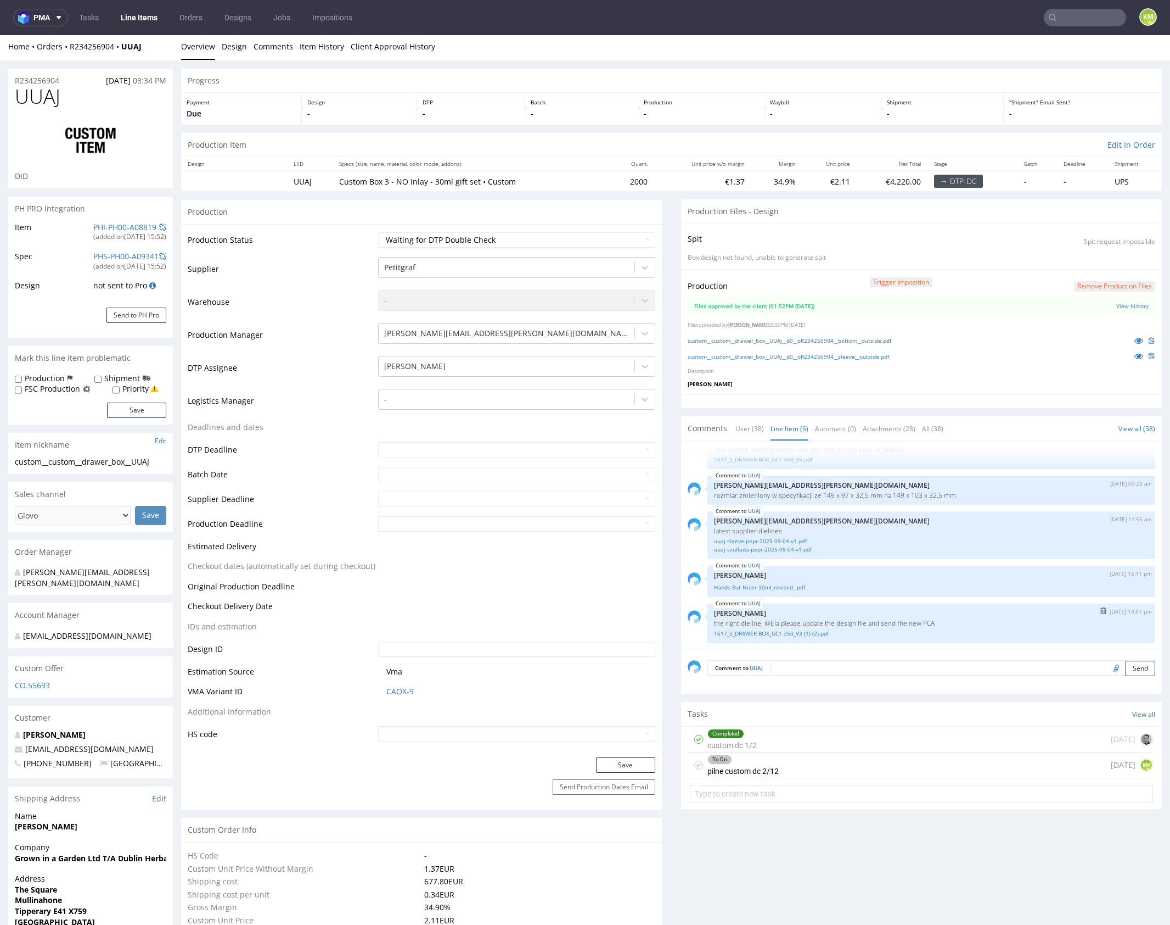
scroll to position [3, 0]
click at [819, 631] on link "1617_3_DRAWER BOX_GC1 350_V3 (1) (2).pdf" at bounding box center [931, 633] width 435 height 8
click at [802, 763] on div "To Do pilne custom dc 2/12 1 day ago KM" at bounding box center [921, 765] width 463 height 26
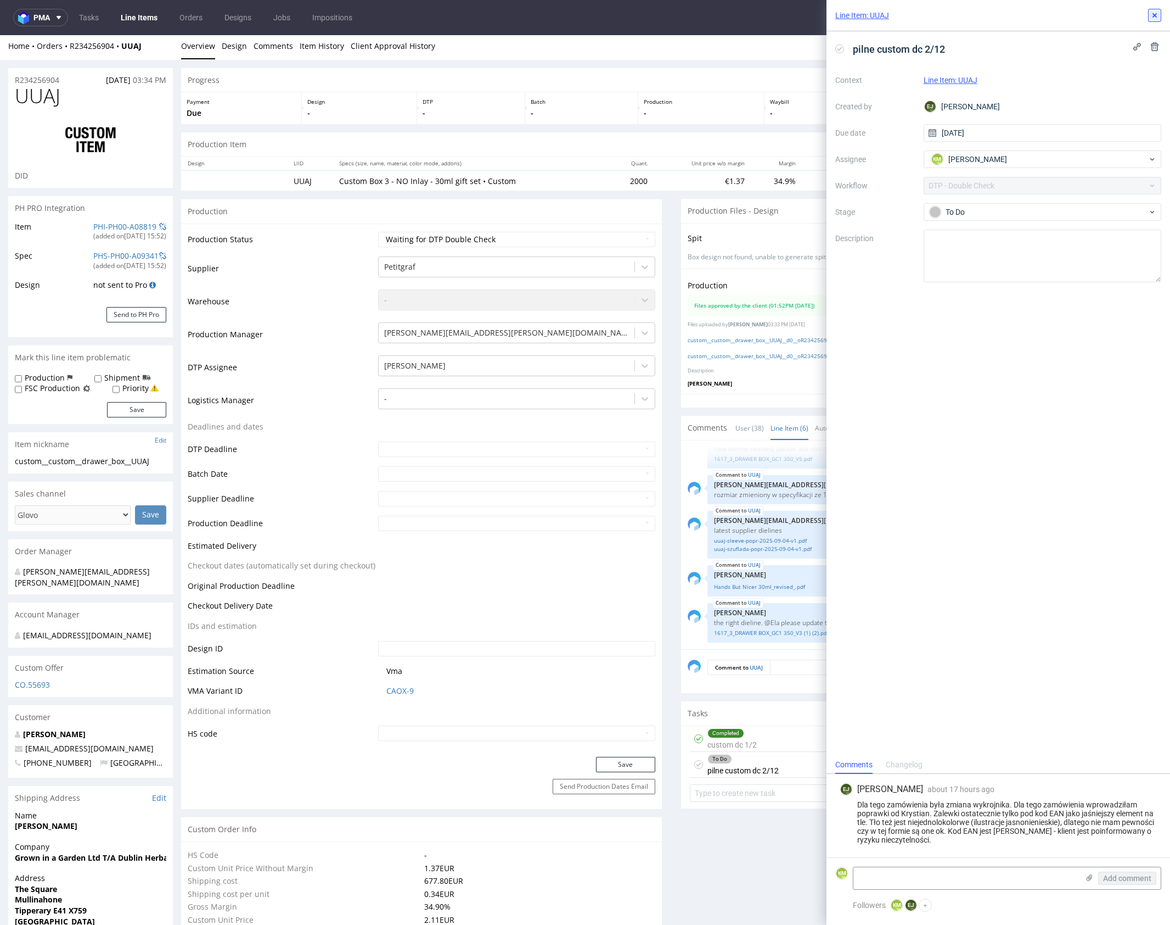
drag, startPoint x: 1157, startPoint y: 19, endPoint x: 1028, endPoint y: 111, distance: 158.1
click at [1157, 19] on icon at bounding box center [1155, 15] width 9 height 9
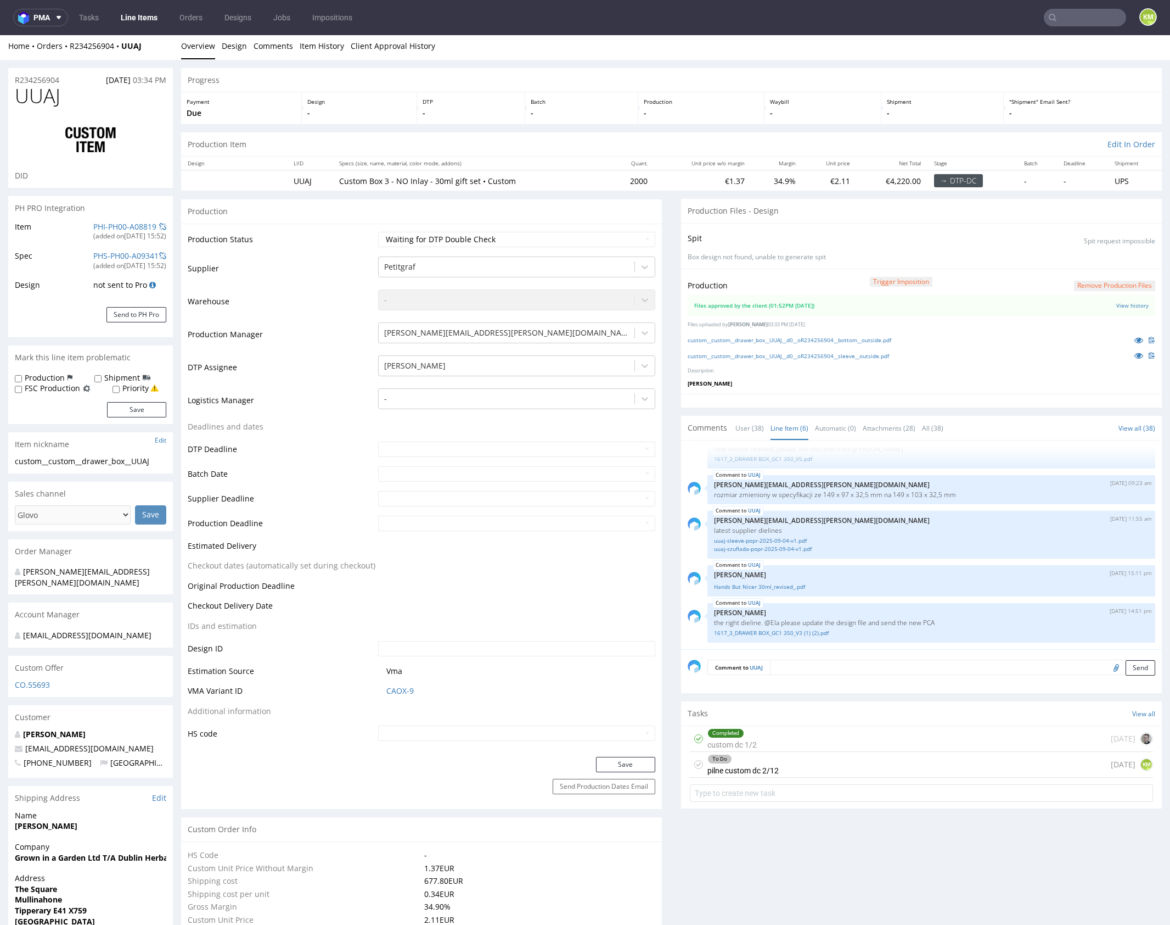
click at [771, 768] on div "To Do pilne custom dc 2/12" at bounding box center [743, 764] width 71 height 25
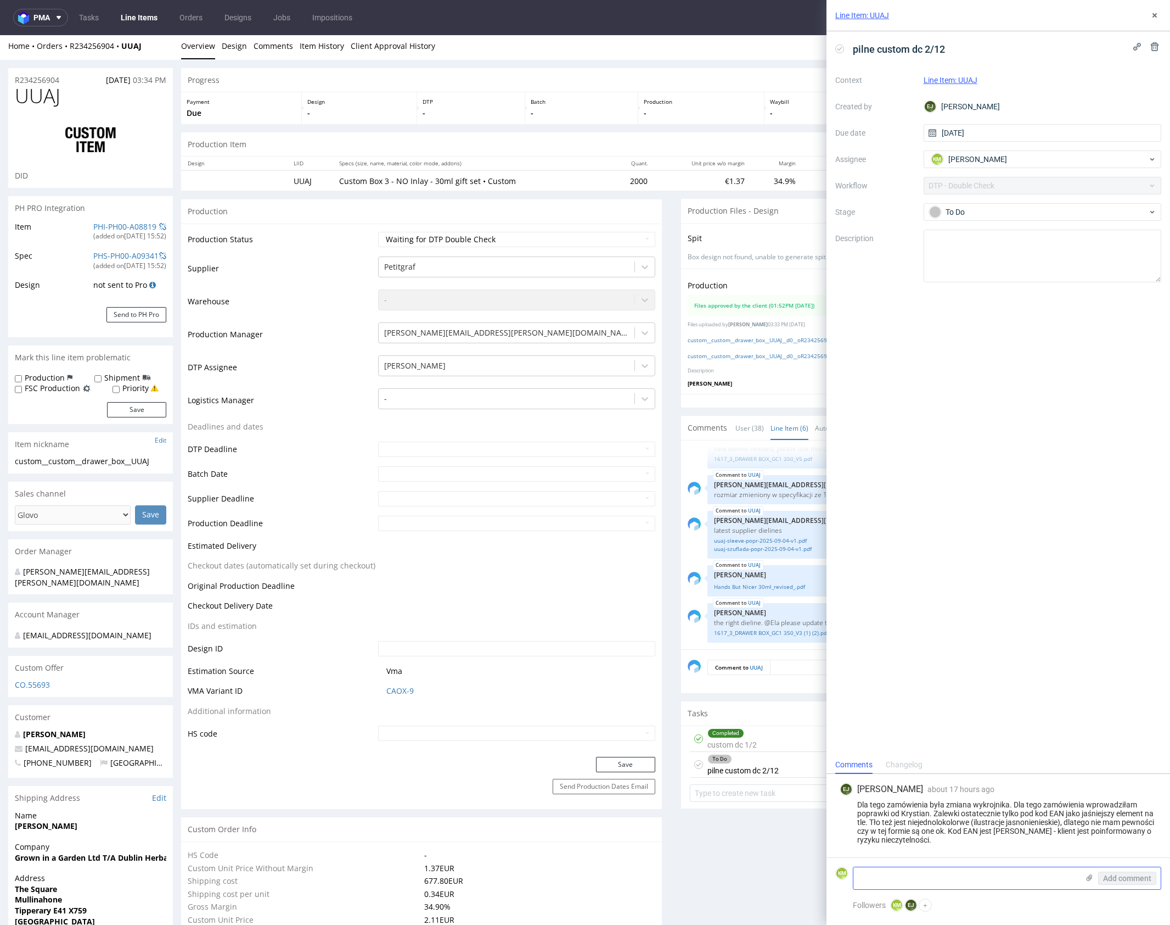
click at [895, 877] on textarea at bounding box center [966, 878] width 225 height 22
click at [910, 869] on textarea "1. Siatki są nie zaktualizowane 2." at bounding box center [966, 873] width 225 height 31
click at [918, 879] on textarea "1. Siatki są niezaktualizowane 2." at bounding box center [966, 873] width 225 height 31
click at [954, 880] on textarea "1. Siatki są niezaktualizowane 2." at bounding box center [966, 873] width 225 height 31
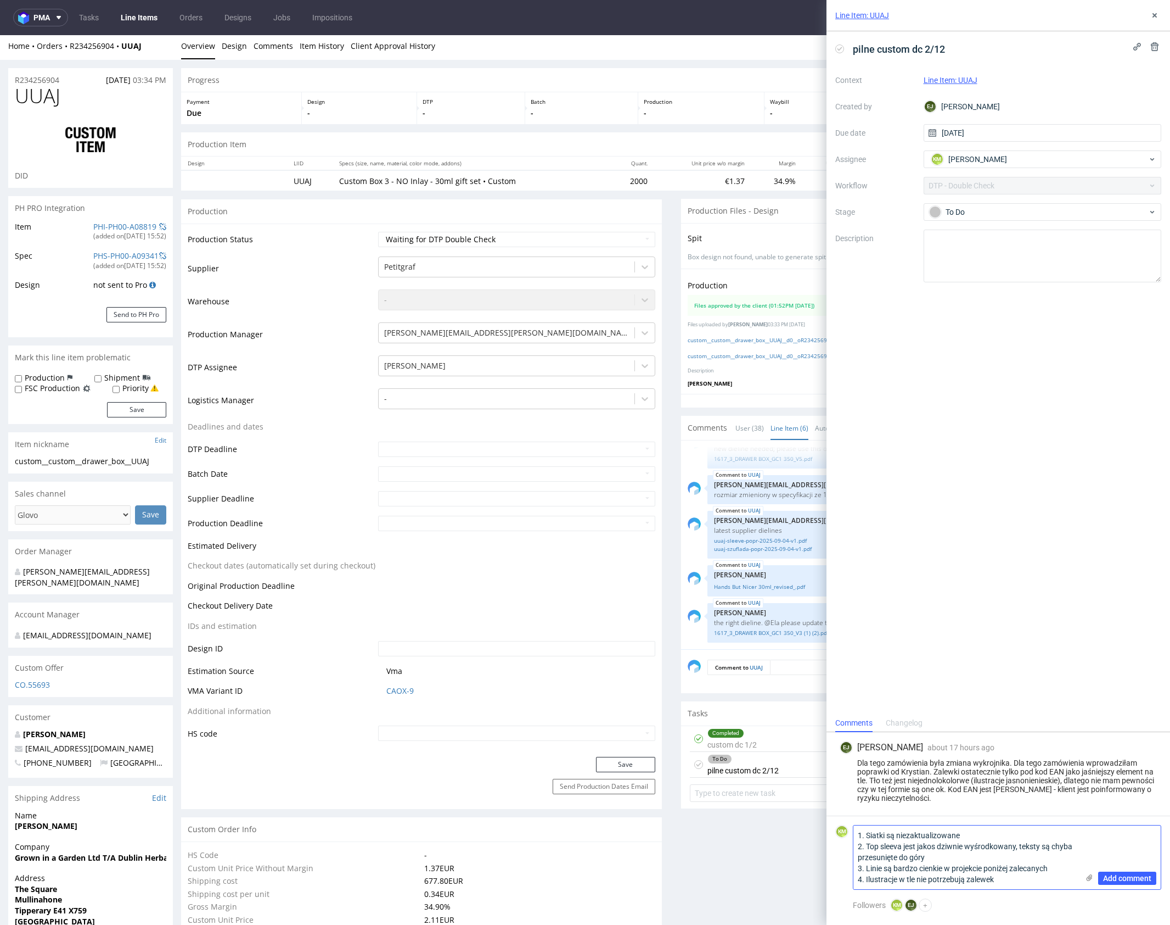
type textarea "1. Siatki są niezaktualizowane 2. Top sleeva jest jakos dziwnie wyśrodkowany, t…"
click at [1028, 877] on textarea "1. Siatki są niezaktualizowane 2. Top sleeva jest jakos dziwnie wyśrodkowany, t…" at bounding box center [966, 857] width 225 height 64
click at [1132, 879] on span "Add comment" at bounding box center [1128, 878] width 48 height 8
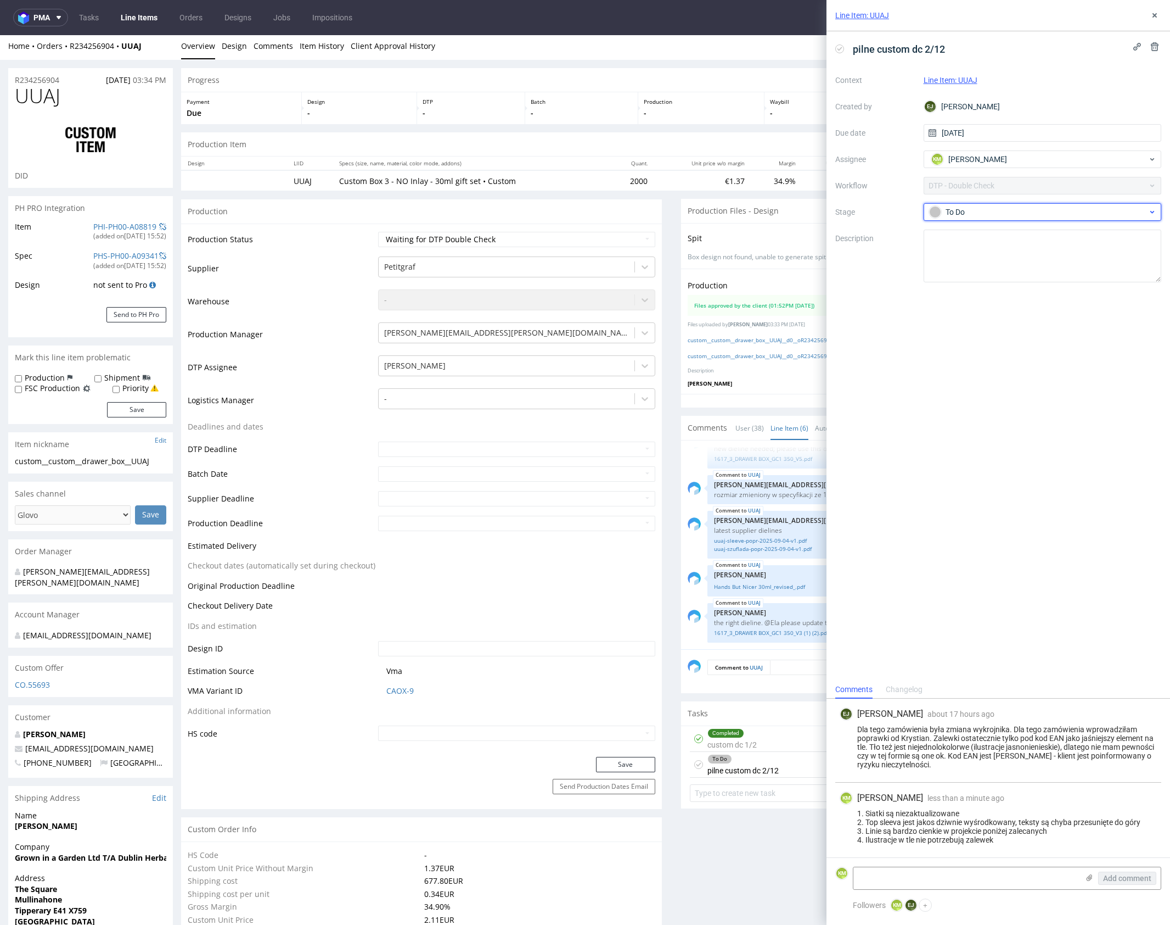
click at [965, 206] on div "To Do" at bounding box center [1038, 212] width 219 height 12
click at [1004, 278] on div "Needs fixes" at bounding box center [1042, 282] width 219 height 12
click at [1153, 18] on icon at bounding box center [1155, 15] width 9 height 9
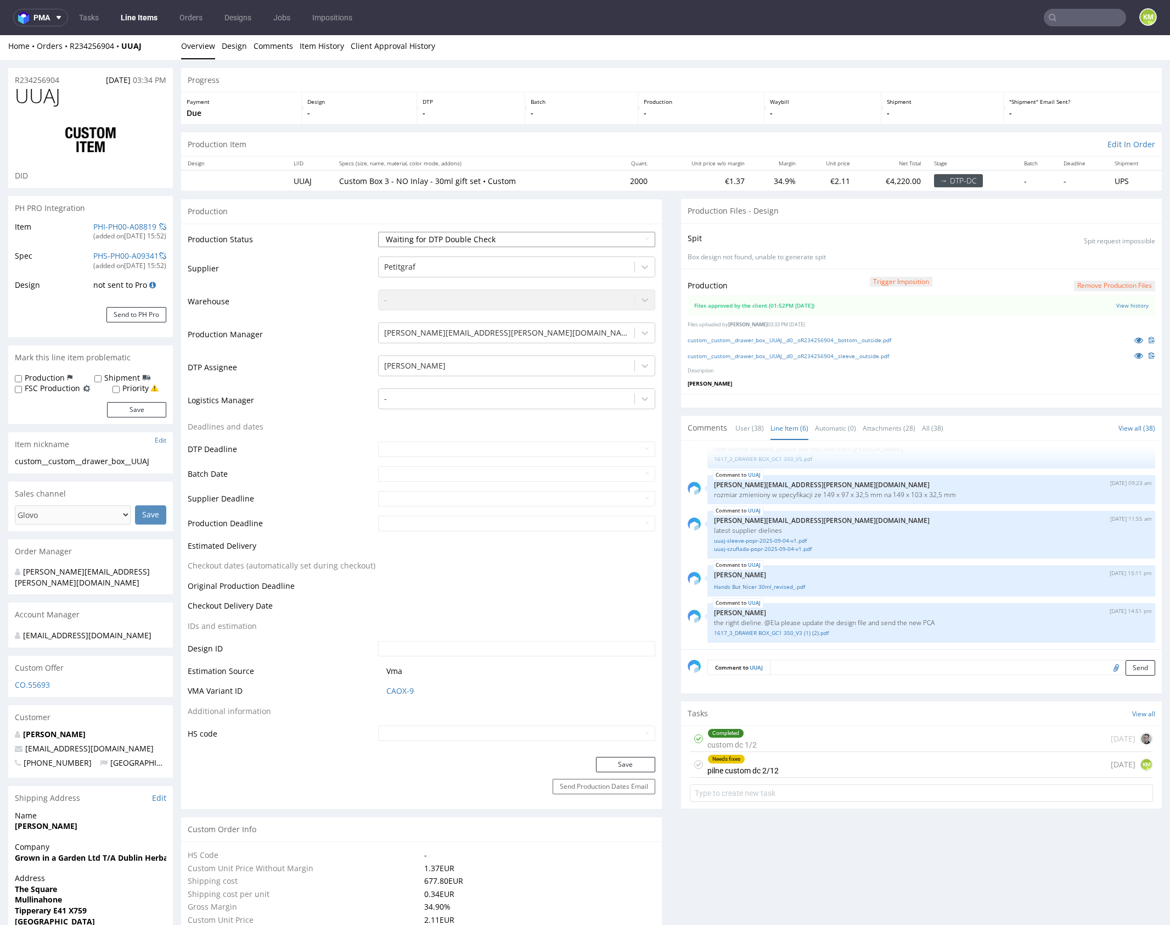
click at [576, 237] on select "Waiting for Artwork Waiting for Diecut Waiting for Mockup Waiting for DTP Waiti…" at bounding box center [516, 239] width 277 height 15
select select "dtp_dc_done"
click at [378, 232] on select "Waiting for Artwork Waiting for Diecut Waiting for Mockup Waiting for DTP Waiti…" at bounding box center [516, 239] width 277 height 15
click at [631, 759] on button "Save" at bounding box center [625, 764] width 59 height 15
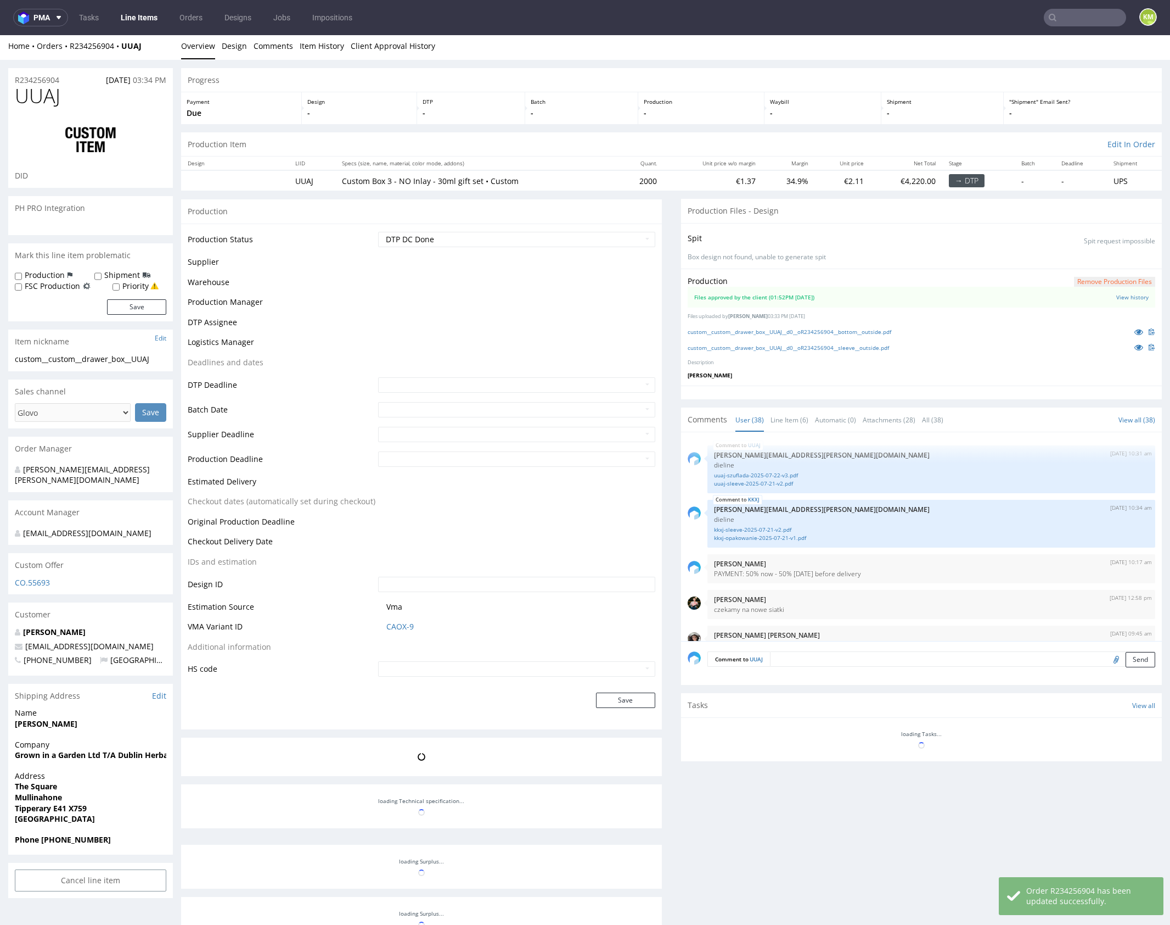
scroll to position [79, 0]
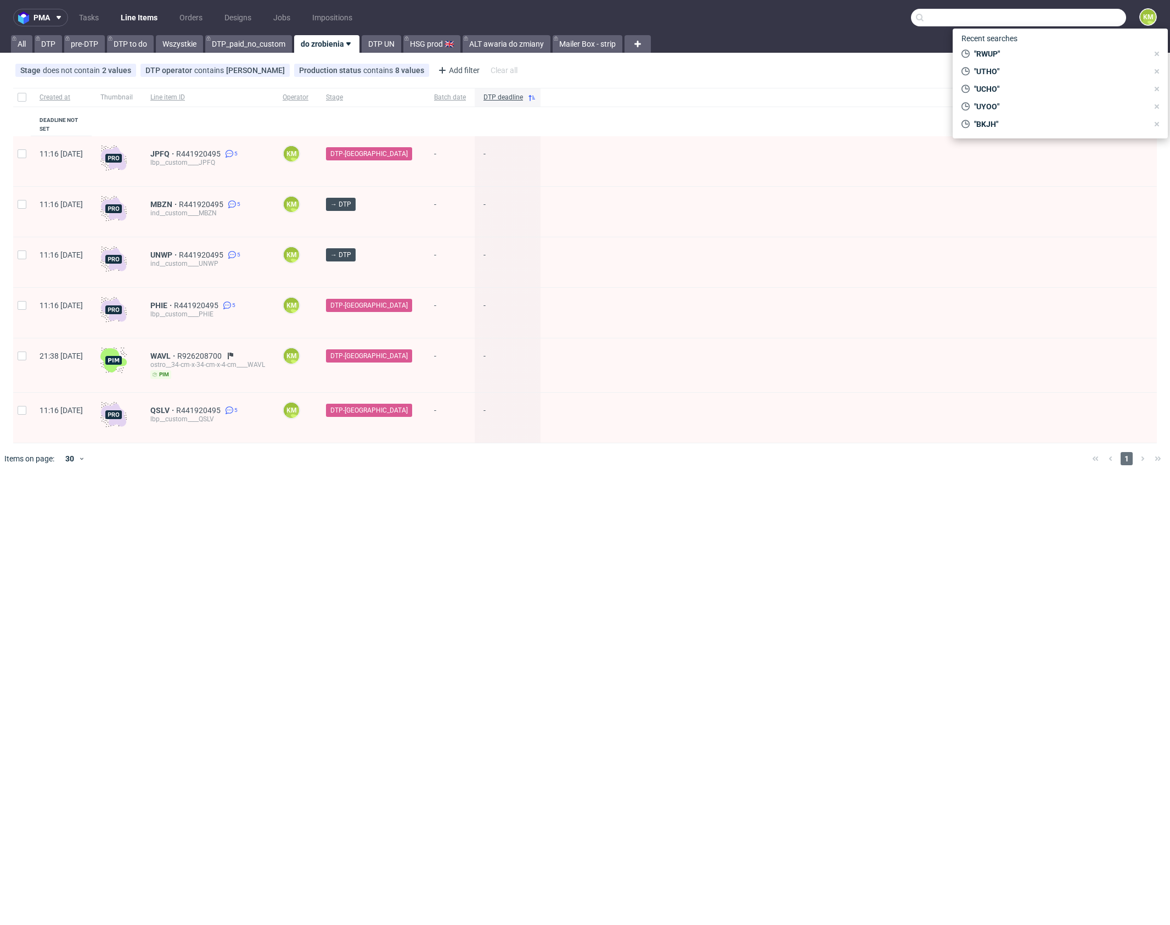
click at [1097, 20] on input "text" at bounding box center [1018, 18] width 215 height 18
type input "UUAJ"
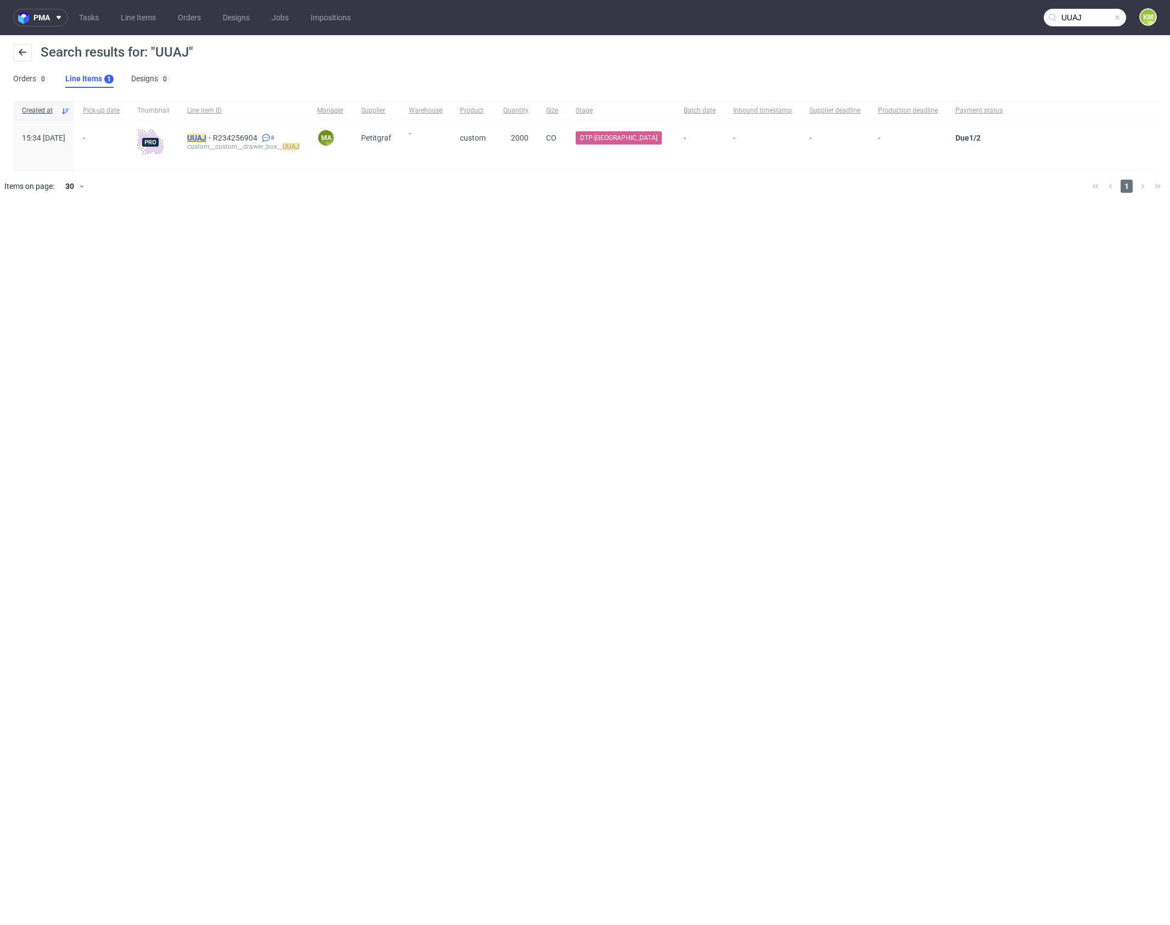
click at [206, 140] on mark "UUAJ" at bounding box center [196, 137] width 19 height 9
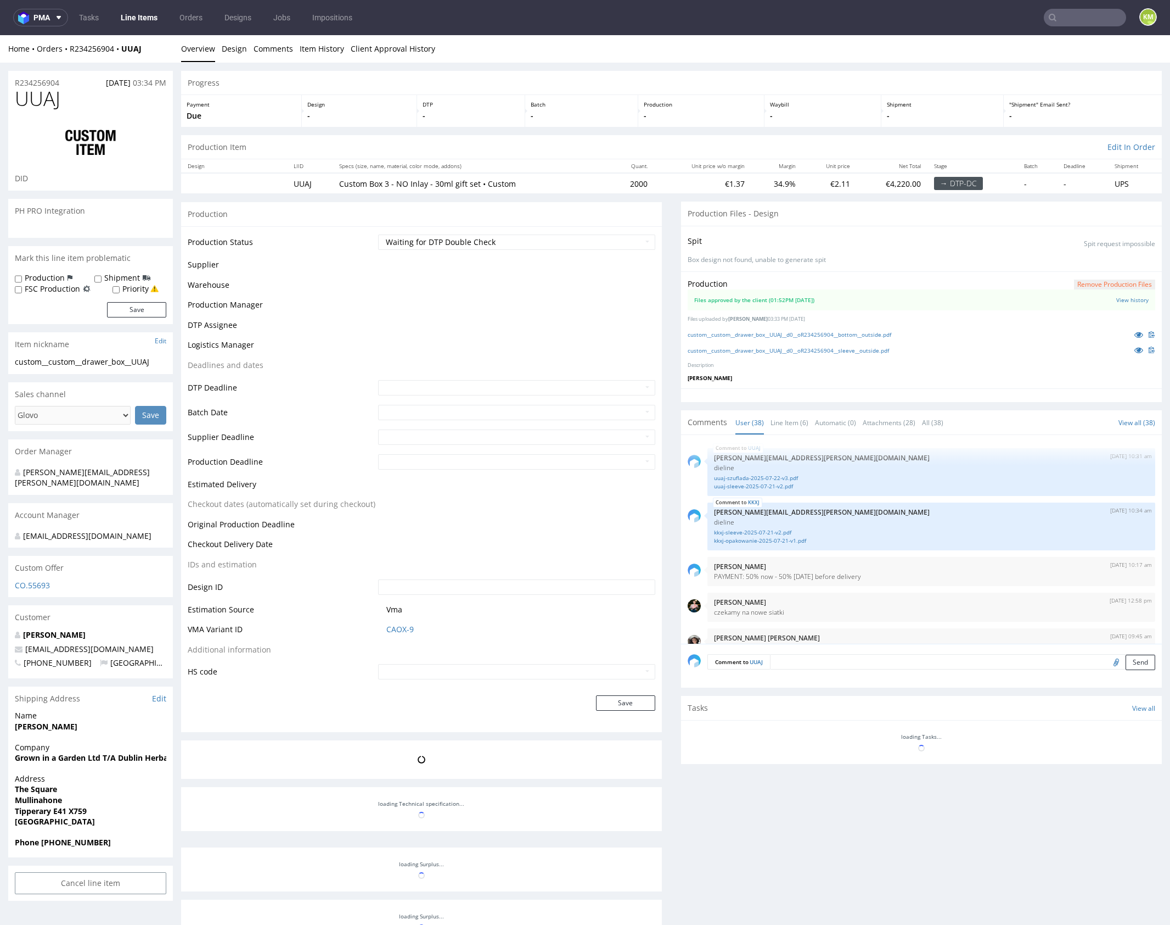
scroll to position [1764, 0]
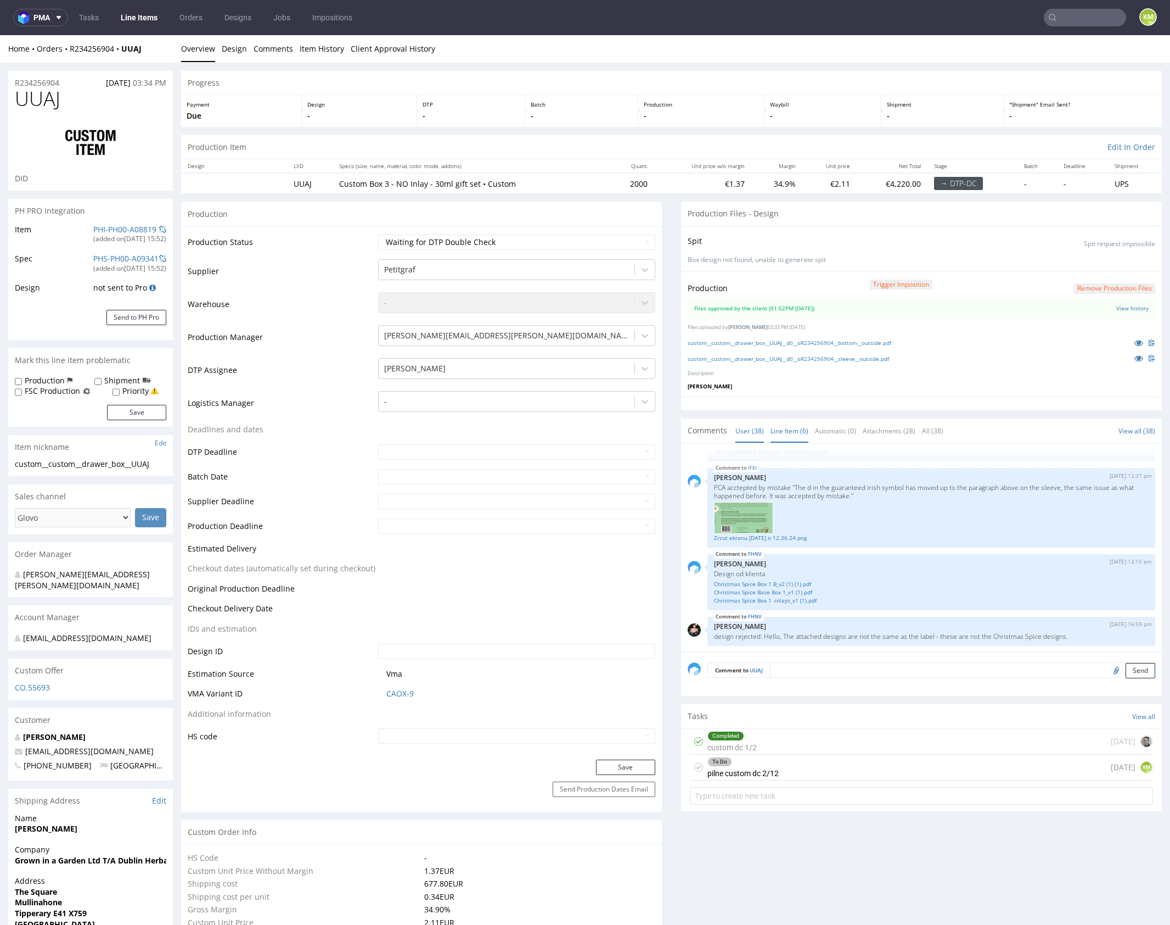
click at [781, 431] on link "Line Item (6)" at bounding box center [790, 431] width 38 height 24
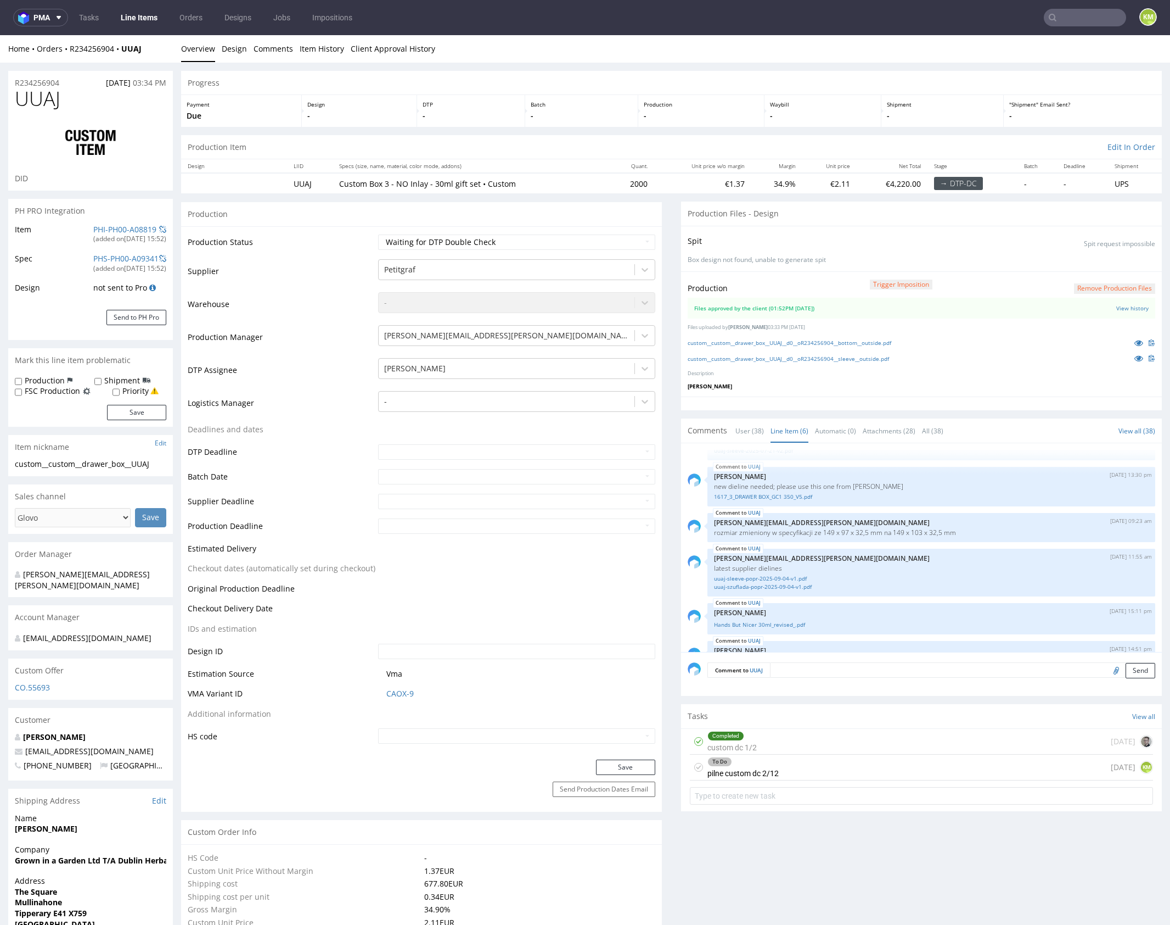
scroll to position [79, 0]
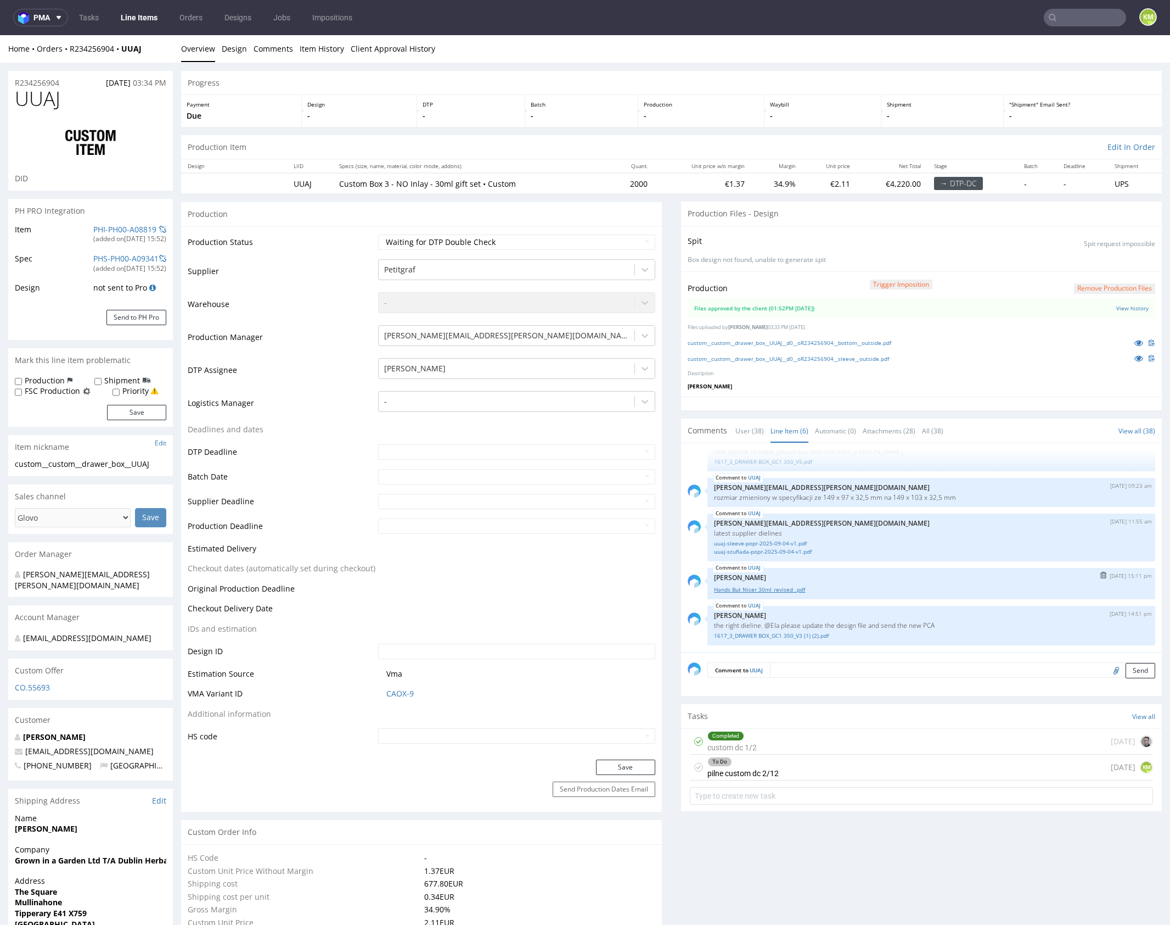
click at [788, 589] on link "Hands But Nicer 30ml_revised_.pdf" at bounding box center [931, 589] width 435 height 8
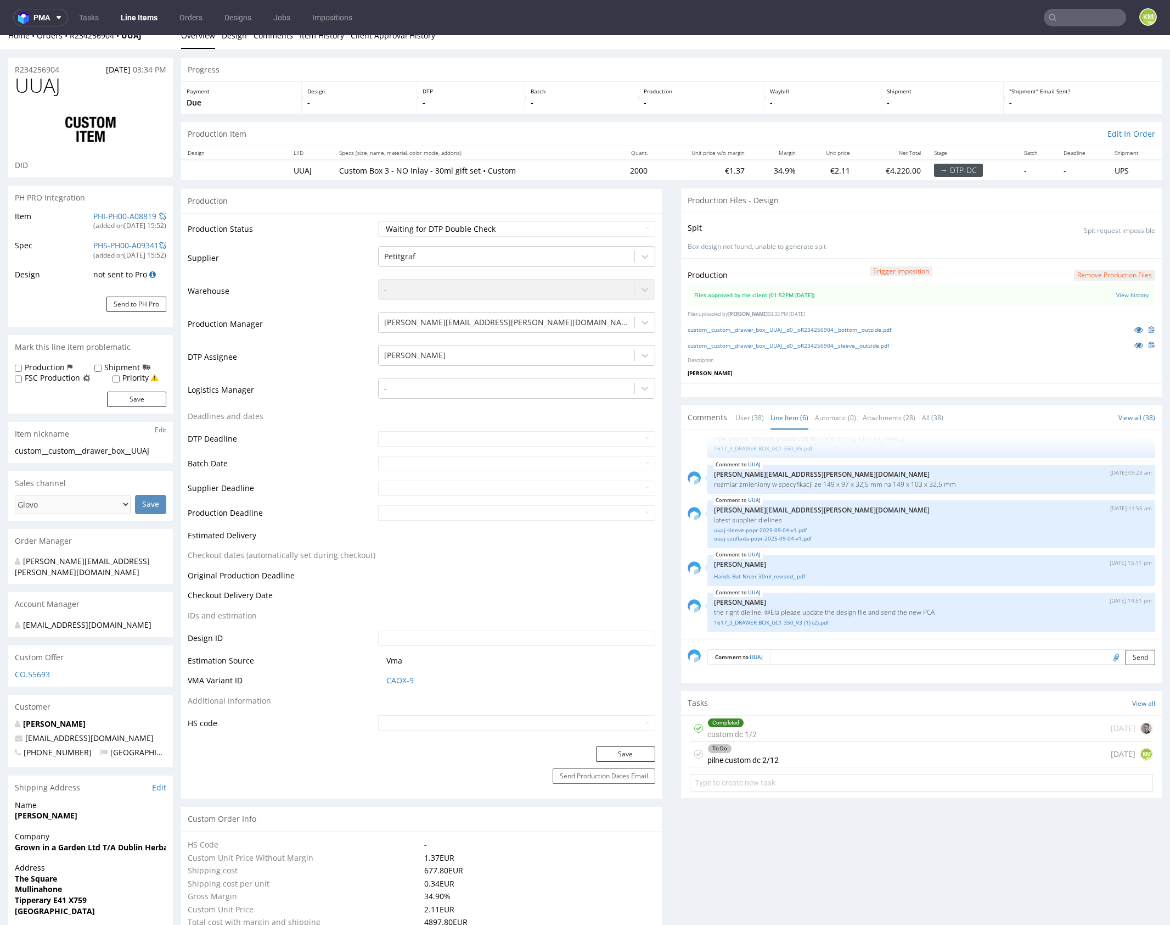
scroll to position [0, 0]
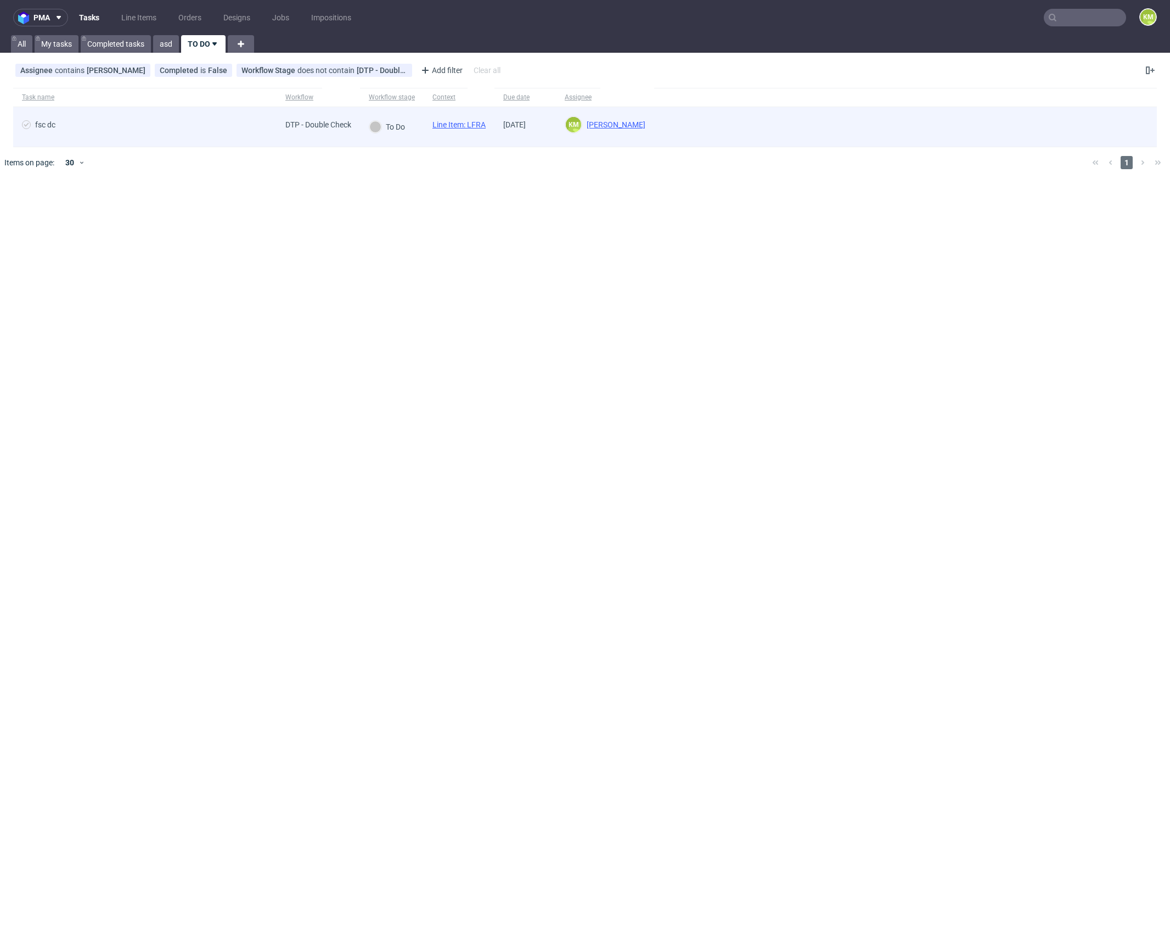
click at [480, 124] on link "Line Item: LFRA" at bounding box center [459, 124] width 53 height 9
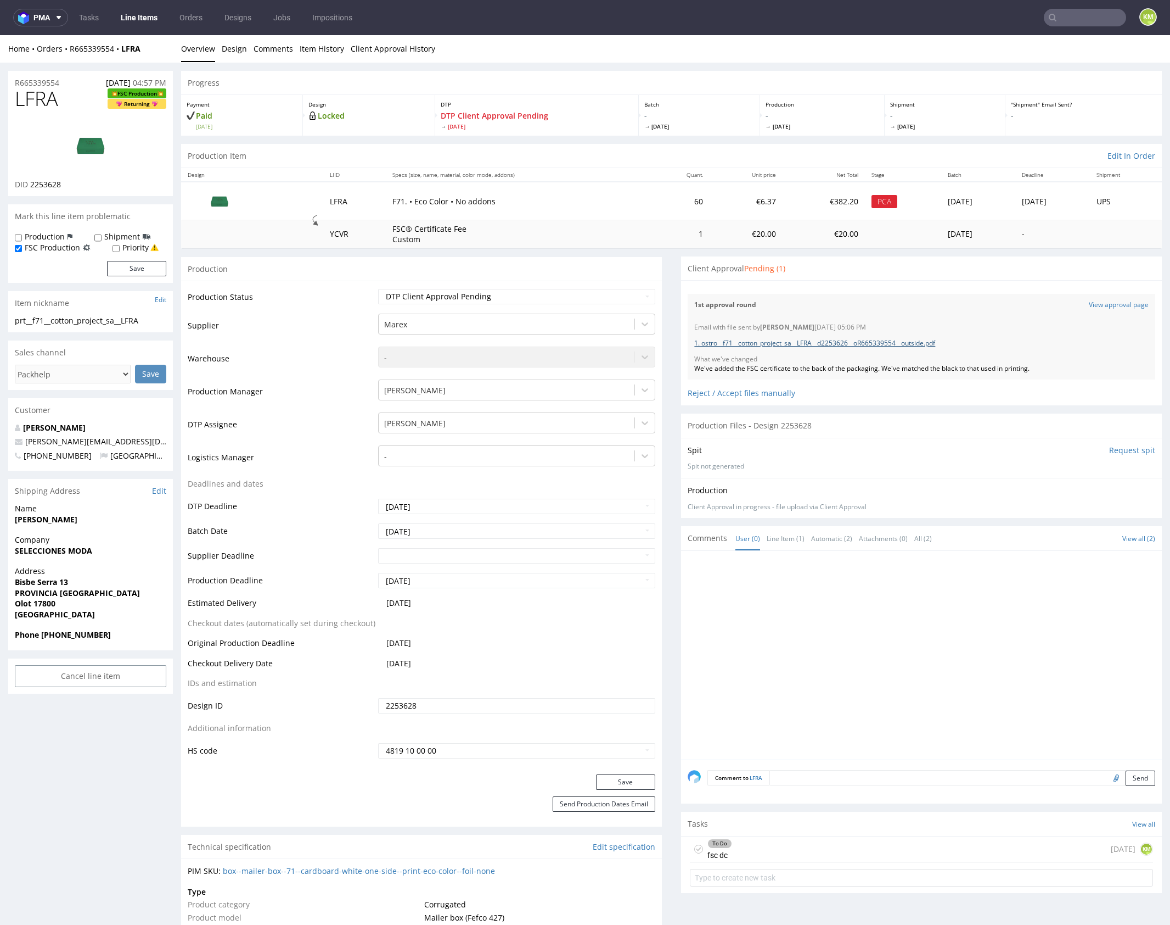
click at [843, 344] on link "1. ostro__f71__cotton_project_sa__LFRA__d2253626__oR665339554__outside.pdf" at bounding box center [814, 342] width 241 height 9
click at [828, 847] on div "To Do fsc dc [DATE] KM" at bounding box center [921, 849] width 463 height 26
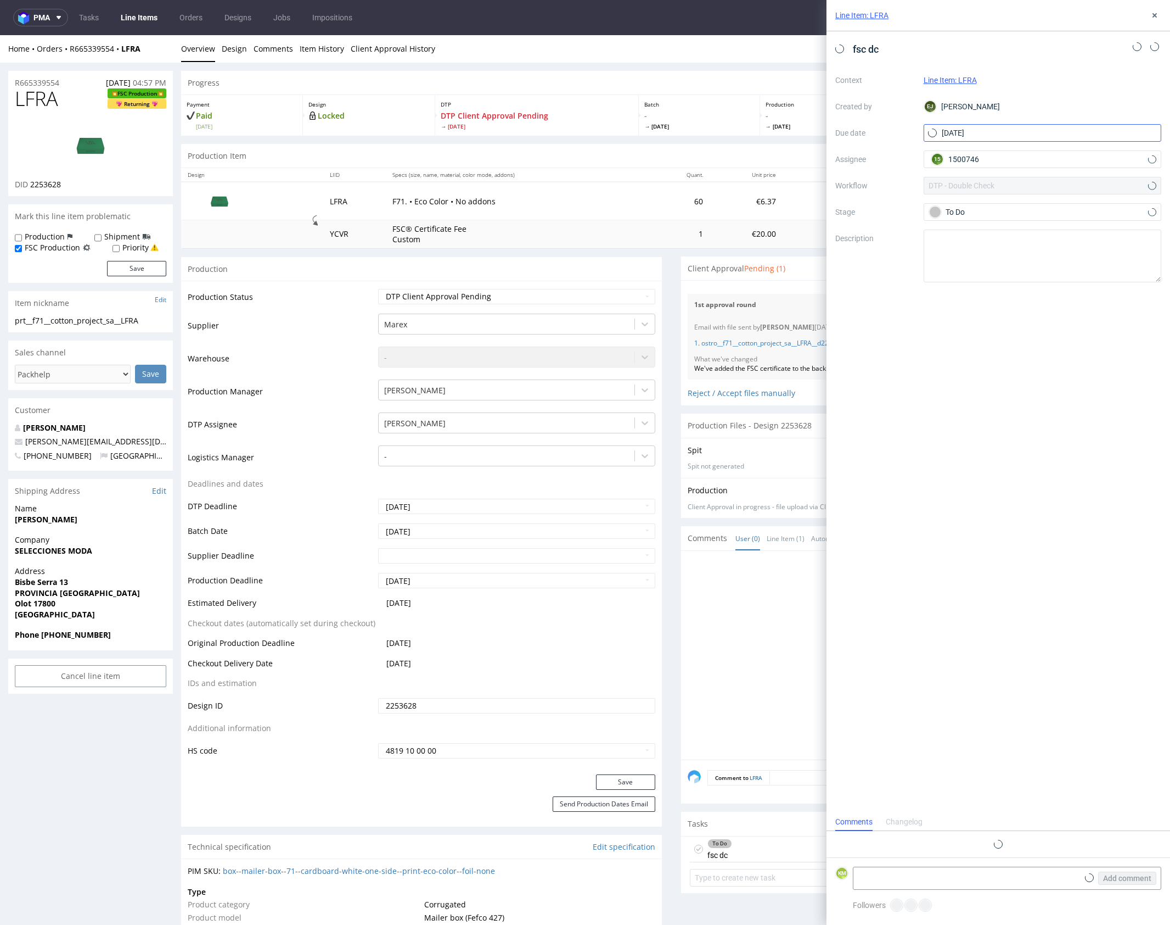
scroll to position [9, 0]
click at [1158, 16] on icon at bounding box center [1155, 15] width 9 height 9
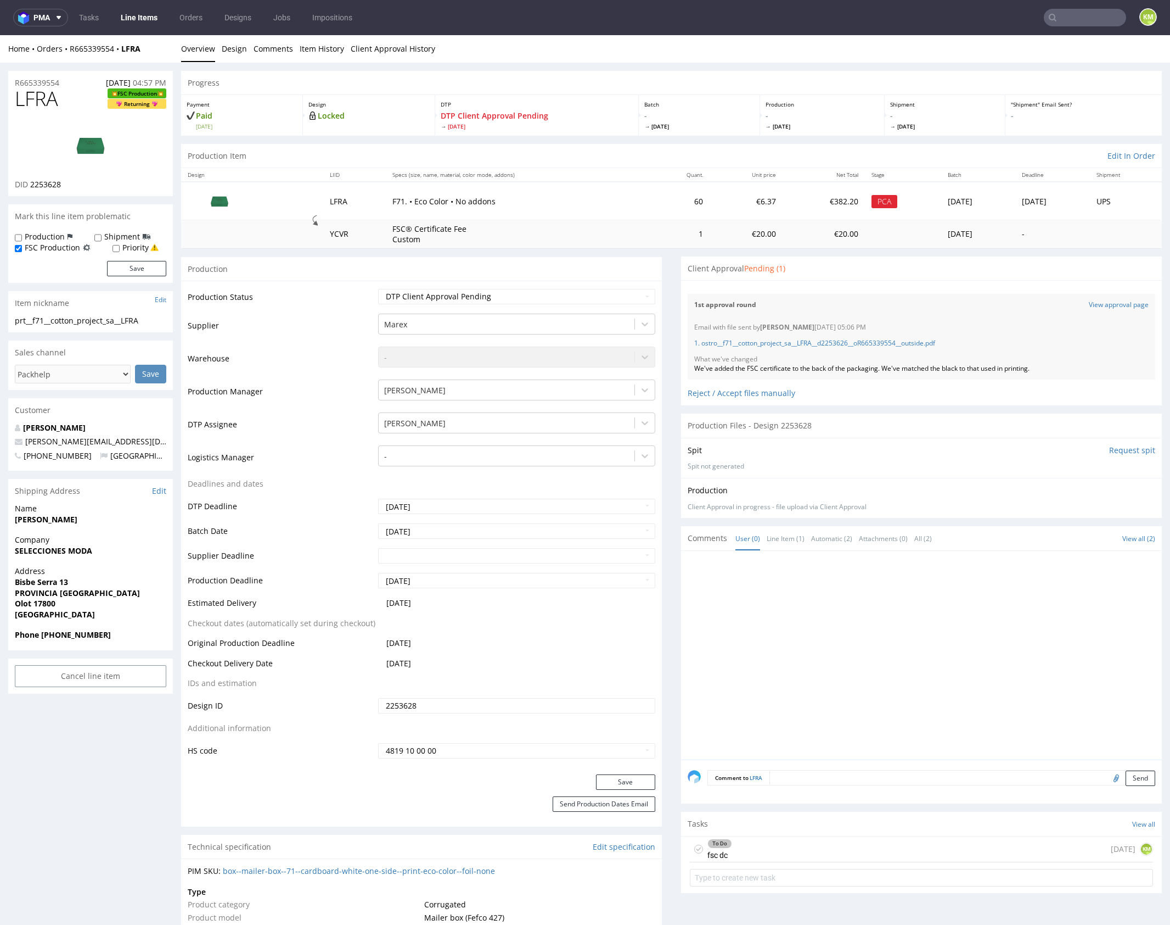
click at [889, 615] on div at bounding box center [925, 658] width 474 height 202
click at [694, 847] on icon at bounding box center [698, 848] width 9 height 9
click at [781, 844] on div "Completed fsc dc [DATE] KM" at bounding box center [921, 849] width 463 height 26
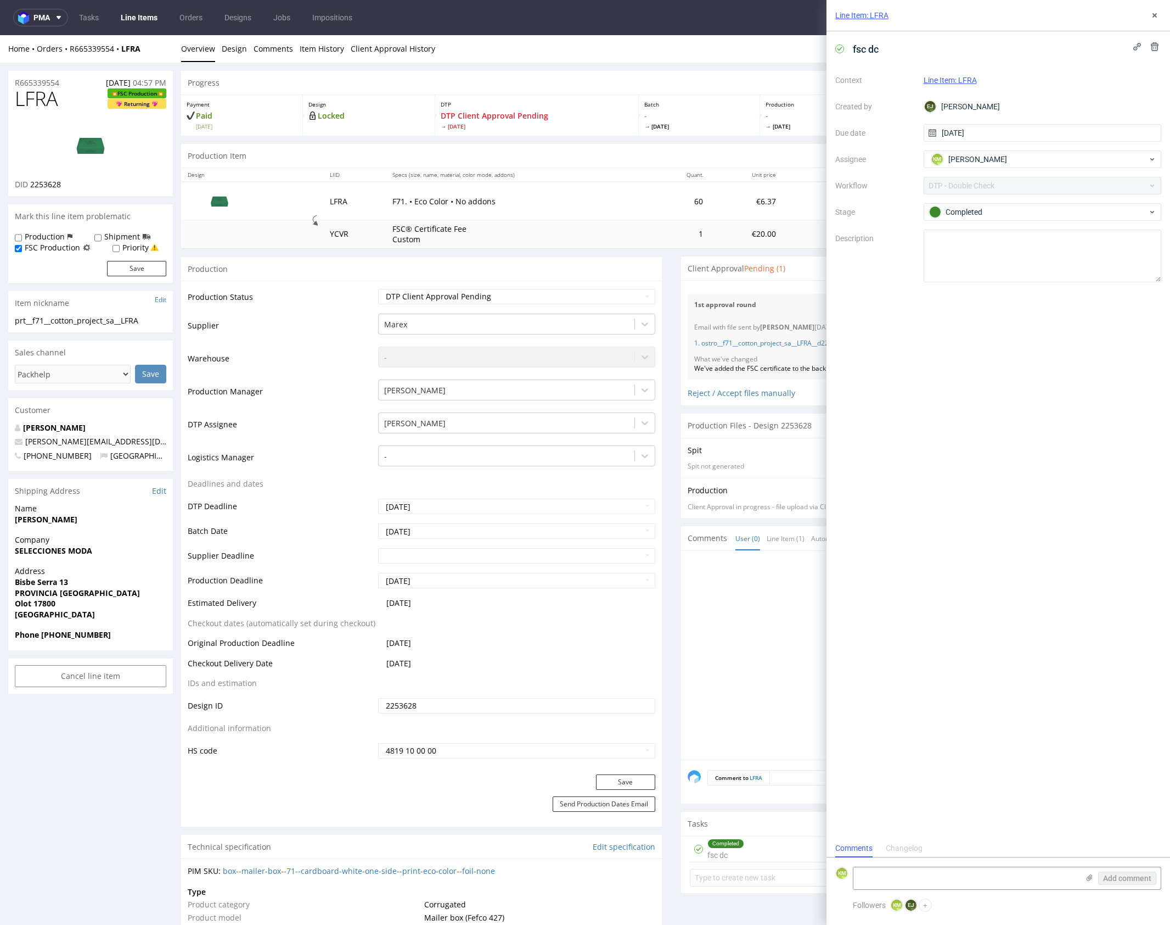
scroll to position [9, 0]
click at [1158, 15] on icon at bounding box center [1155, 15] width 9 height 9
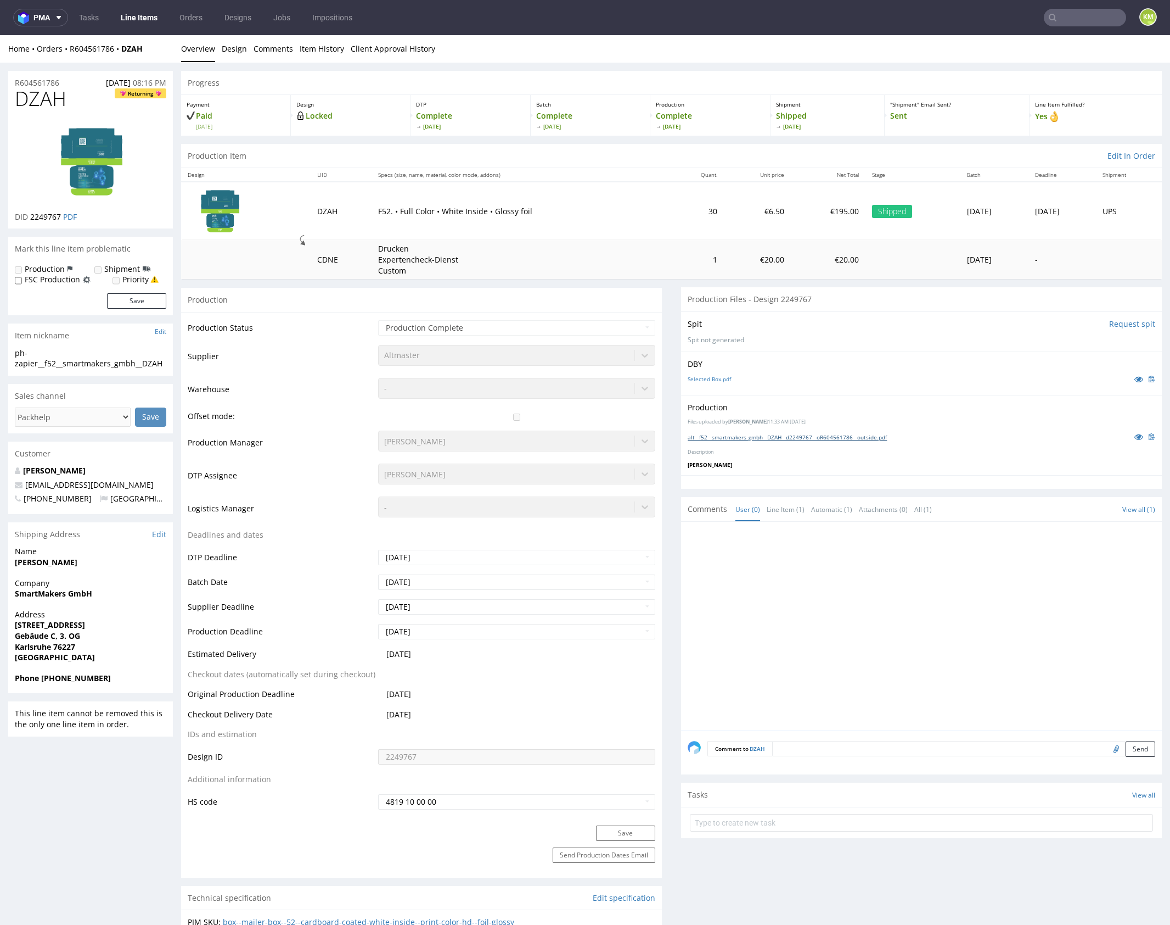
click at [887, 438] on link "alt__f52__smartmakers_gmbh__DZAH__d2249767__oR604561786__outside.pdf" at bounding box center [787, 437] width 199 height 8
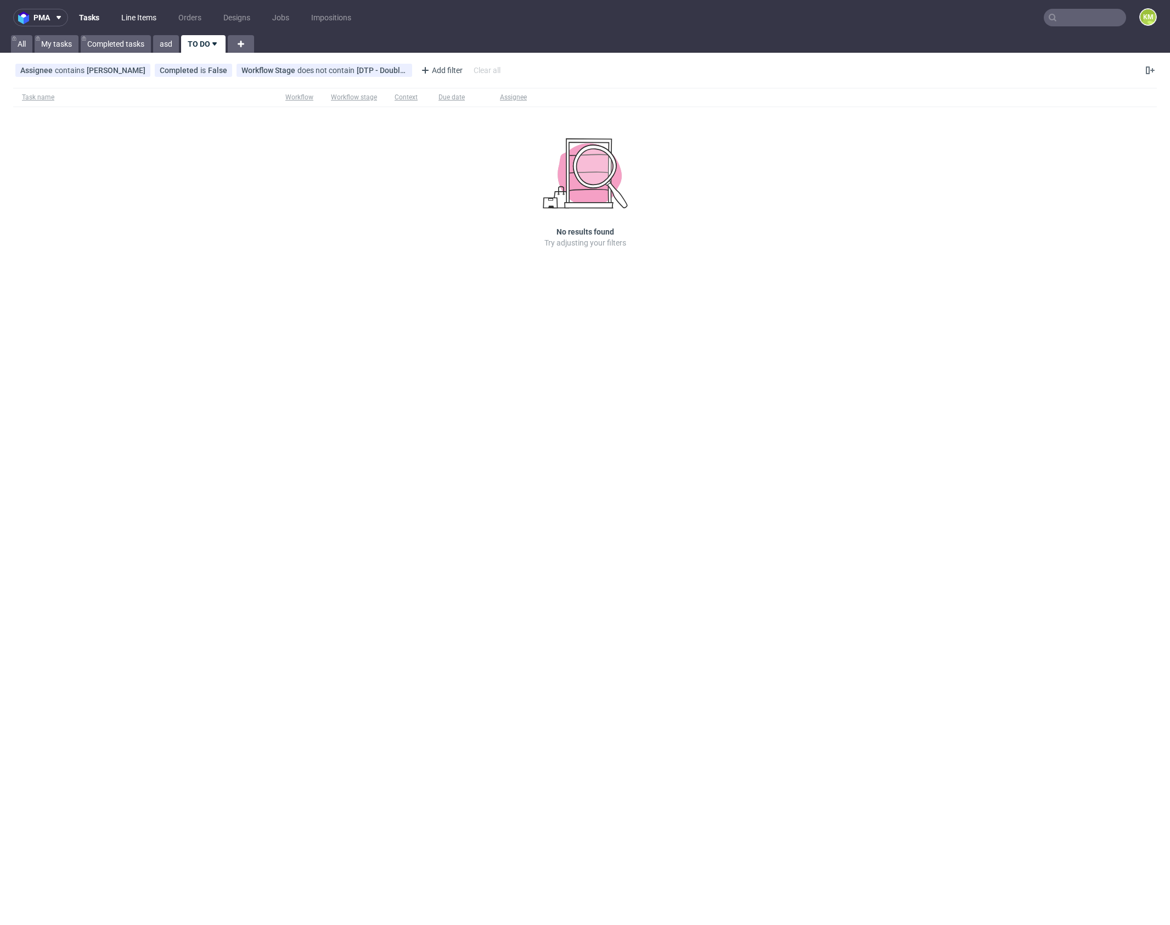
click at [132, 16] on link "Line Items" at bounding box center [139, 18] width 48 height 18
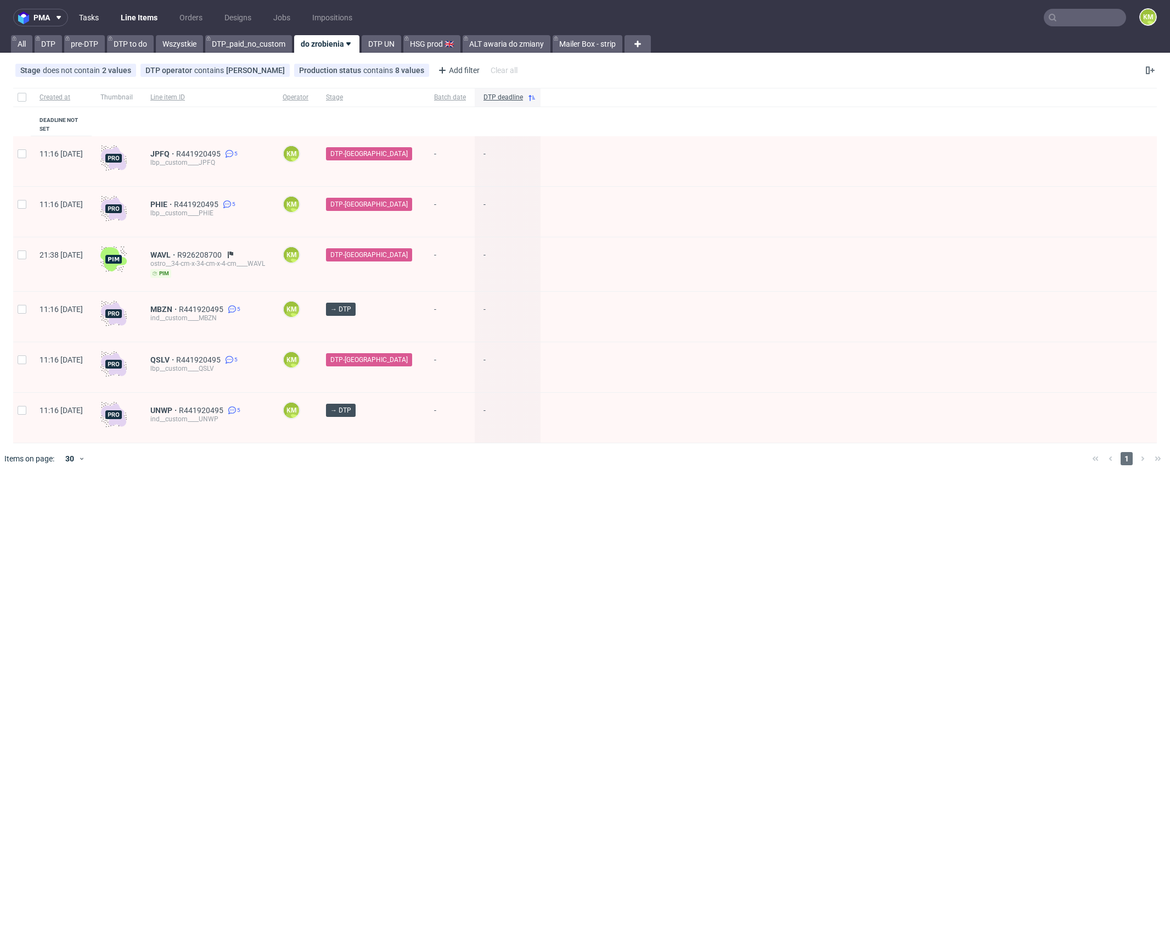
click at [86, 20] on link "Tasks" at bounding box center [88, 18] width 33 height 18
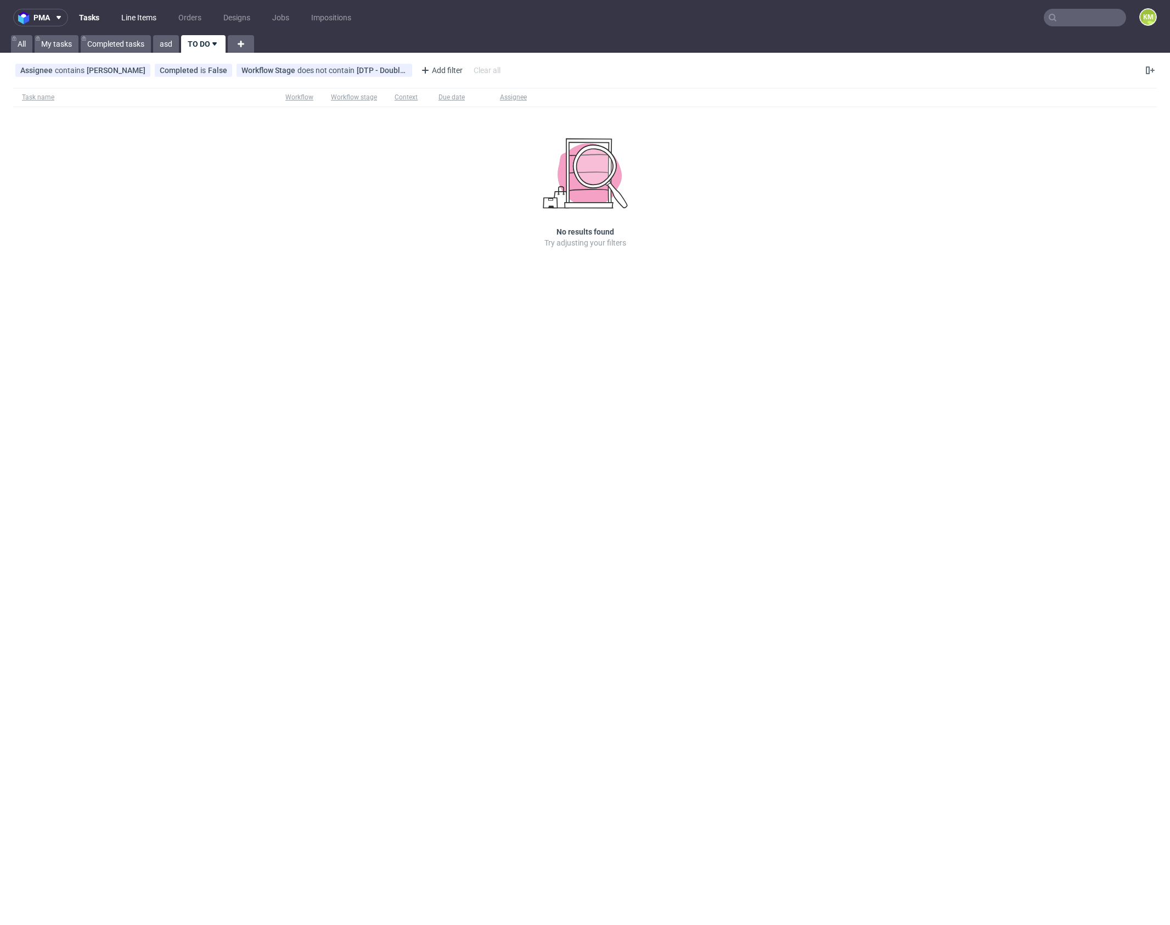
click at [131, 18] on link "Line Items" at bounding box center [139, 18] width 48 height 18
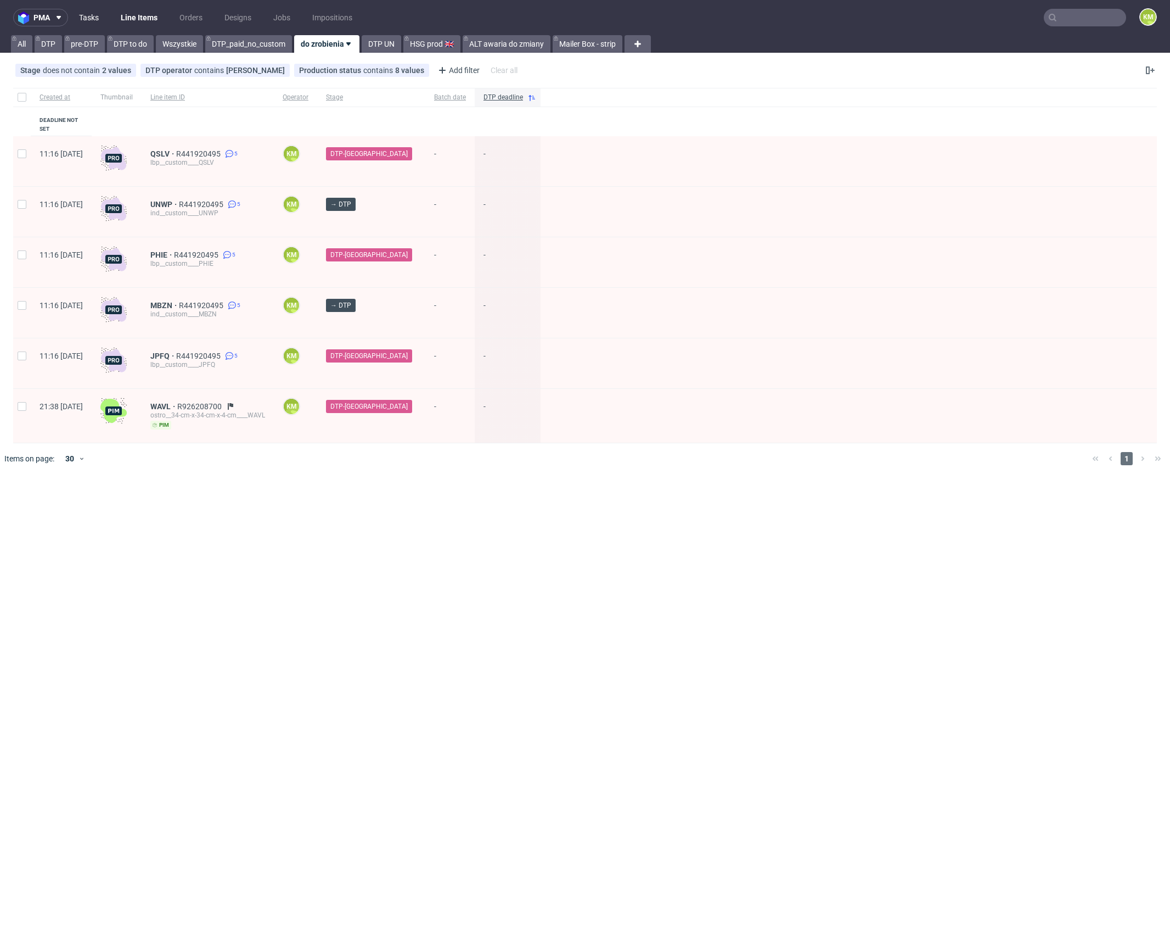
click at [92, 16] on link "Tasks" at bounding box center [88, 18] width 33 height 18
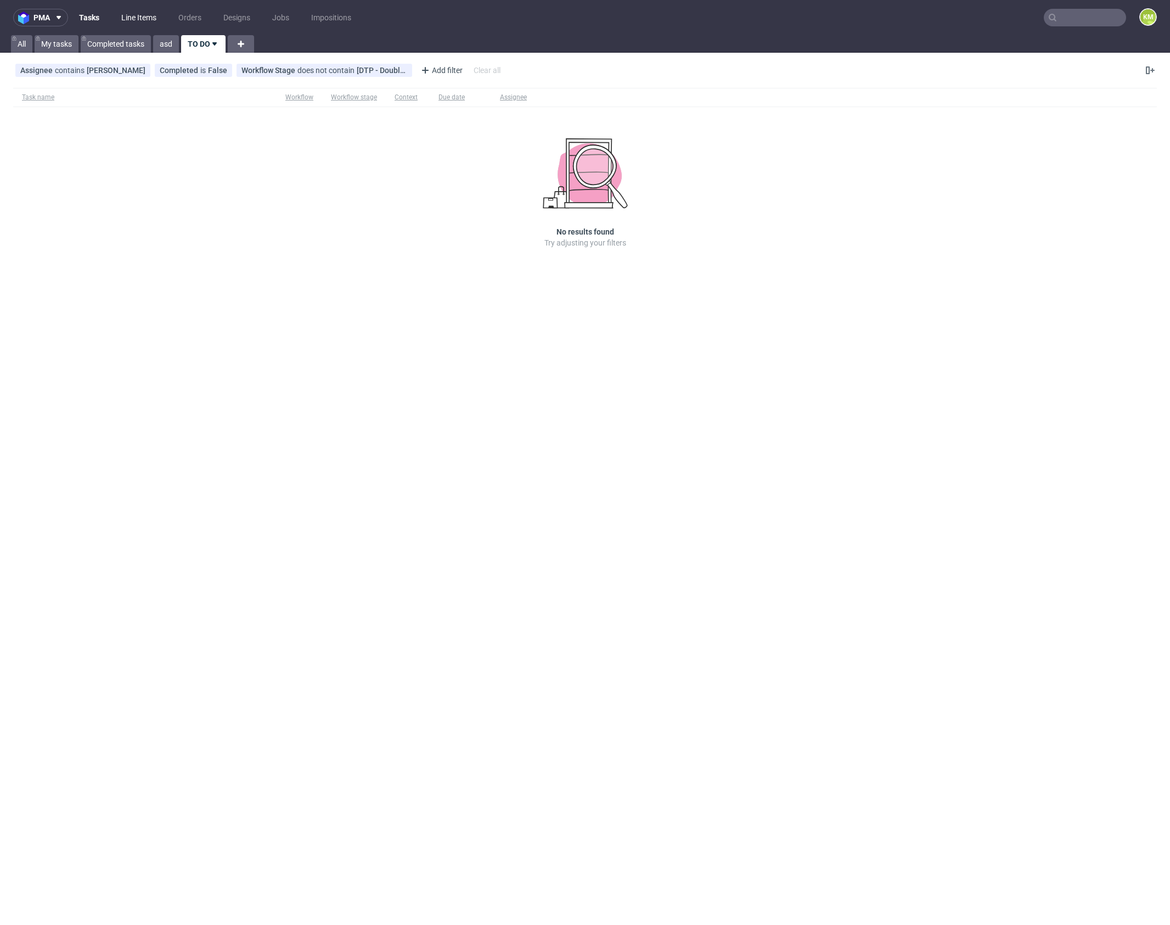
click at [136, 15] on link "Line Items" at bounding box center [139, 18] width 48 height 18
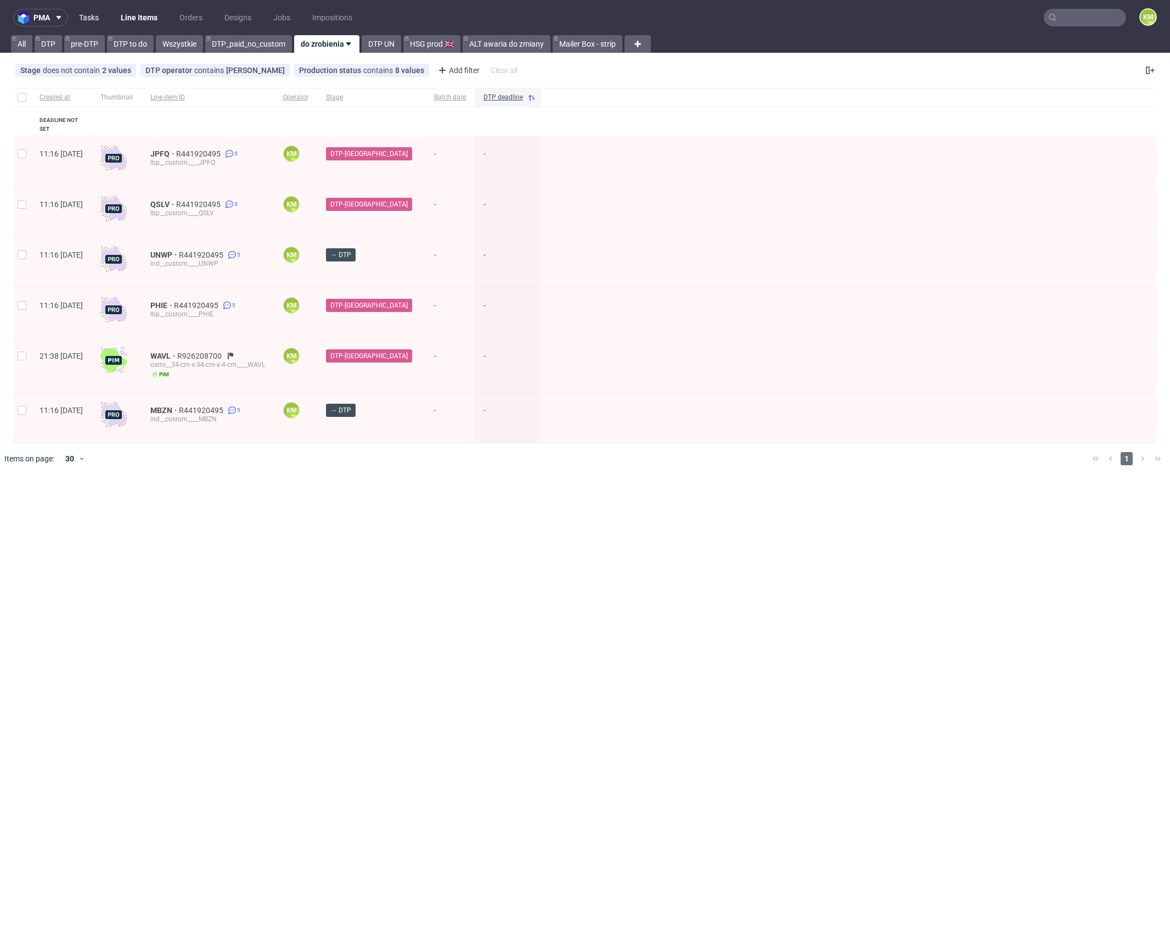
click at [82, 23] on link "Tasks" at bounding box center [88, 18] width 33 height 18
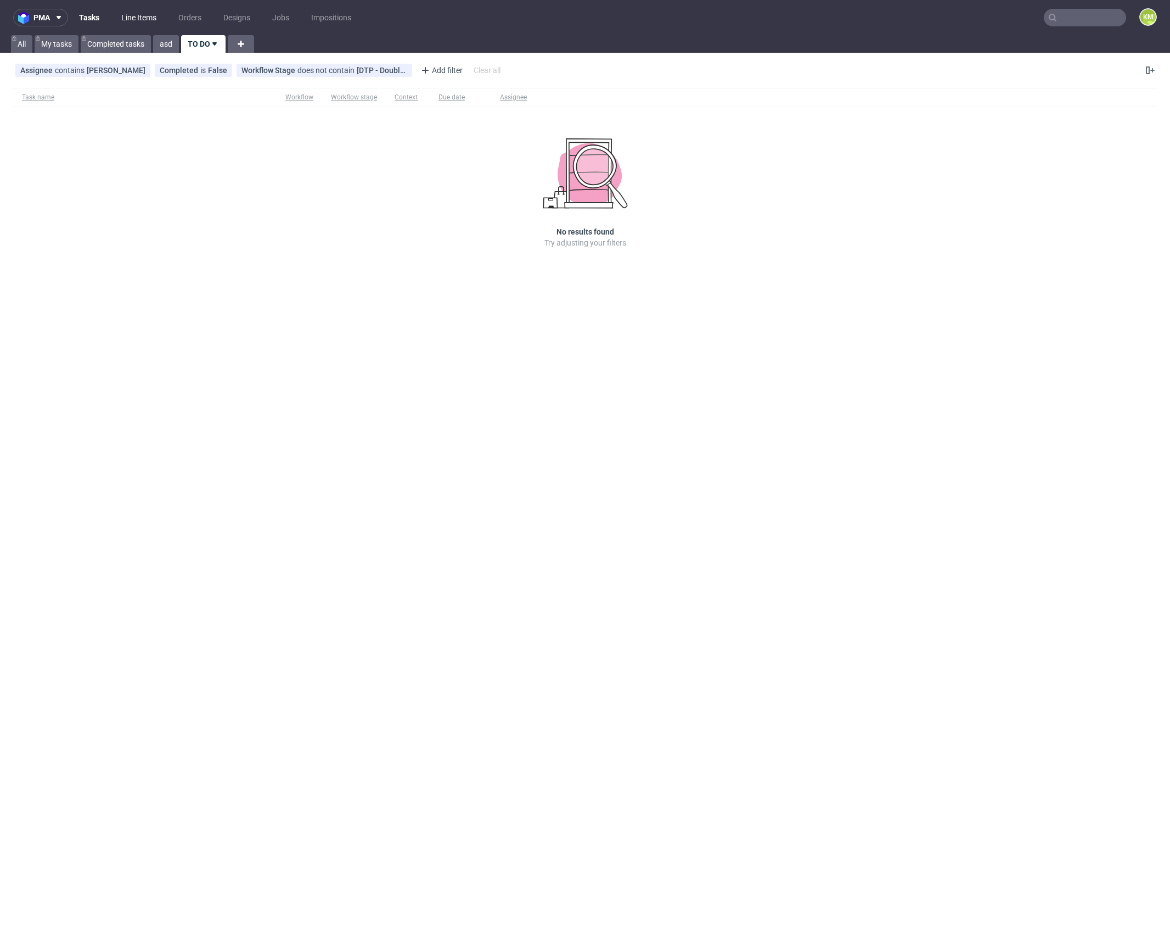
click at [138, 14] on link "Line Items" at bounding box center [139, 18] width 48 height 18
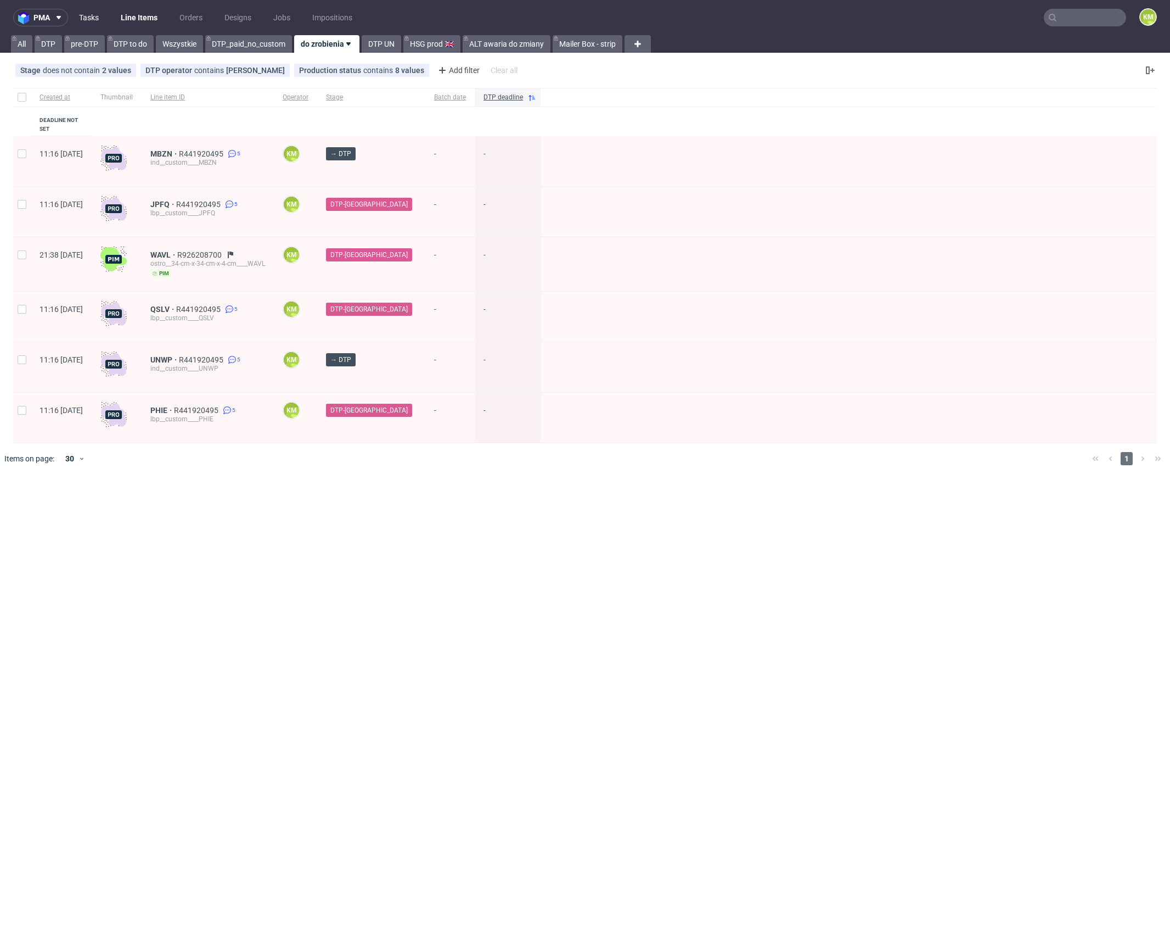
click at [94, 19] on link "Tasks" at bounding box center [88, 18] width 33 height 18
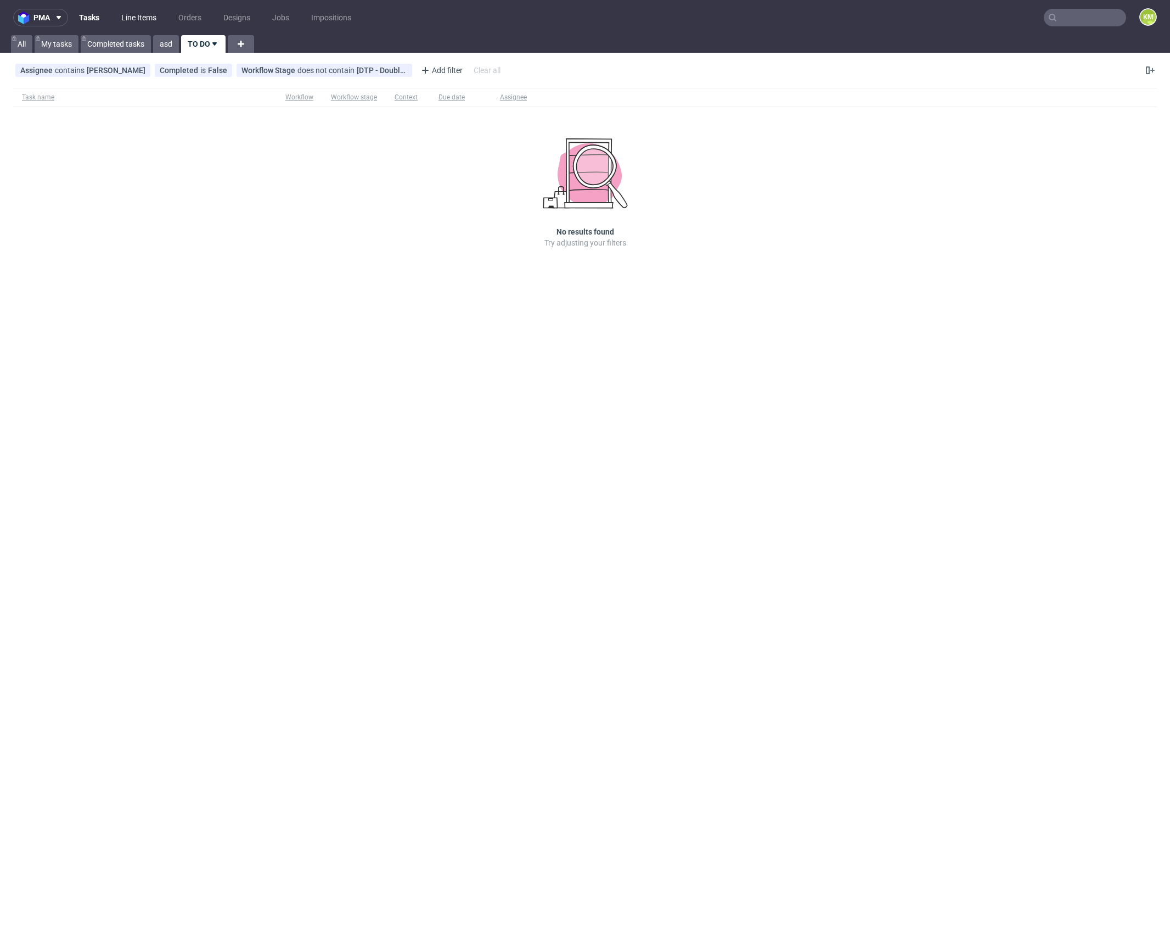
click at [136, 16] on link "Line Items" at bounding box center [139, 18] width 48 height 18
